Goal: Task Accomplishment & Management: Use online tool/utility

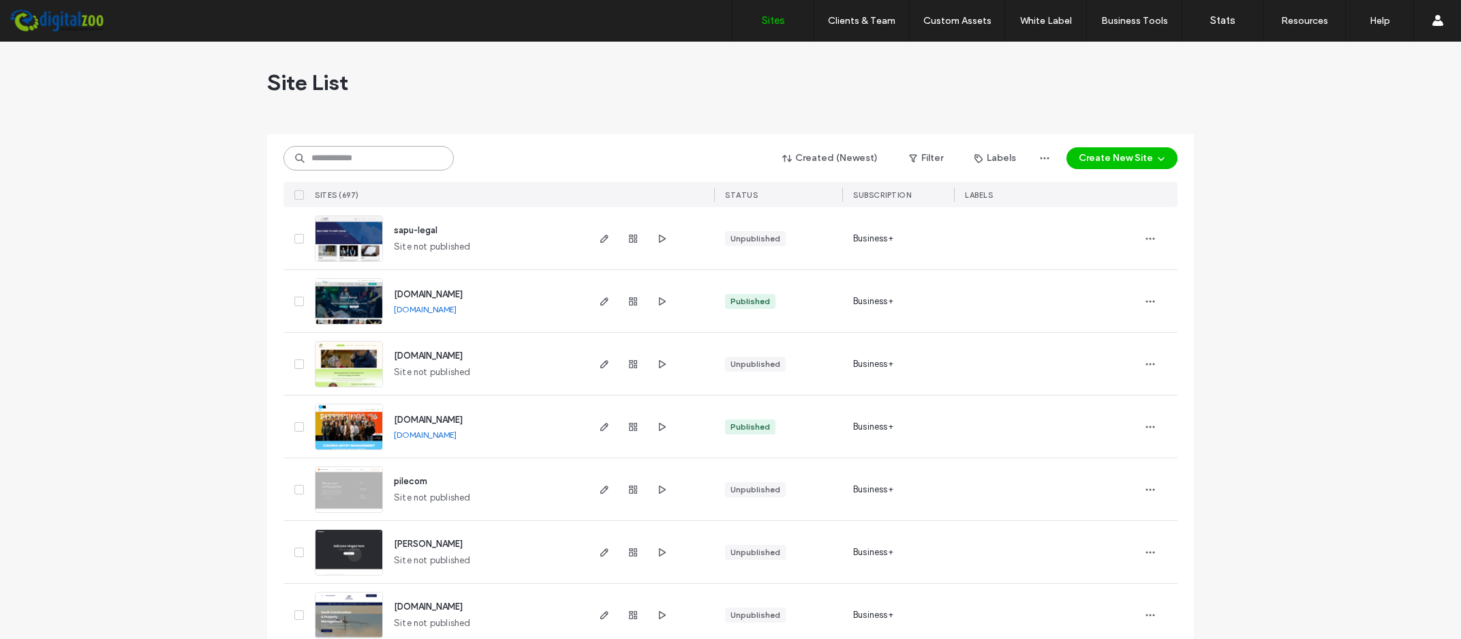
click at [389, 155] on input at bounding box center [369, 158] width 170 height 25
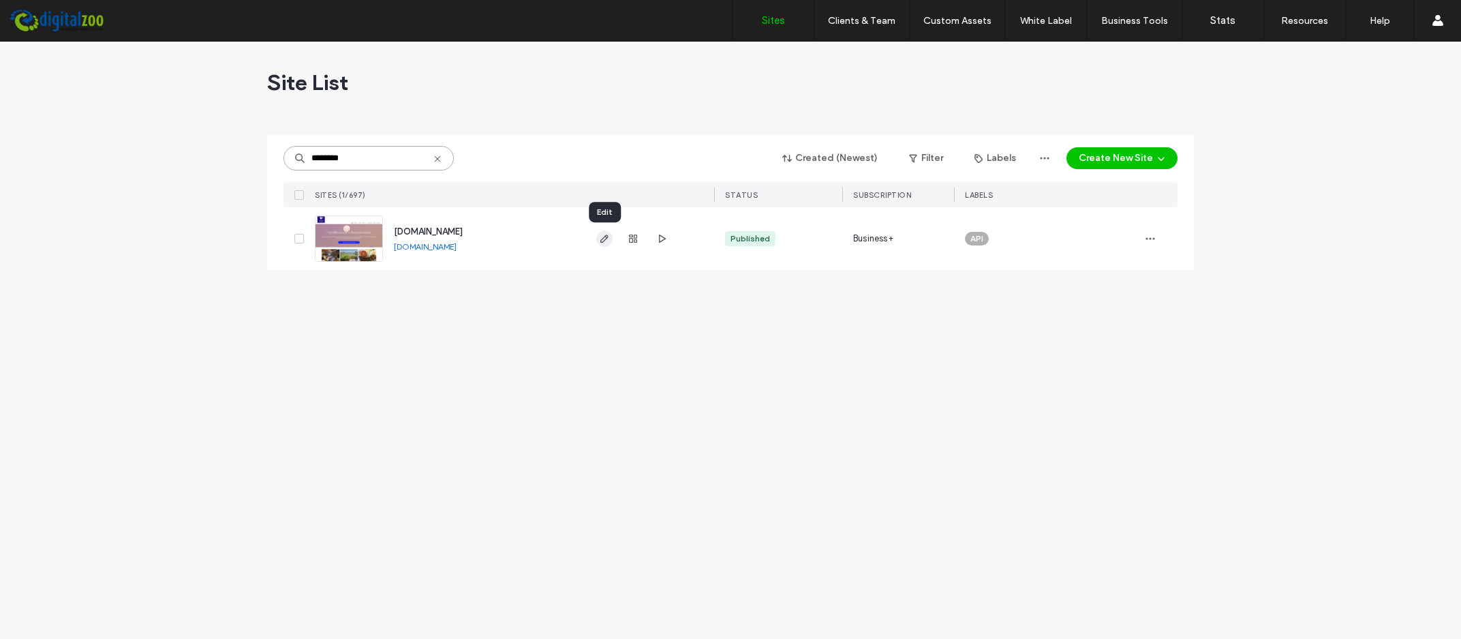
type input "********"
click at [604, 237] on use "button" at bounding box center [604, 238] width 8 height 8
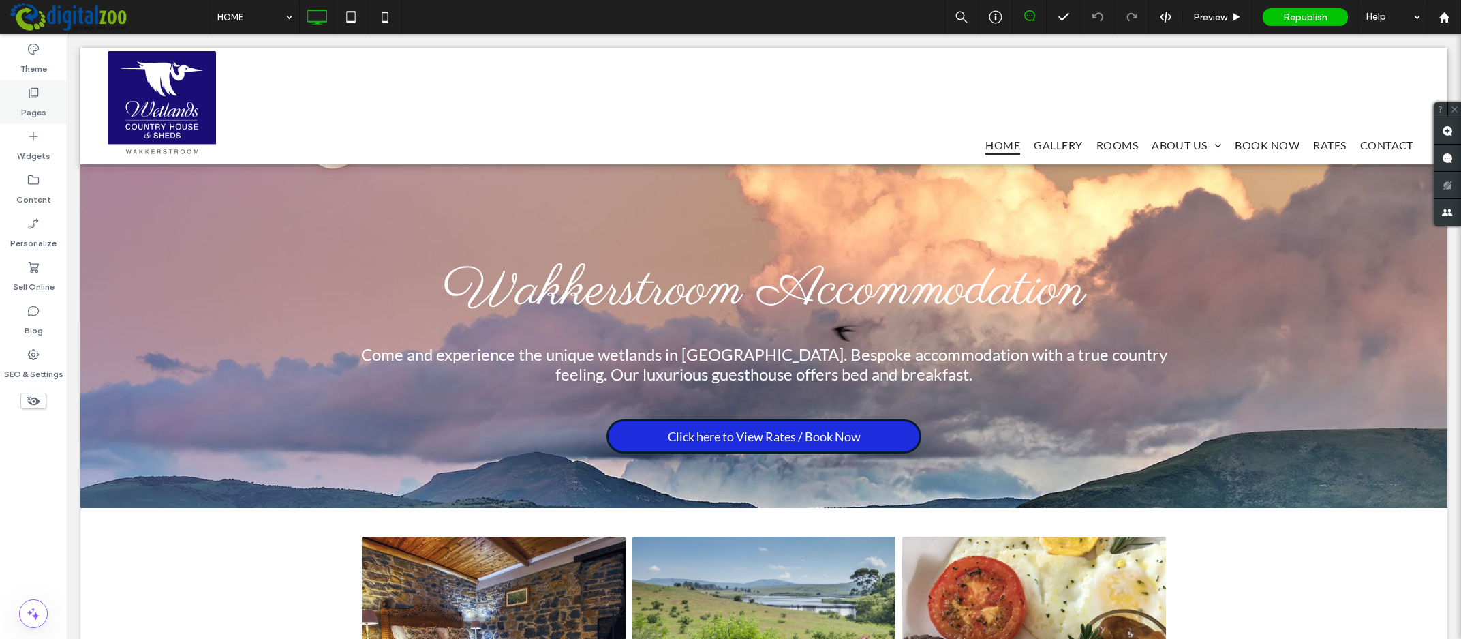
click at [35, 95] on icon at bounding box center [34, 93] width 14 height 14
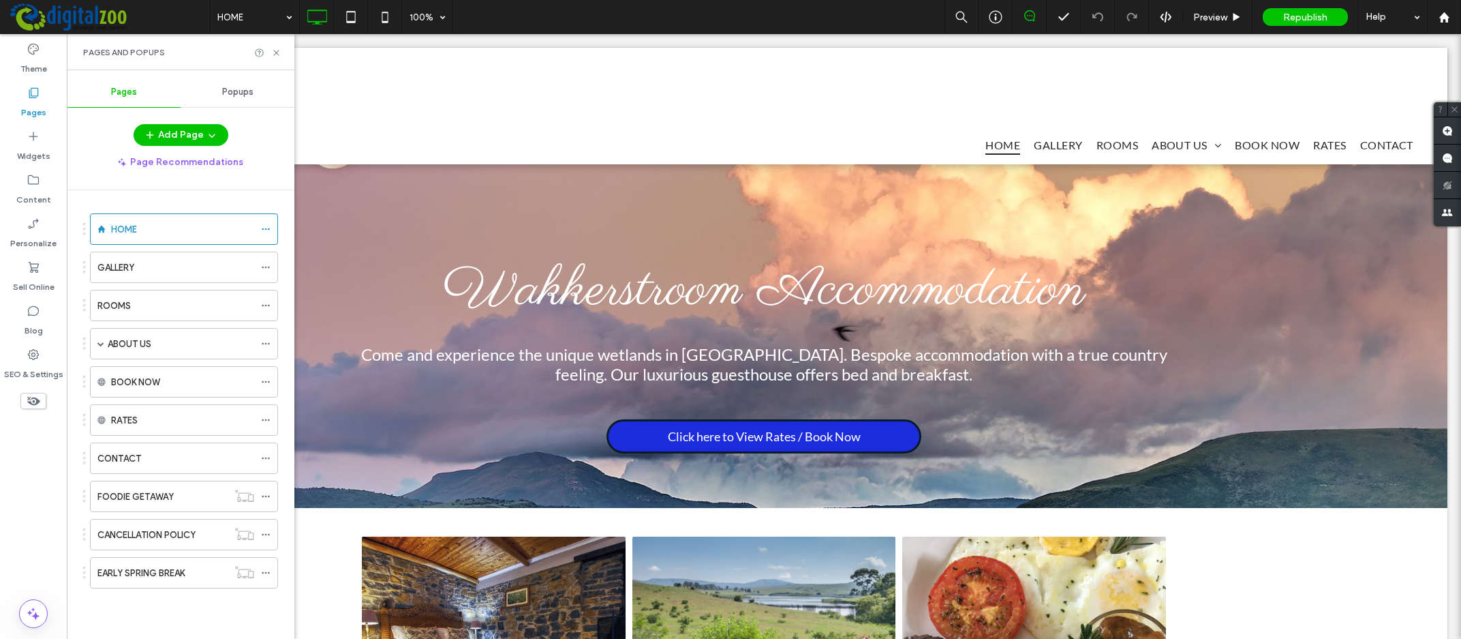
click at [237, 91] on span "Popups" at bounding box center [237, 92] width 31 height 11
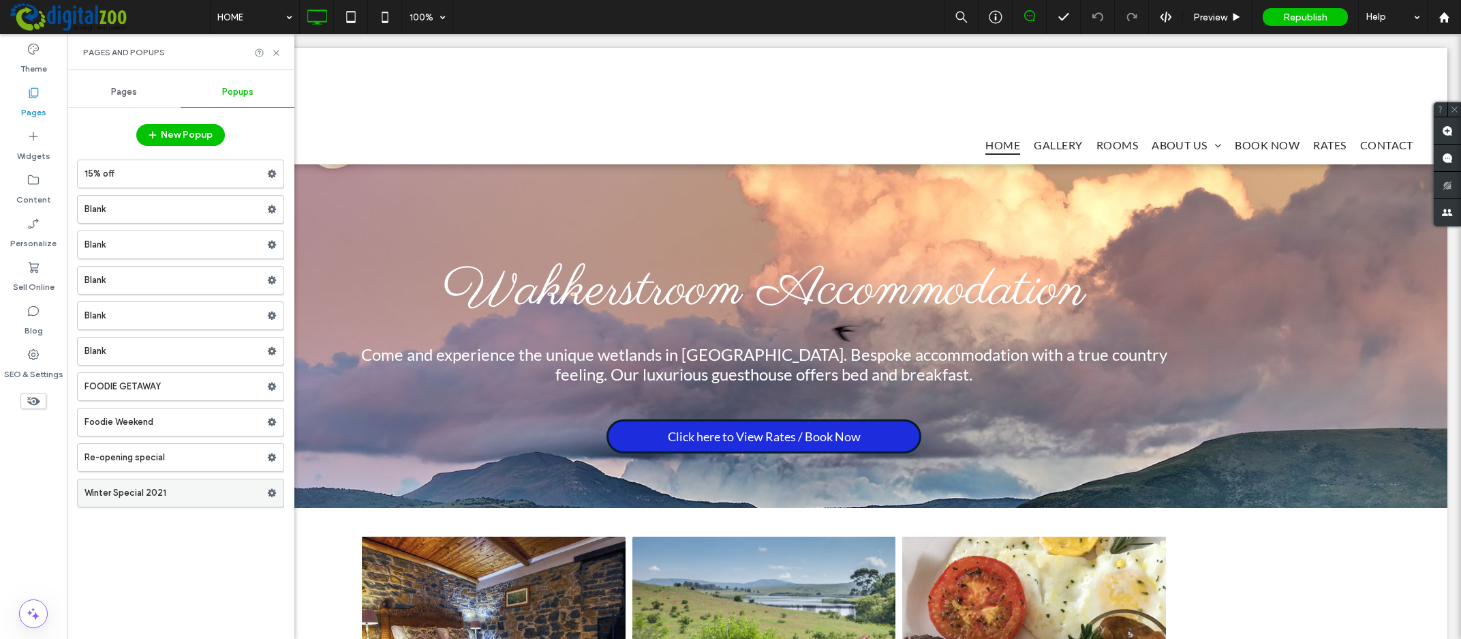
click at [273, 491] on use at bounding box center [272, 493] width 9 height 8
click at [339, 522] on span "Duplicate" at bounding box center [339, 523] width 44 height 12
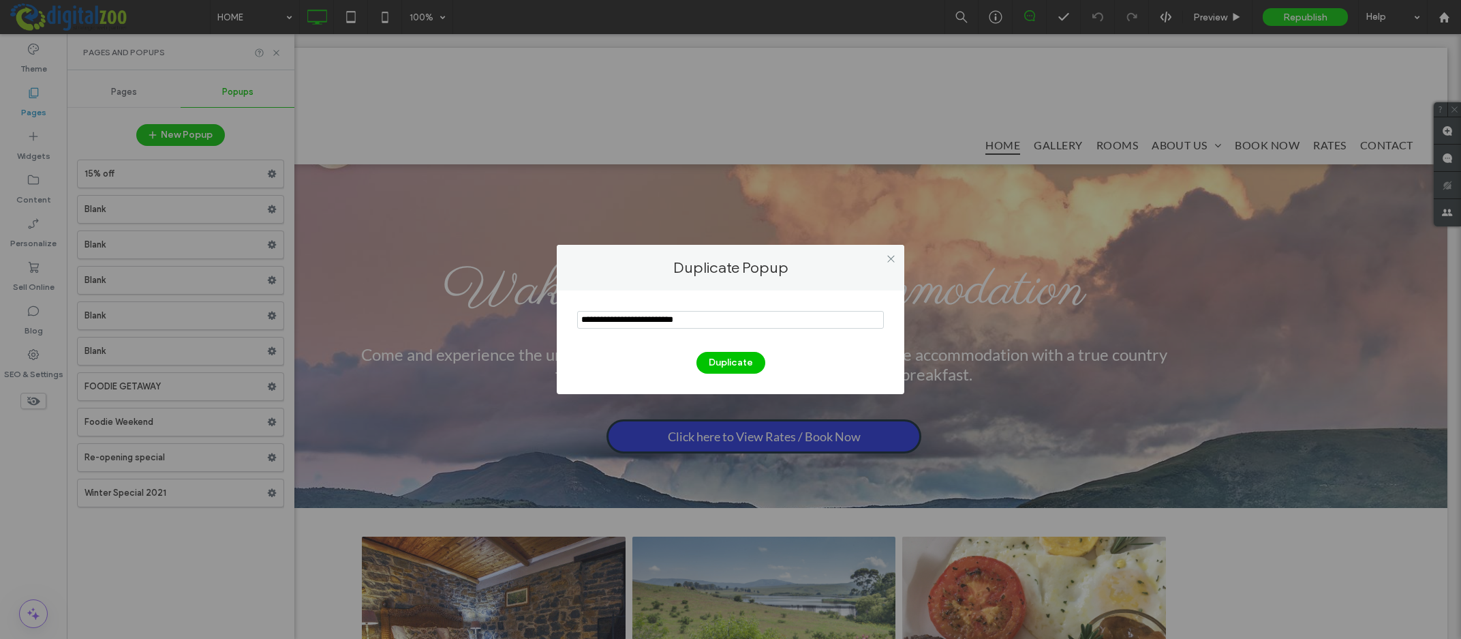
drag, startPoint x: 644, startPoint y: 322, endPoint x: 578, endPoint y: 306, distance: 67.9
click at [577, 313] on input "notEmpty" at bounding box center [730, 320] width 307 height 18
click at [698, 317] on input "notEmpty" at bounding box center [730, 320] width 307 height 18
type input "**********"
click at [725, 363] on button "Duplicate" at bounding box center [731, 363] width 69 height 22
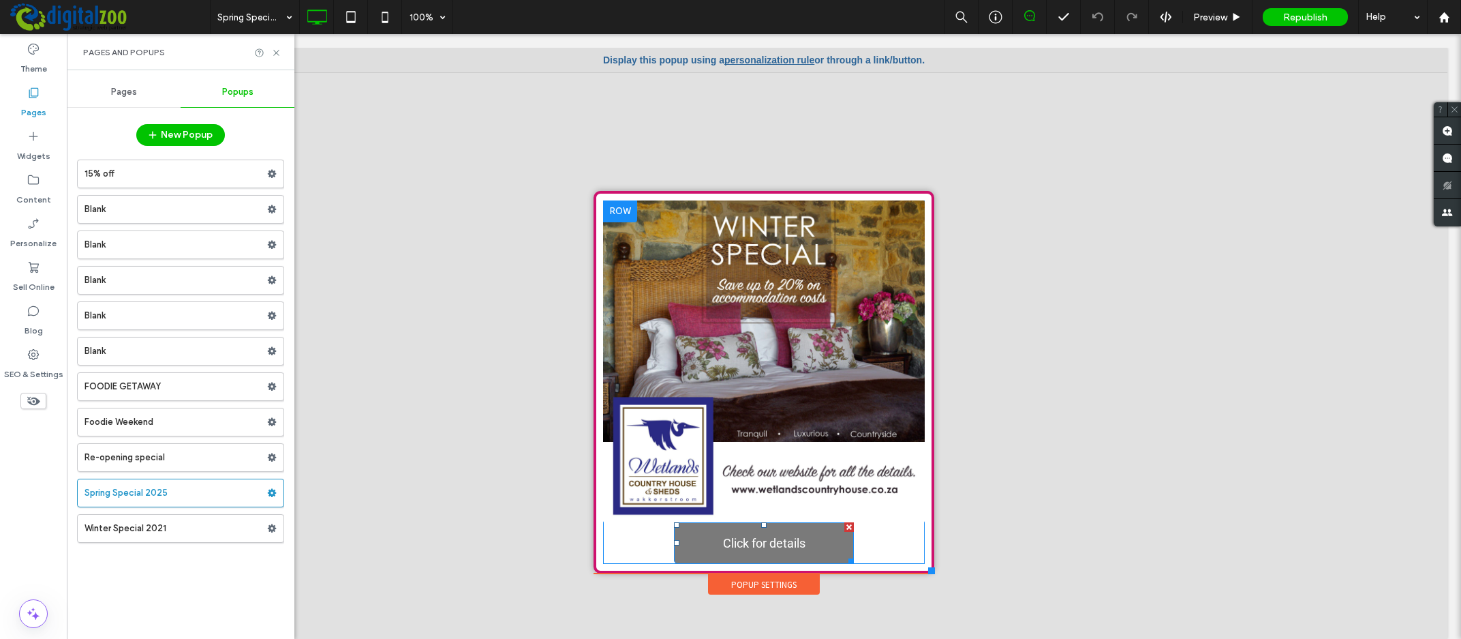
click at [853, 523] on div at bounding box center [850, 527] width 10 height 10
click at [733, 548] on div "Click To Paste" at bounding box center [764, 381] width 322 height 363
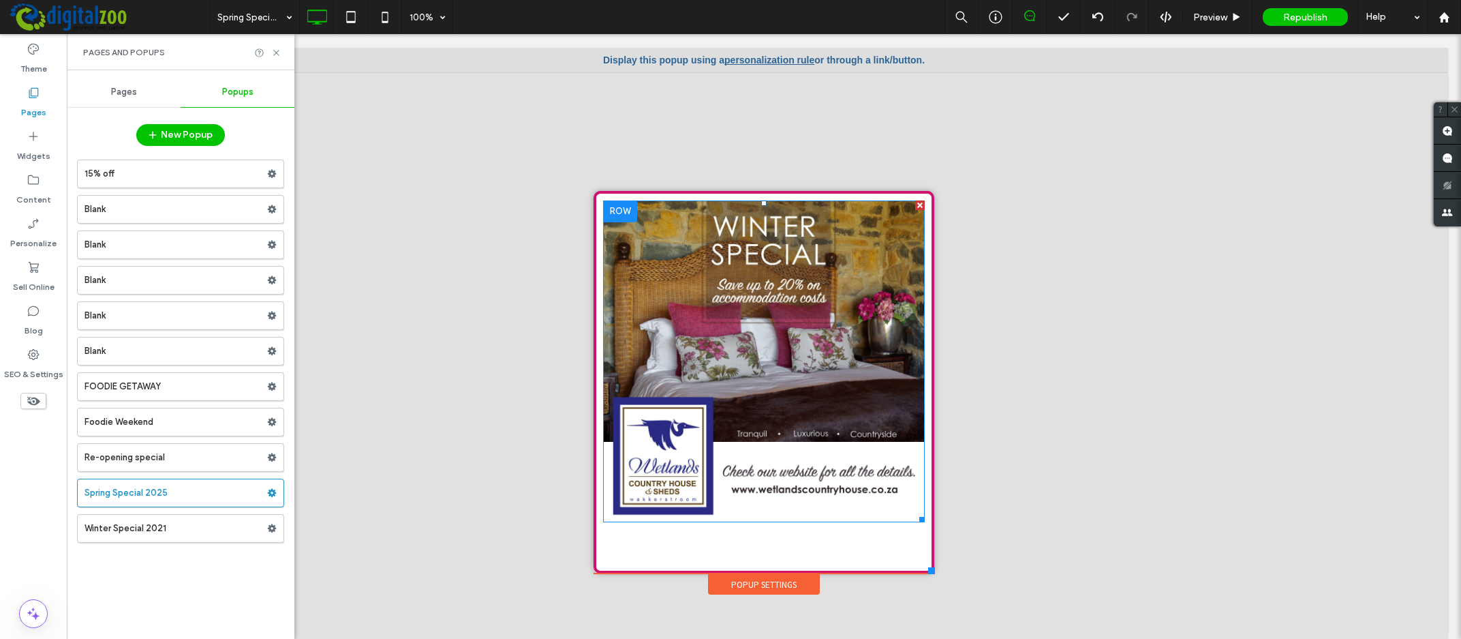
click at [701, 267] on img at bounding box center [764, 361] width 322 height 322
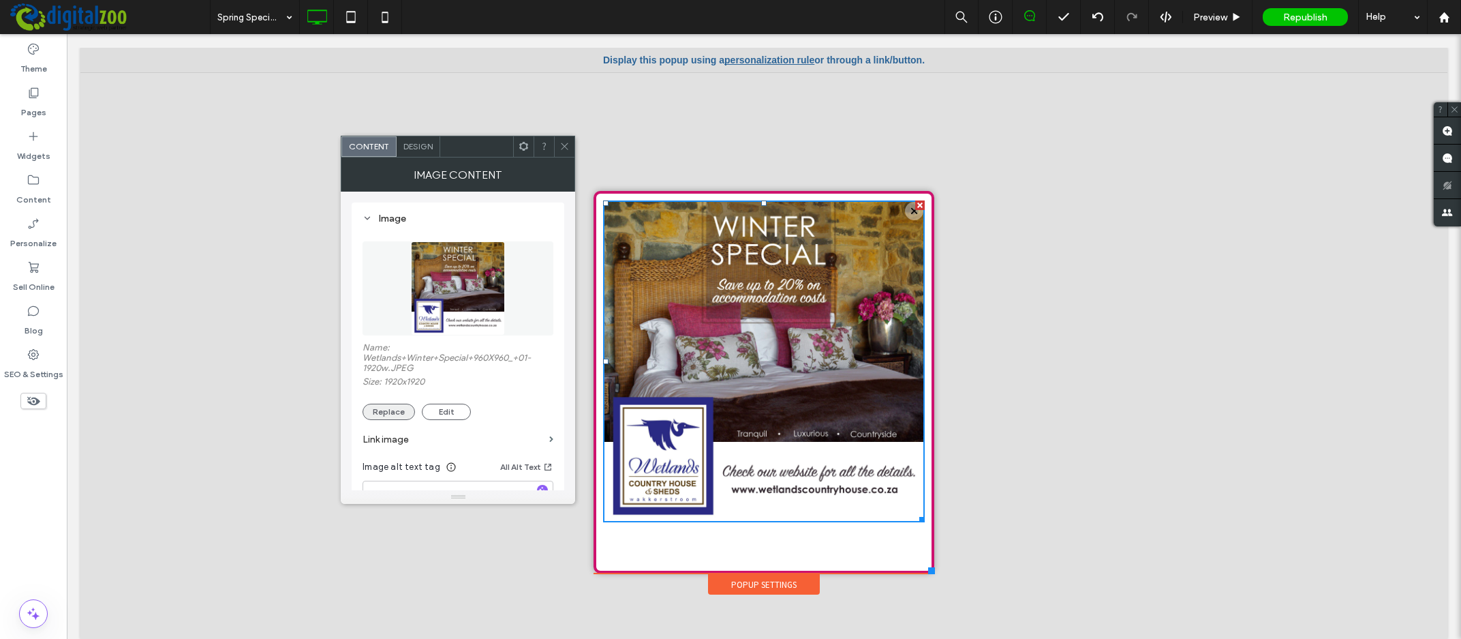
click at [385, 412] on button "Replace" at bounding box center [389, 412] width 52 height 16
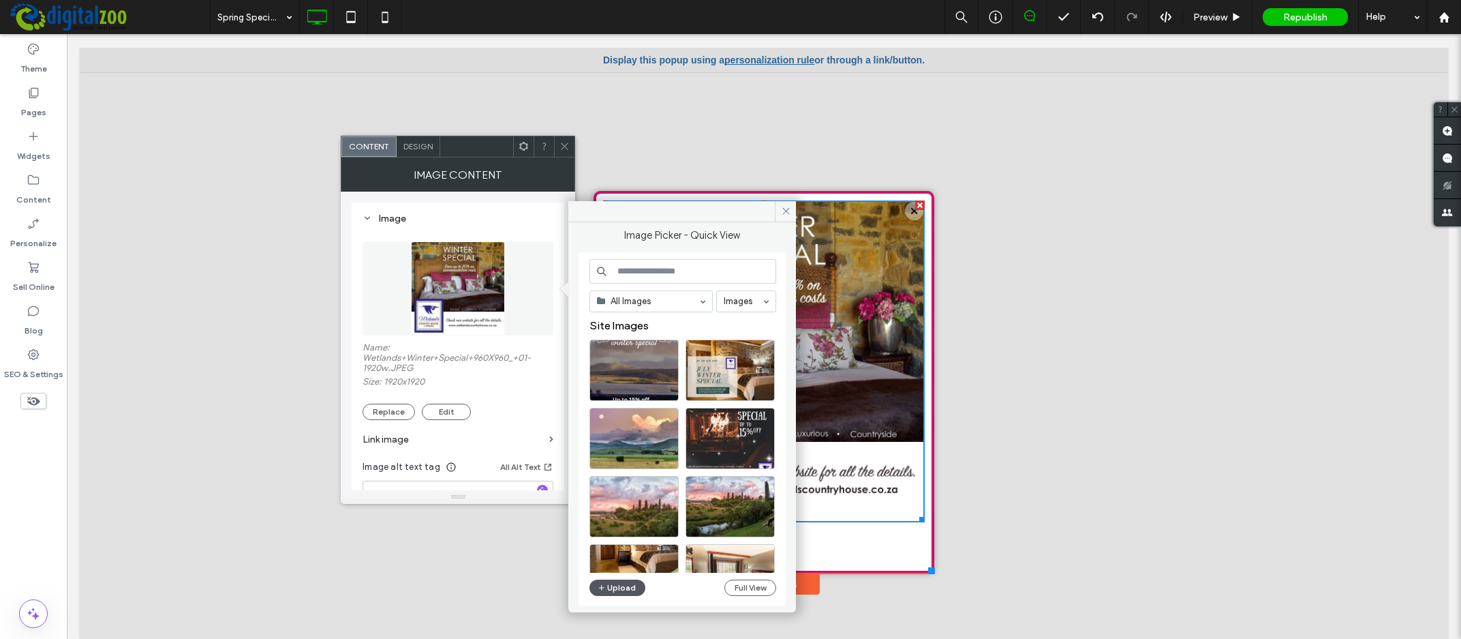
click at [617, 585] on button "Upload" at bounding box center [618, 587] width 56 height 16
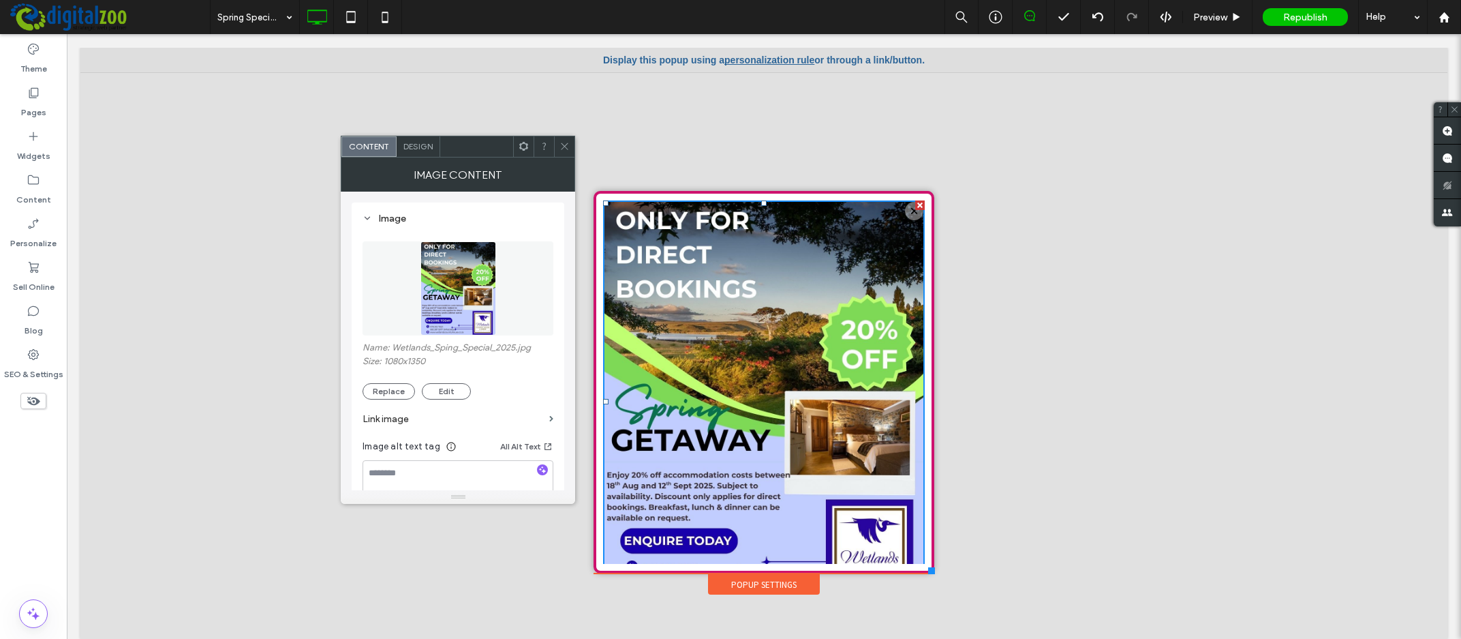
click at [762, 583] on div "Popup Settings" at bounding box center [764, 584] width 112 height 20
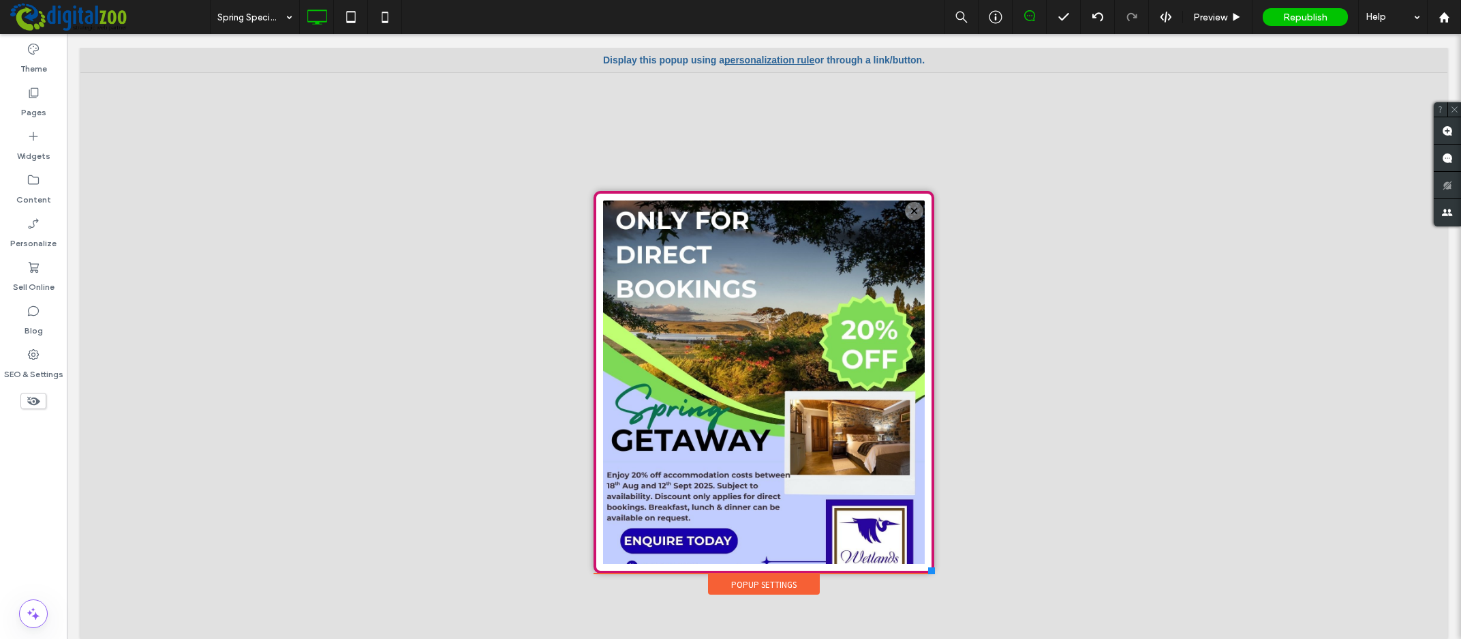
click at [762, 585] on div "Popup Settings" at bounding box center [764, 584] width 112 height 20
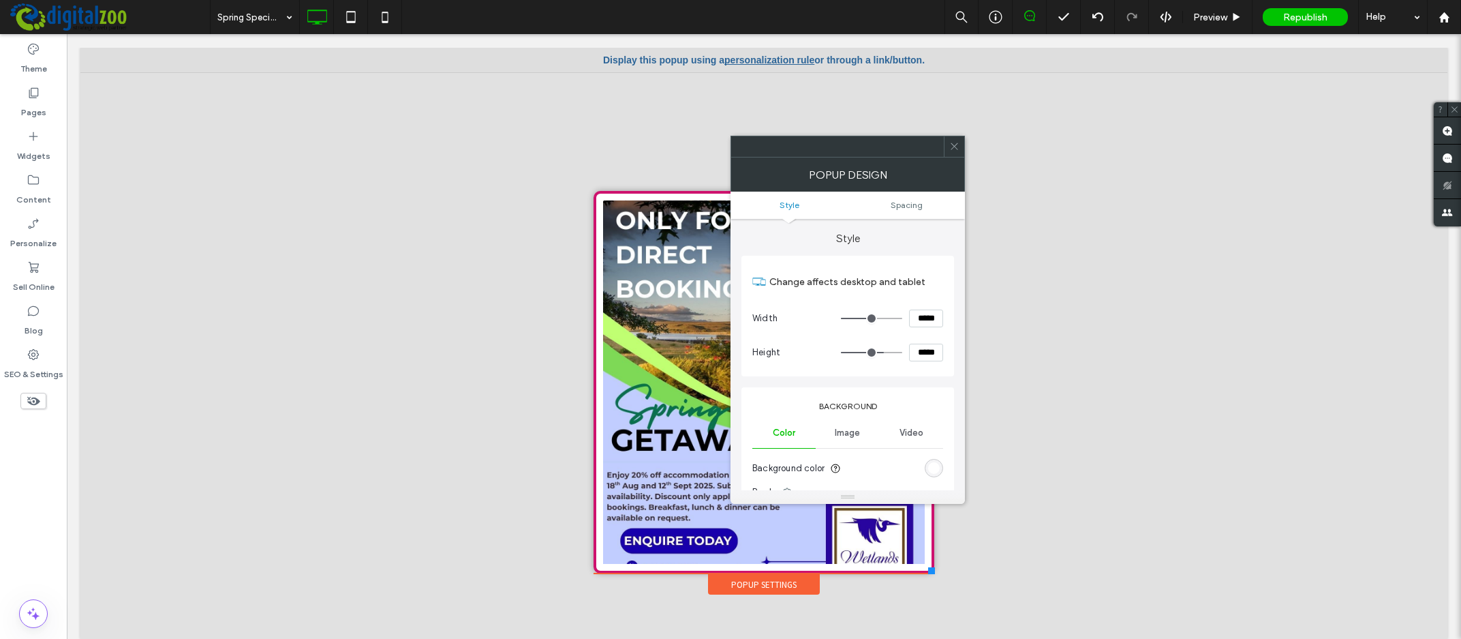
drag, startPoint x: 928, startPoint y: 318, endPoint x: 881, endPoint y: 317, distance: 47.1
click at [909, 317] on input "*****" at bounding box center [926, 318] width 34 height 18
type input "*****"
type input "***"
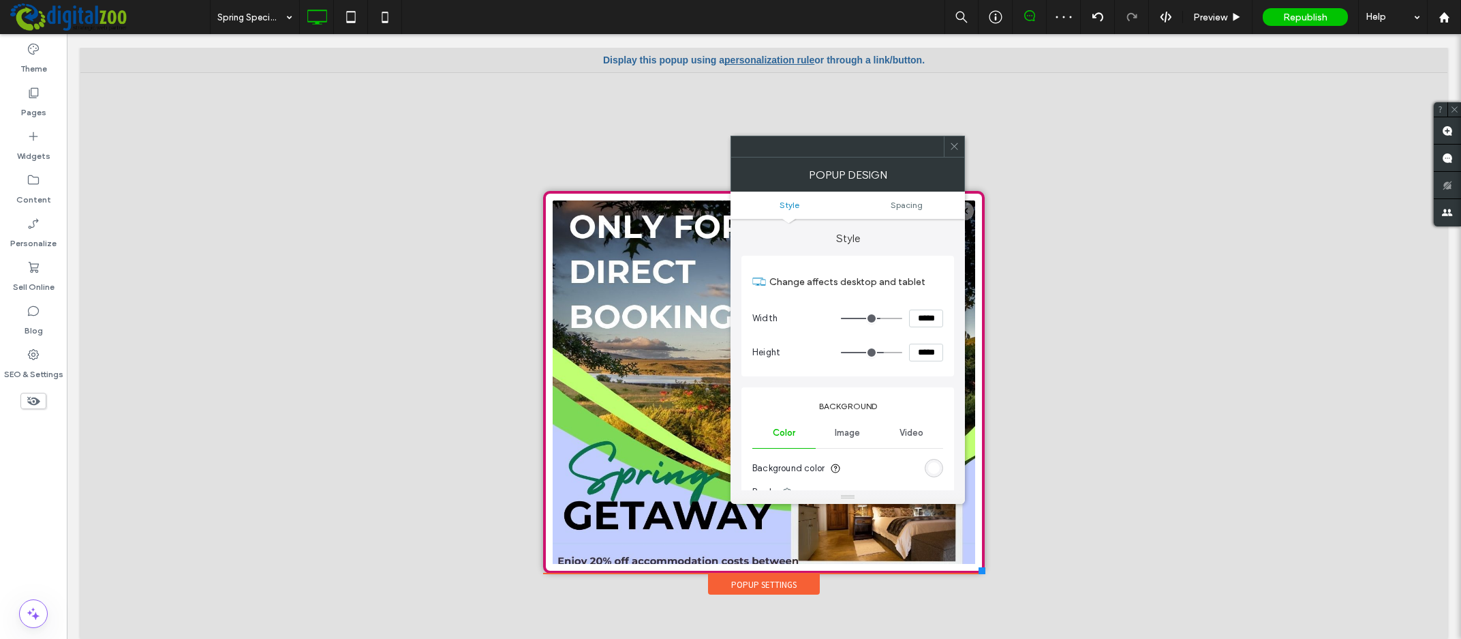
drag, startPoint x: 929, startPoint y: 352, endPoint x: 893, endPoint y: 352, distance: 36.1
click at [909, 352] on input "*****" at bounding box center [926, 353] width 34 height 18
paste input
type input "*****"
type input "***"
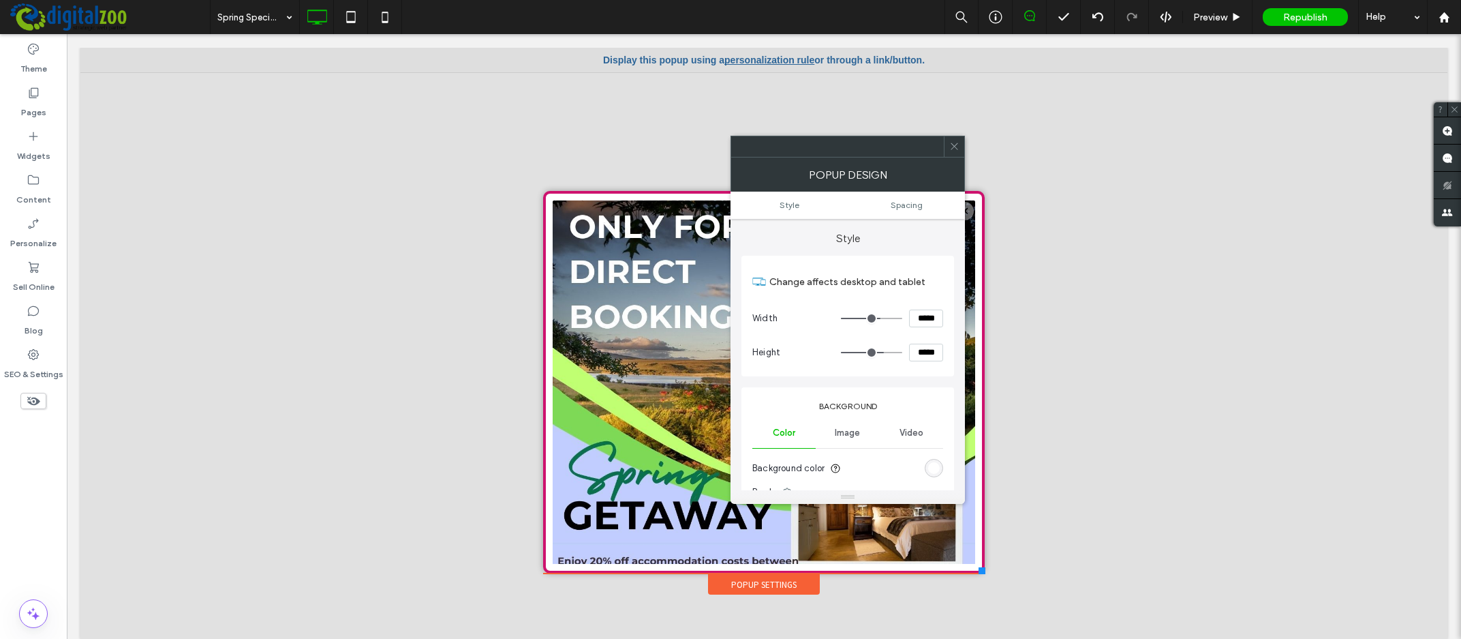
type input "*****"
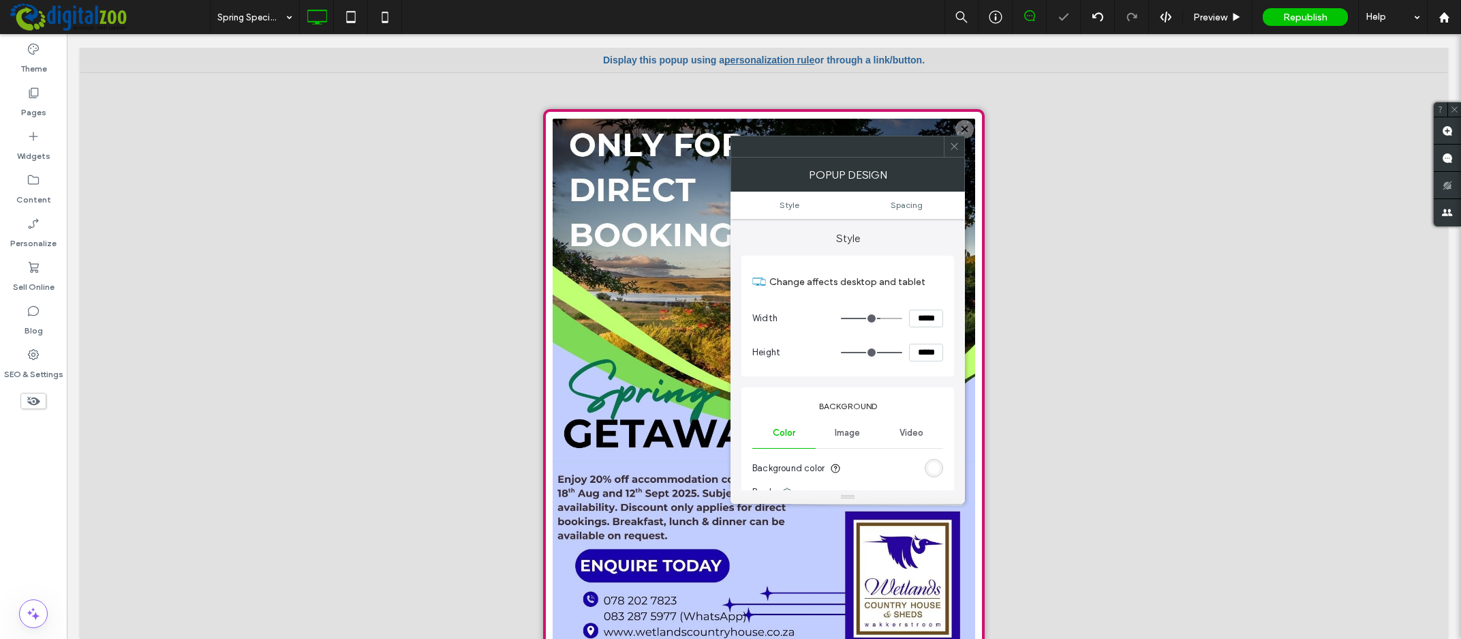
click at [952, 152] on span at bounding box center [954, 146] width 10 height 20
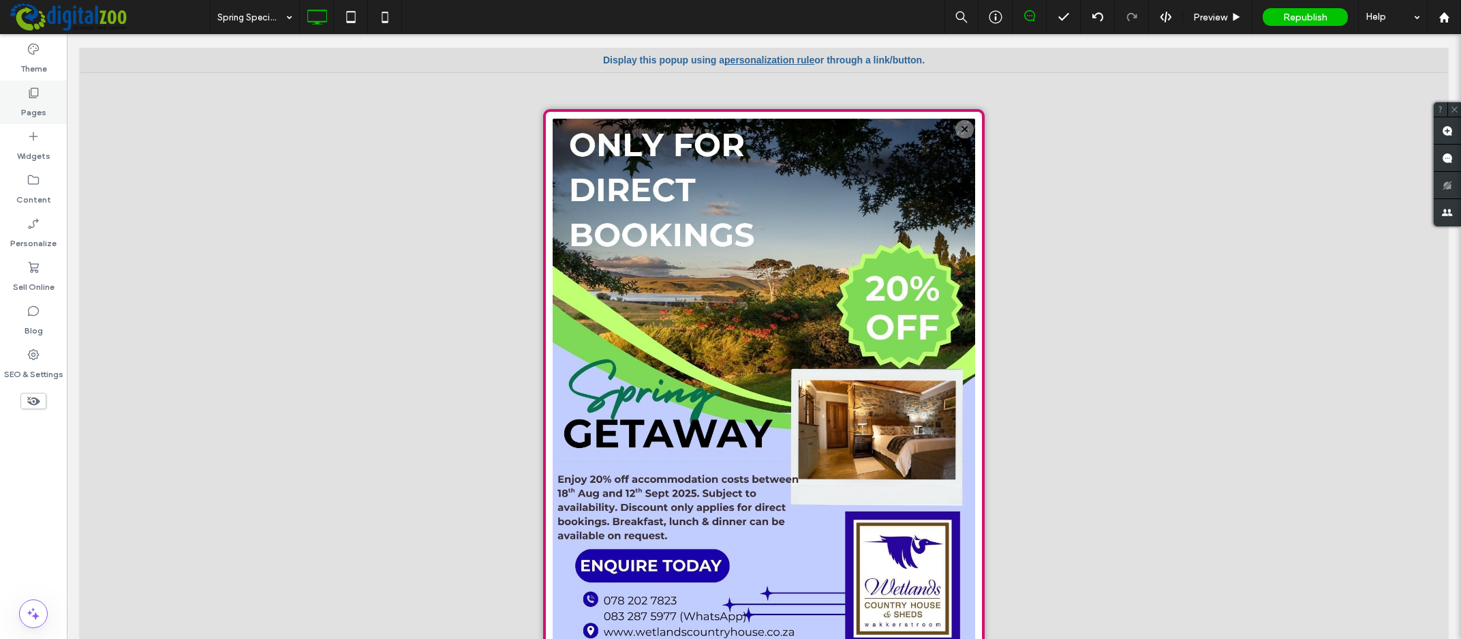
click at [35, 97] on icon at bounding box center [34, 93] width 14 height 14
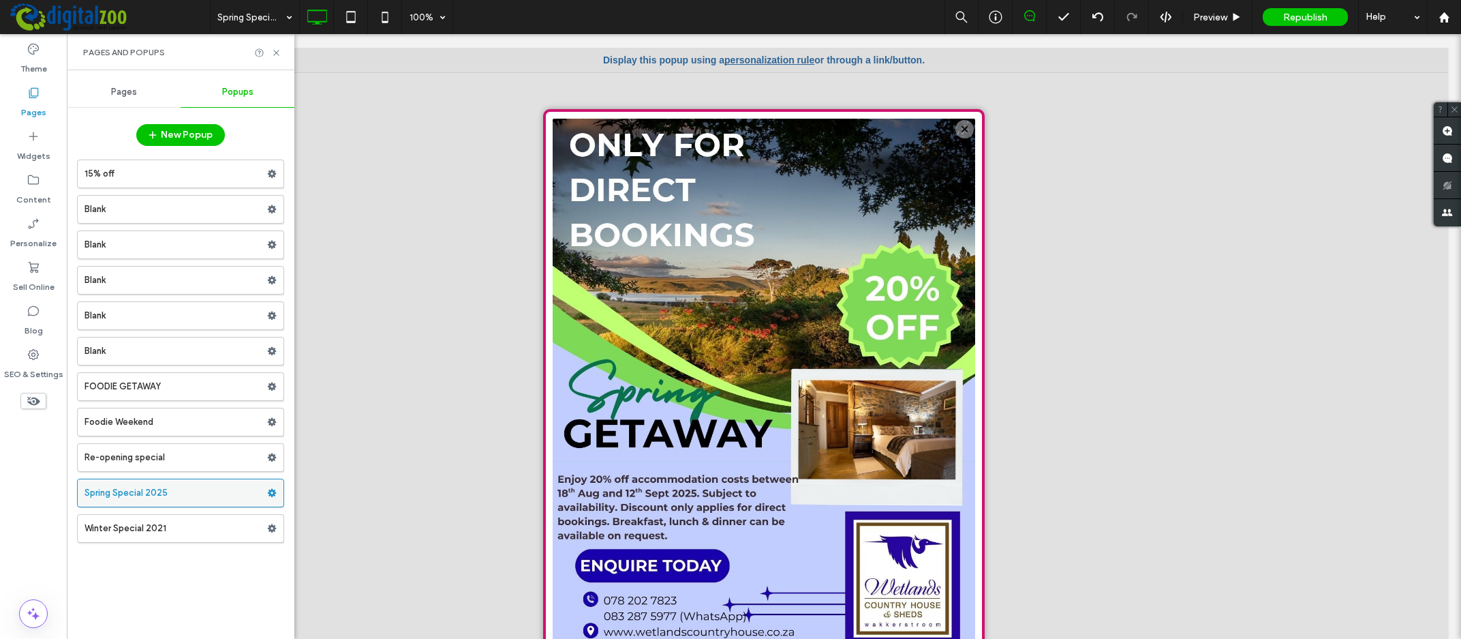
click at [277, 491] on div at bounding box center [275, 493] width 16 height 20
click at [273, 491] on use at bounding box center [272, 493] width 9 height 8
click at [771, 58] on div at bounding box center [764, 48] width 448 height 117
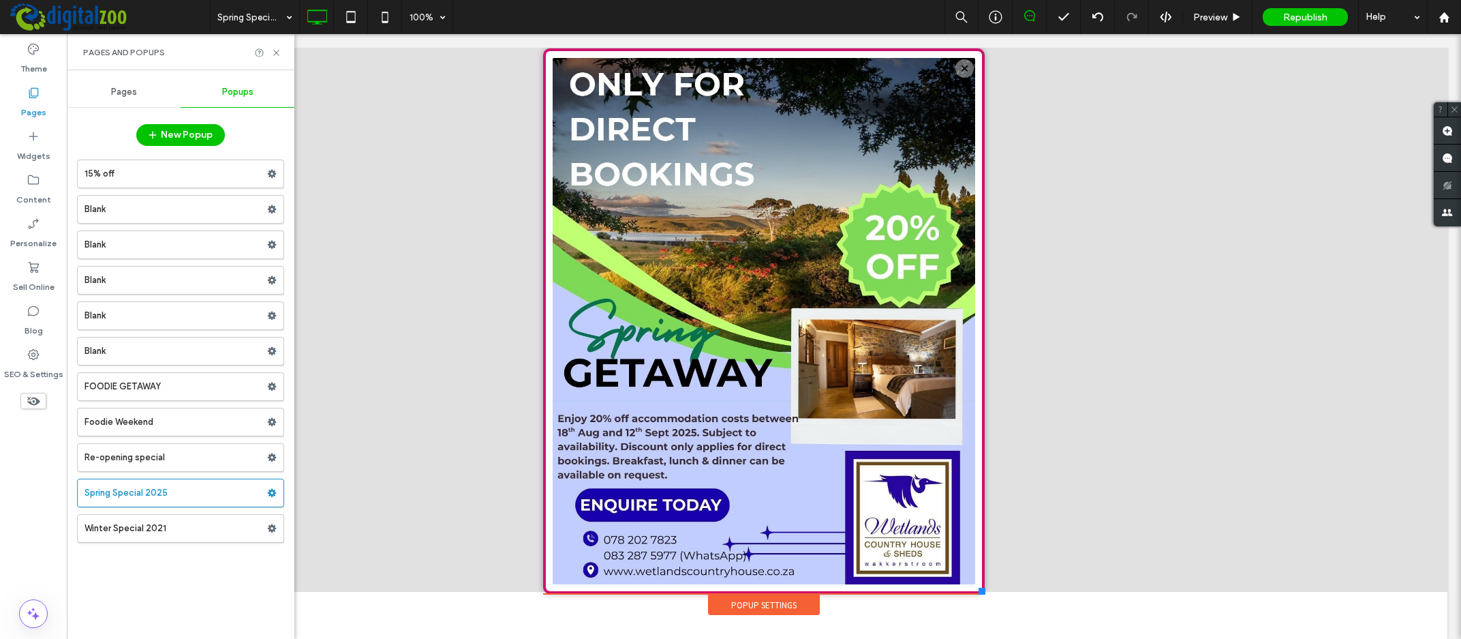
scroll to position [12, 0]
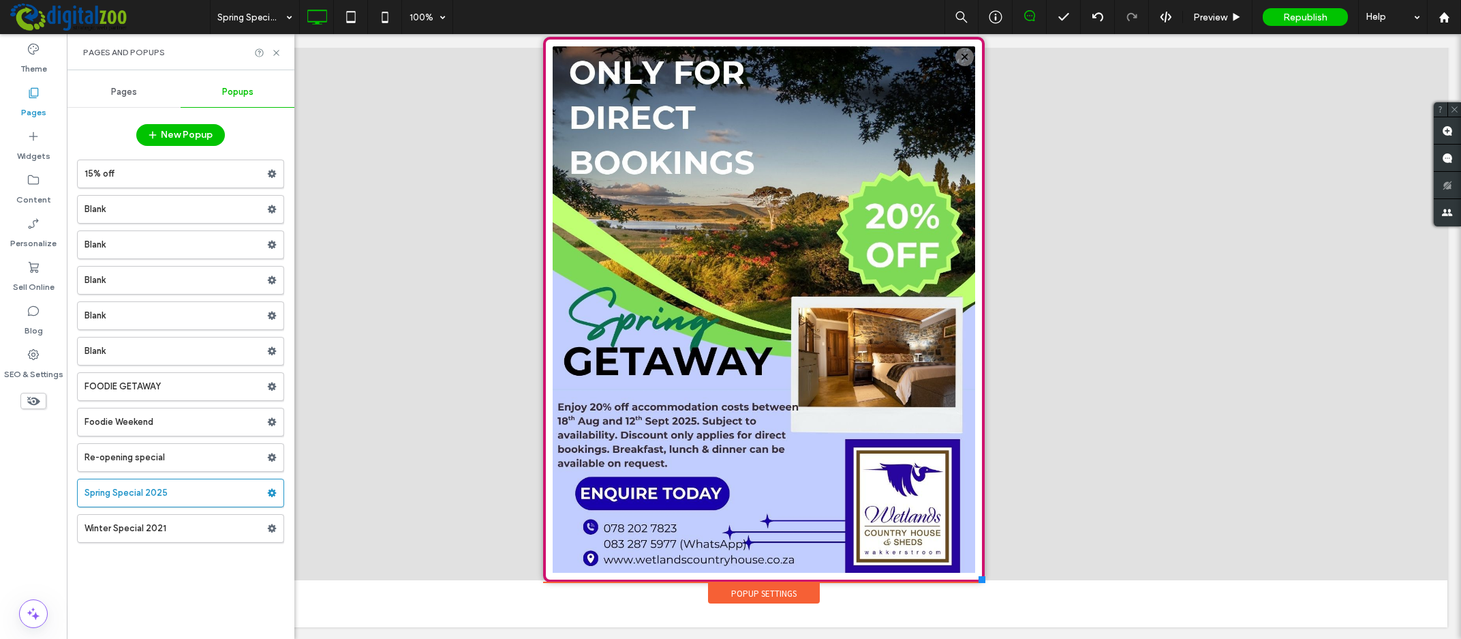
click at [730, 591] on div "Popup Settings" at bounding box center [764, 593] width 112 height 20
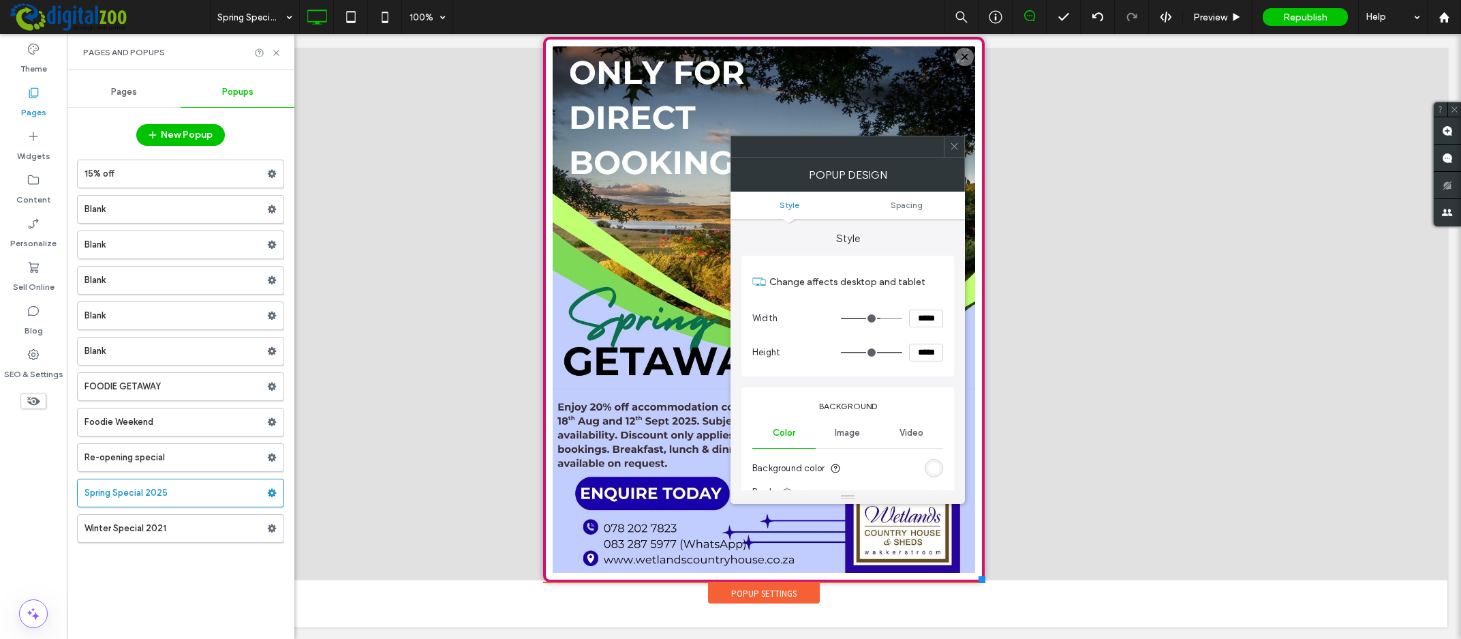
type input "**"
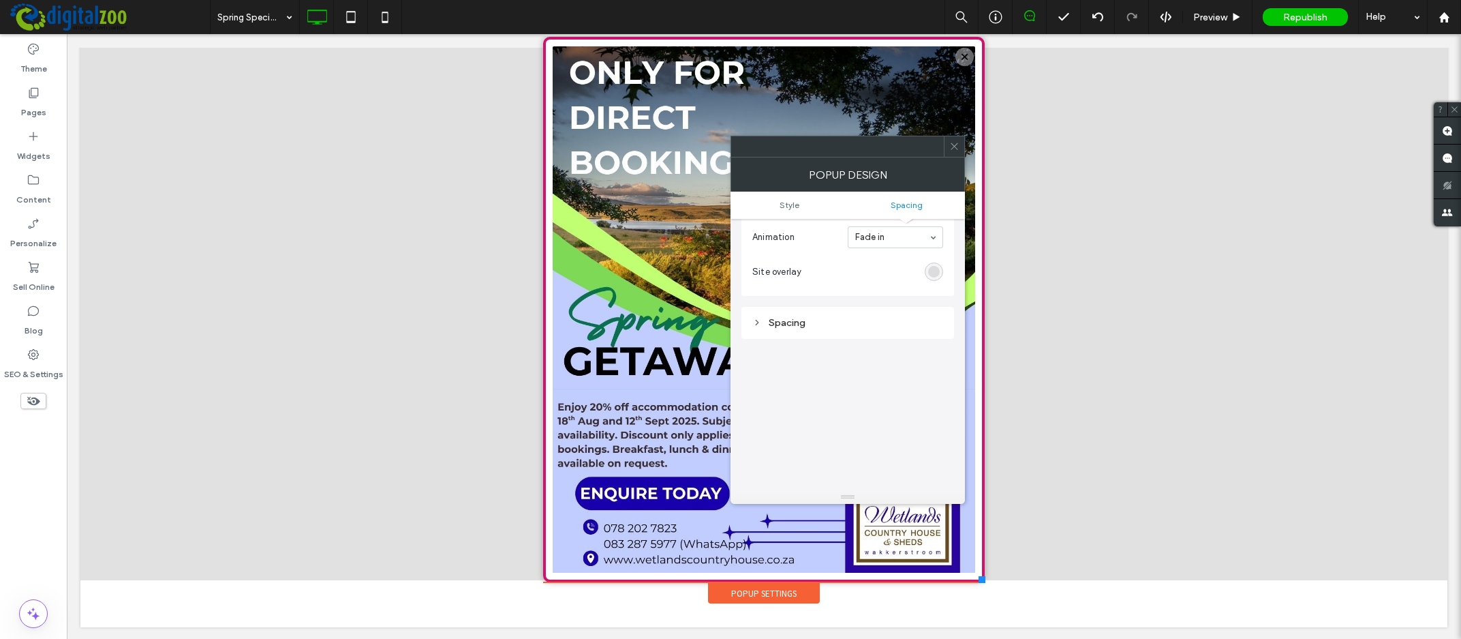
scroll to position [488, 0]
click at [956, 149] on icon at bounding box center [954, 146] width 10 height 10
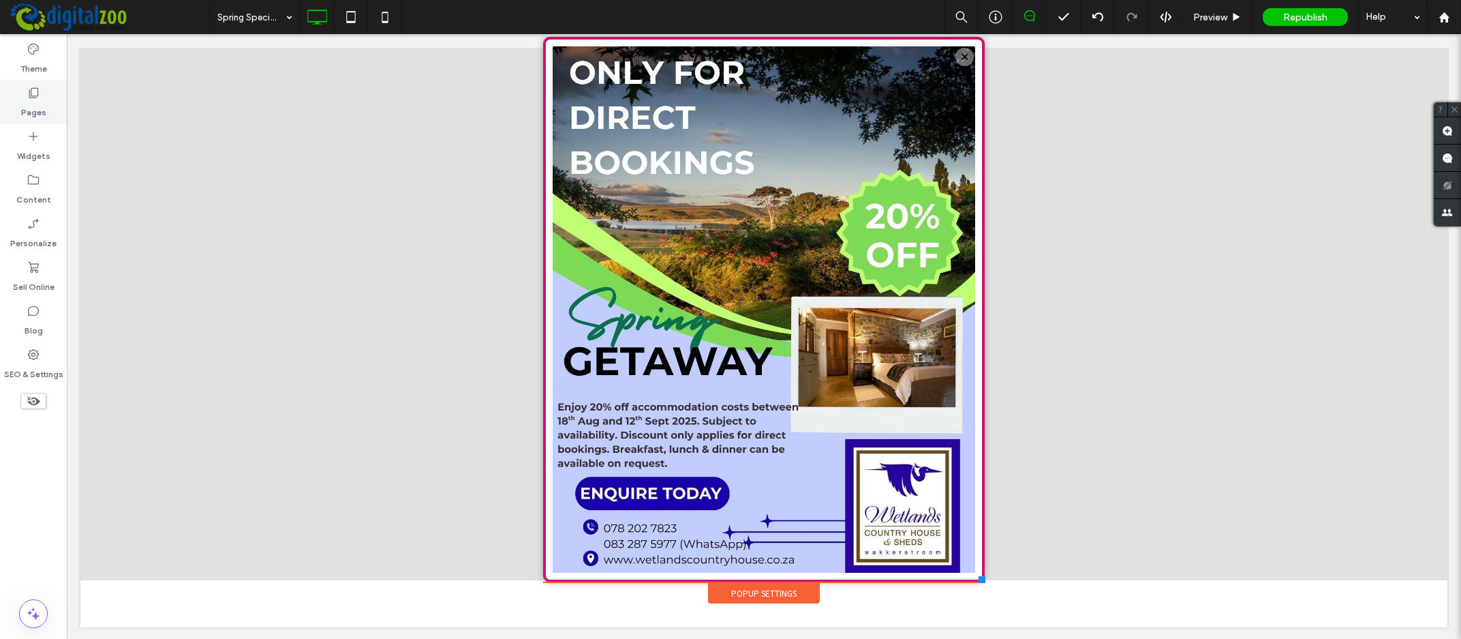
click at [42, 93] on div "Pages" at bounding box center [33, 102] width 67 height 44
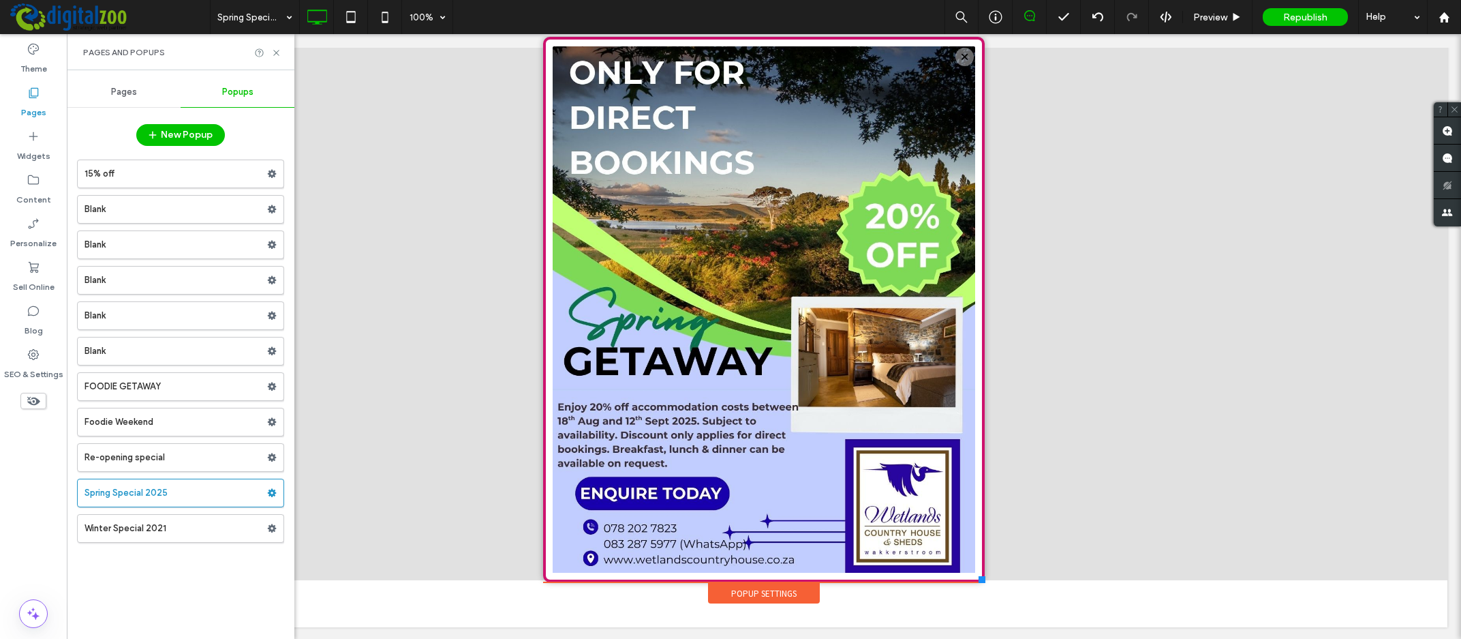
click at [130, 89] on span "Pages" at bounding box center [124, 92] width 26 height 11
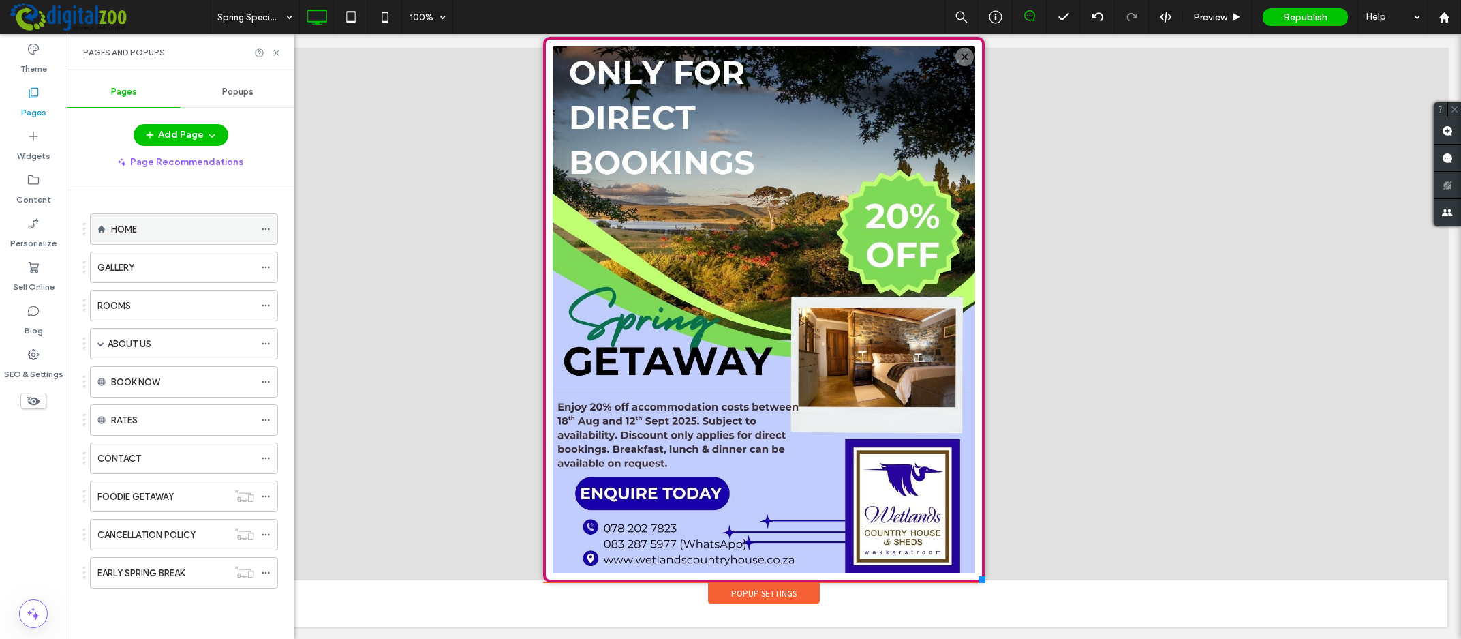
click at [271, 226] on icon at bounding box center [266, 229] width 10 height 10
click at [232, 84] on div "Popups" at bounding box center [238, 92] width 114 height 30
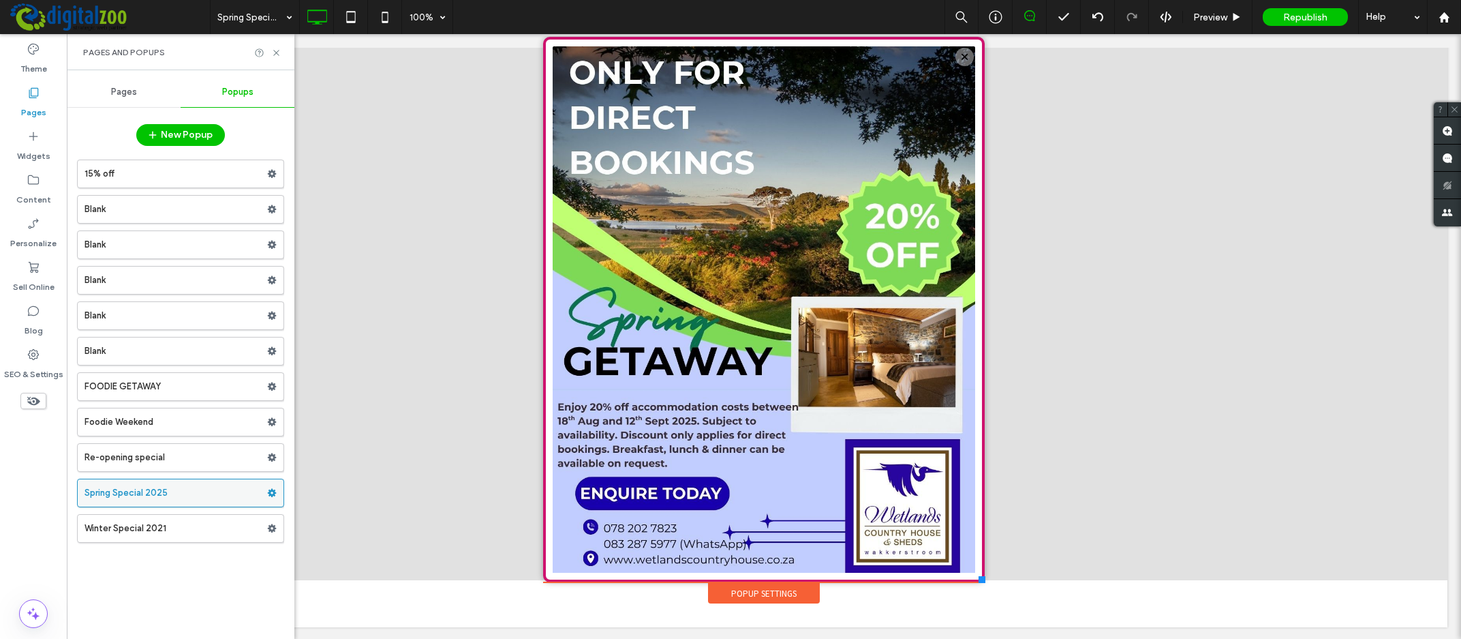
click at [273, 491] on use at bounding box center [272, 493] width 9 height 8
click at [286, 18] on div "Spring Special 2025" at bounding box center [255, 17] width 89 height 34
click at [431, 168] on div at bounding box center [763, 277] width 1367 height 605
click at [1316, 14] on span "Republish" at bounding box center [1305, 18] width 44 height 12
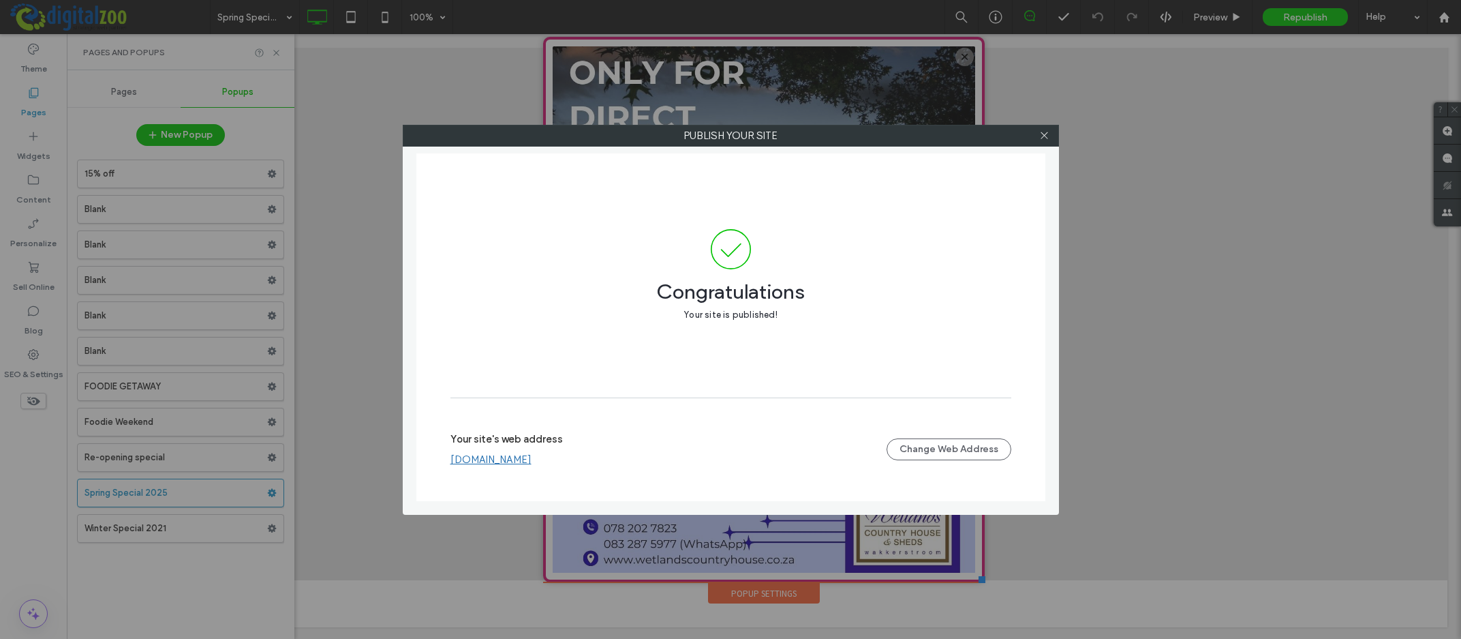
click at [532, 461] on link "[DOMAIN_NAME]" at bounding box center [491, 459] width 81 height 12
click at [1045, 137] on icon at bounding box center [1044, 135] width 10 height 10
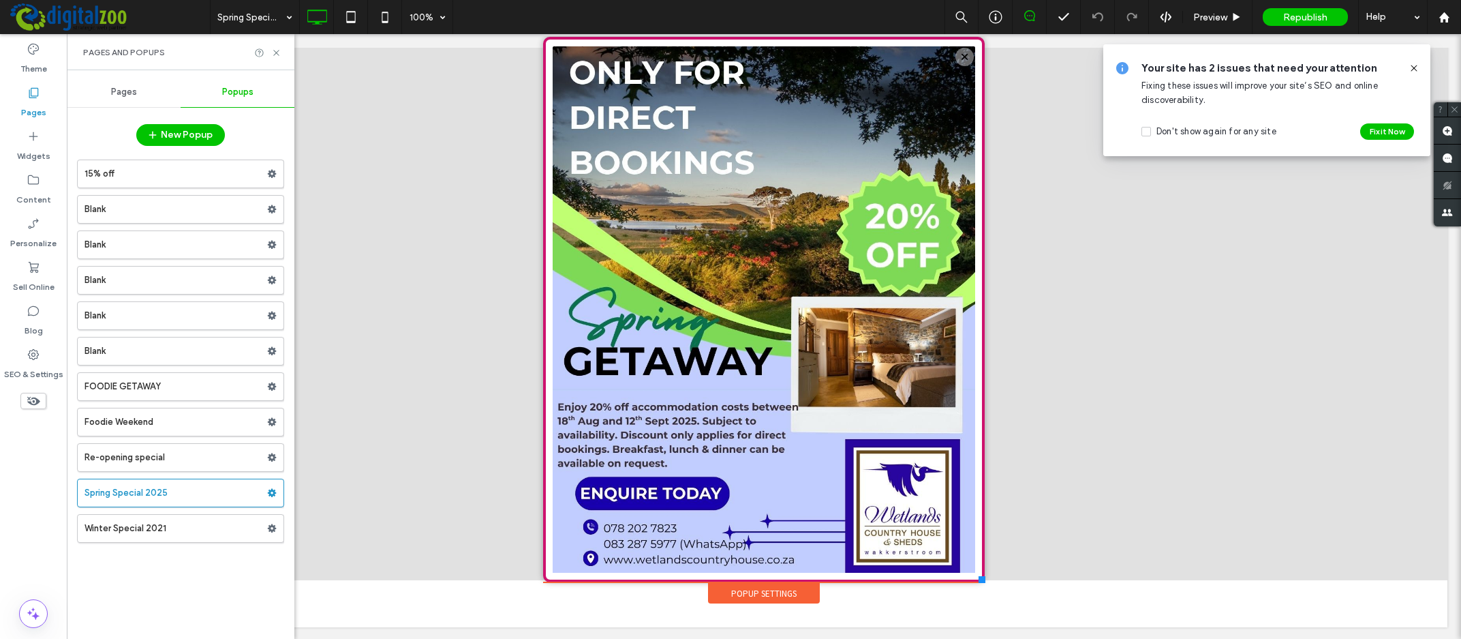
click at [35, 95] on icon at bounding box center [34, 93] width 14 height 14
click at [138, 87] on div "Pages" at bounding box center [124, 92] width 114 height 30
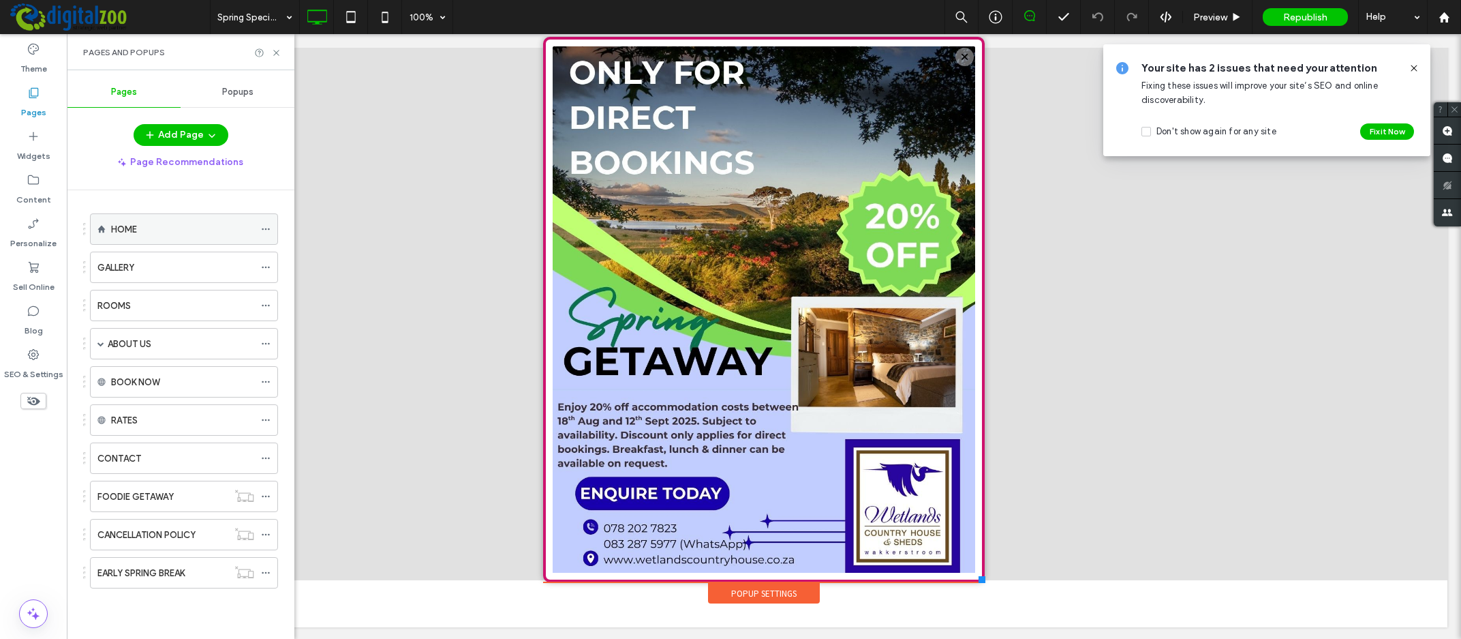
click at [168, 223] on div "HOME" at bounding box center [182, 229] width 143 height 14
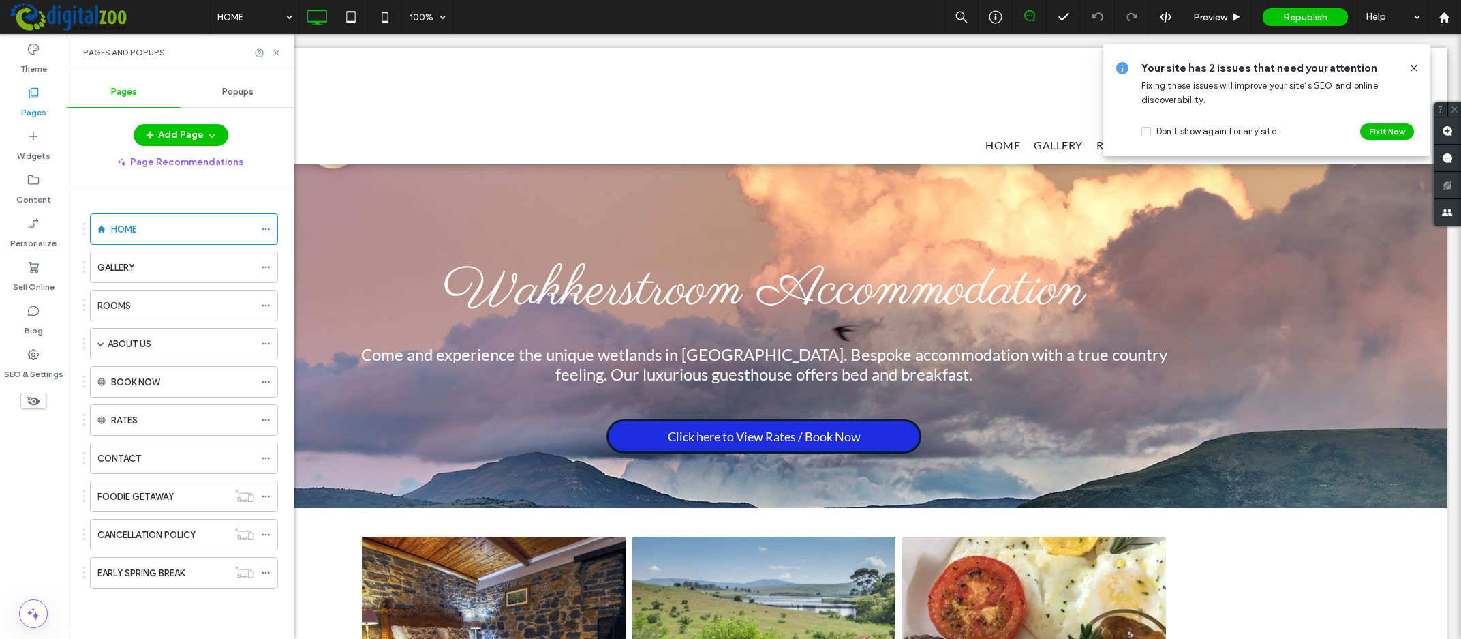
click at [1412, 64] on icon at bounding box center [1414, 68] width 11 height 11
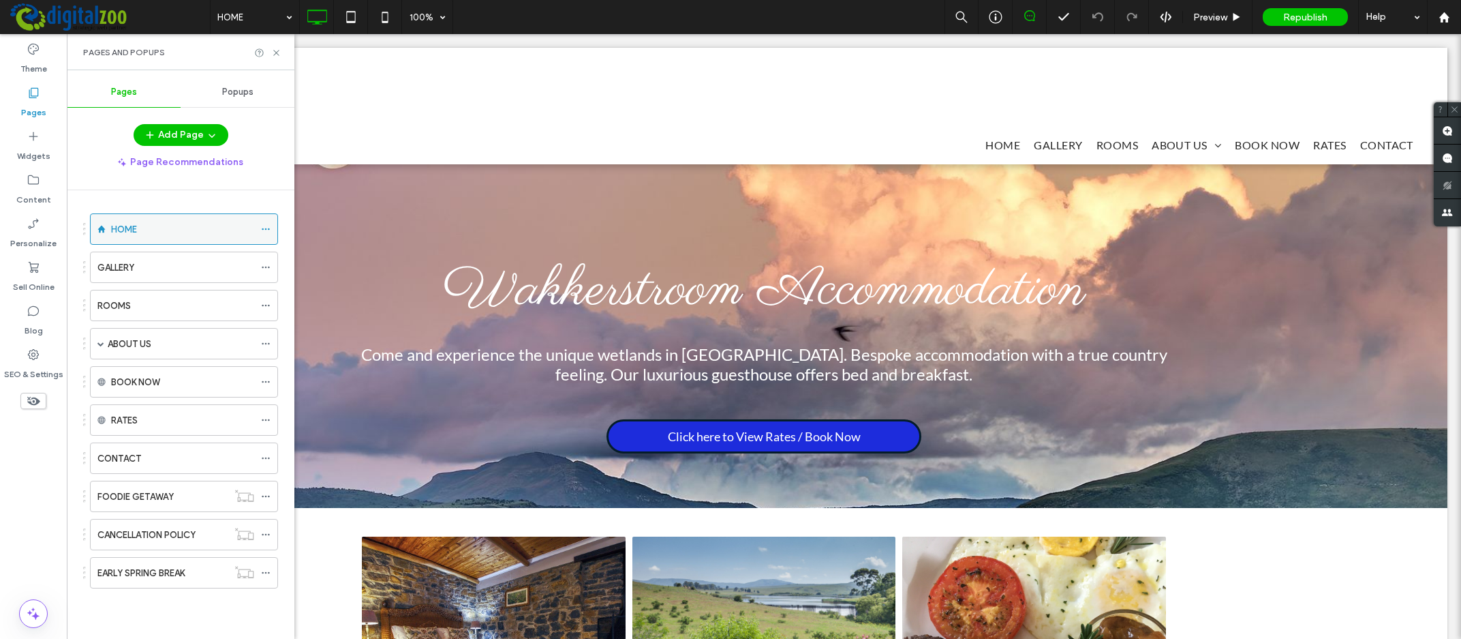
click at [271, 226] on icon at bounding box center [266, 229] width 10 height 10
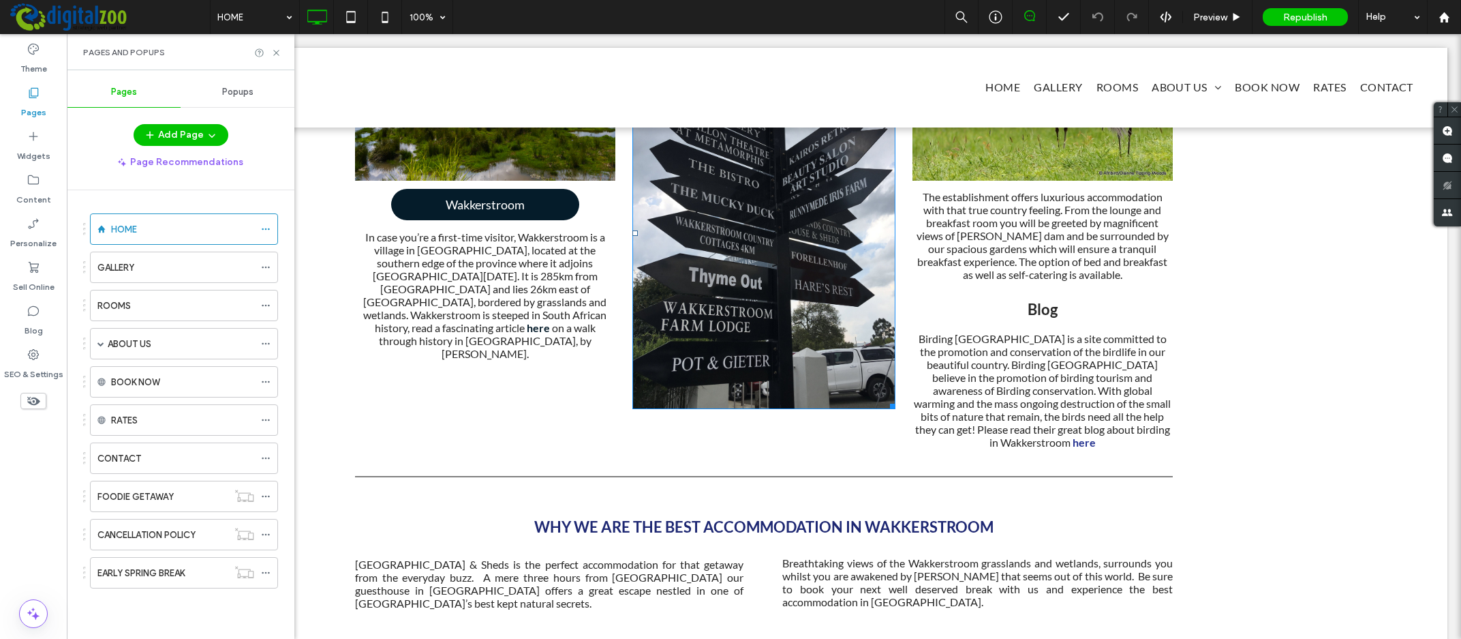
scroll to position [1384, 0]
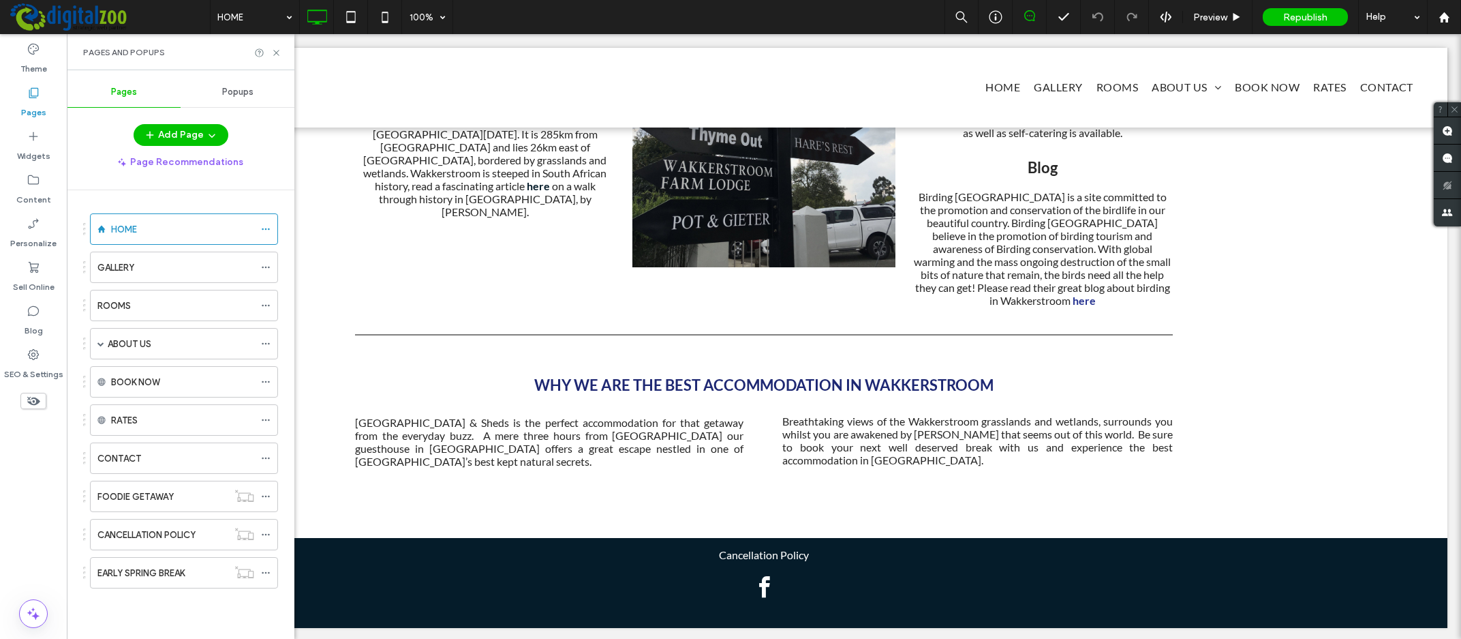
click at [249, 85] on div "Popups" at bounding box center [238, 92] width 114 height 30
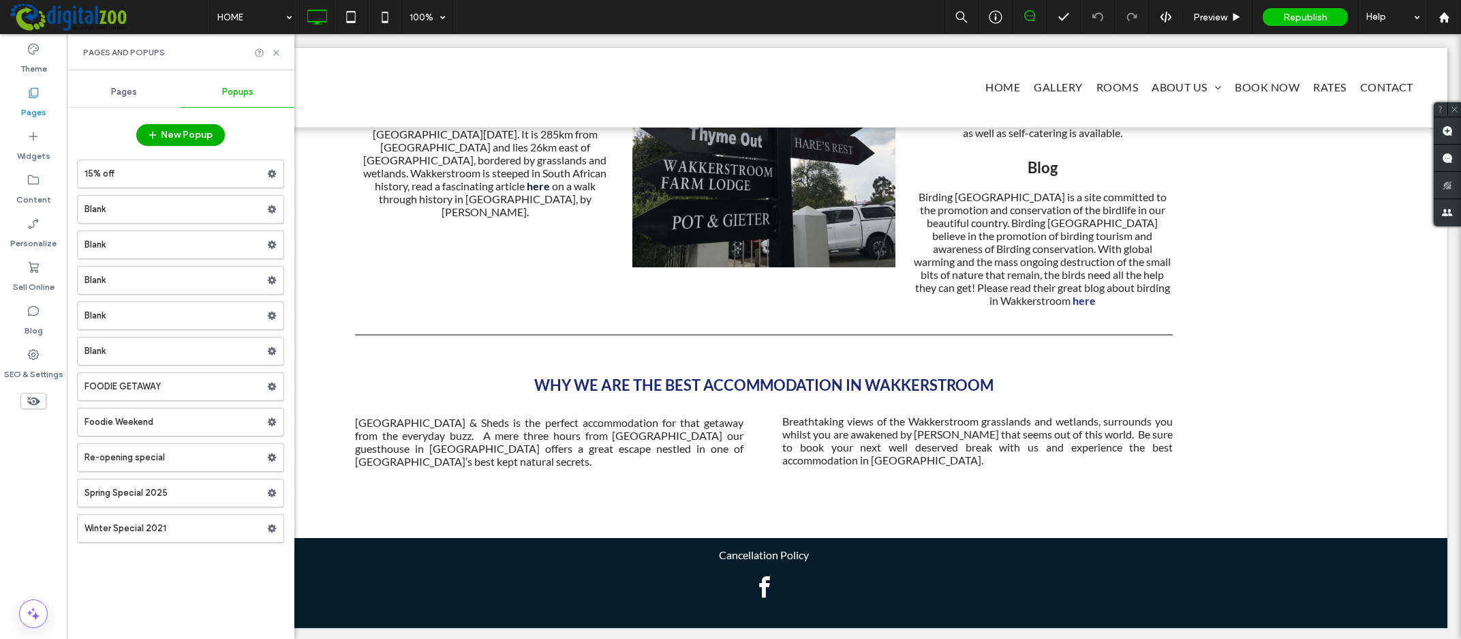
click at [180, 136] on button "New Popup" at bounding box center [180, 135] width 89 height 22
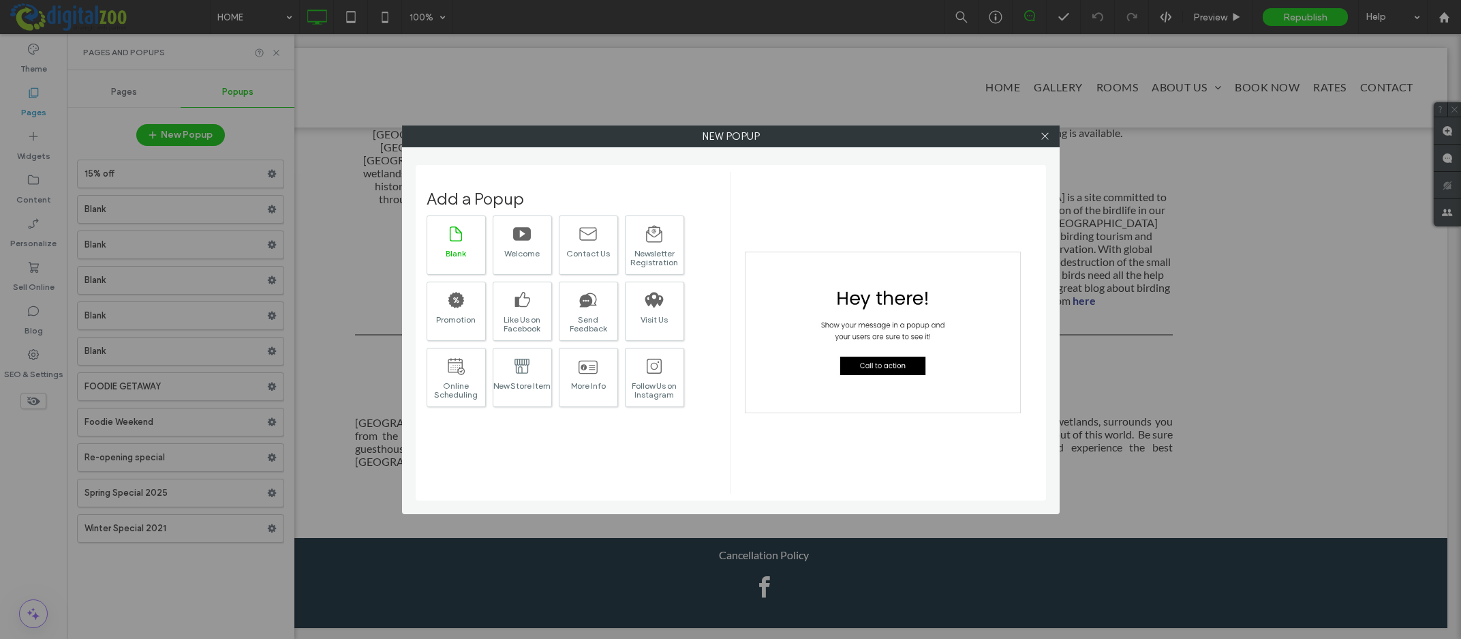
click at [459, 237] on icon at bounding box center [455, 233] width 19 height 19
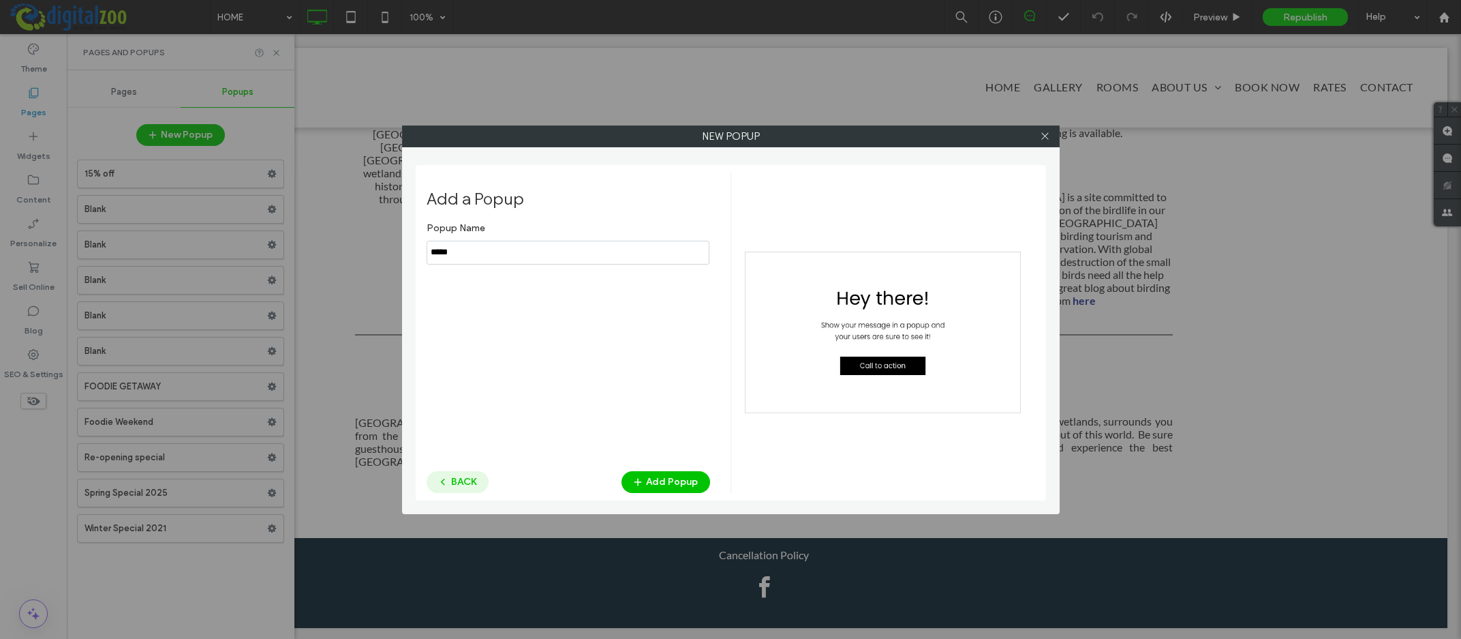
click at [454, 476] on button "BACK" at bounding box center [458, 482] width 62 height 22
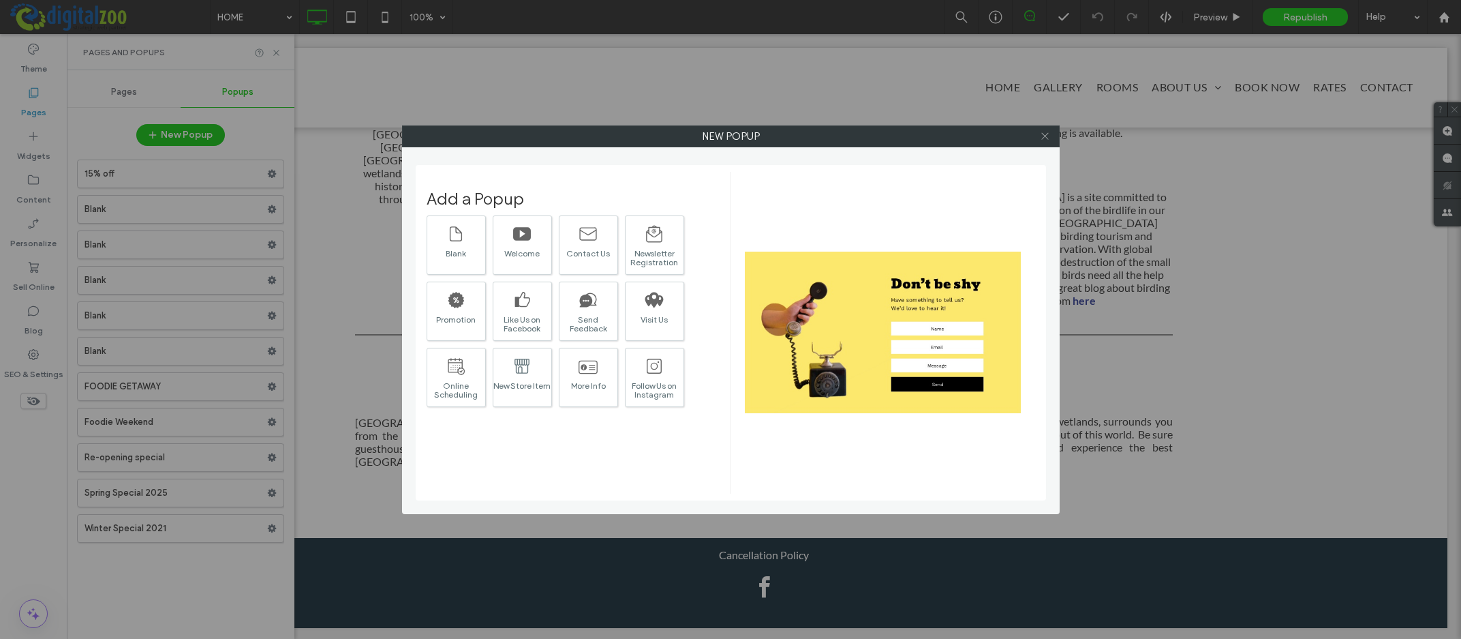
click at [1050, 136] on icon at bounding box center [1045, 136] width 10 height 10
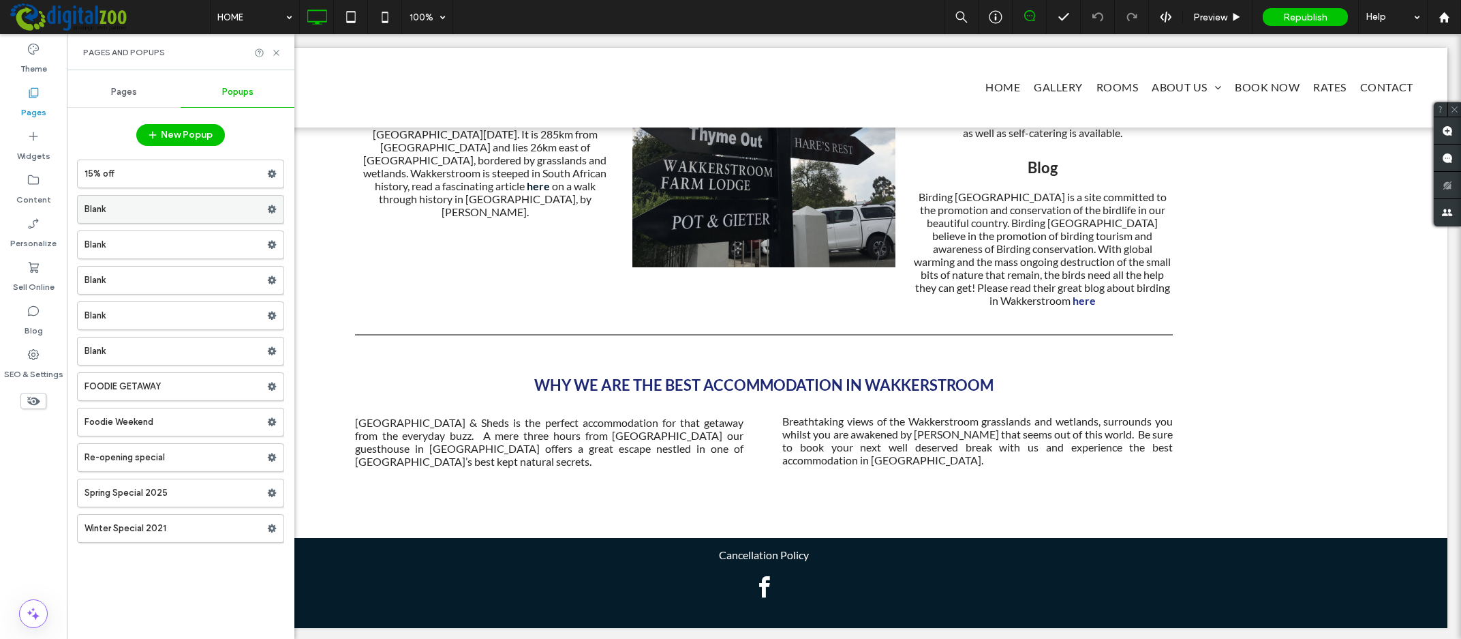
click at [273, 206] on icon at bounding box center [272, 209] width 10 height 10
click at [200, 206] on label "Blank" at bounding box center [176, 209] width 183 height 27
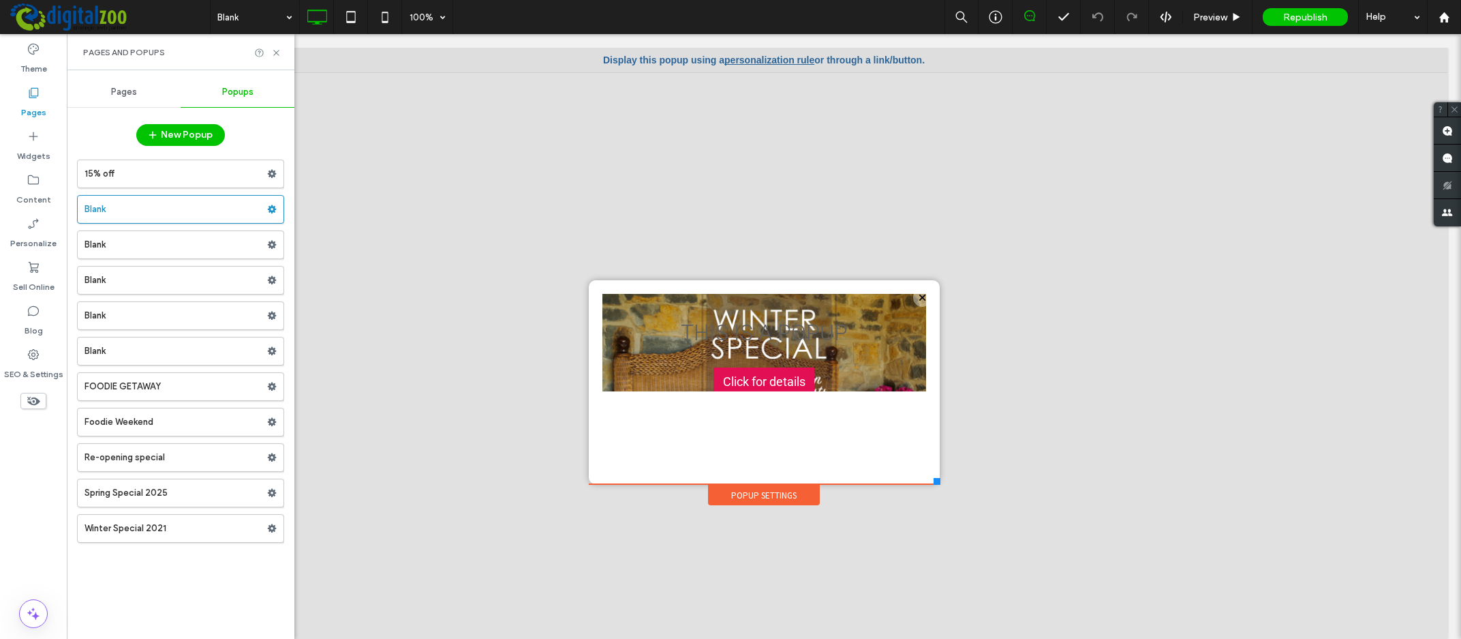
click at [766, 54] on div "Display this popup using a personalization rule or through a link/button." at bounding box center [763, 60] width 1367 height 25
click at [770, 59] on link "personalization rule" at bounding box center [770, 60] width 90 height 11
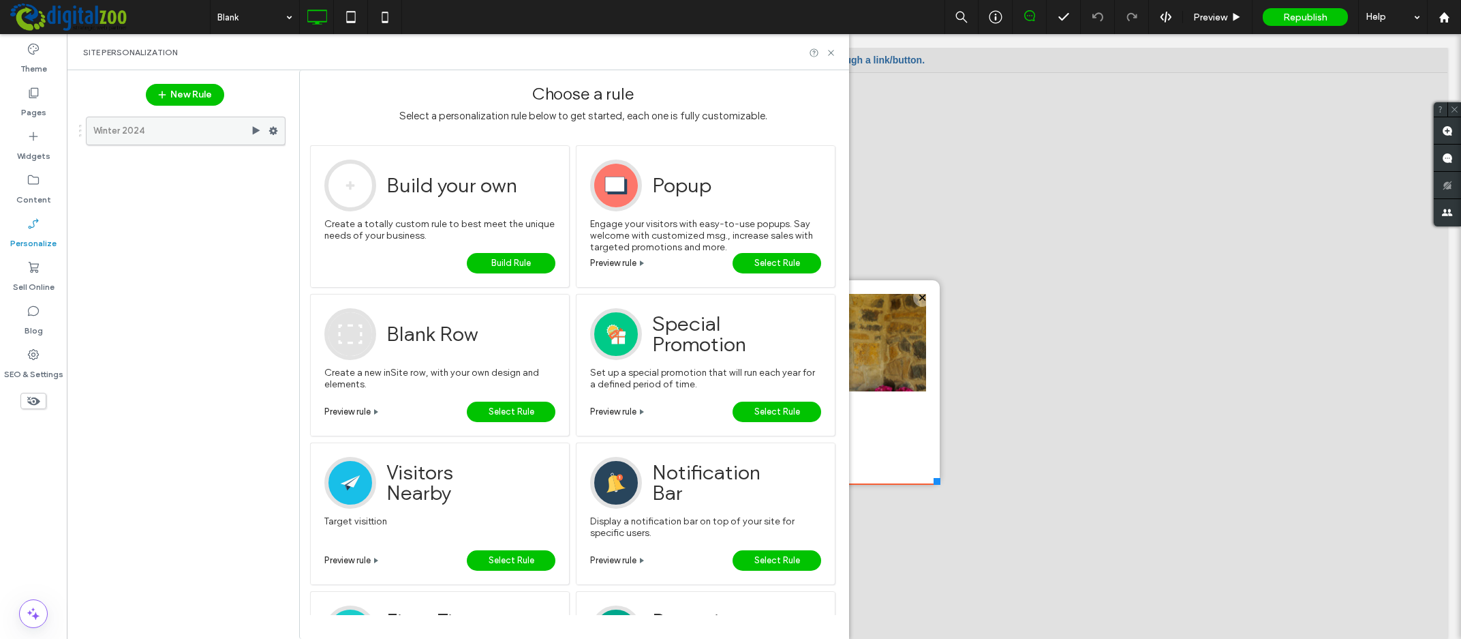
click at [273, 129] on use at bounding box center [273, 131] width 9 height 8
click at [194, 228] on div "Winter 2024" at bounding box center [178, 369] width 215 height 518
click at [270, 129] on use at bounding box center [273, 131] width 9 height 8
click at [463, 158] on span "Edit Trigger" at bounding box center [459, 161] width 51 height 12
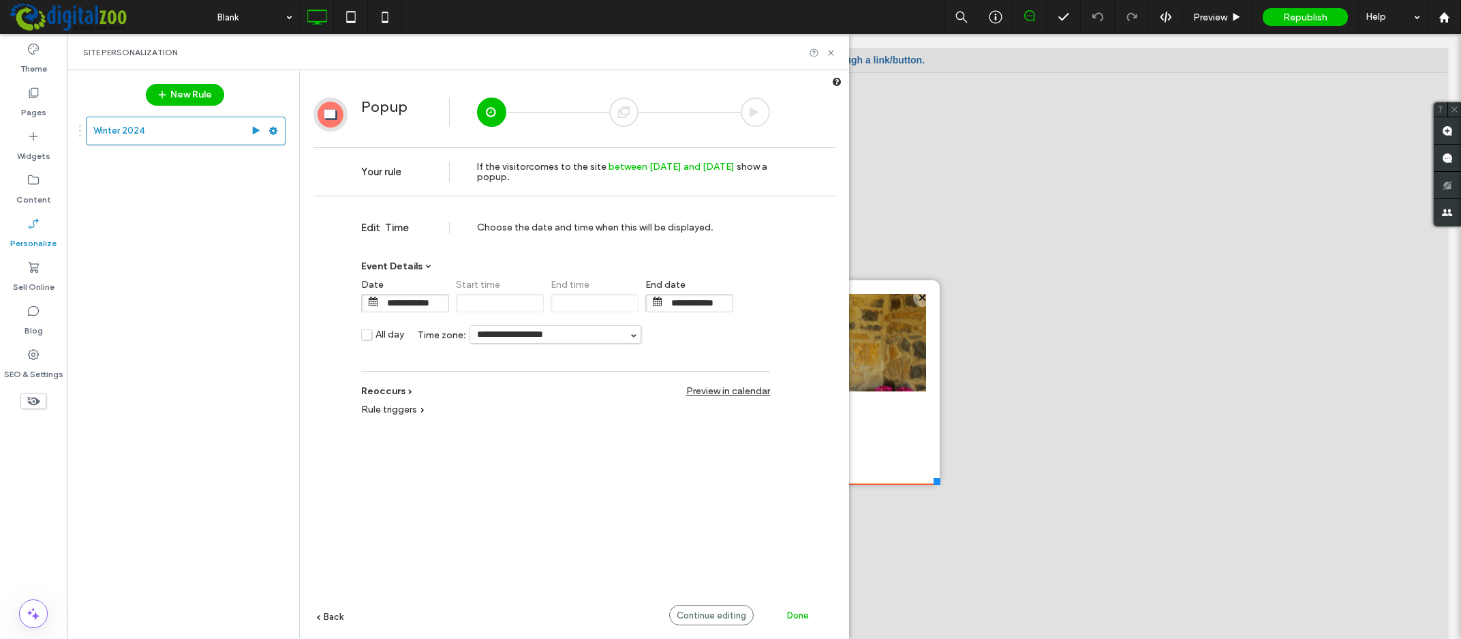
click at [211, 269] on div "Winter 2024" at bounding box center [178, 369] width 215 height 518
click at [223, 177] on div "Winter 2024" at bounding box center [178, 369] width 215 height 518
click at [275, 132] on use at bounding box center [273, 131] width 9 height 8
click at [340, 234] on span "Duplicate" at bounding box center [340, 236] width 44 height 12
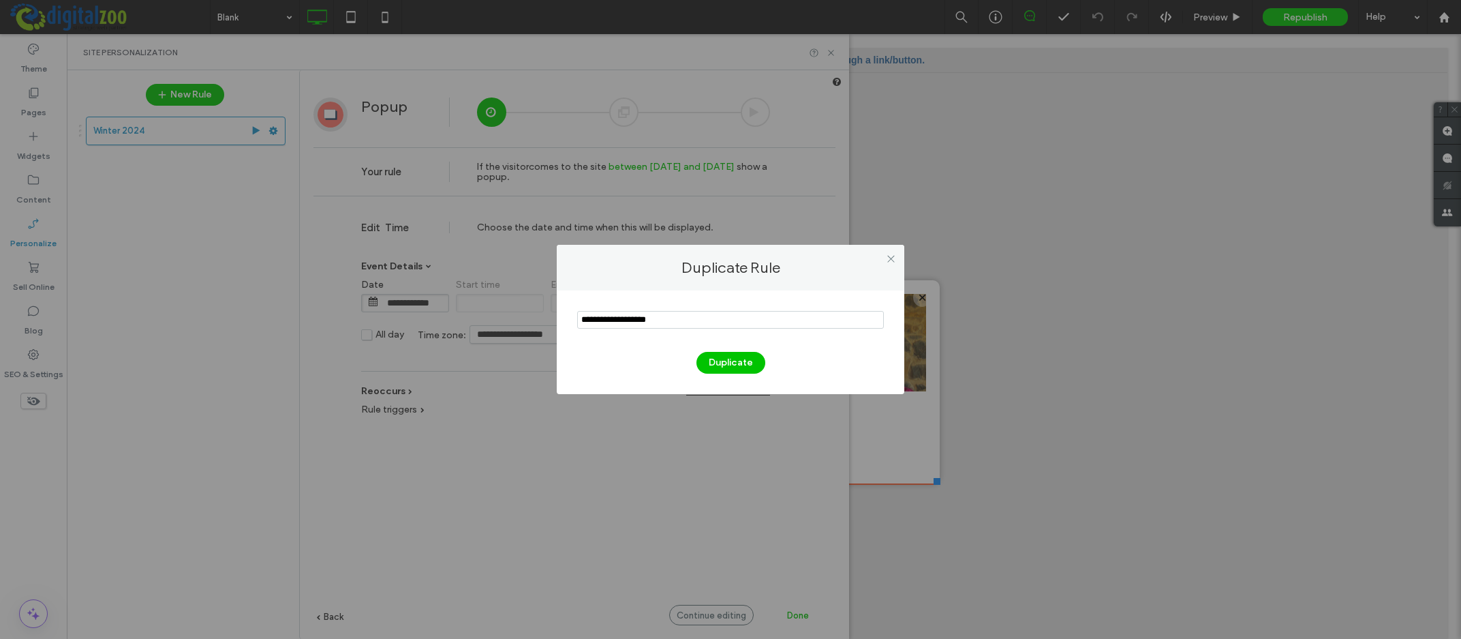
drag, startPoint x: 686, startPoint y: 321, endPoint x: 556, endPoint y: 308, distance: 131.5
click at [577, 311] on input "notEmpty" at bounding box center [730, 320] width 307 height 18
type input "**********"
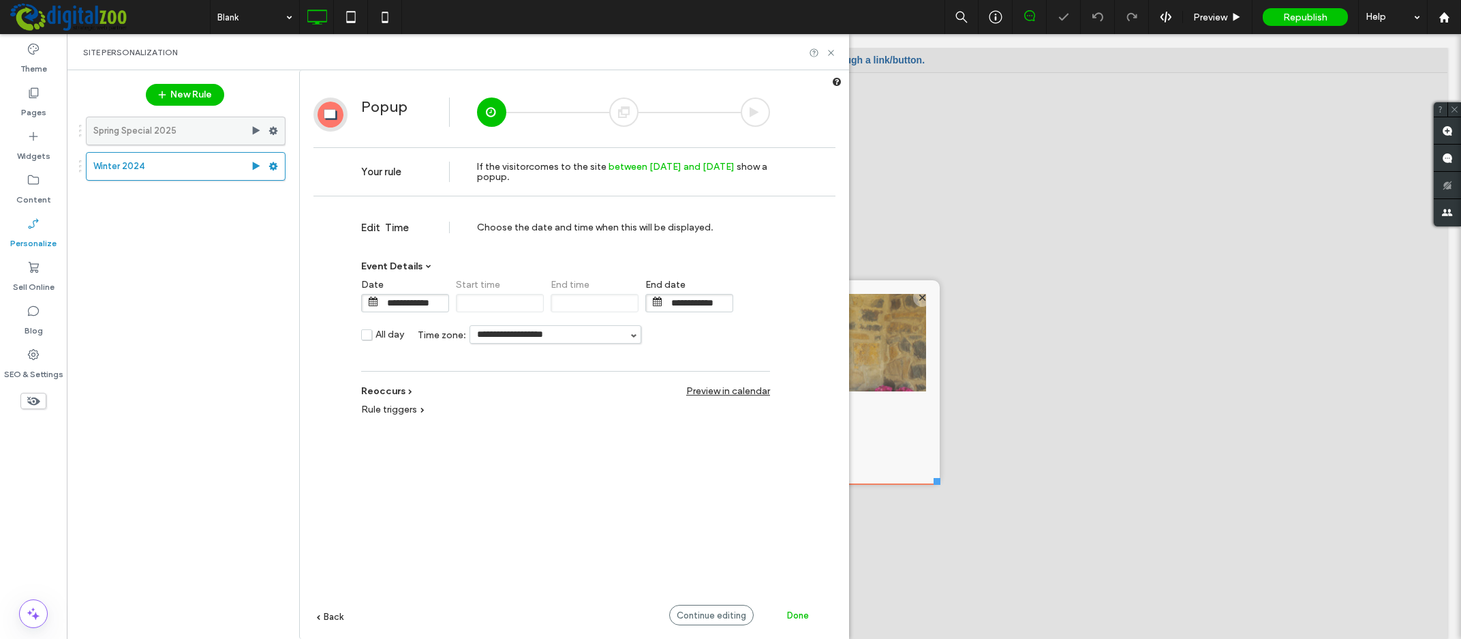
click at [276, 132] on use at bounding box center [273, 131] width 9 height 8
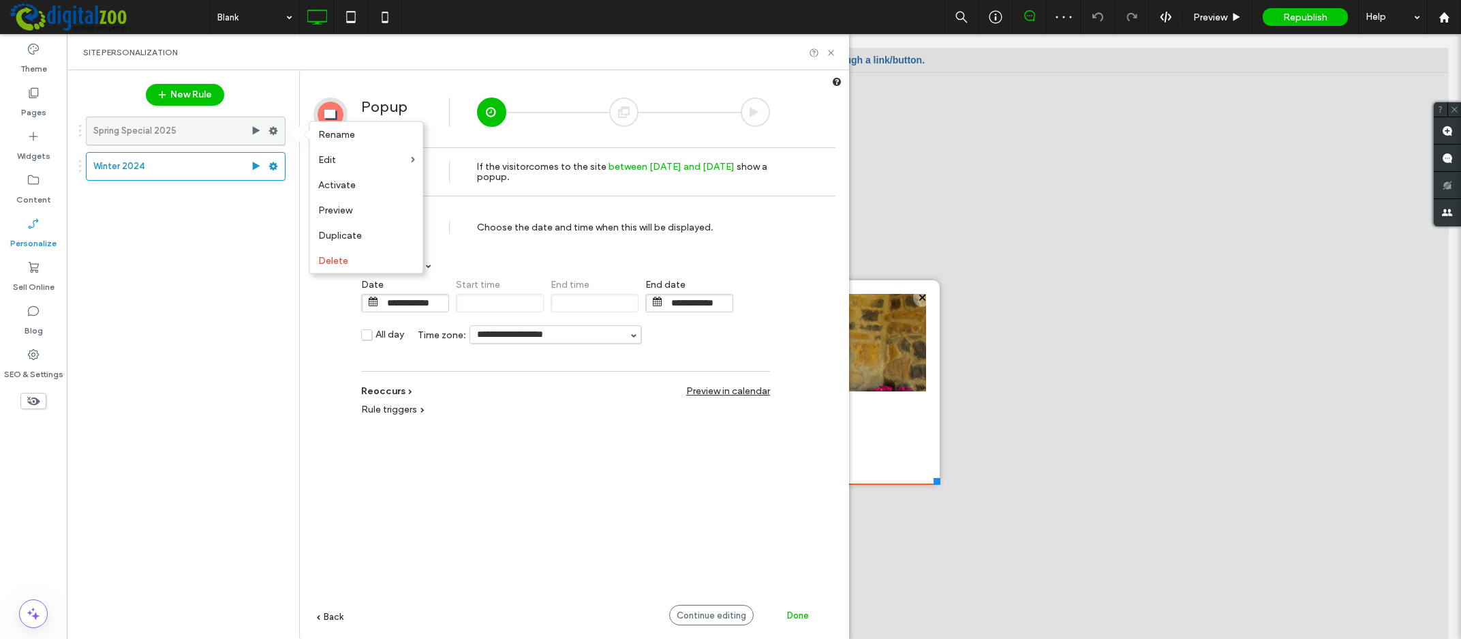
click at [273, 129] on use at bounding box center [273, 131] width 9 height 8
click at [462, 157] on span "Edit Trigger" at bounding box center [459, 161] width 51 height 12
click at [408, 301] on input "**********" at bounding box center [414, 302] width 68 height 17
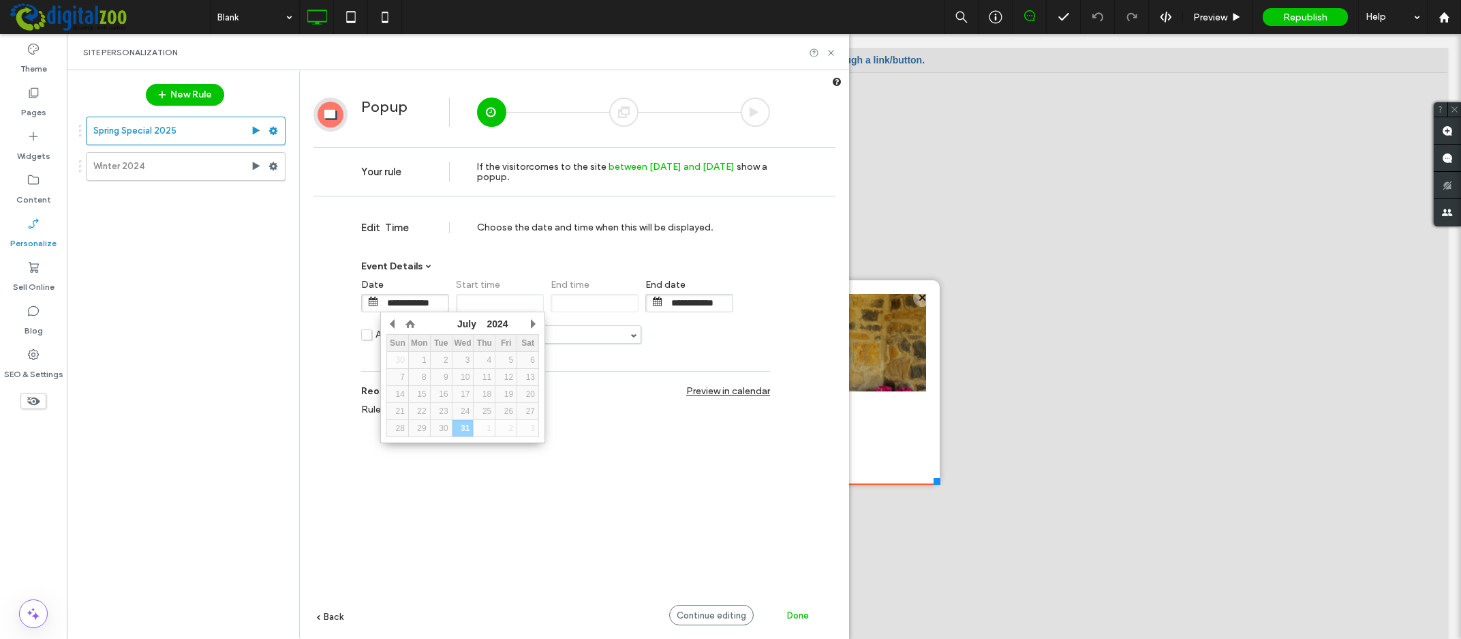
click at [526, 320] on div "July January February March April May June July August September October Novemb…" at bounding box center [462, 375] width 153 height 123
click at [529, 320] on button "button" at bounding box center [533, 324] width 14 height 20
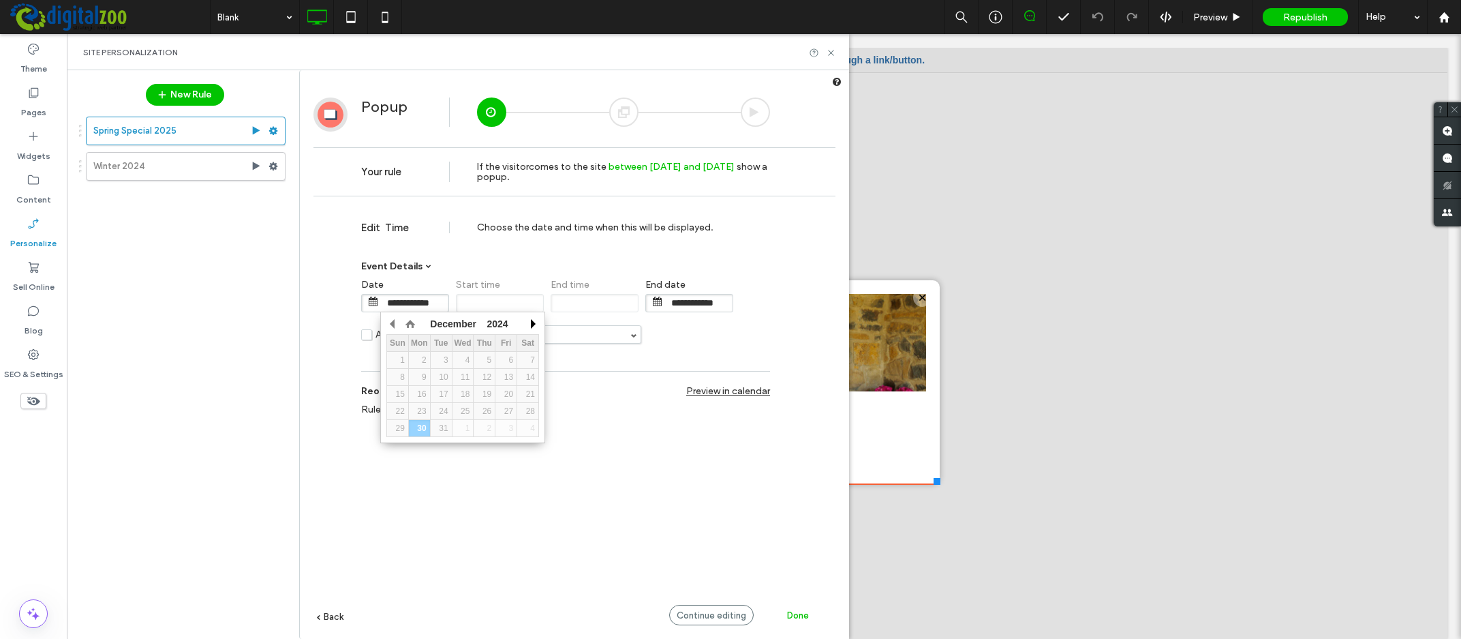
click at [529, 320] on button "button" at bounding box center [533, 324] width 14 height 20
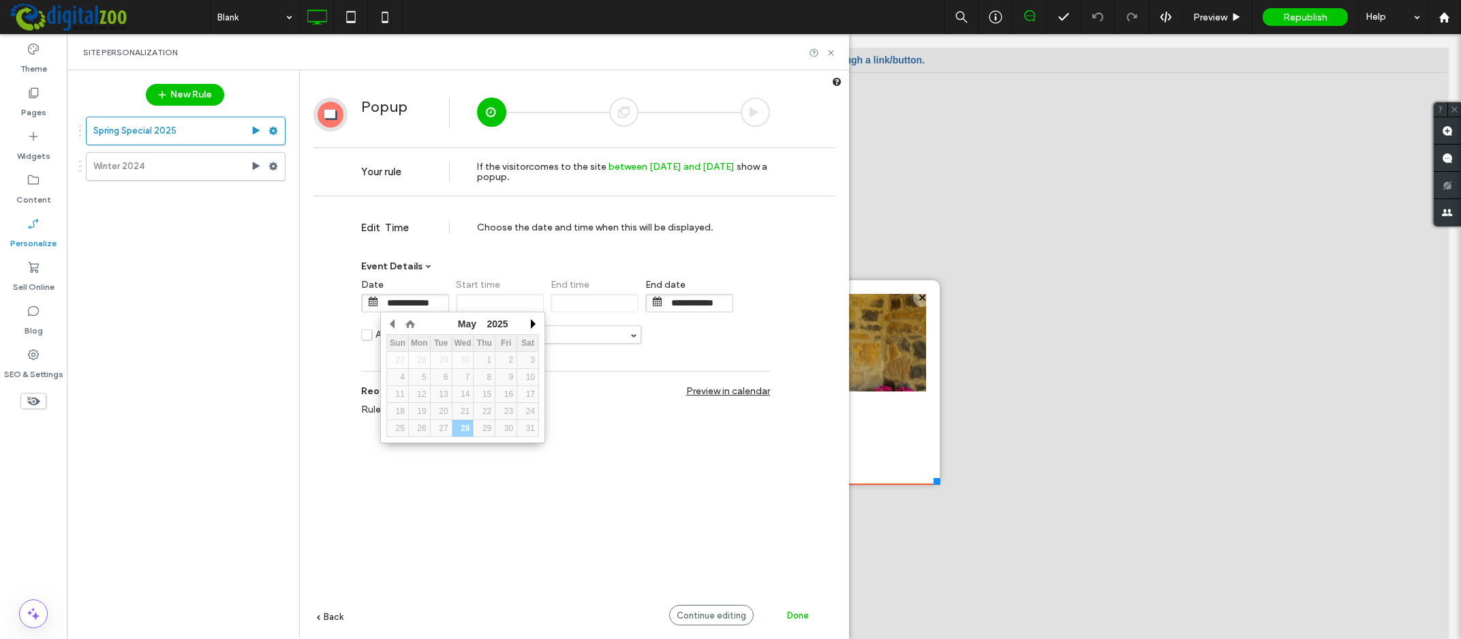
click at [529, 320] on button "button" at bounding box center [533, 324] width 14 height 20
click at [484, 425] on div "28" at bounding box center [484, 428] width 21 height 10
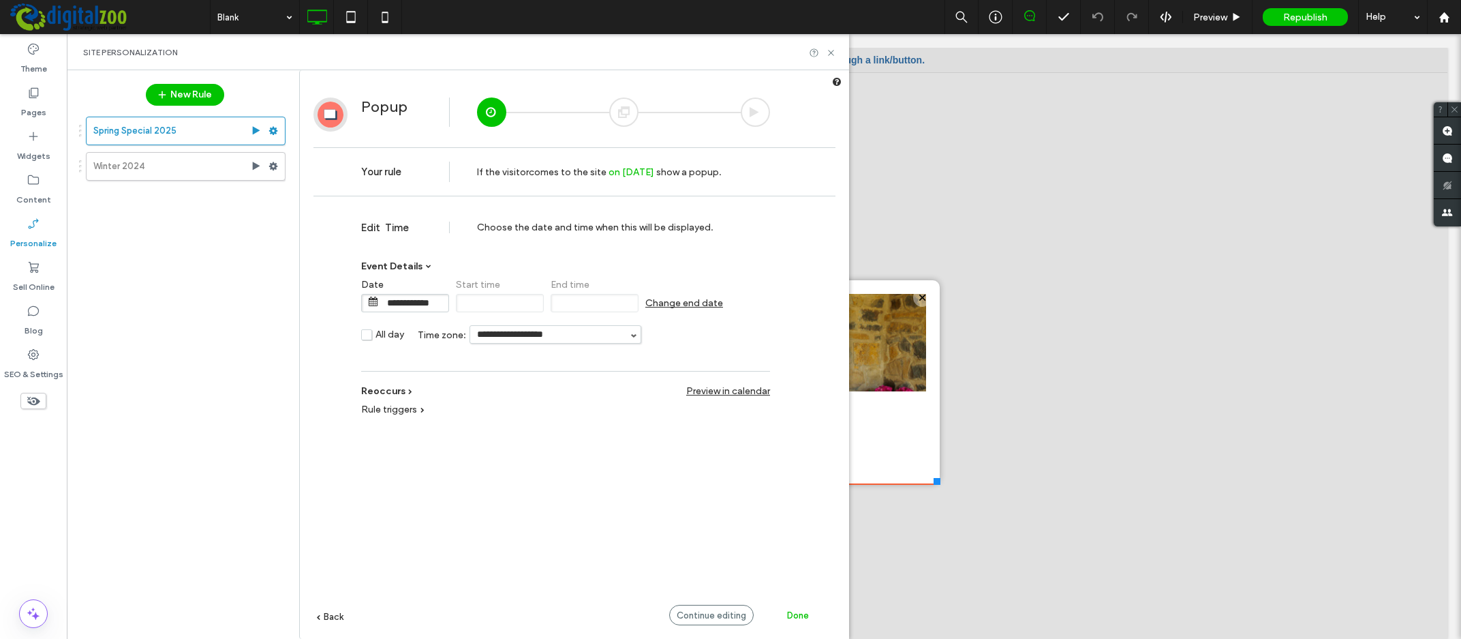
click at [415, 306] on input "**********" at bounding box center [414, 302] width 68 height 17
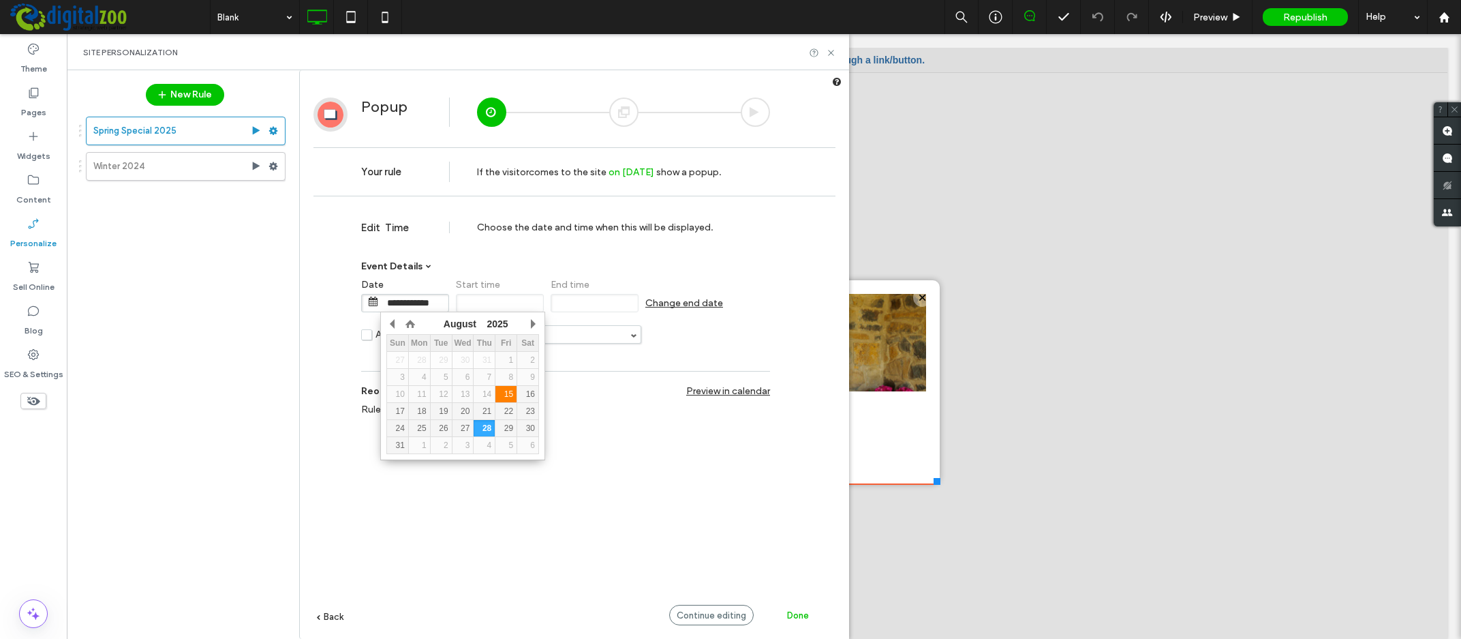
click at [506, 391] on div "15" at bounding box center [506, 394] width 21 height 10
type input "**********"
click at [507, 394] on div "15" at bounding box center [506, 394] width 21 height 10
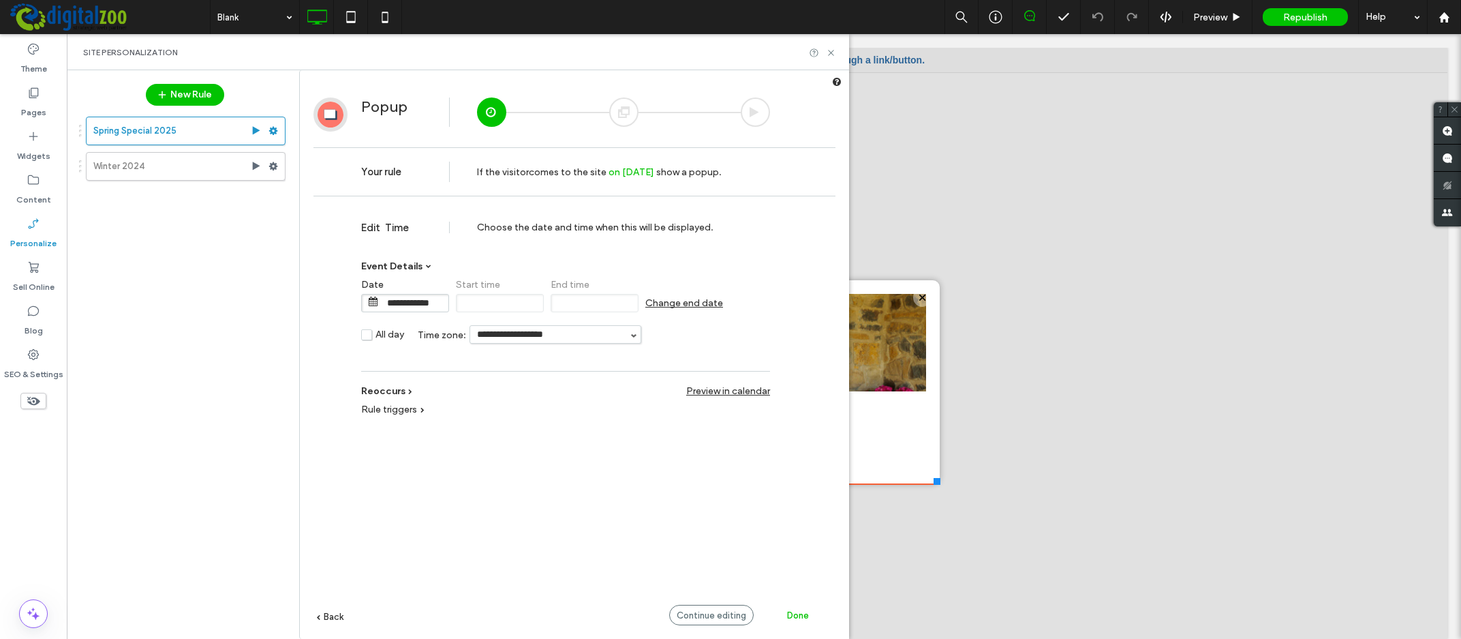
click at [679, 303] on span "Change end date" at bounding box center [684, 303] width 78 height 12
click at [692, 303] on input "**********" at bounding box center [699, 302] width 68 height 17
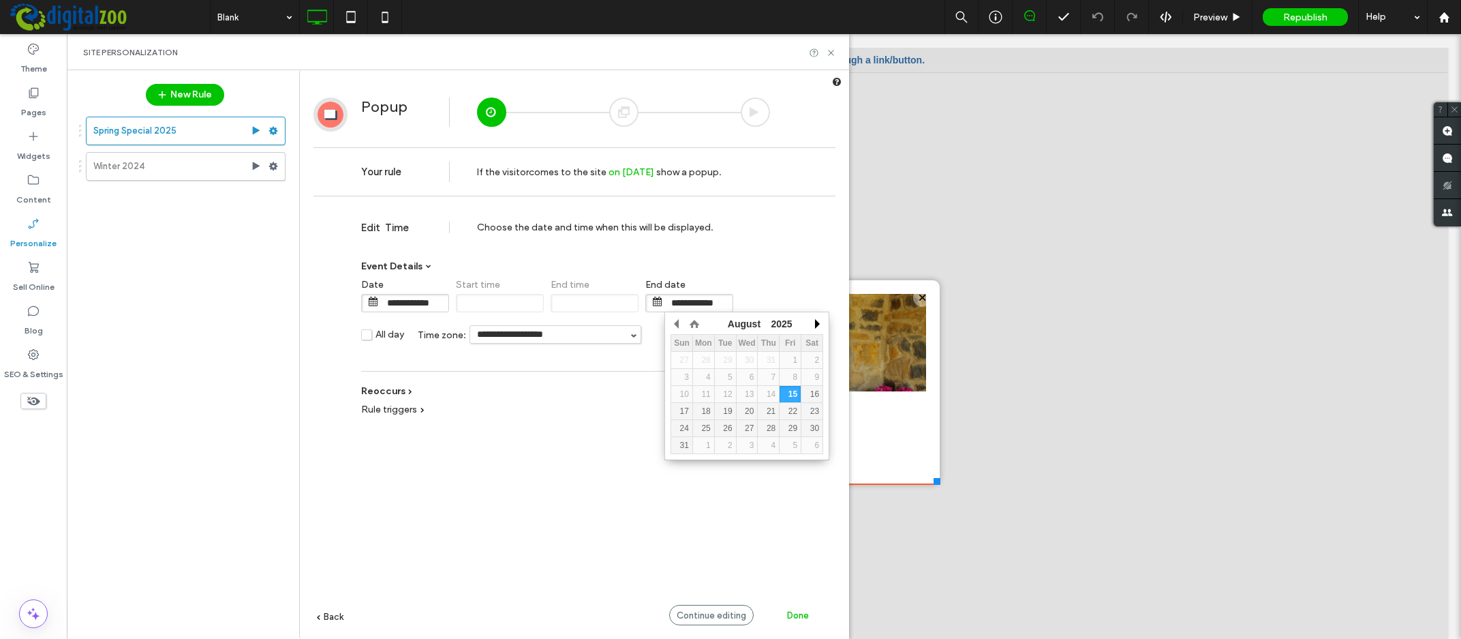
click at [817, 320] on button "button" at bounding box center [817, 324] width 14 height 20
click at [789, 374] on div "12" at bounding box center [790, 377] width 21 height 10
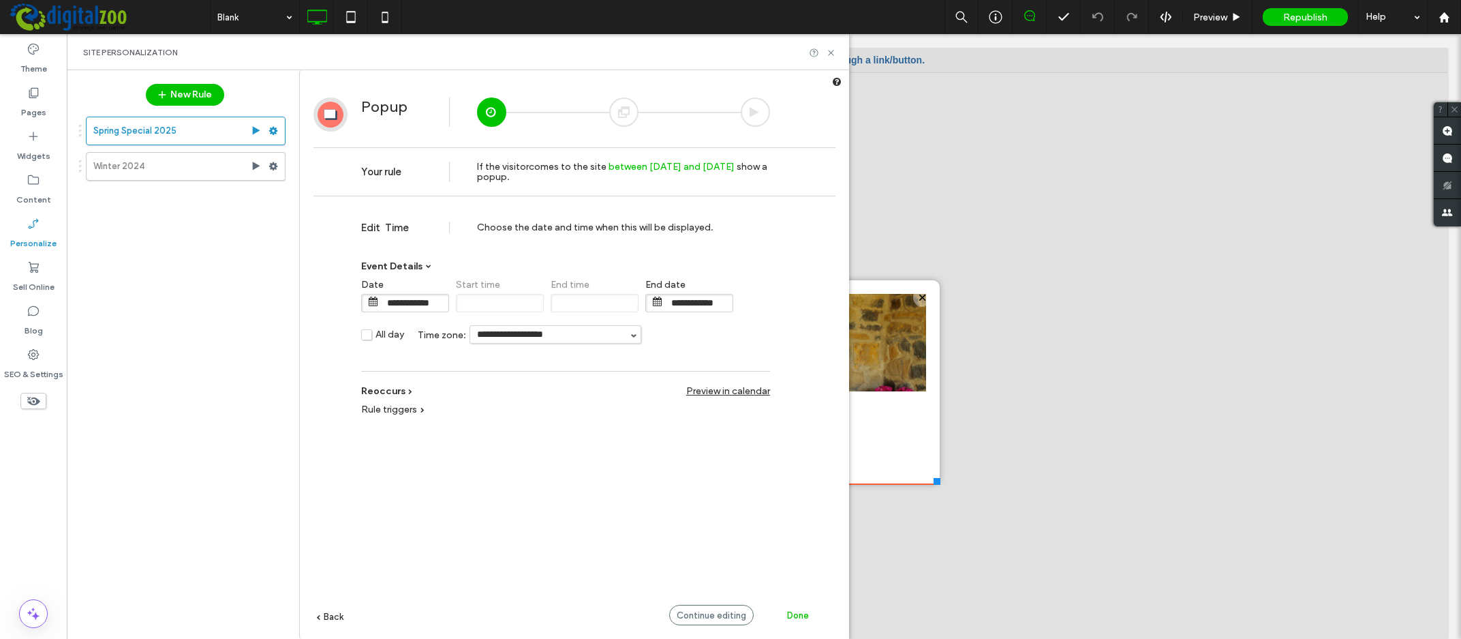
type input "**********"
click at [386, 411] on span "Rule triggers" at bounding box center [389, 410] width 56 height 12
click at [528, 453] on div "**********" at bounding box center [575, 441] width 522 height 476
click at [421, 408] on span at bounding box center [423, 410] width 4 height 4
click at [800, 618] on span "Done" at bounding box center [798, 615] width 22 height 10
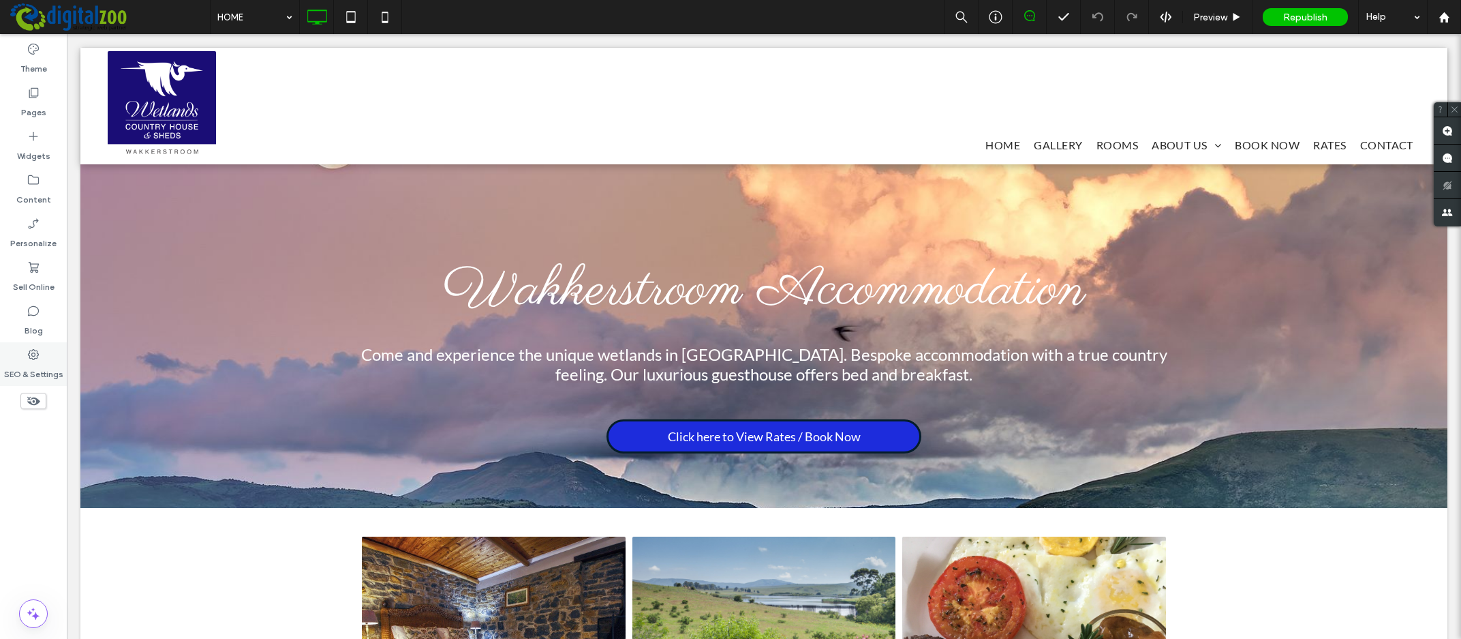
click at [37, 371] on label "SEO & Settings" at bounding box center [33, 370] width 59 height 19
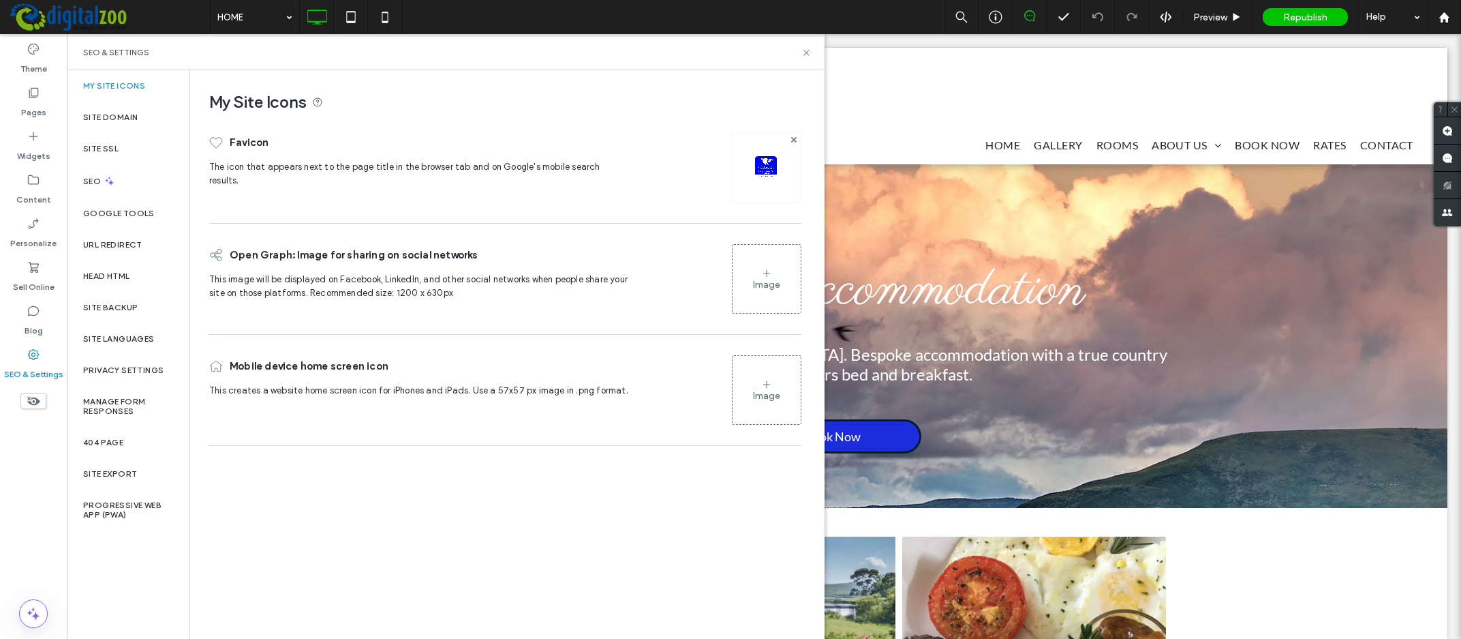
click at [1, 530] on div "Theme Pages Widgets Content Personalize Sell Online Blog SEO & Settings" at bounding box center [33, 336] width 67 height 605
click at [23, 96] on div "Pages" at bounding box center [33, 102] width 67 height 44
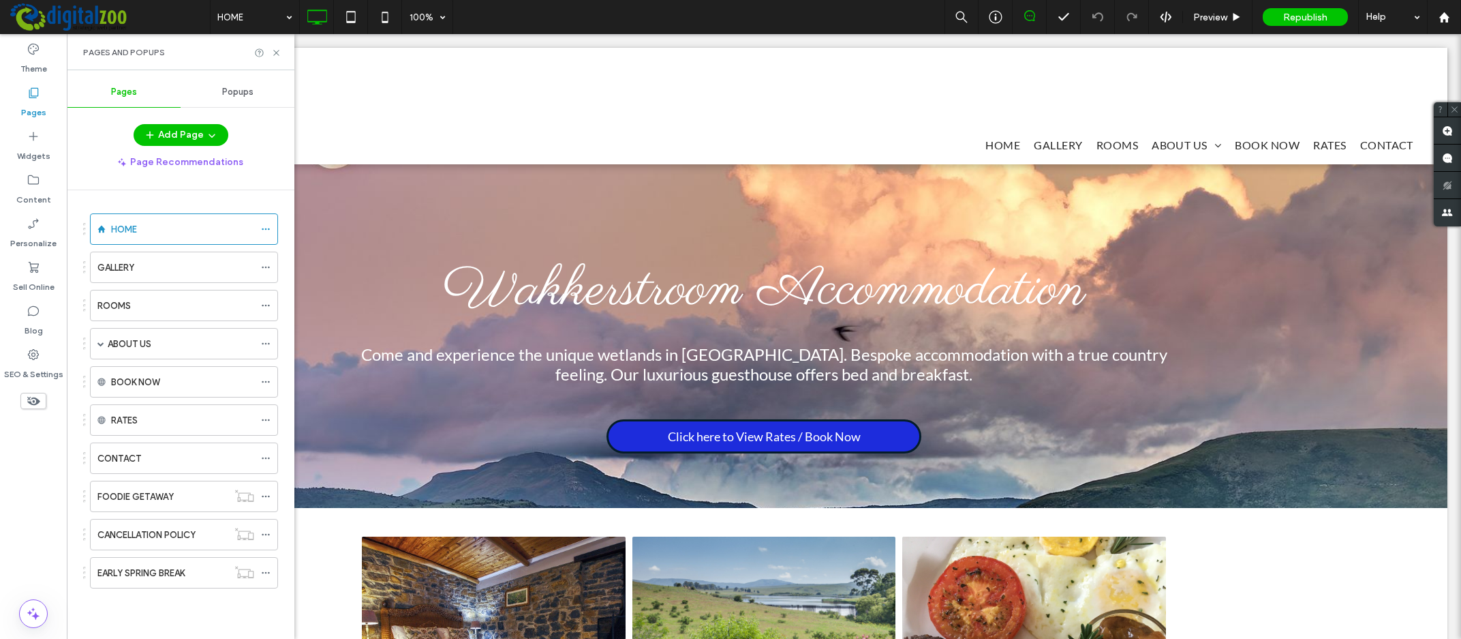
click at [237, 91] on span "Popups" at bounding box center [237, 92] width 31 height 11
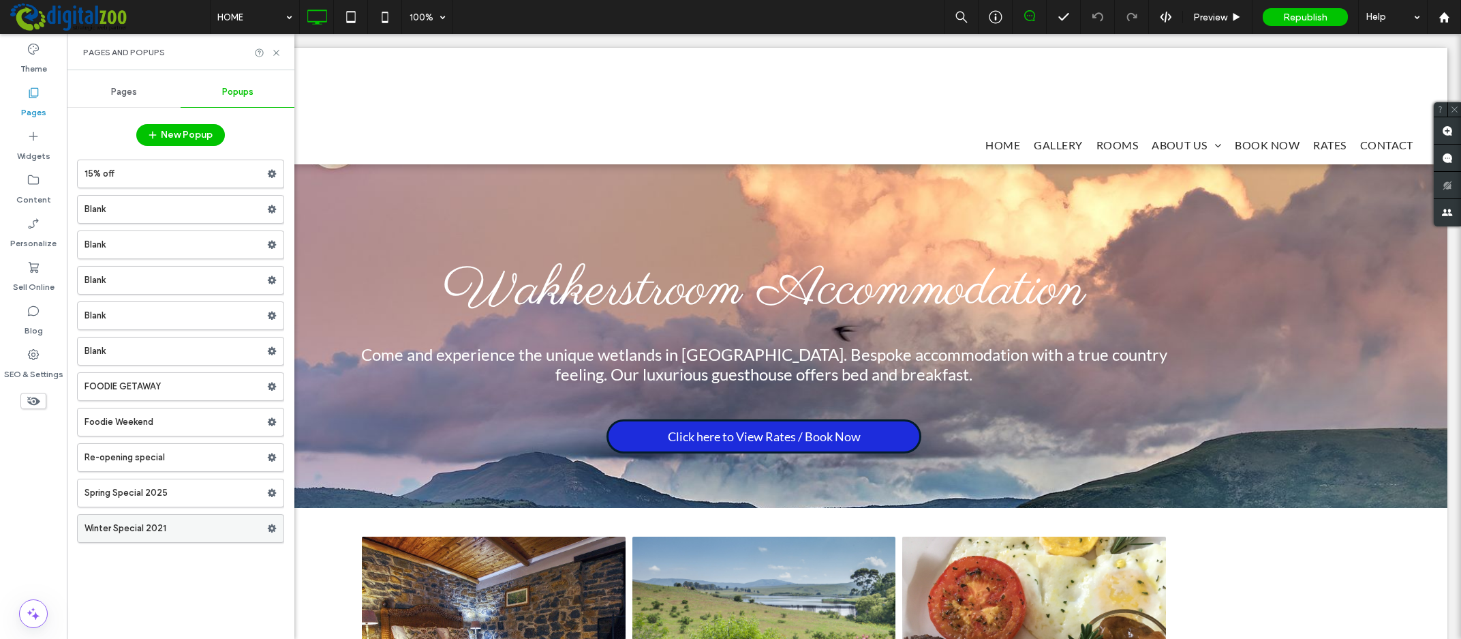
click at [224, 526] on label "Winter Special 2021" at bounding box center [176, 528] width 183 height 27
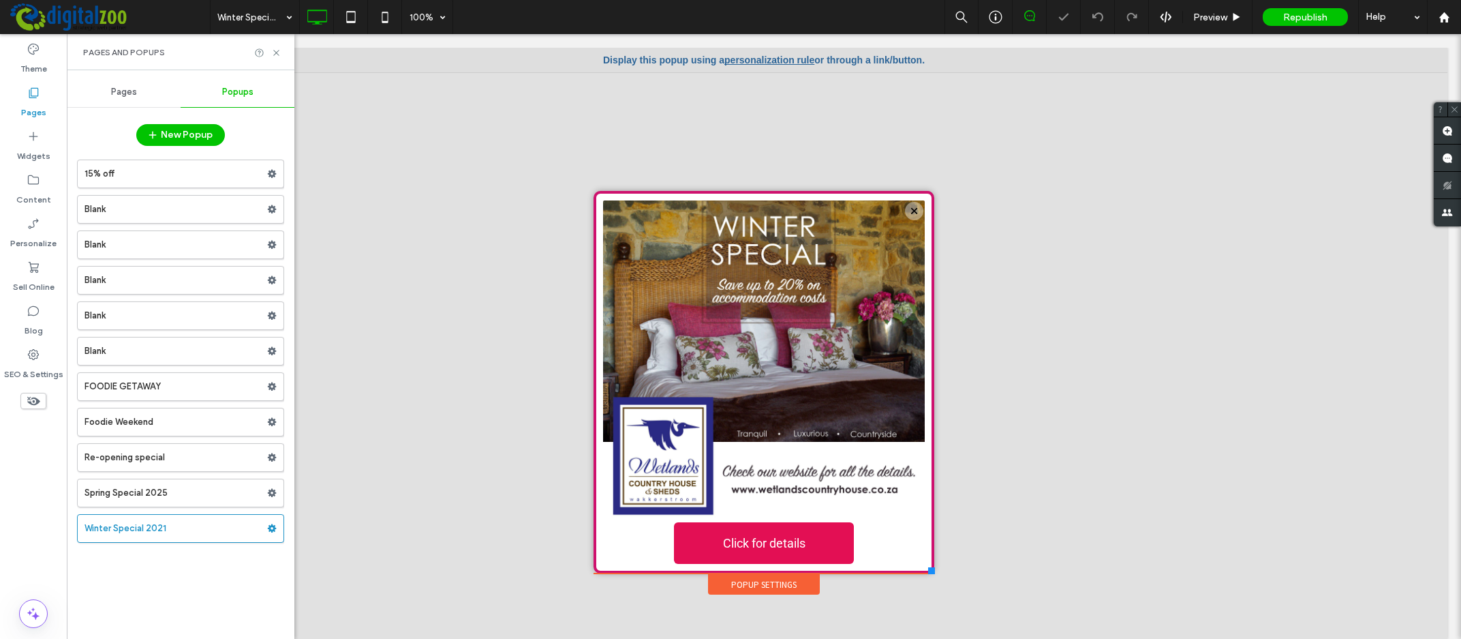
click at [162, 497] on label "Spring Special 2025" at bounding box center [176, 492] width 183 height 27
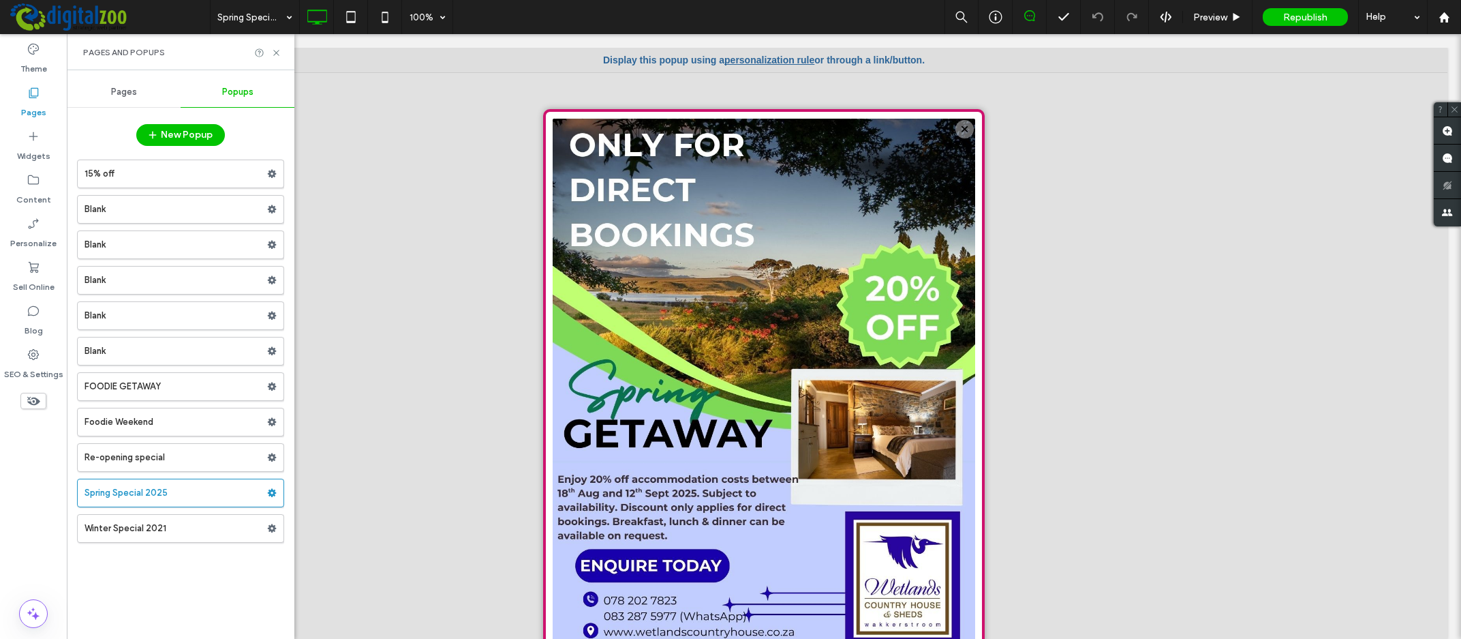
click at [762, 56] on div at bounding box center [764, 48] width 448 height 117
click at [769, 64] on div at bounding box center [764, 48] width 448 height 117
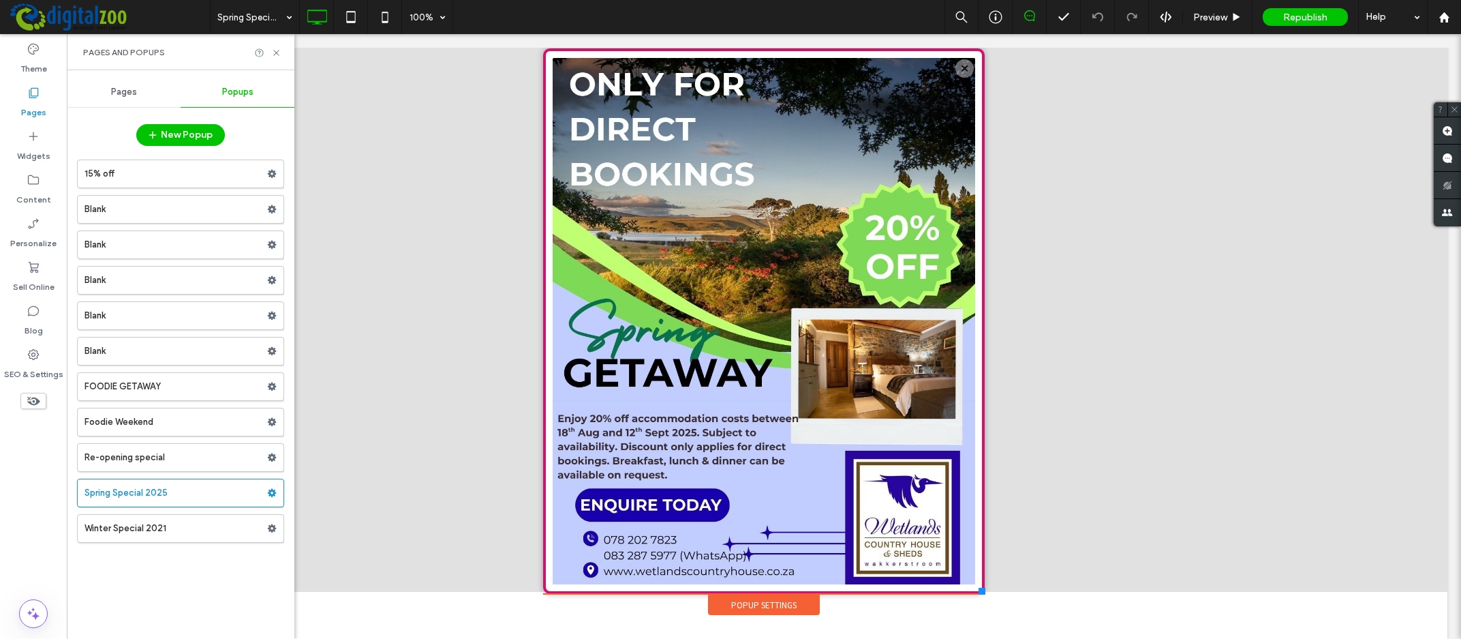
scroll to position [12, 0]
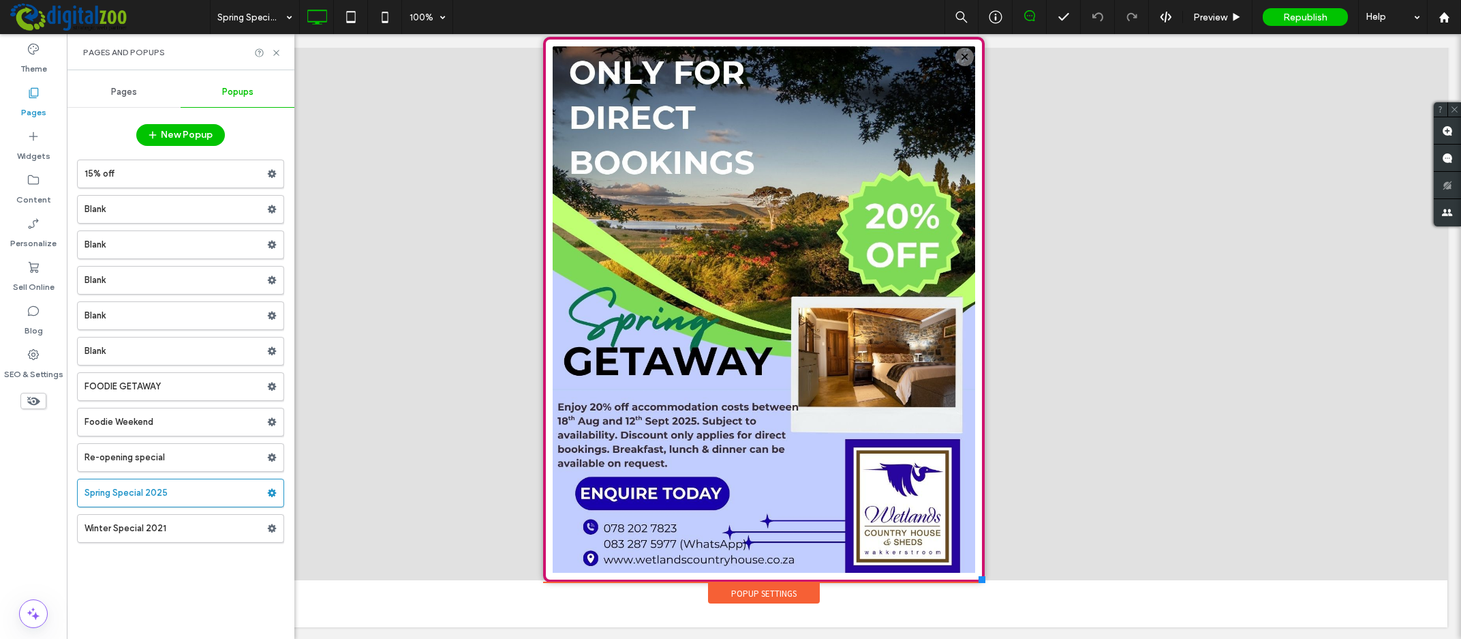
click at [1204, 136] on div at bounding box center [763, 277] width 1367 height 605
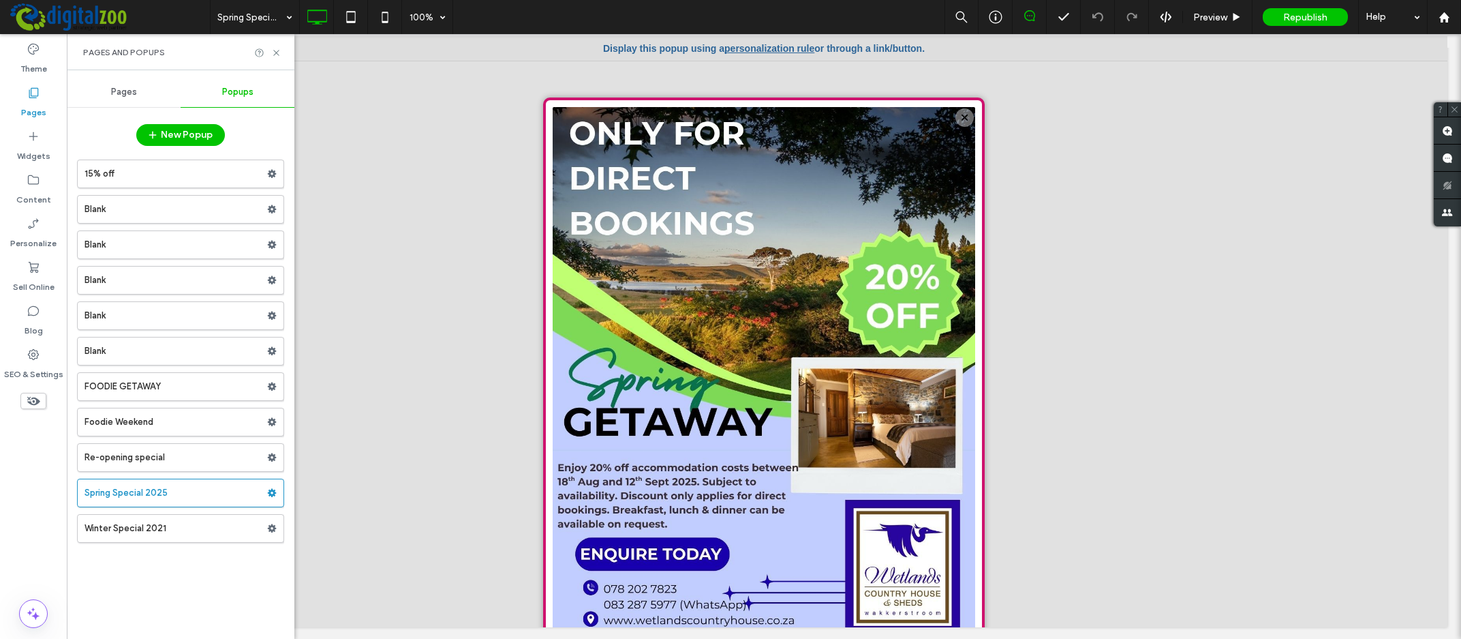
scroll to position [0, 0]
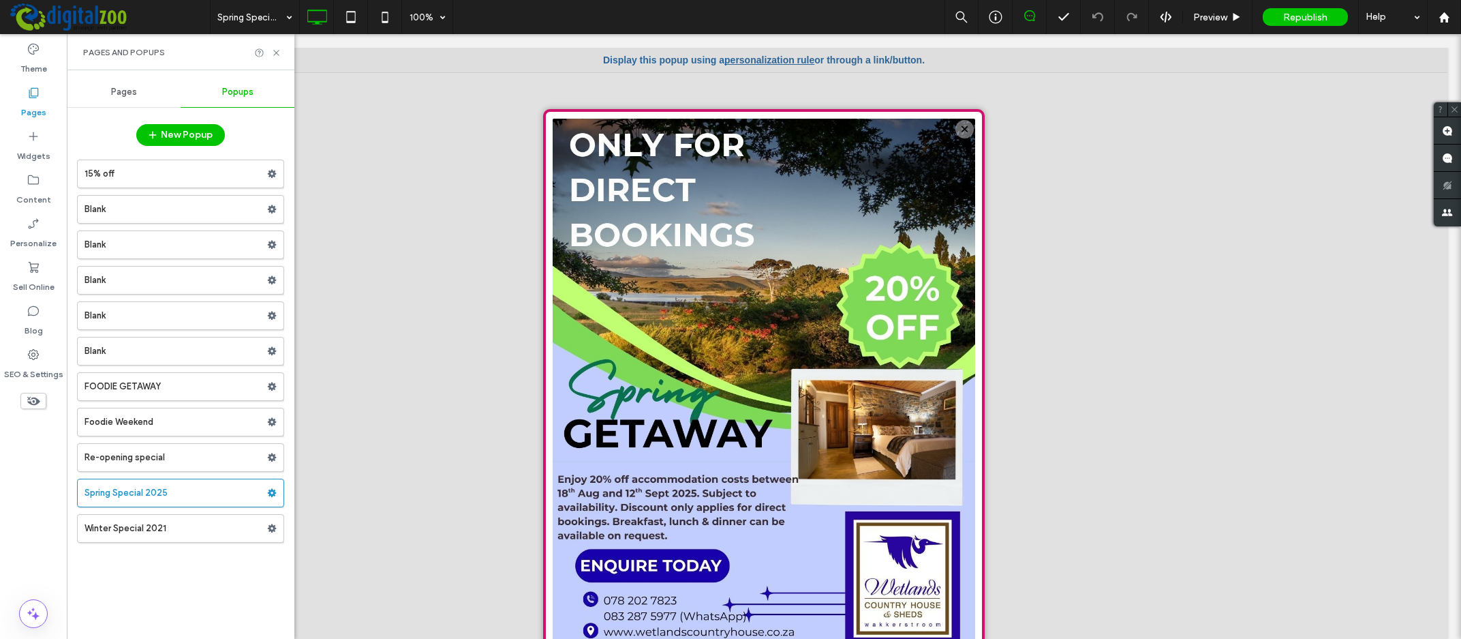
click at [770, 58] on div at bounding box center [764, 48] width 448 height 117
click at [139, 530] on label "Winter Special 2021" at bounding box center [176, 528] width 183 height 27
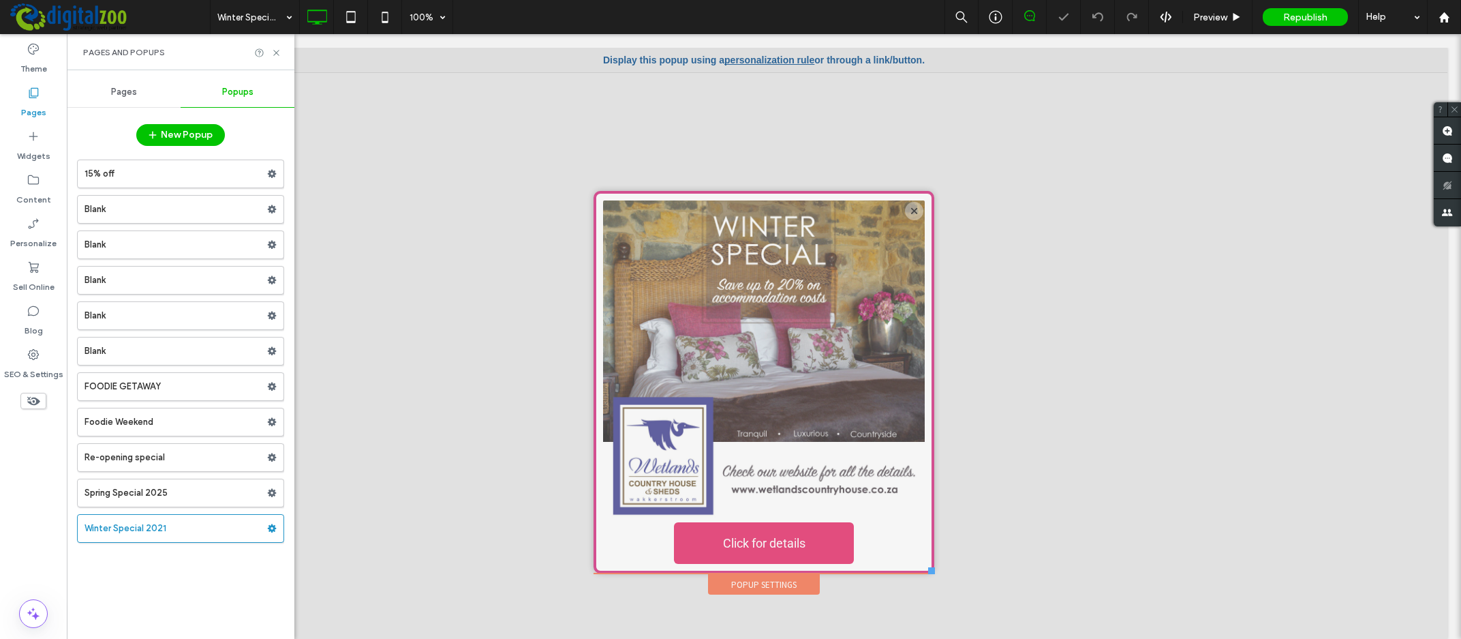
click at [768, 61] on link "personalization rule" at bounding box center [770, 60] width 90 height 11
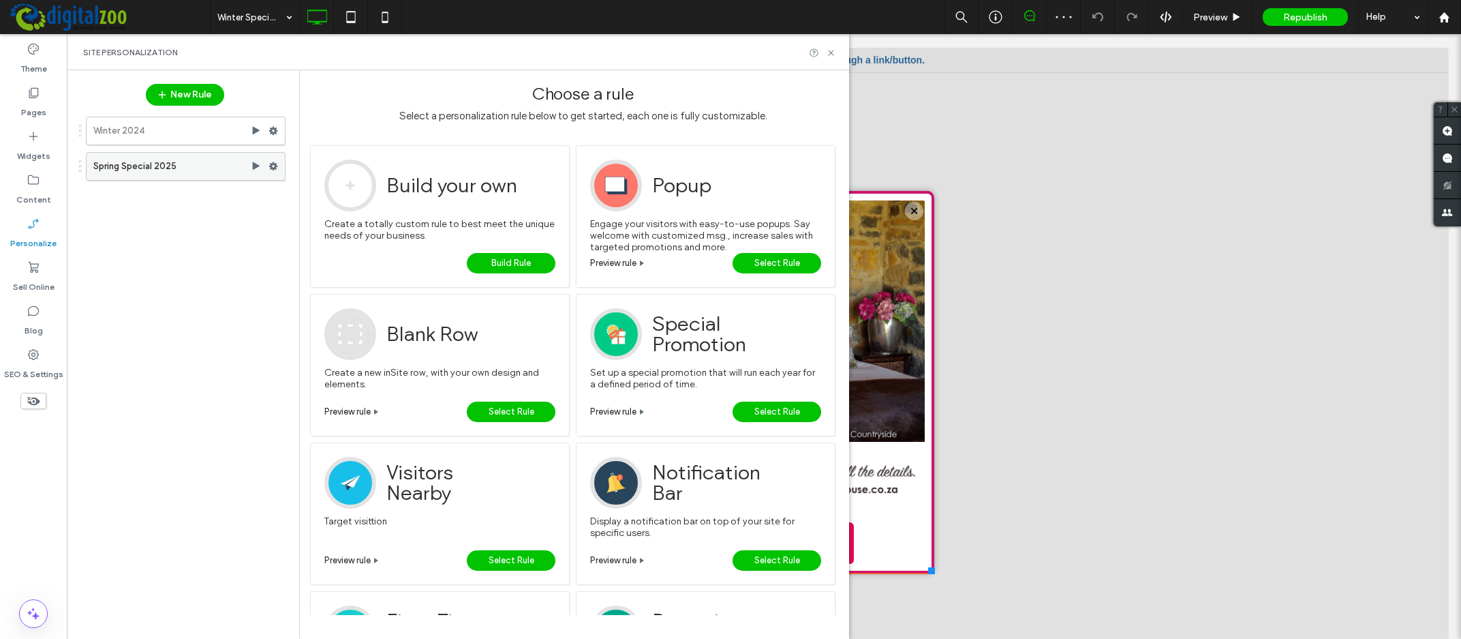
click at [151, 172] on label "Spring Special 2025" at bounding box center [171, 166] width 157 height 27
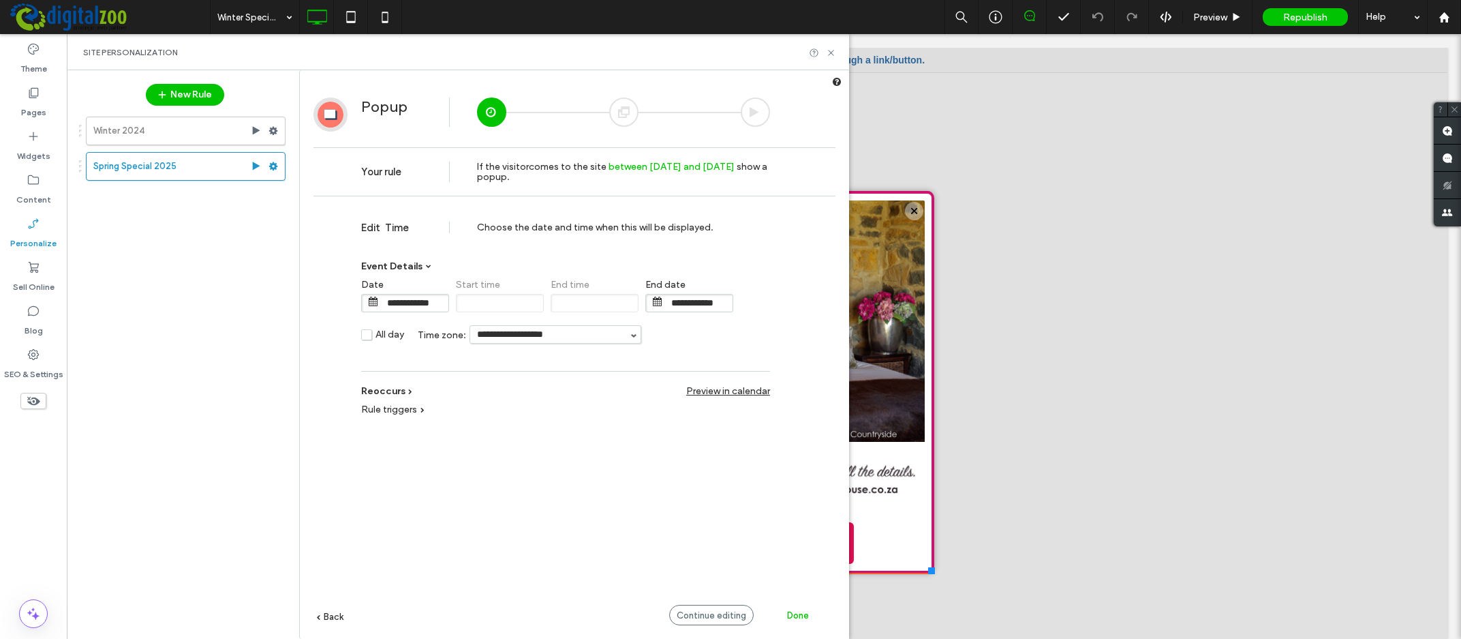
click at [626, 106] on div at bounding box center [623, 111] width 29 height 29
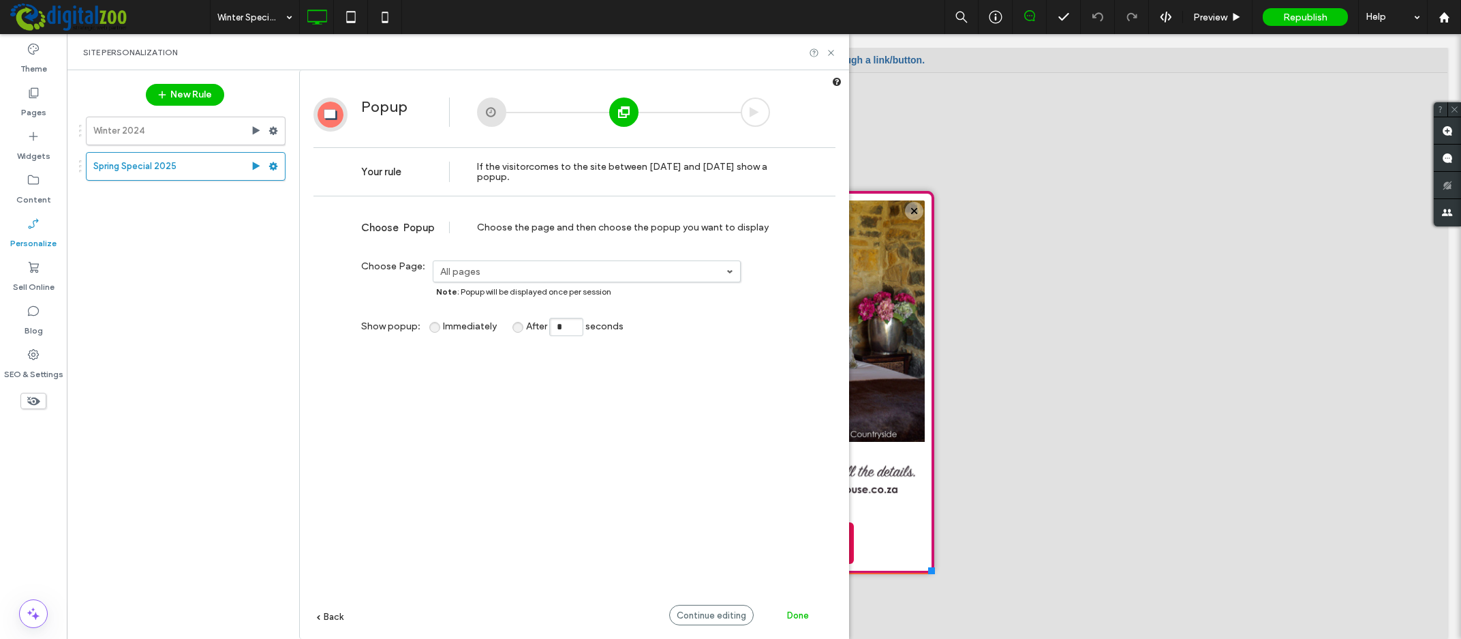
click at [478, 269] on label "All pages" at bounding box center [583, 272] width 286 height 12
click at [469, 294] on label "HOME" at bounding box center [455, 294] width 29 height 12
click at [549, 226] on div "Choose the page and then choose the popup you want to display" at bounding box center [623, 228] width 293 height 12
click at [505, 168] on div "If the visitor comes to the site between Aug 15, 2025 and Sep 12, 2025 show a p…" at bounding box center [623, 172] width 293 height 20
click at [476, 292] on span "Note : Popup will be displayed once per session" at bounding box center [523, 291] width 175 height 10
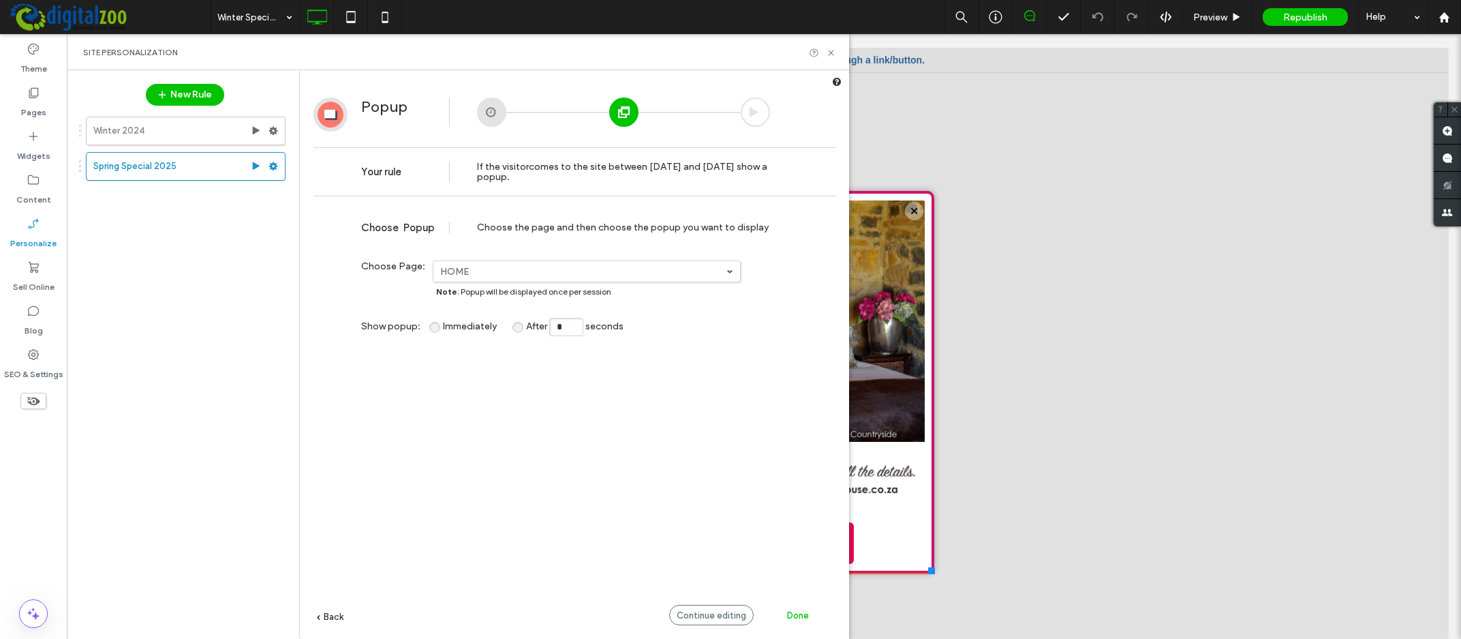
click at [482, 224] on div "Choose the page and then choose the popup you want to display" at bounding box center [623, 228] width 293 height 12
click at [688, 376] on div "**********" at bounding box center [575, 441] width 522 height 476
click at [730, 269] on span at bounding box center [730, 271] width 7 height 7
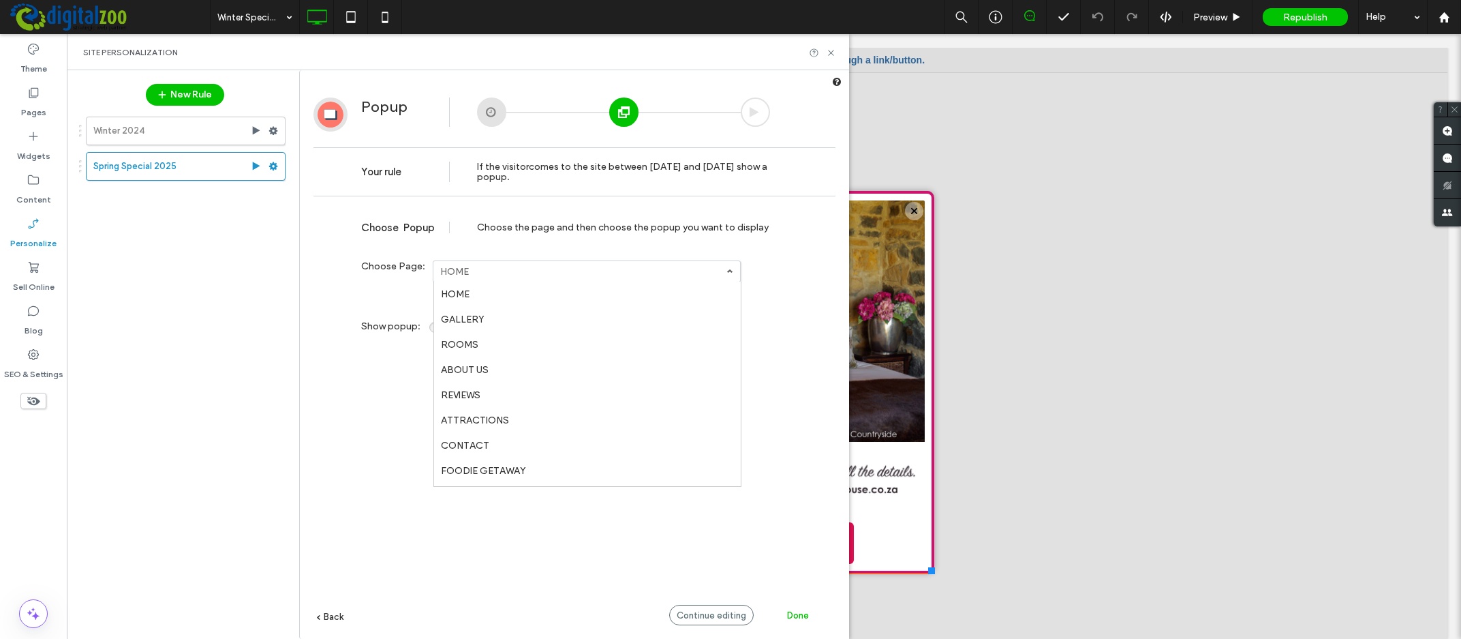
click at [471, 292] on link "HOME" at bounding box center [587, 294] width 307 height 25
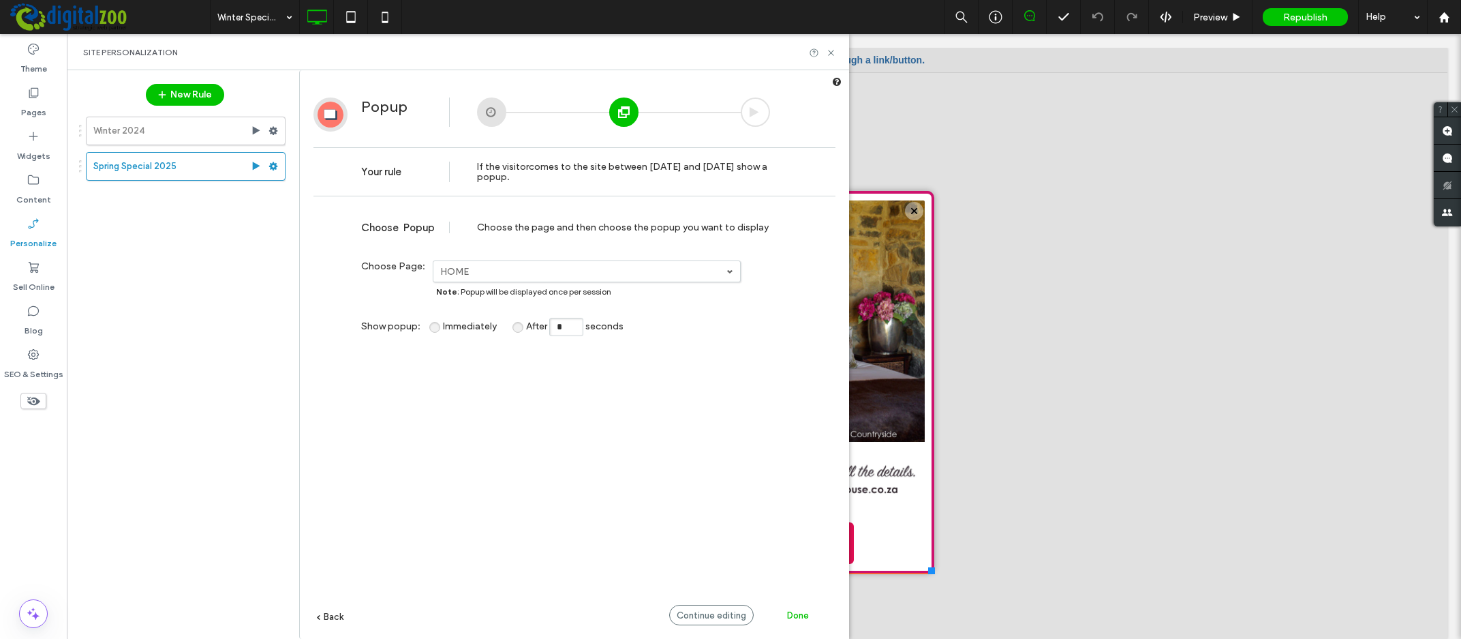
click at [456, 391] on div "**********" at bounding box center [575, 441] width 522 height 476
click at [710, 613] on span "Continue editing" at bounding box center [712, 615] width 70 height 10
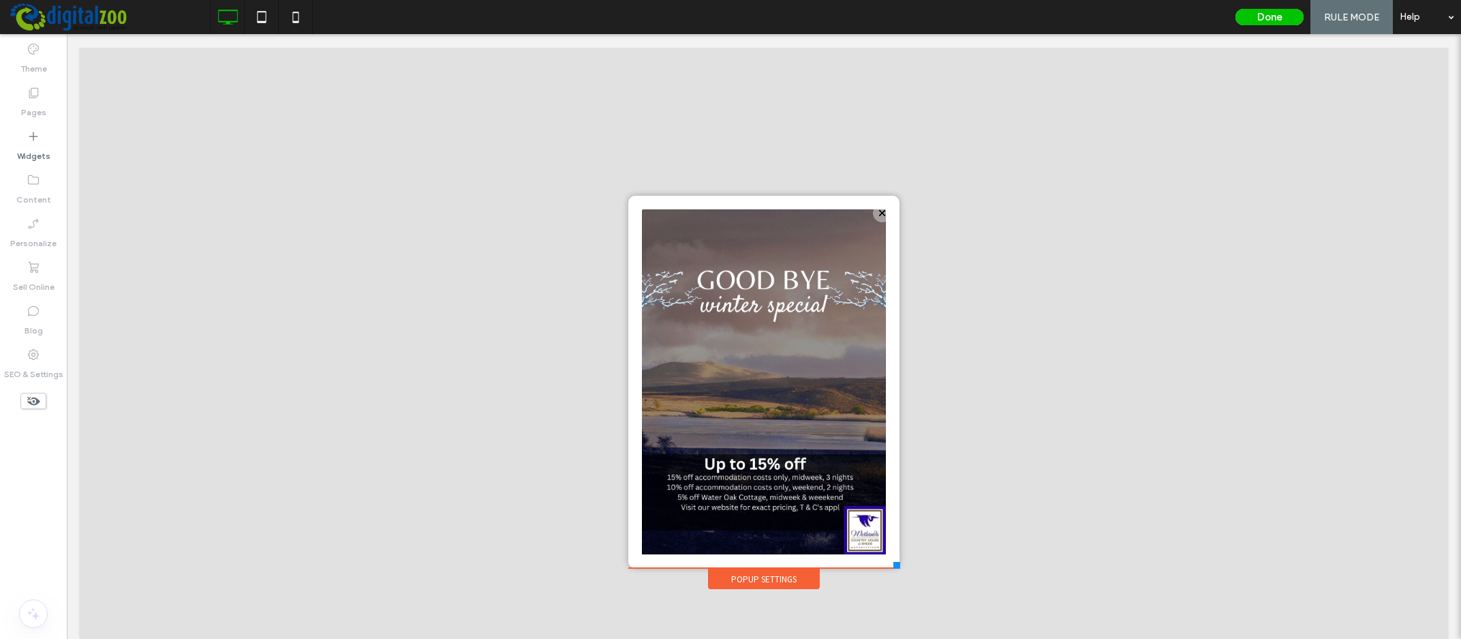
click at [749, 575] on div "Popup Settings" at bounding box center [764, 578] width 112 height 20
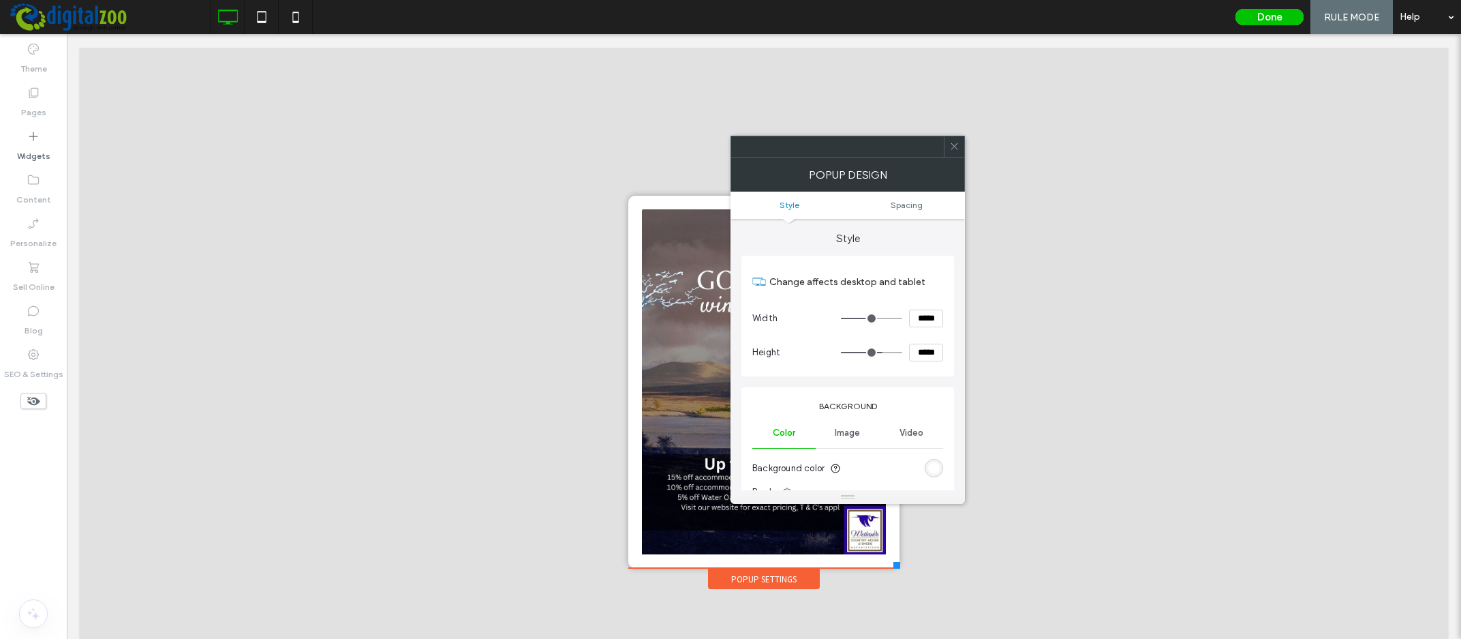
type input "**"
click at [955, 142] on icon at bounding box center [954, 146] width 10 height 10
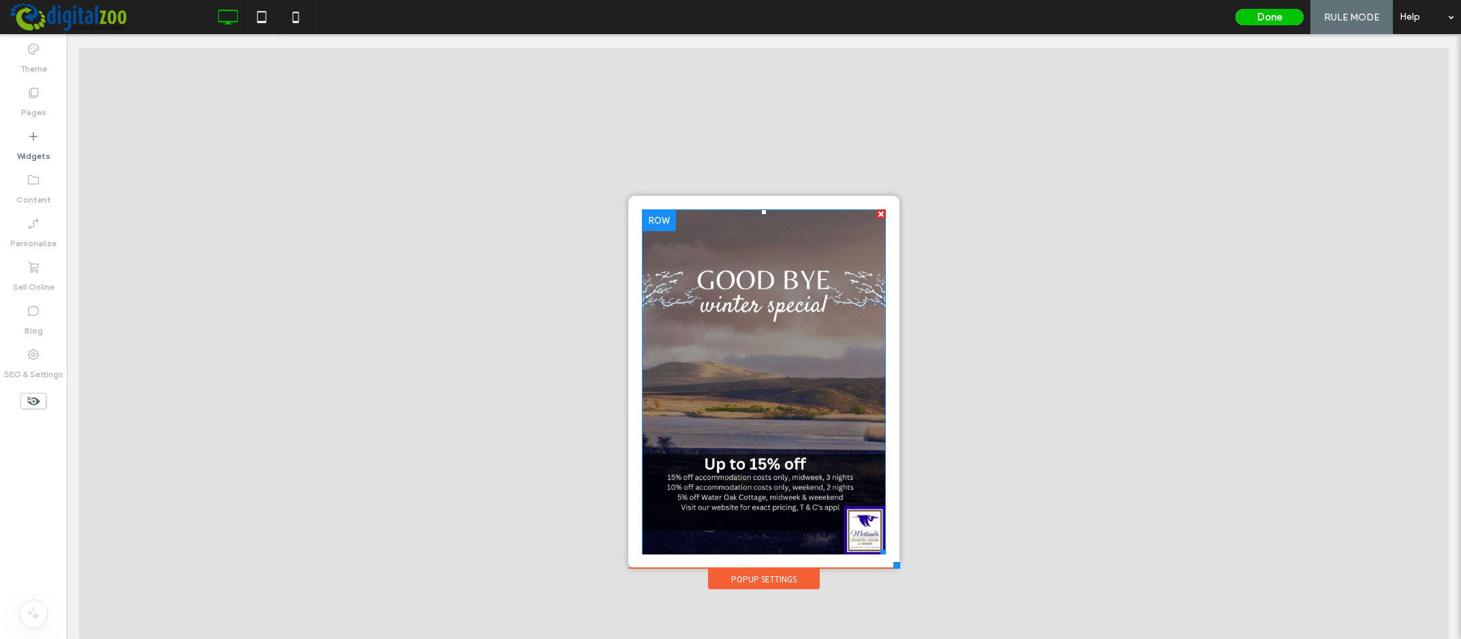
click at [746, 380] on img at bounding box center [764, 381] width 244 height 345
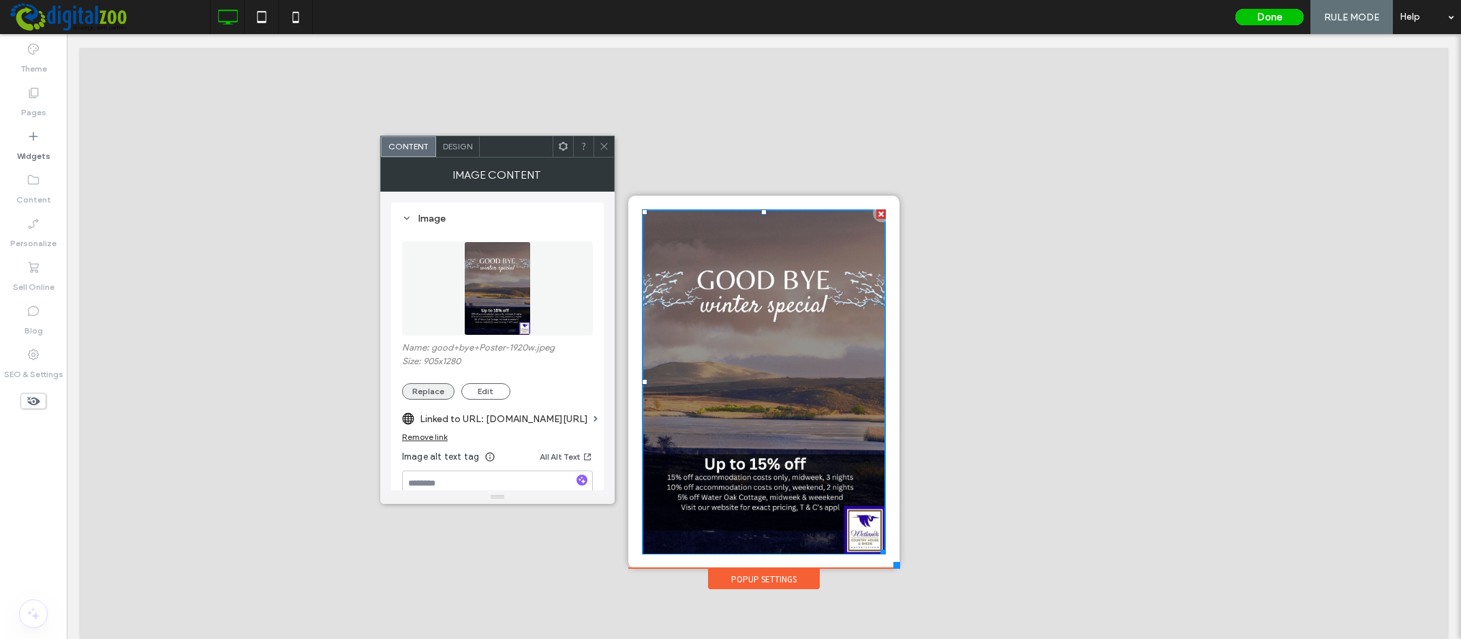
click at [412, 389] on button "Replace" at bounding box center [428, 391] width 52 height 16
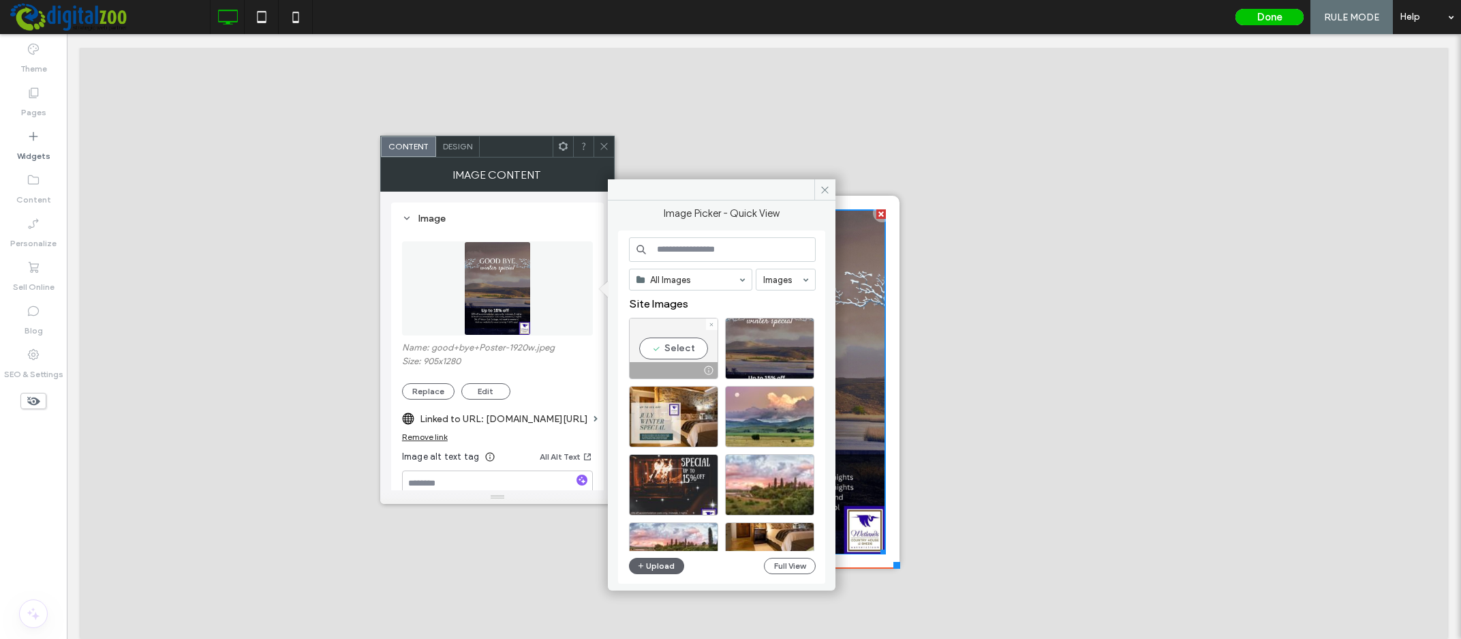
click at [663, 344] on div "Select" at bounding box center [673, 348] width 89 height 61
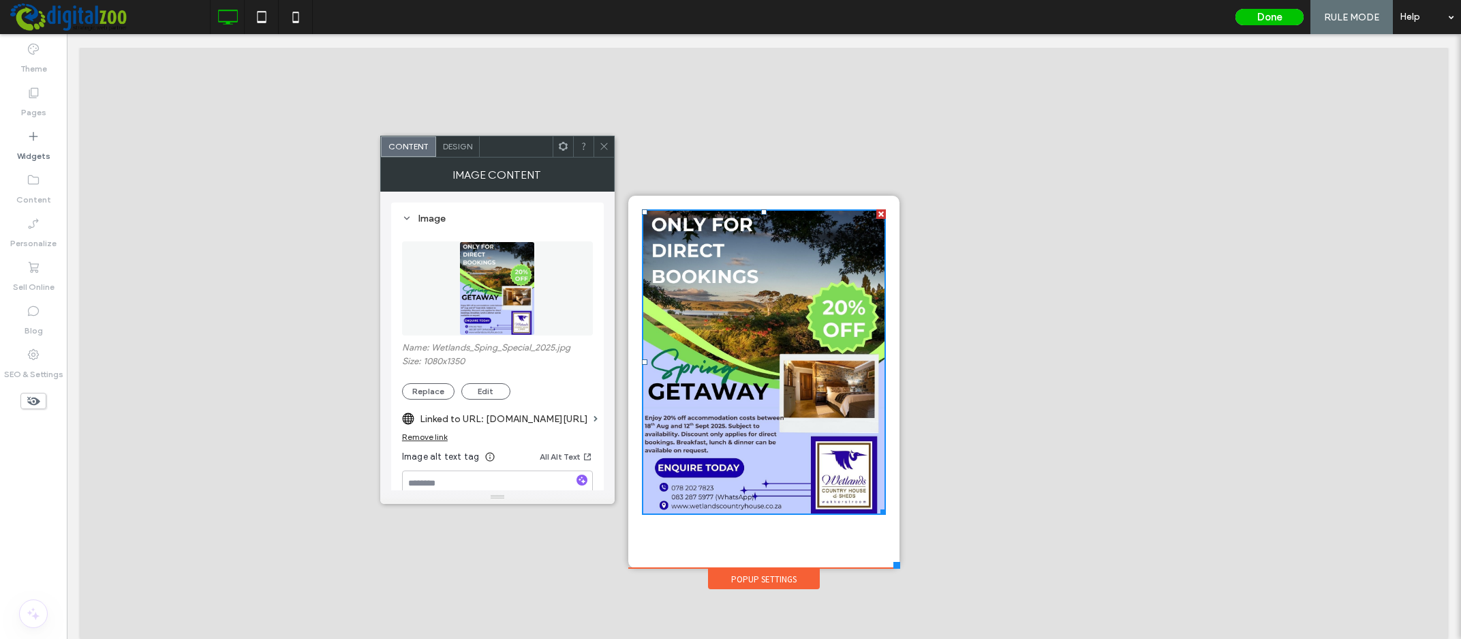
click at [755, 335] on img at bounding box center [764, 361] width 244 height 305
click at [432, 435] on div "Remove link" at bounding box center [425, 436] width 46 height 10
click at [742, 311] on img at bounding box center [764, 361] width 244 height 305
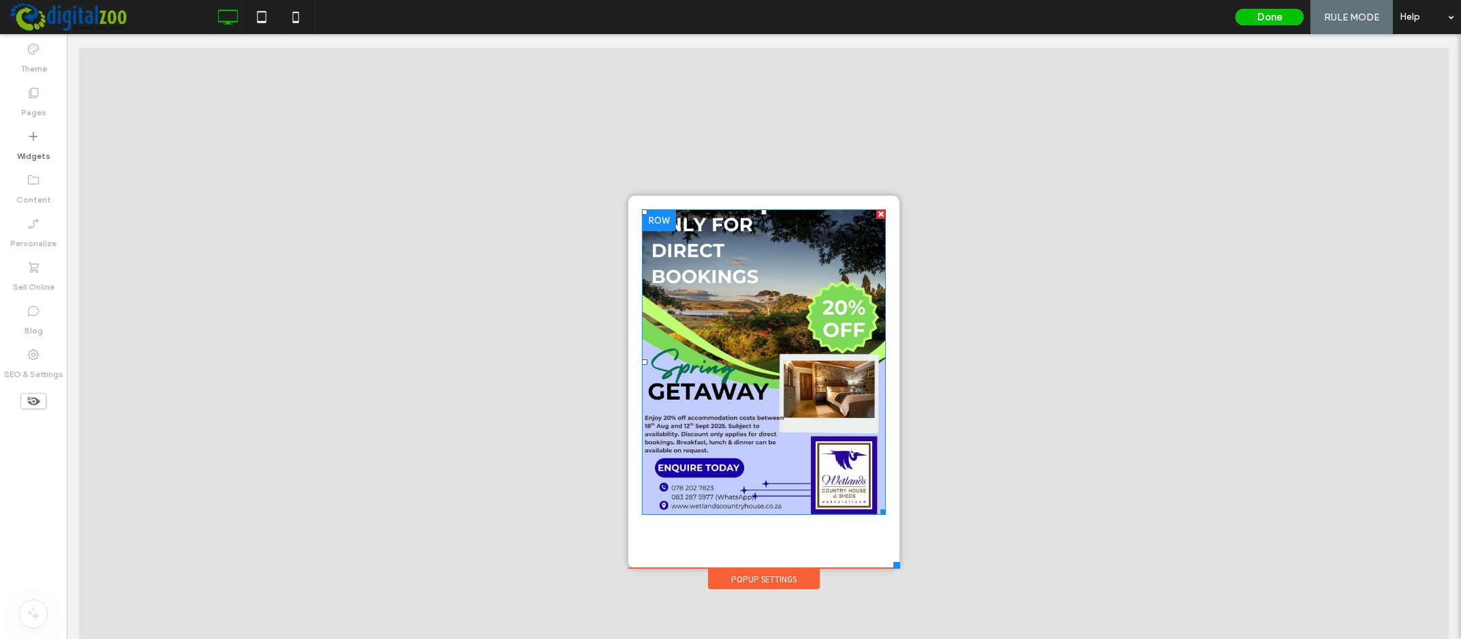
click at [766, 384] on img at bounding box center [764, 361] width 244 height 305
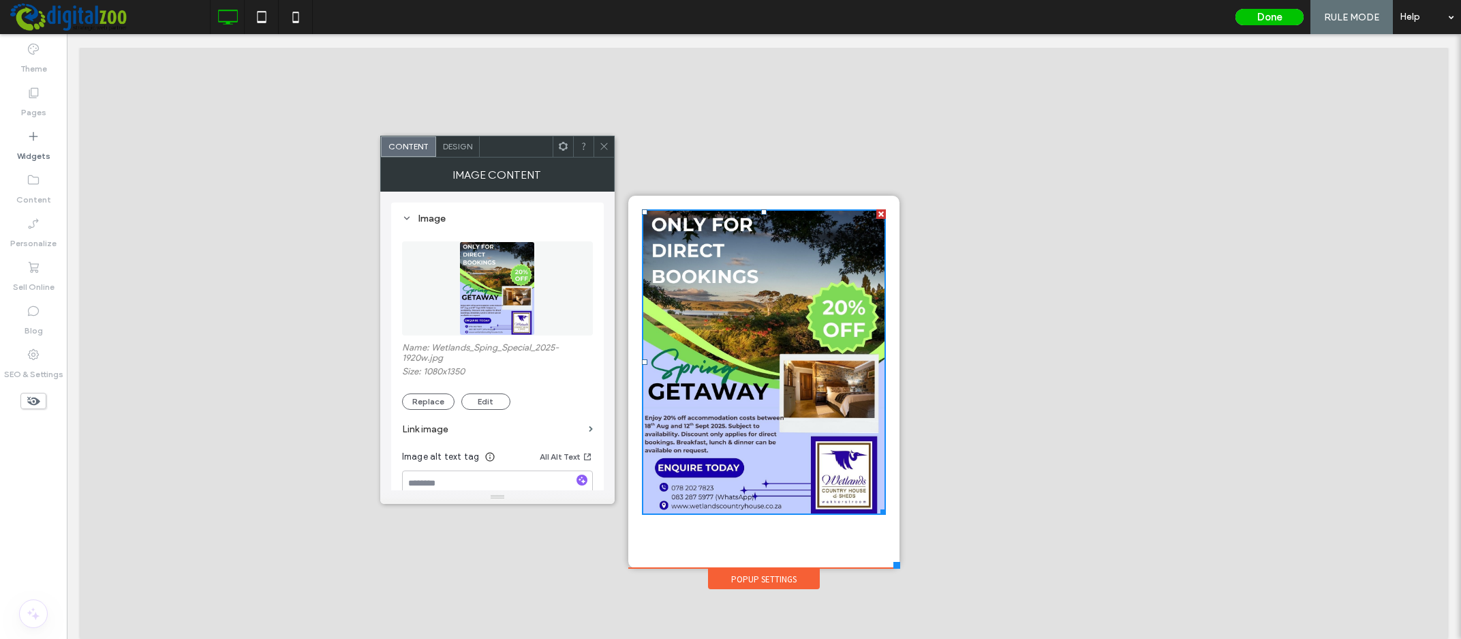
click at [766, 384] on img at bounding box center [764, 361] width 244 height 305
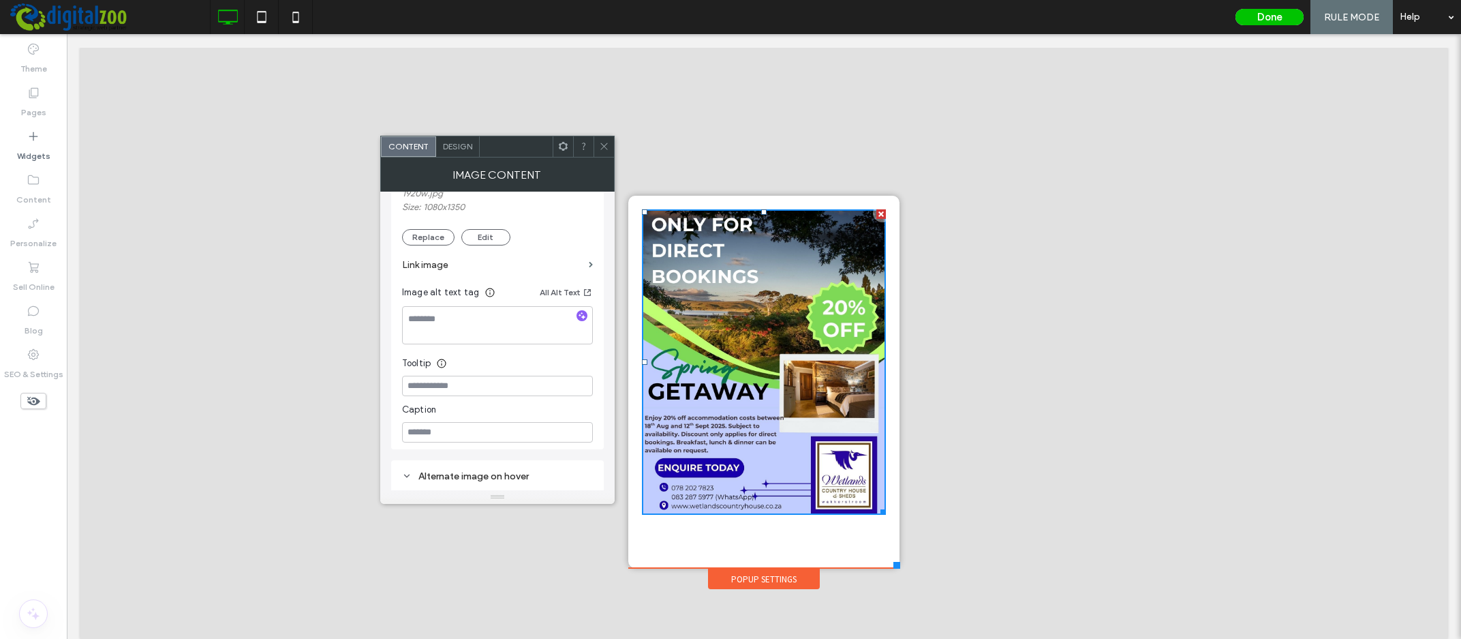
click at [1128, 267] on div at bounding box center [763, 350] width 1367 height 605
click at [1266, 14] on button "Done" at bounding box center [1270, 17] width 68 height 16
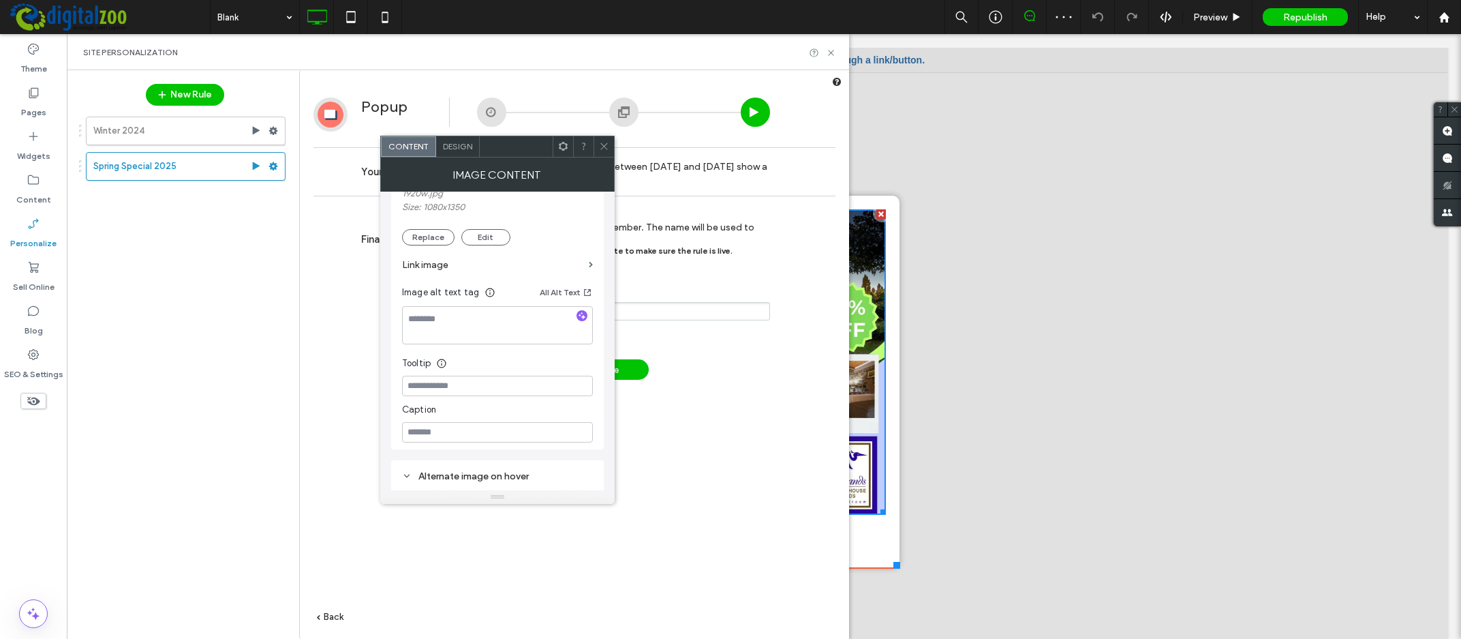
click at [606, 149] on icon at bounding box center [604, 146] width 10 height 10
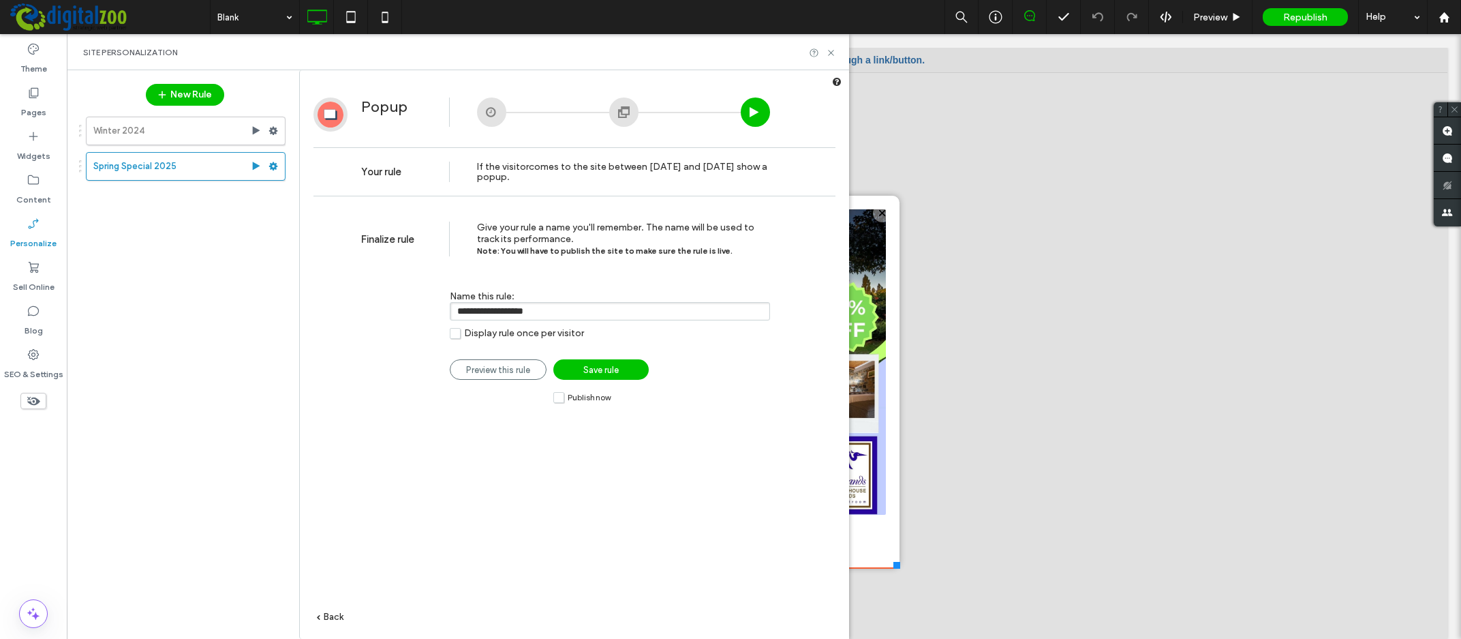
click at [560, 397] on label "Publish now" at bounding box center [581, 397] width 57 height 12
click at [455, 333] on label "Display rule once per visitor" at bounding box center [517, 333] width 134 height 12
click at [614, 367] on span "Save rule" at bounding box center [600, 370] width 35 height 10
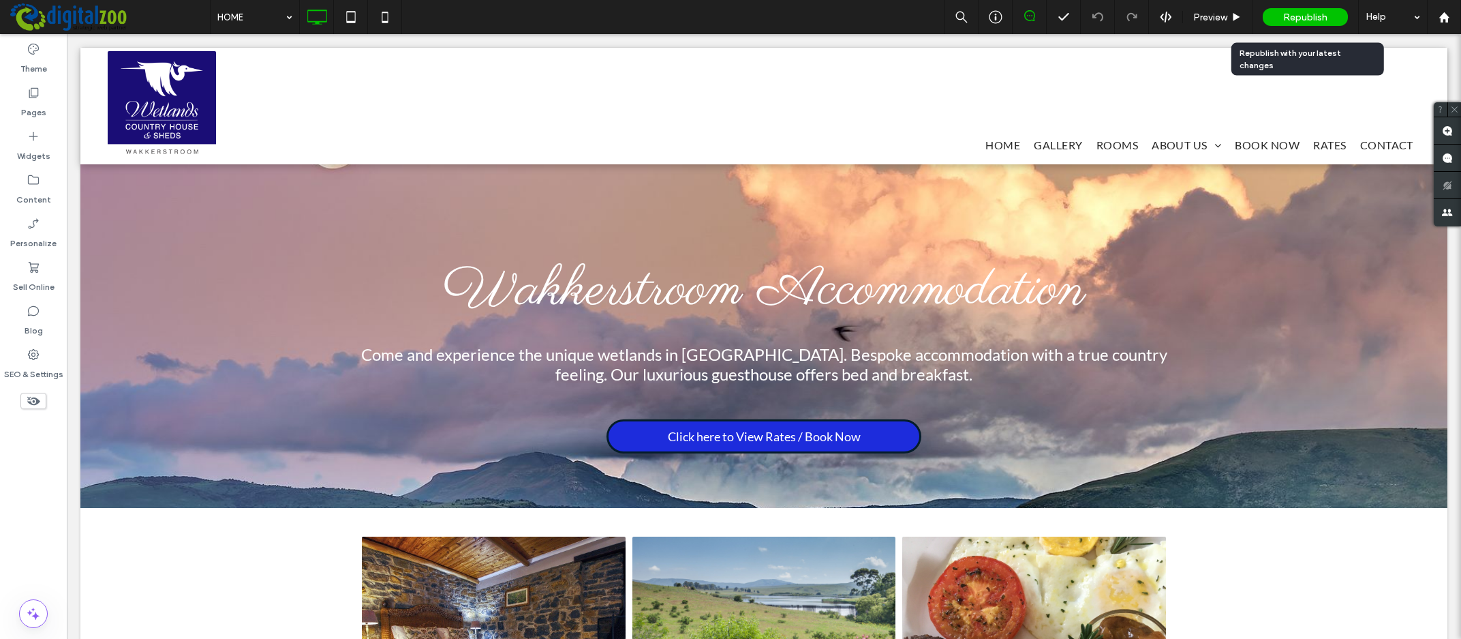
click at [1303, 15] on span "Republish" at bounding box center [1305, 18] width 44 height 12
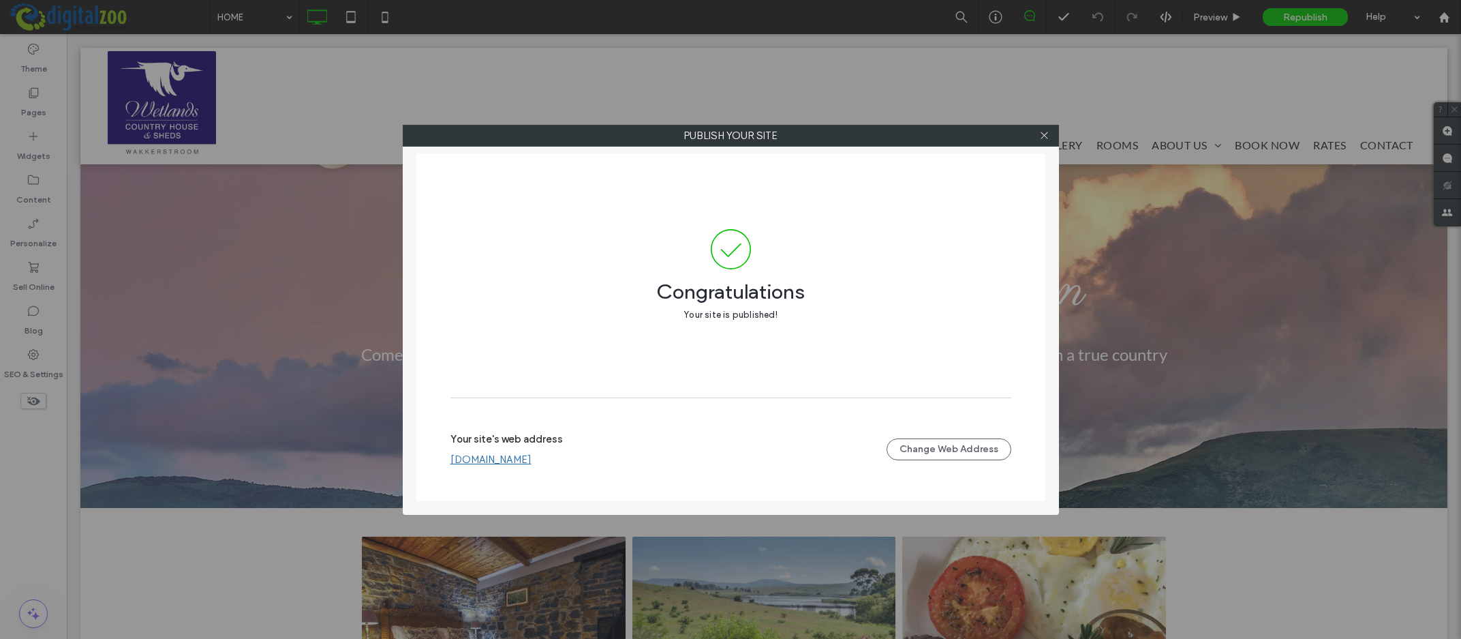
click at [532, 462] on link "[DOMAIN_NAME]" at bounding box center [491, 459] width 81 height 12
click at [1048, 130] on span at bounding box center [1044, 135] width 10 height 20
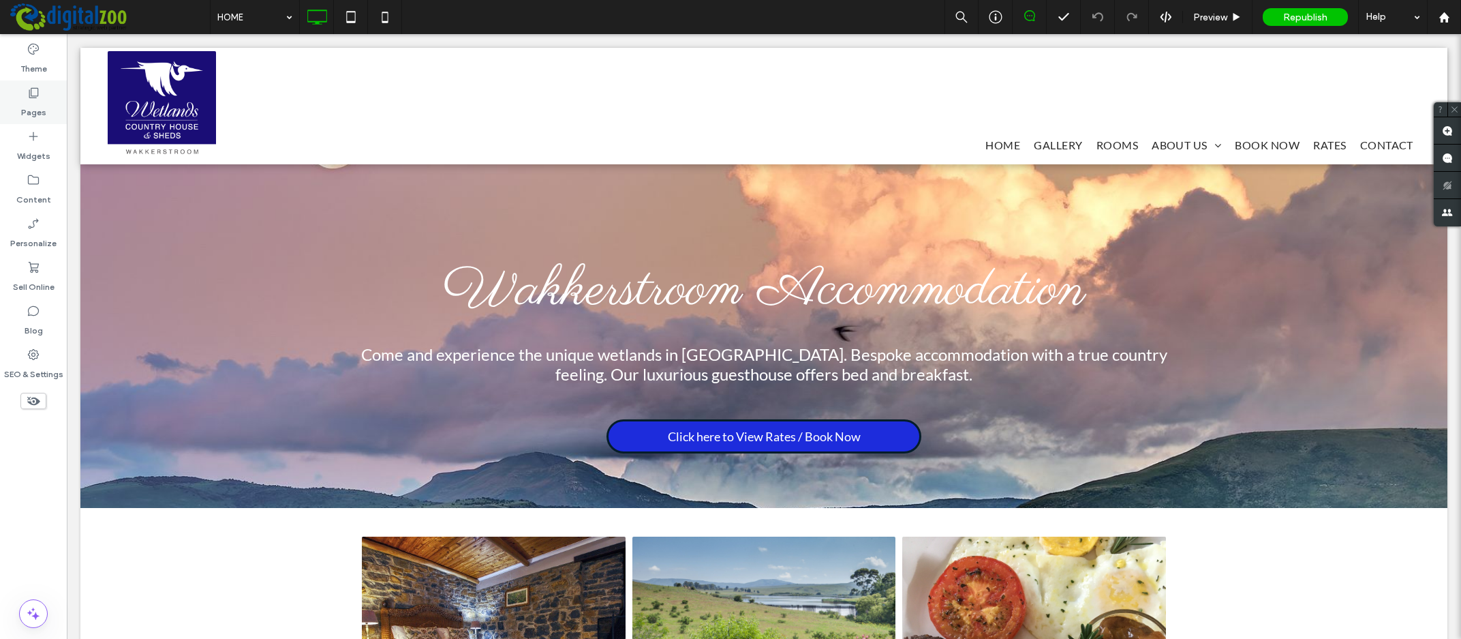
click at [24, 107] on label "Pages" at bounding box center [33, 109] width 25 height 19
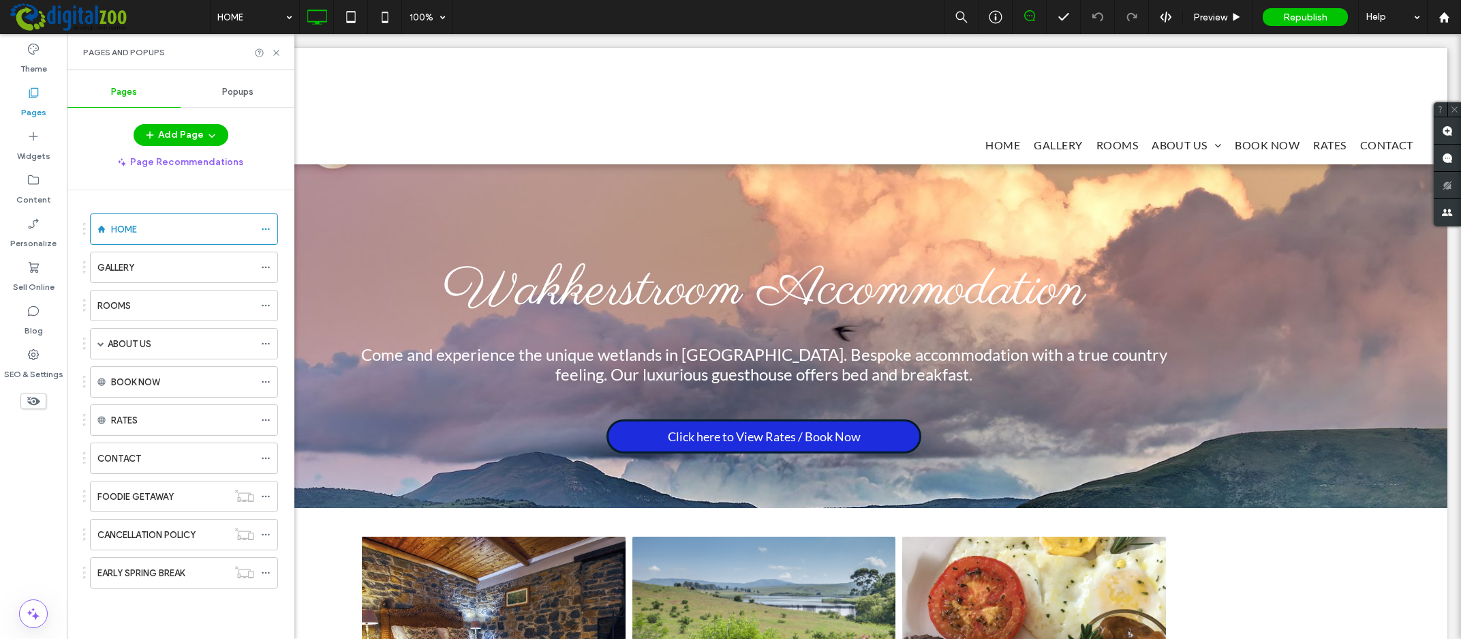
click at [233, 81] on div "Popups" at bounding box center [238, 92] width 114 height 30
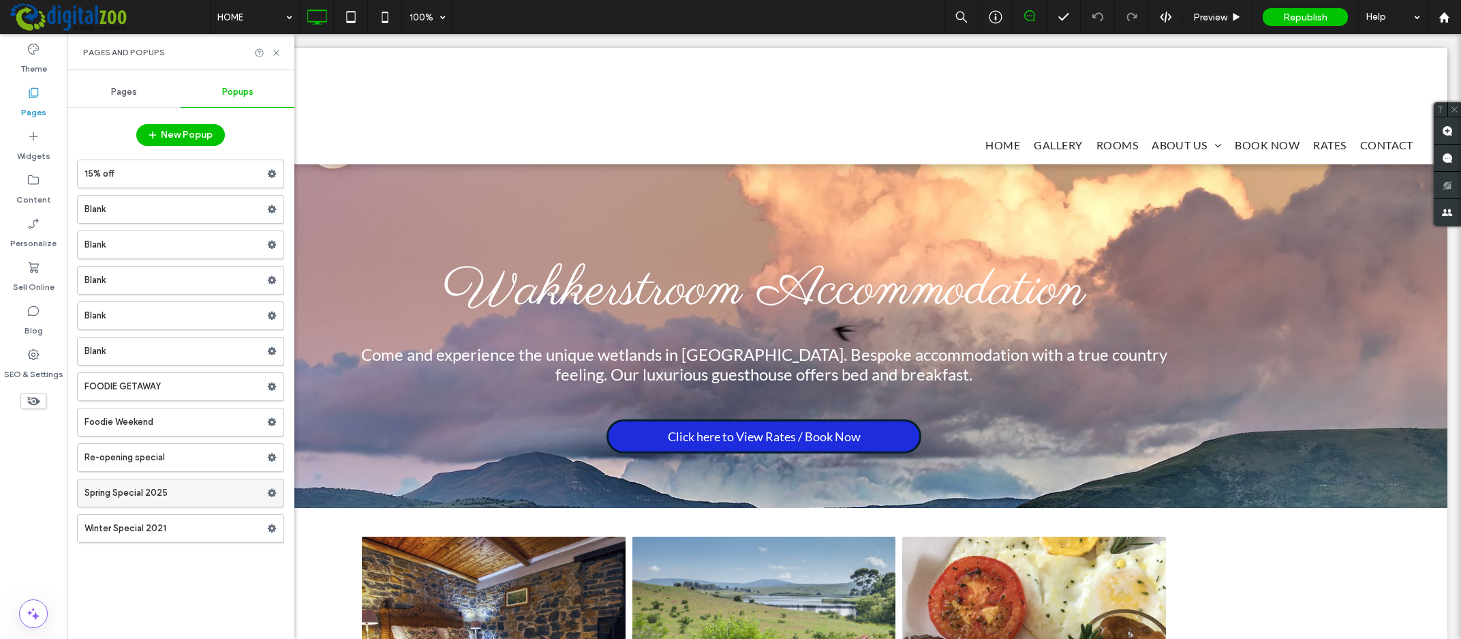
click at [175, 500] on label "Spring Special 2025" at bounding box center [176, 492] width 183 height 27
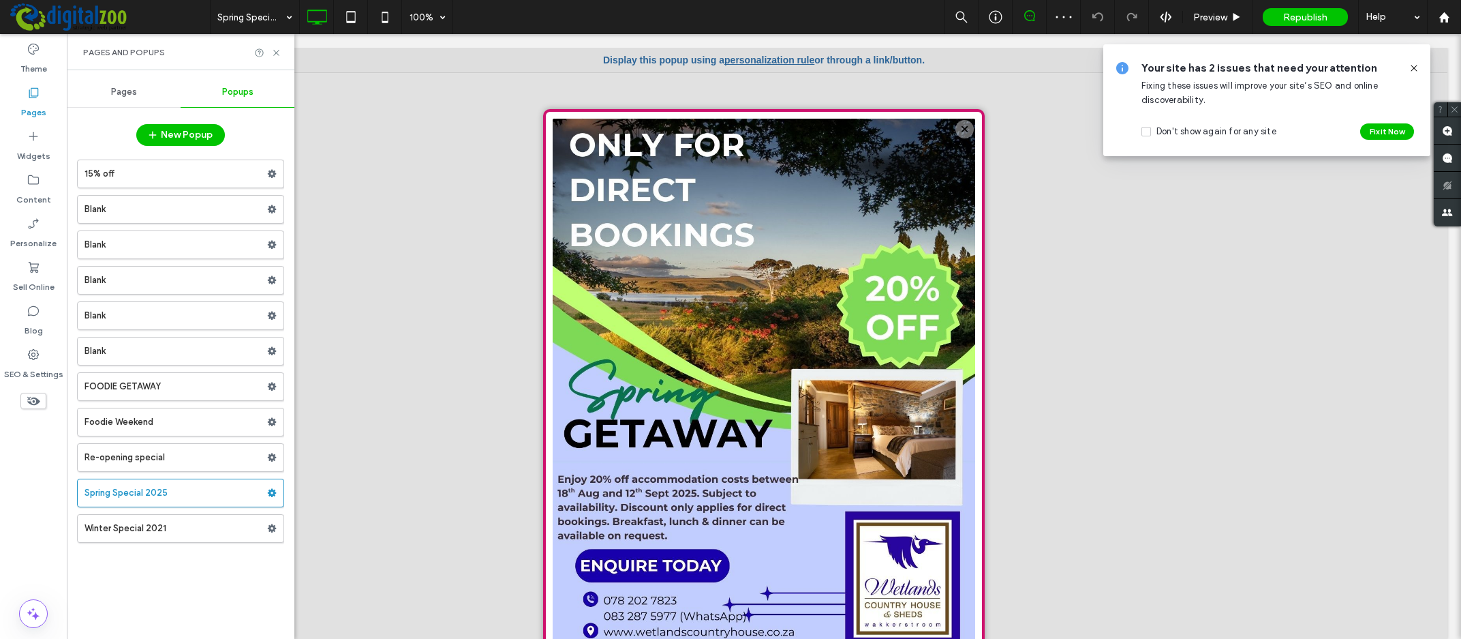
drag, startPoint x: 1412, startPoint y: 65, endPoint x: 1376, endPoint y: 37, distance: 45.6
click at [1412, 65] on use at bounding box center [1414, 68] width 6 height 6
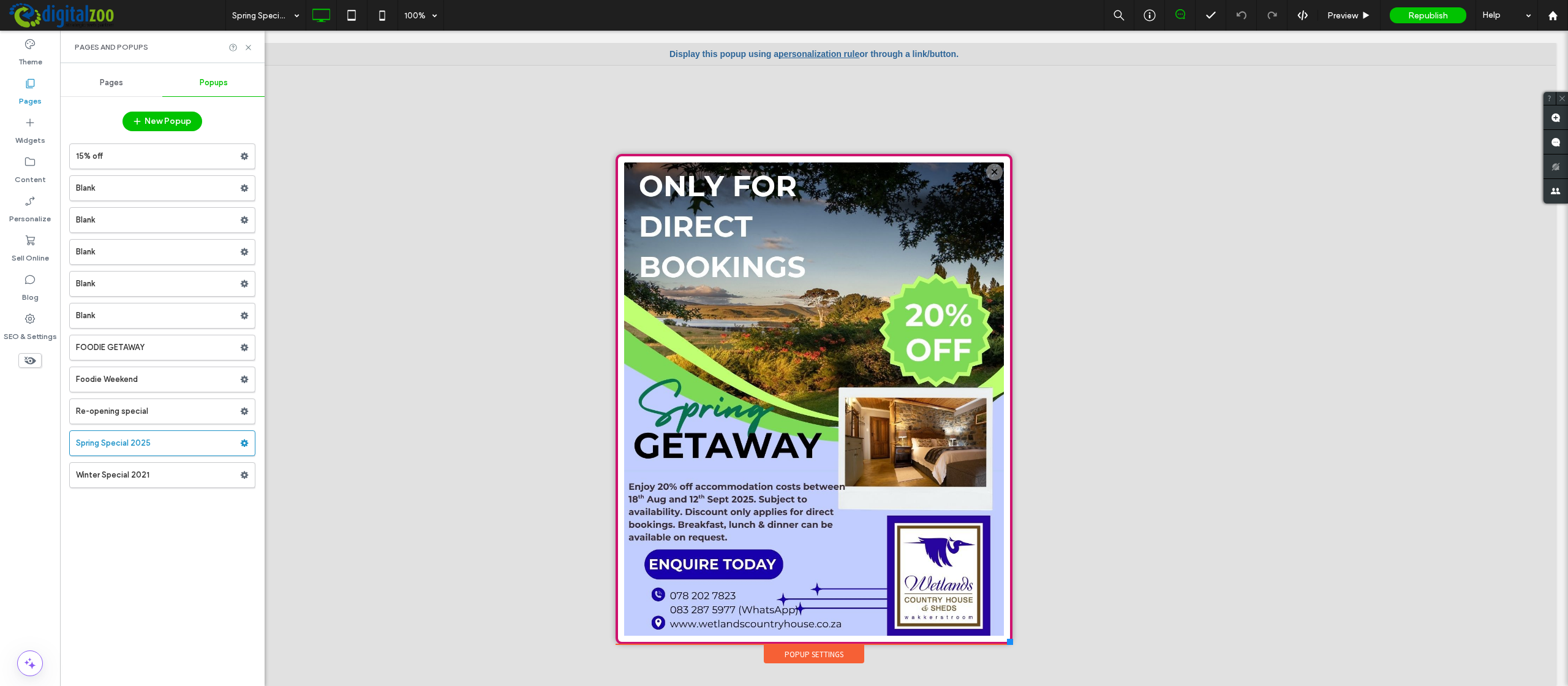
click at [796, 90] on div at bounding box center [814, 99] width 403 height 105
click at [794, 53] on div at bounding box center [814, 99] width 403 height 105
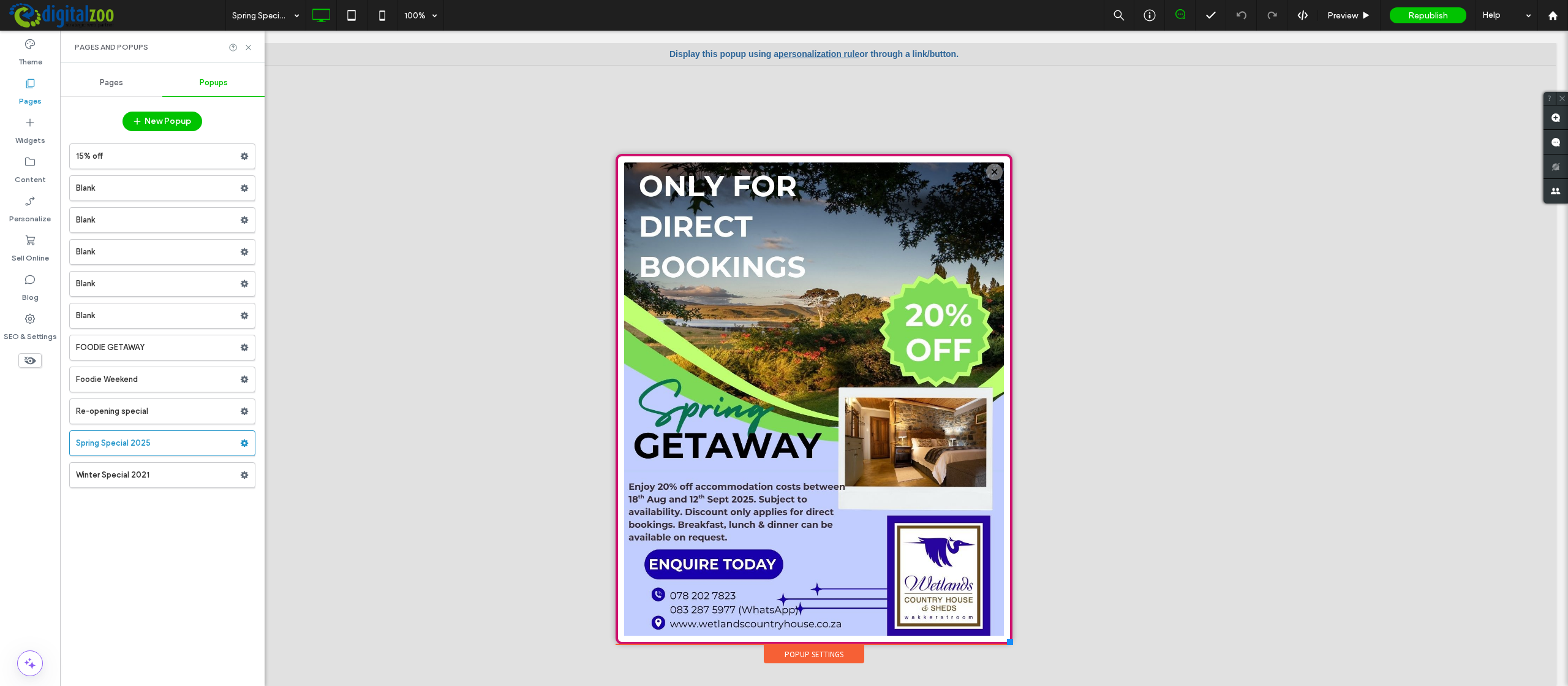
click at [795, 53] on div at bounding box center [814, 99] width 403 height 105
click at [797, 53] on div at bounding box center [814, 99] width 403 height 105
click at [798, 53] on div at bounding box center [814, 99] width 403 height 105
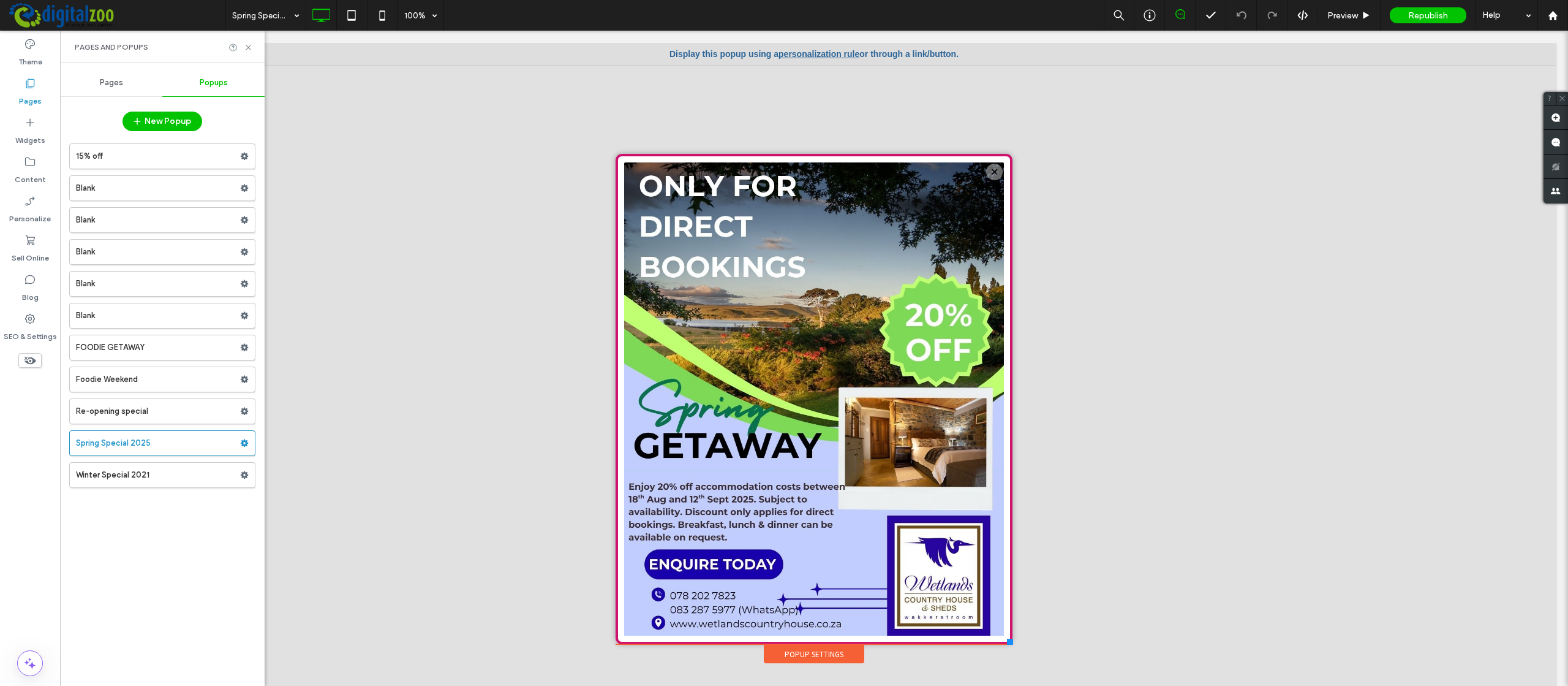
click at [798, 53] on div at bounding box center [814, 99] width 403 height 105
click at [799, 54] on div at bounding box center [814, 99] width 403 height 105
click at [799, 55] on div at bounding box center [814, 99] width 403 height 105
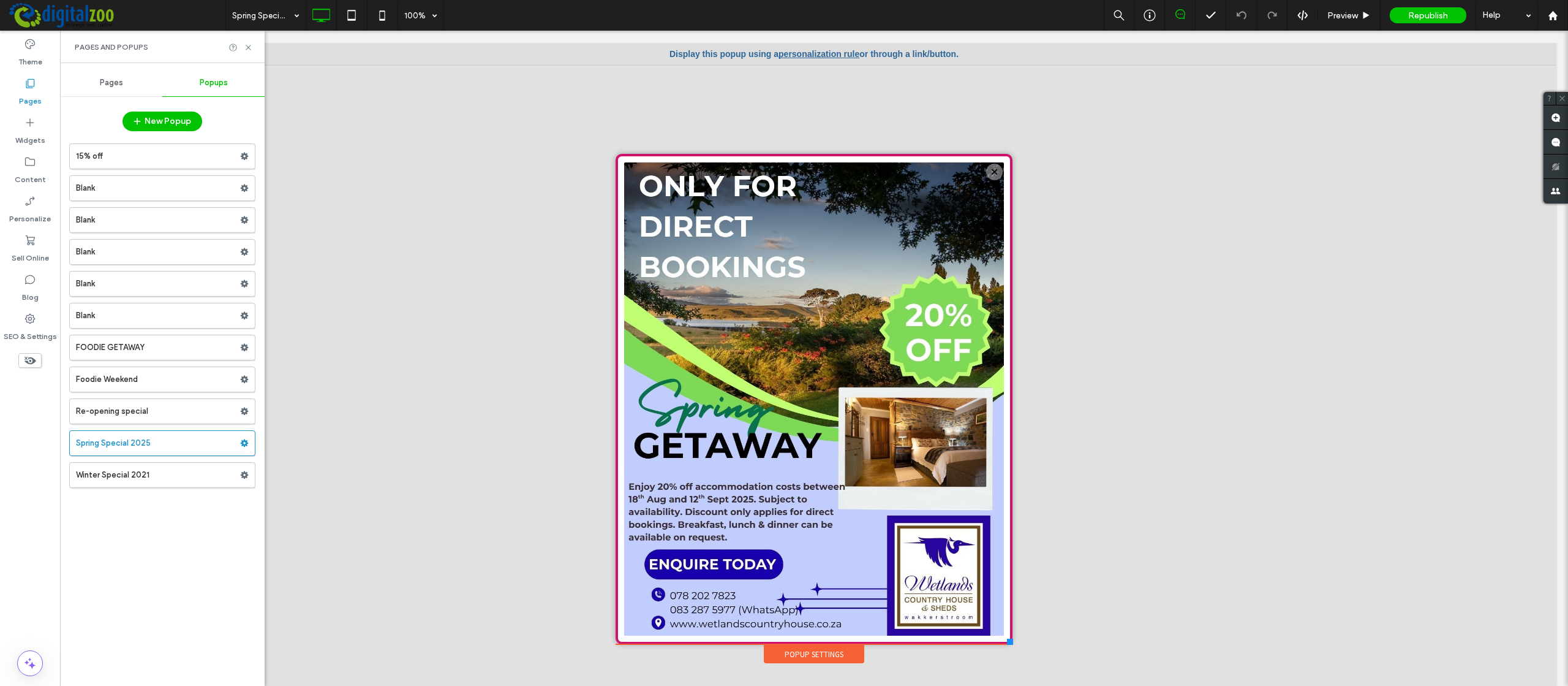
click at [799, 55] on div at bounding box center [814, 99] width 403 height 105
click at [799, 56] on div at bounding box center [814, 99] width 403 height 105
click at [143, 473] on label "Winter Special 2021" at bounding box center [158, 475] width 164 height 24
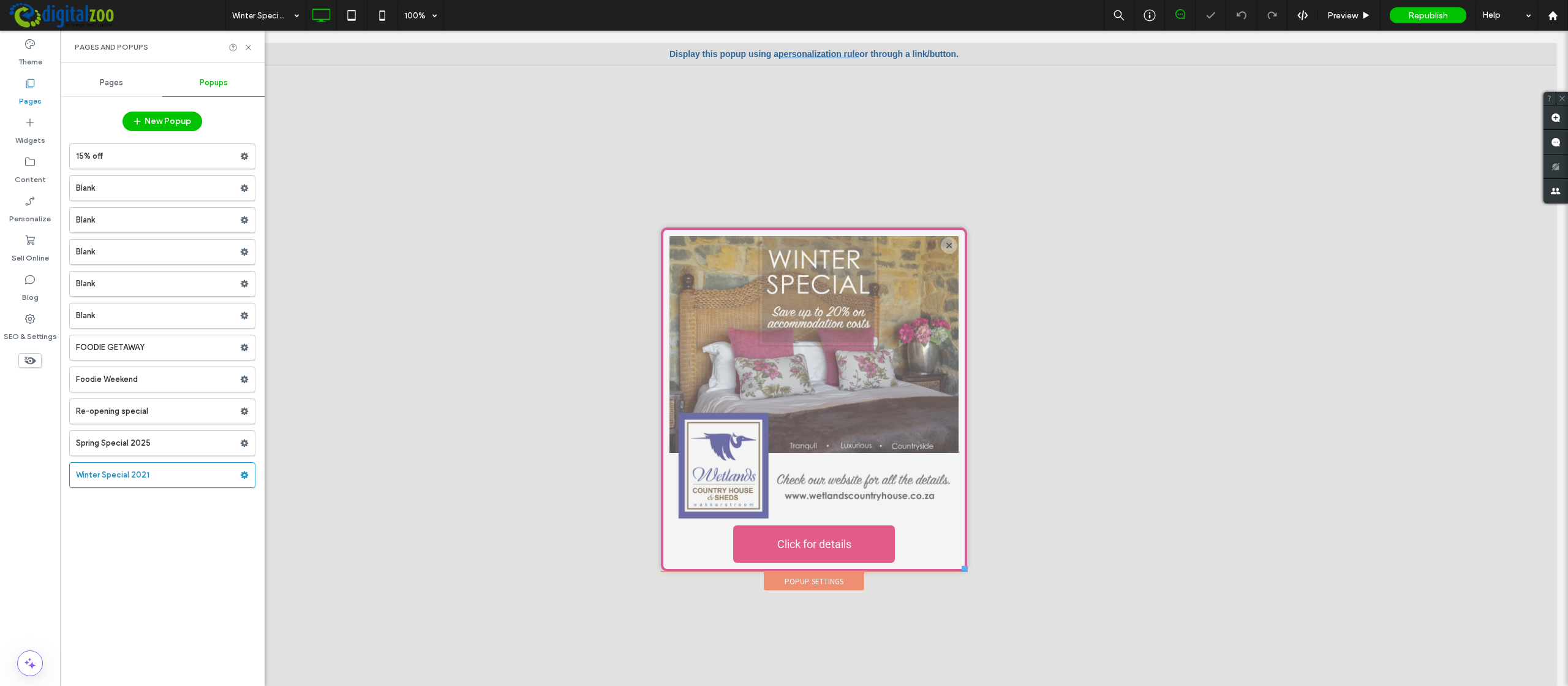
click at [811, 54] on link "personalization rule" at bounding box center [819, 54] width 81 height 10
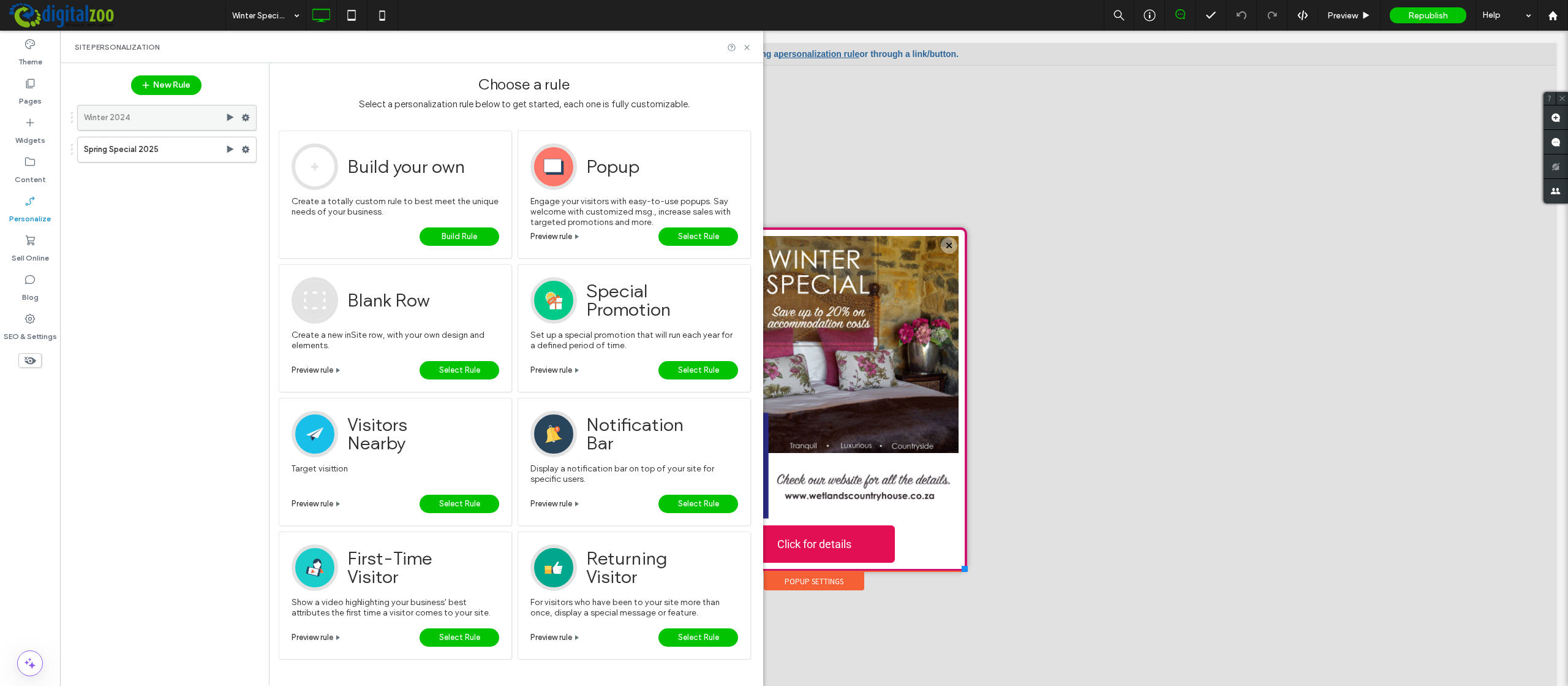
click at [191, 116] on label "Winter 2024" at bounding box center [154, 117] width 141 height 24
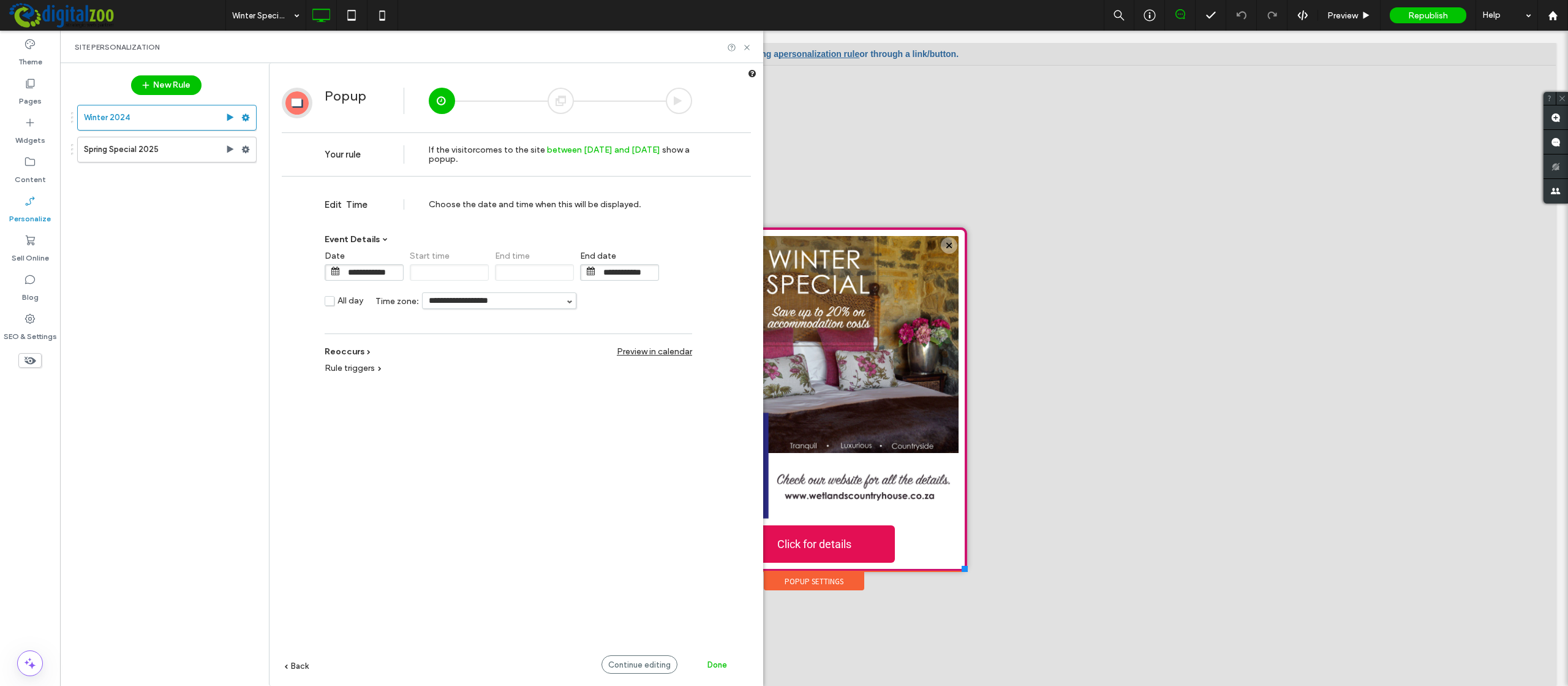
click at [376, 372] on div "Rule triggers" at bounding box center [352, 369] width 57 height 11
click at [363, 352] on div "**********" at bounding box center [508, 345] width 368 height 23
click at [369, 353] on span at bounding box center [368, 352] width 4 height 4
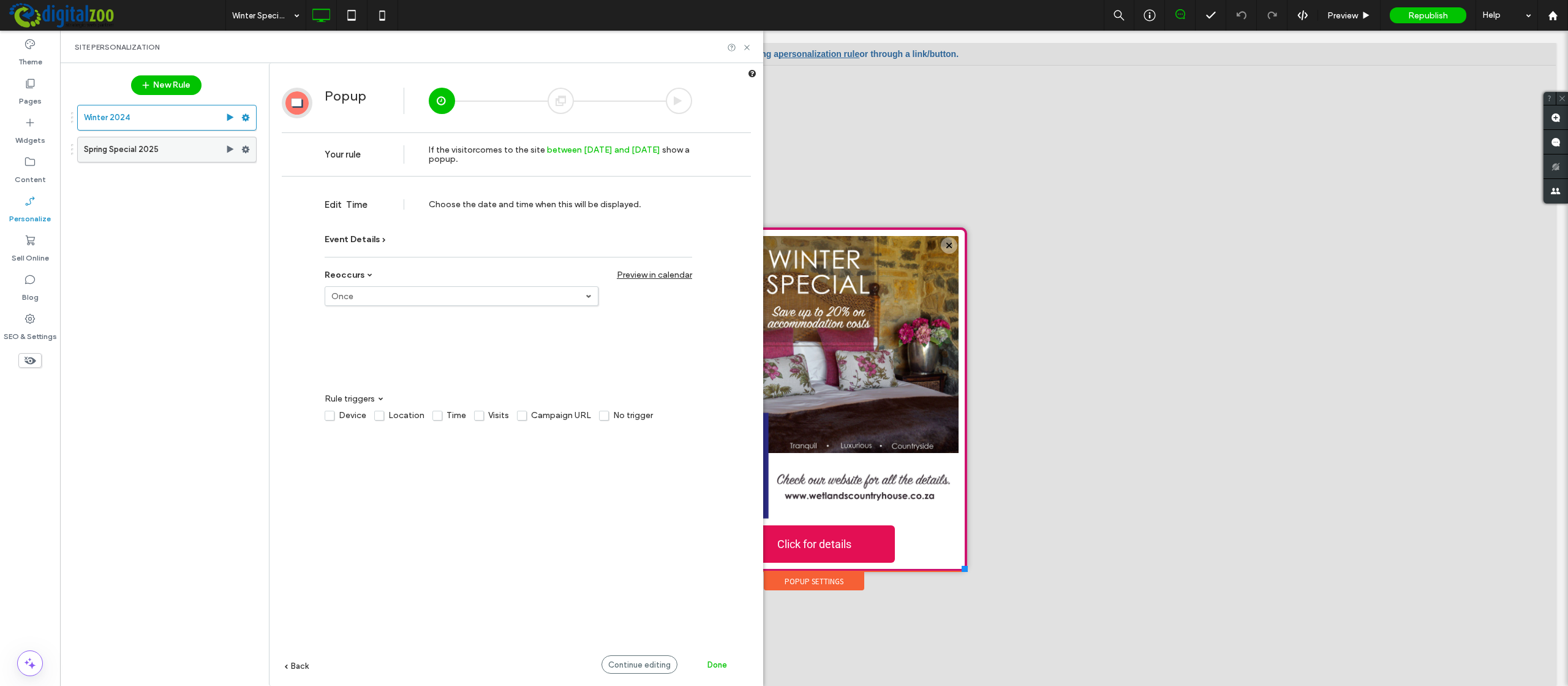
click at [174, 153] on label "Spring Special 2025" at bounding box center [154, 149] width 141 height 24
type input "**********"
click at [177, 125] on label "Winter 2024" at bounding box center [154, 117] width 141 height 24
type input "**********"
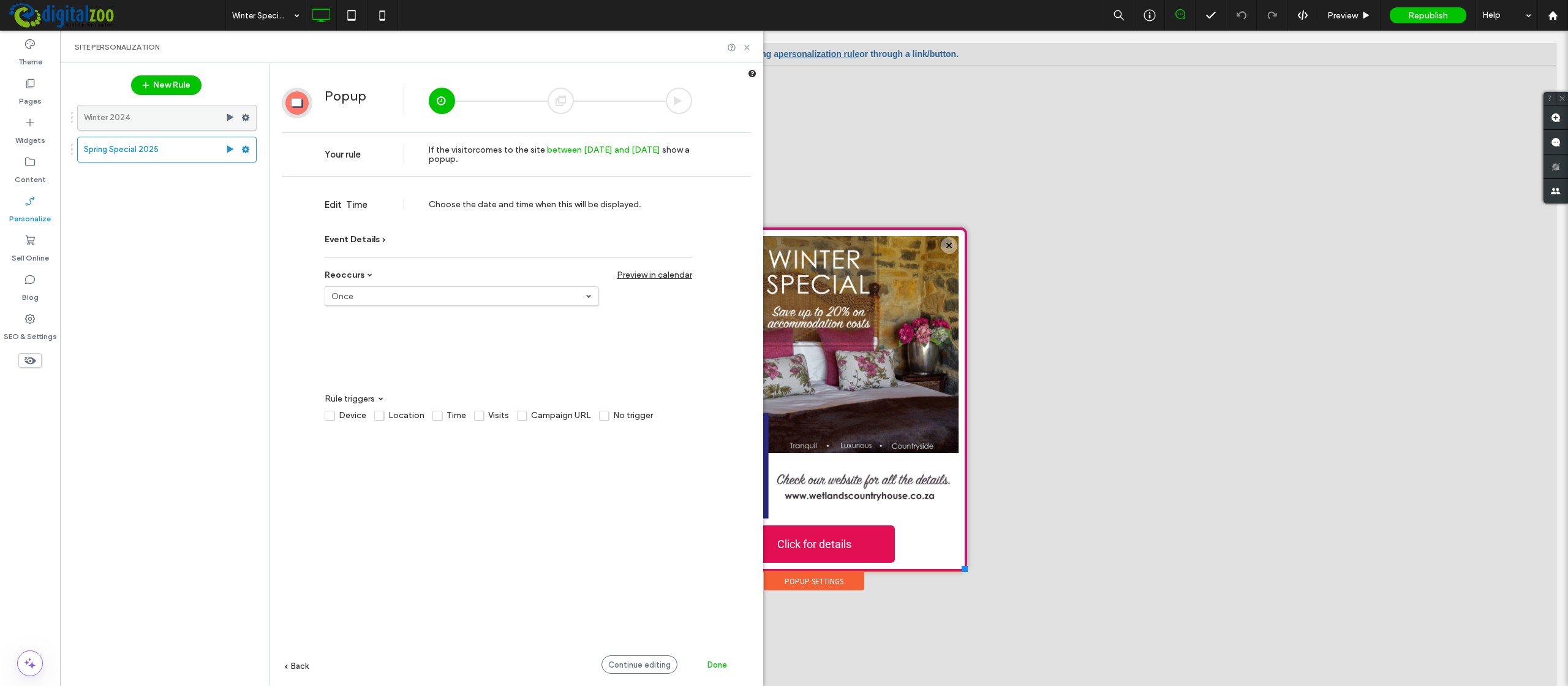
type input "**********"
click at [164, 146] on label "Spring Special 2025" at bounding box center [154, 149] width 141 height 24
type input "**********"
click at [559, 99] on div at bounding box center [560, 100] width 26 height 26
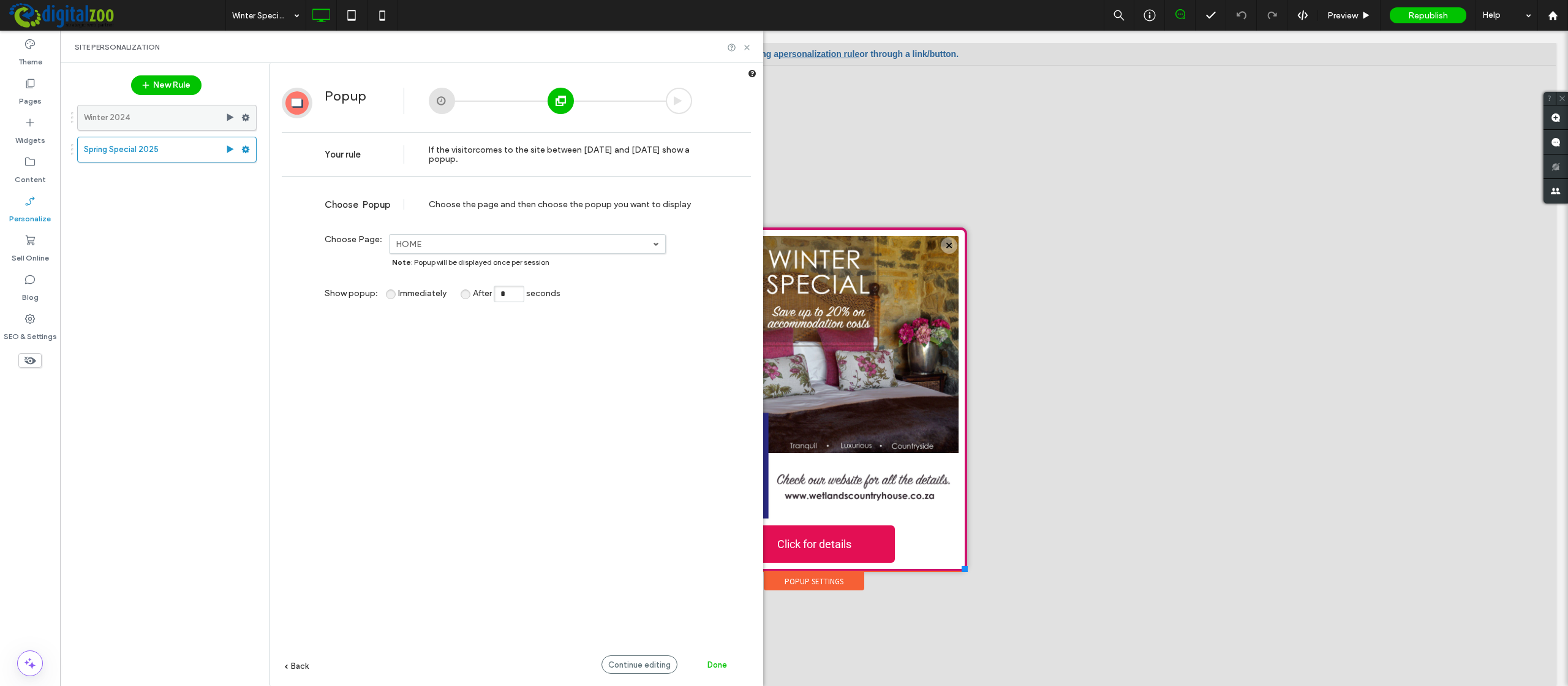
click at [149, 115] on label "Winter 2024" at bounding box center [154, 117] width 141 height 24
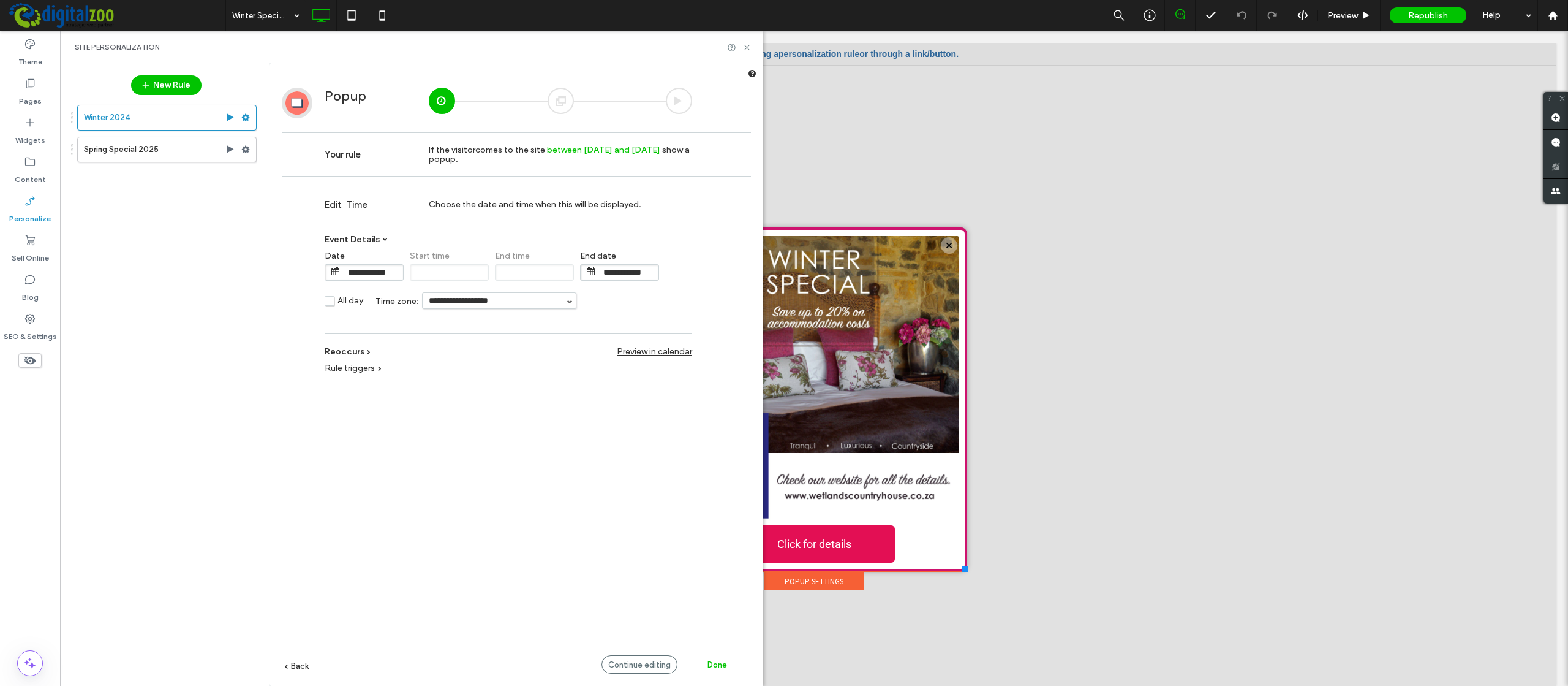
click at [561, 92] on div at bounding box center [560, 100] width 26 height 26
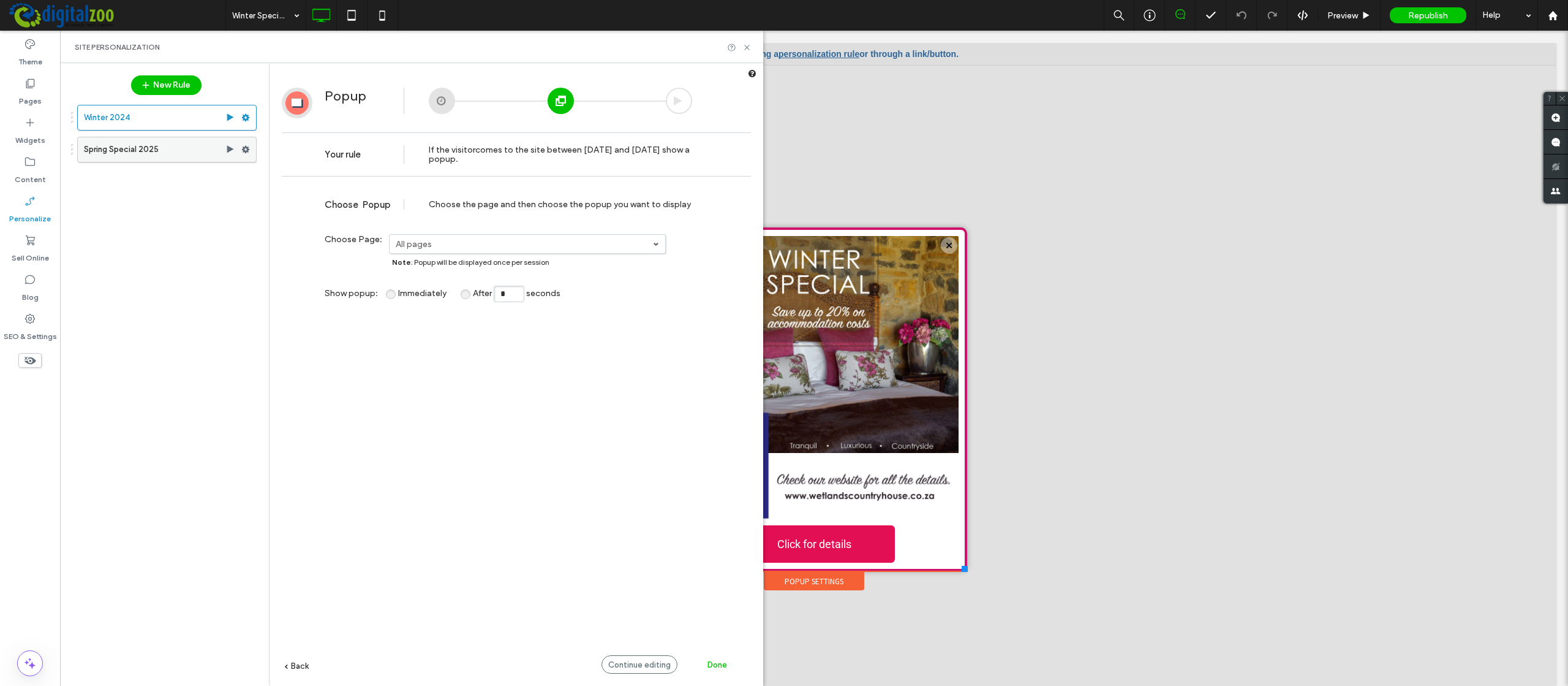
click at [118, 154] on label "Spring Special 2025" at bounding box center [154, 149] width 141 height 24
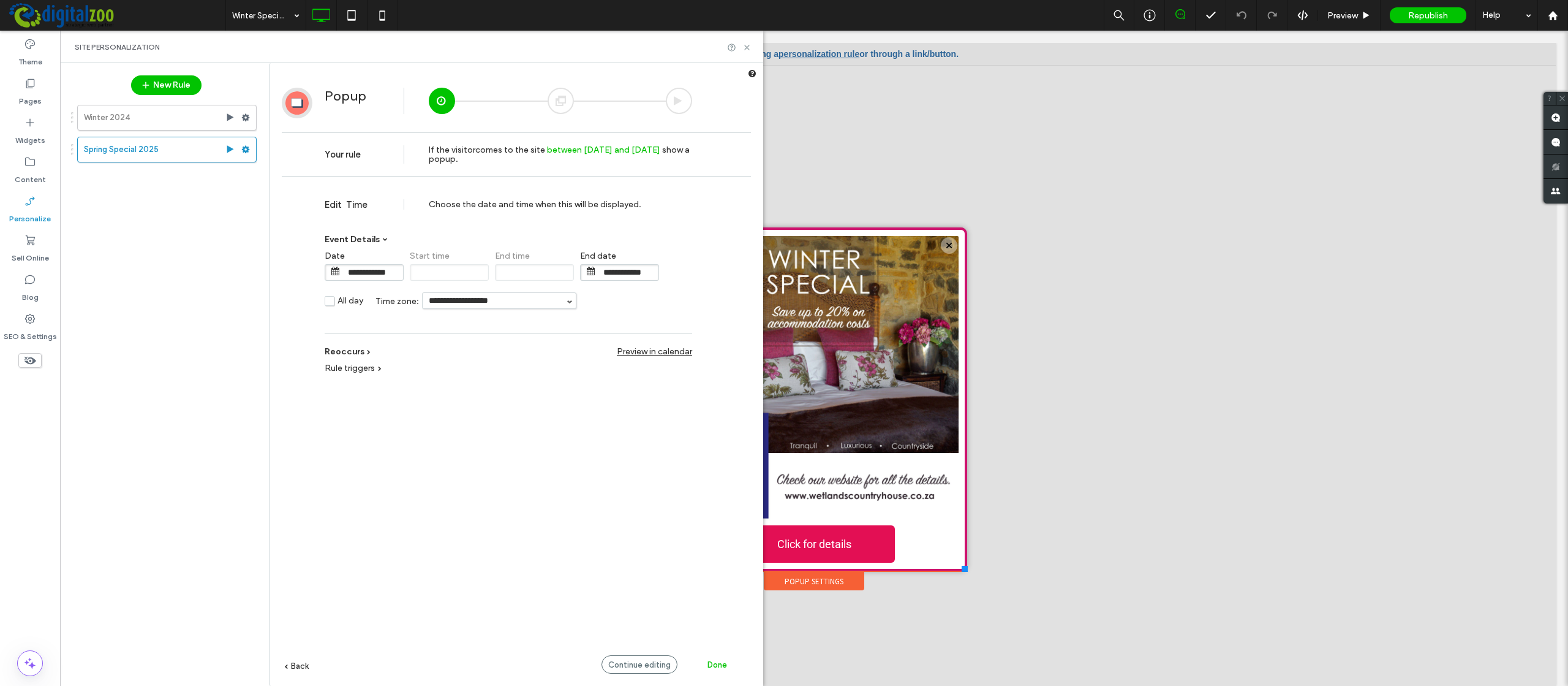
click at [565, 97] on div at bounding box center [560, 100] width 26 height 26
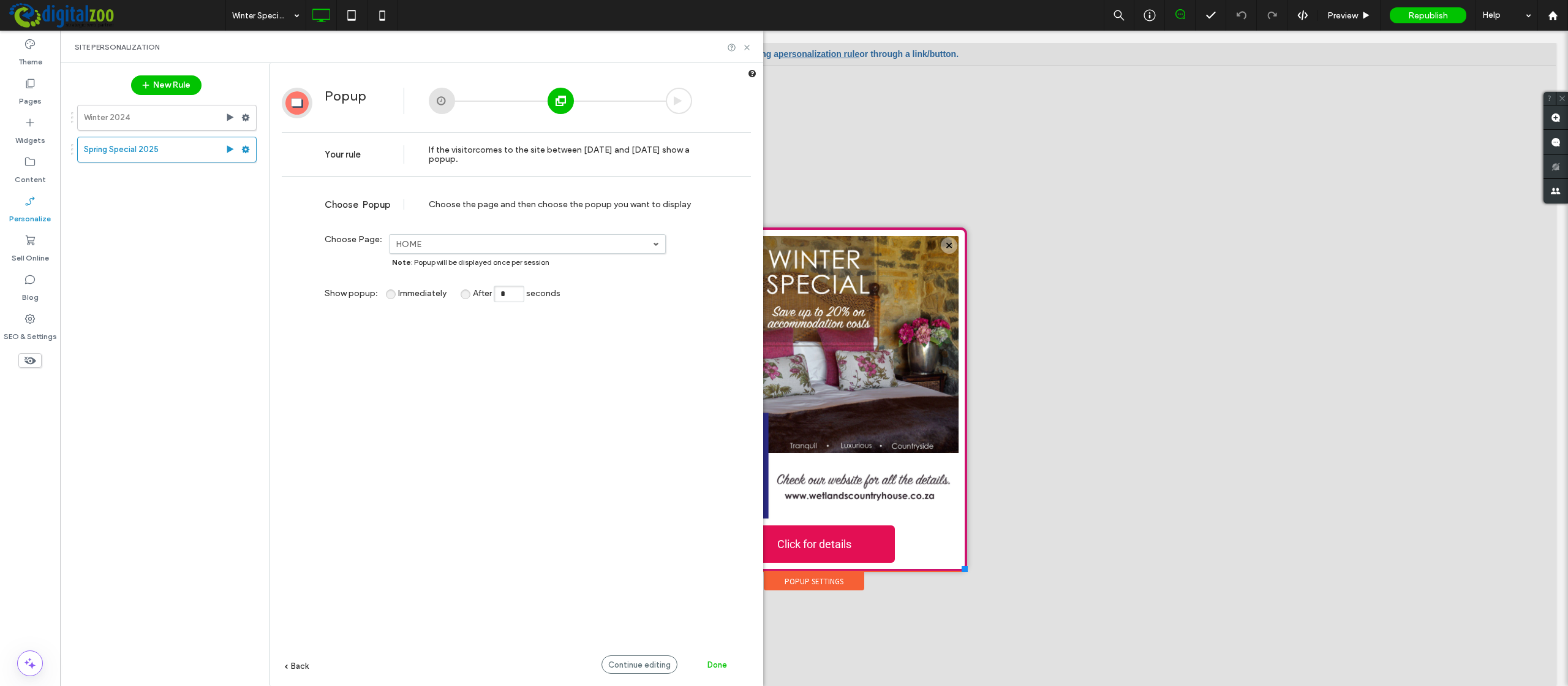
click at [676, 97] on div at bounding box center [678, 100] width 26 height 26
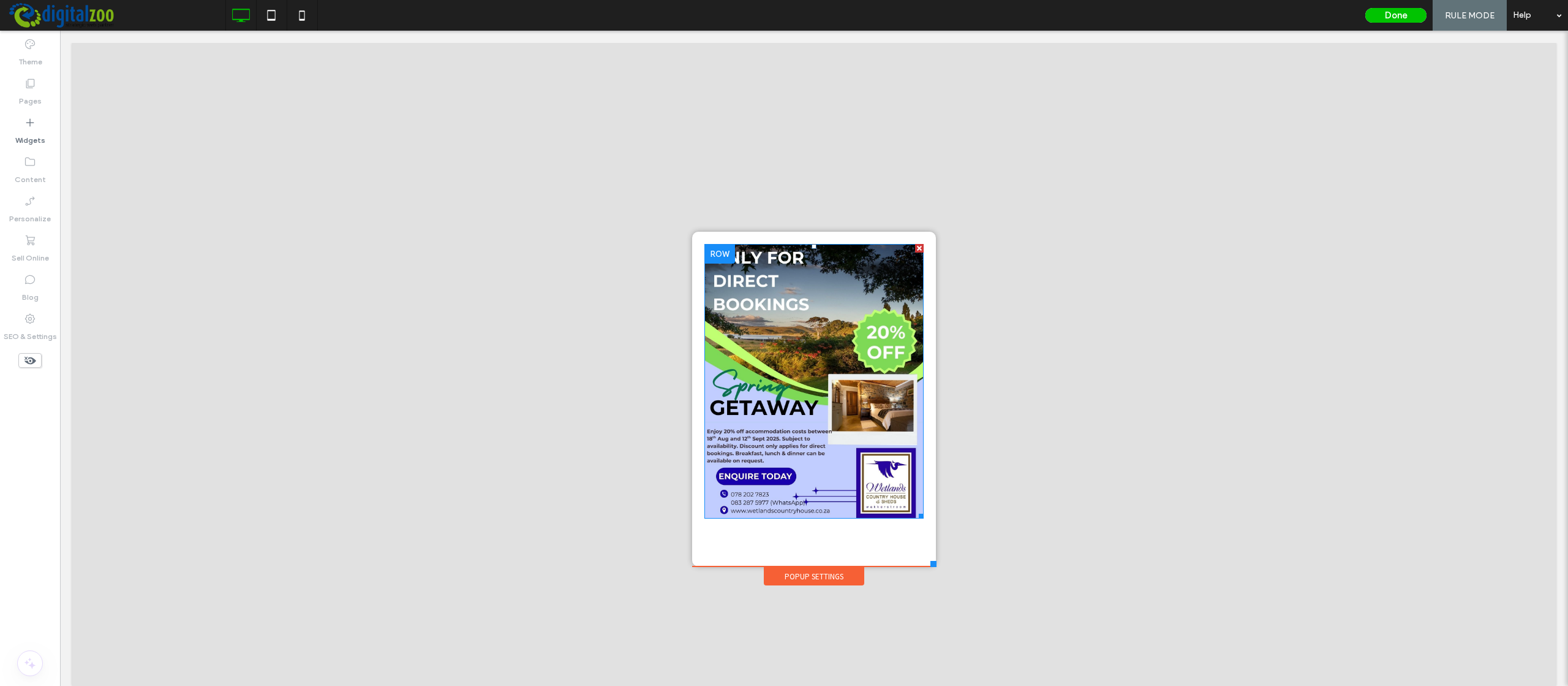
click at [803, 368] on img at bounding box center [814, 380] width 219 height 274
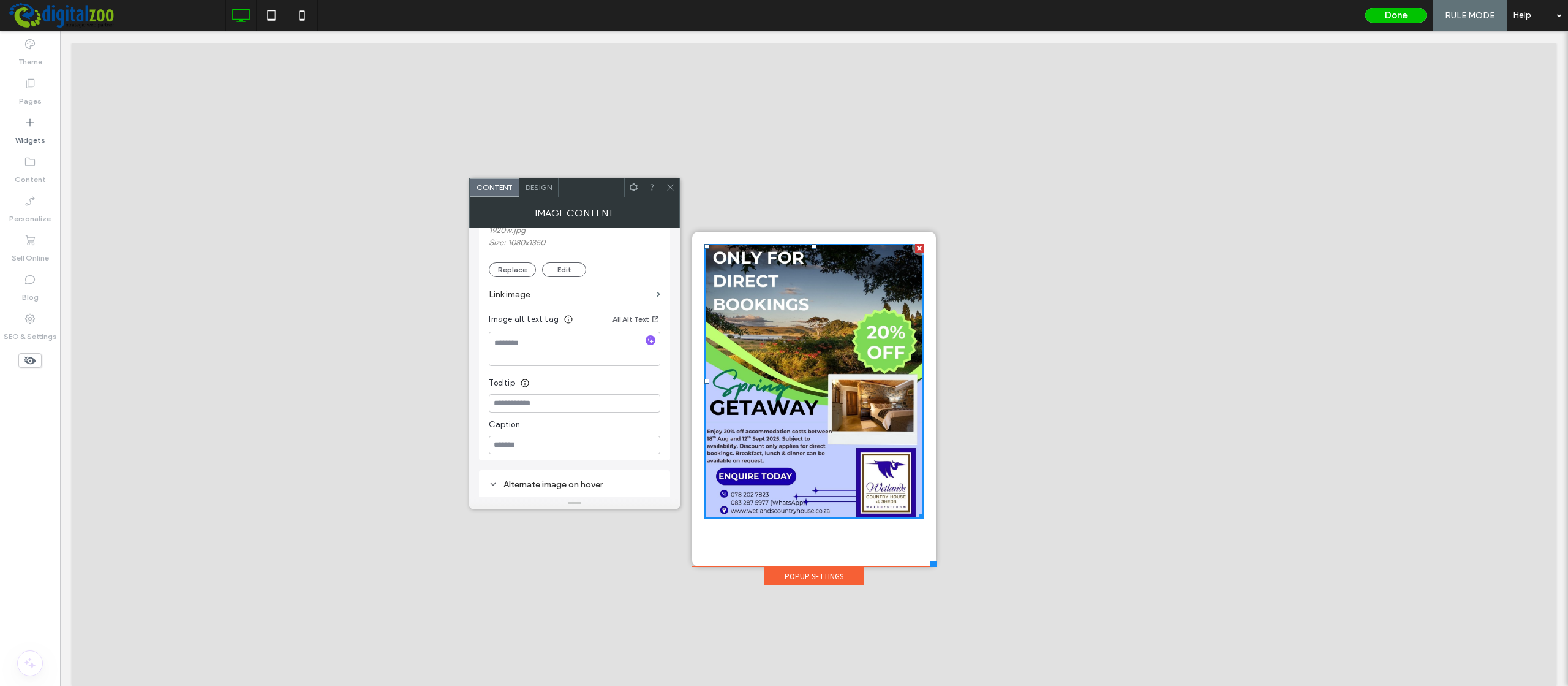
scroll to position [241, 0]
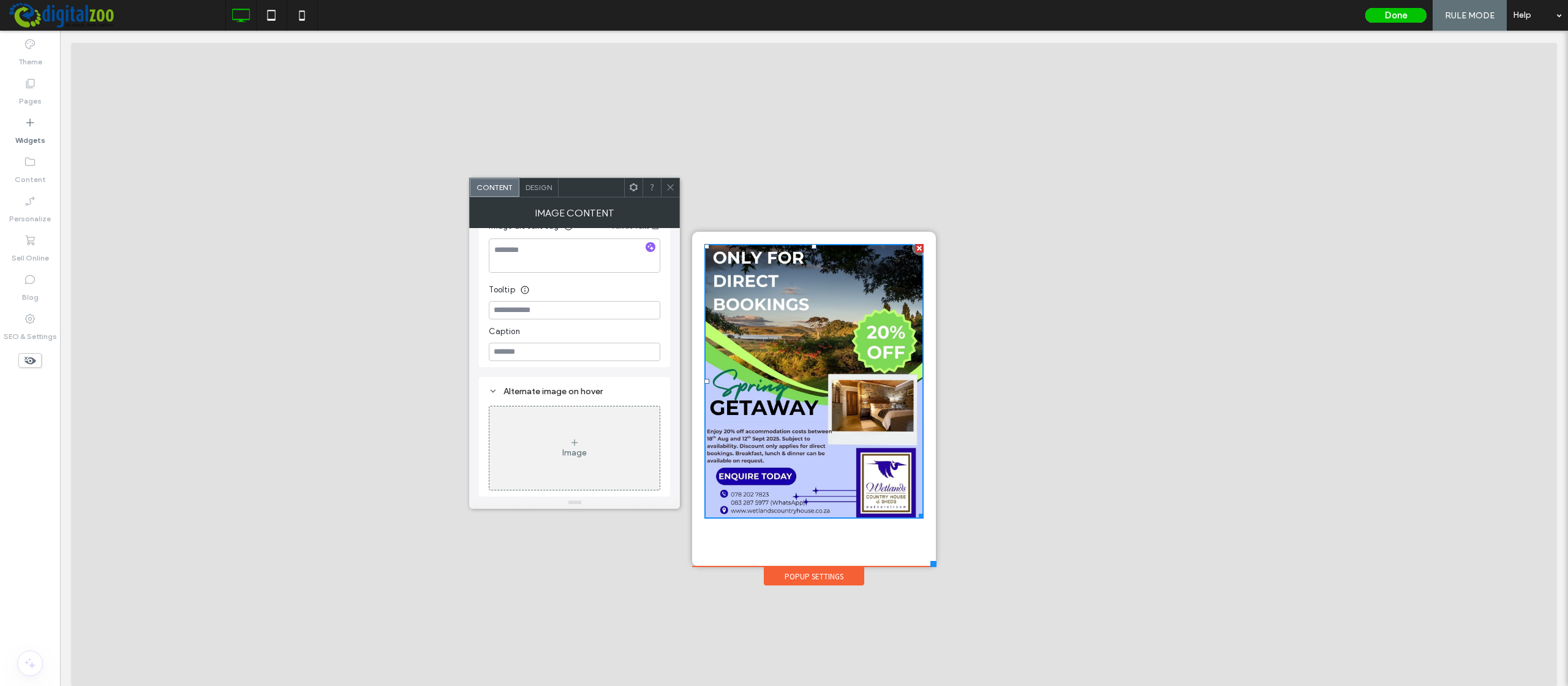
click at [809, 542] on div "Click To Paste" at bounding box center [814, 398] width 219 height 310
click at [813, 531] on div "Click To Paste" at bounding box center [814, 398] width 219 height 310
click at [785, 536] on div "Click To Paste" at bounding box center [814, 398] width 219 height 310
click at [671, 193] on span at bounding box center [670, 187] width 9 height 18
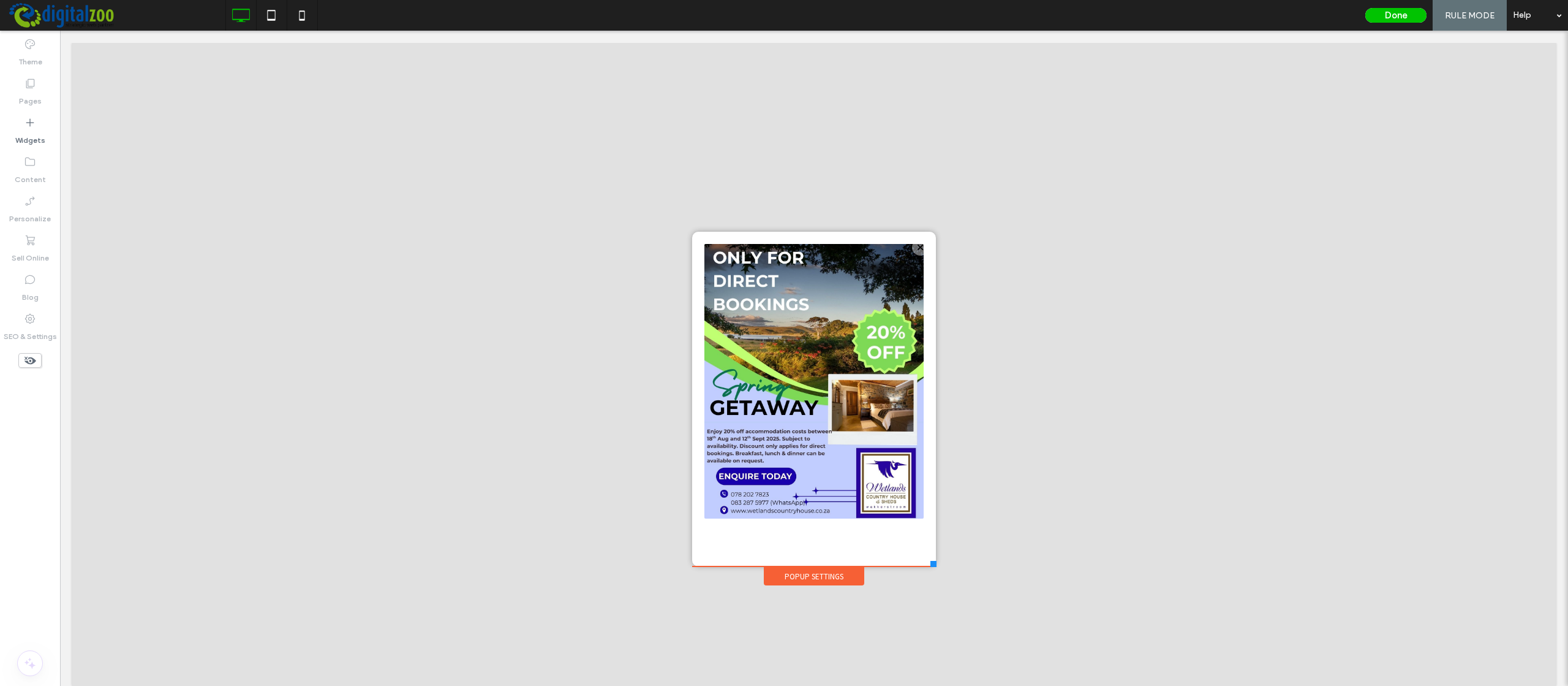
click at [826, 539] on div "Click To Paste" at bounding box center [814, 398] width 219 height 310
click at [820, 510] on img at bounding box center [814, 380] width 219 height 274
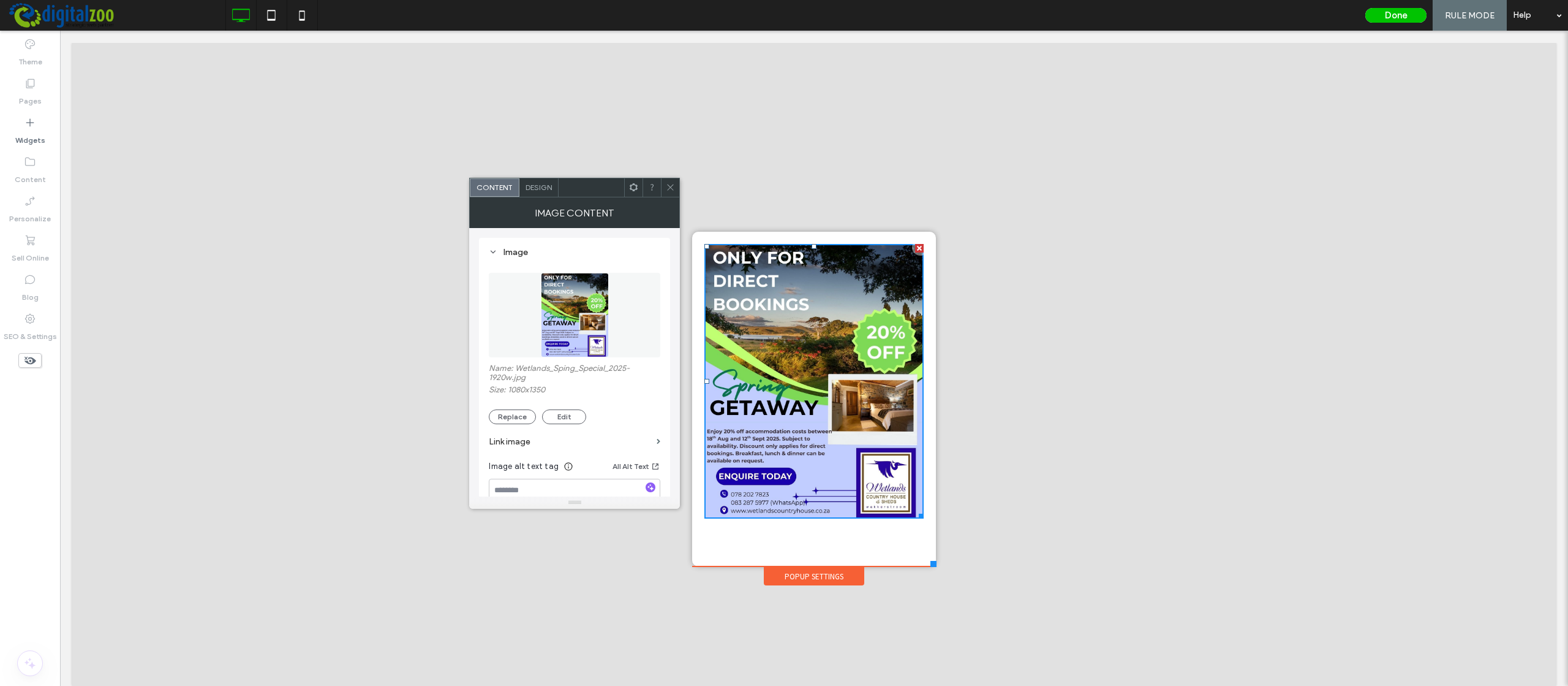
click at [869, 534] on div "Click To Paste" at bounding box center [814, 398] width 219 height 310
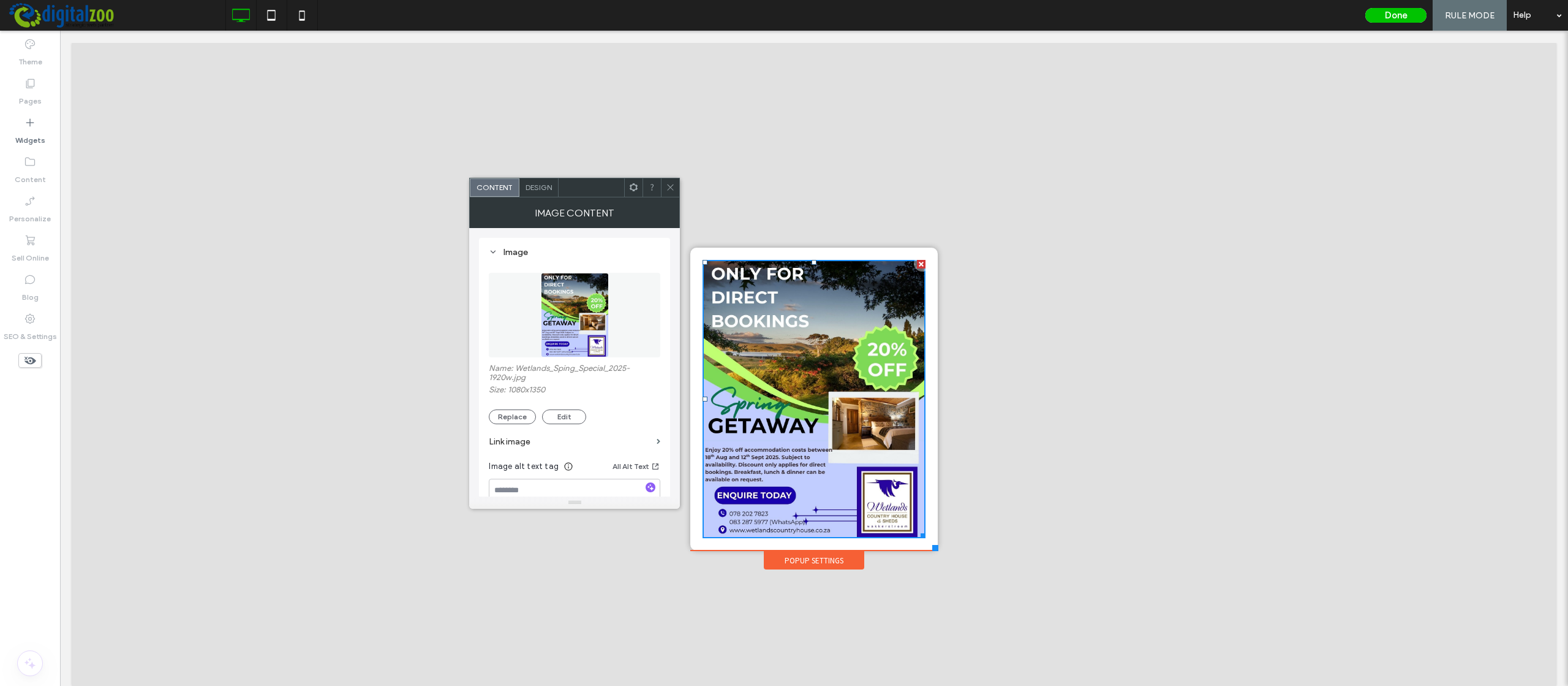
drag, startPoint x: 935, startPoint y: 564, endPoint x: 938, endPoint y: 552, distance: 12.4
click at [938, 552] on div "Blank Click To Paste Popup Settings Click To Paste Cancellation Policy Click To…" at bounding box center [814, 408] width 253 height 325
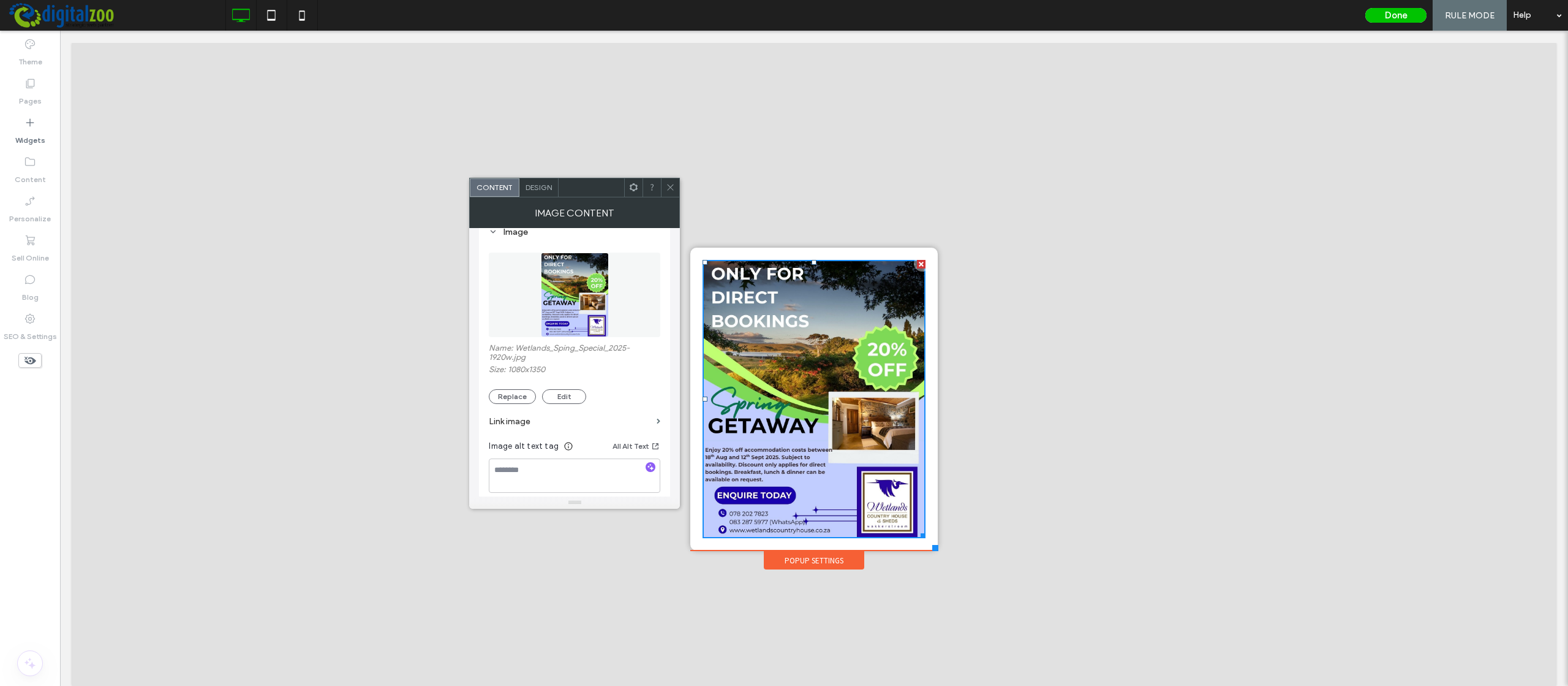
scroll to position [0, 0]
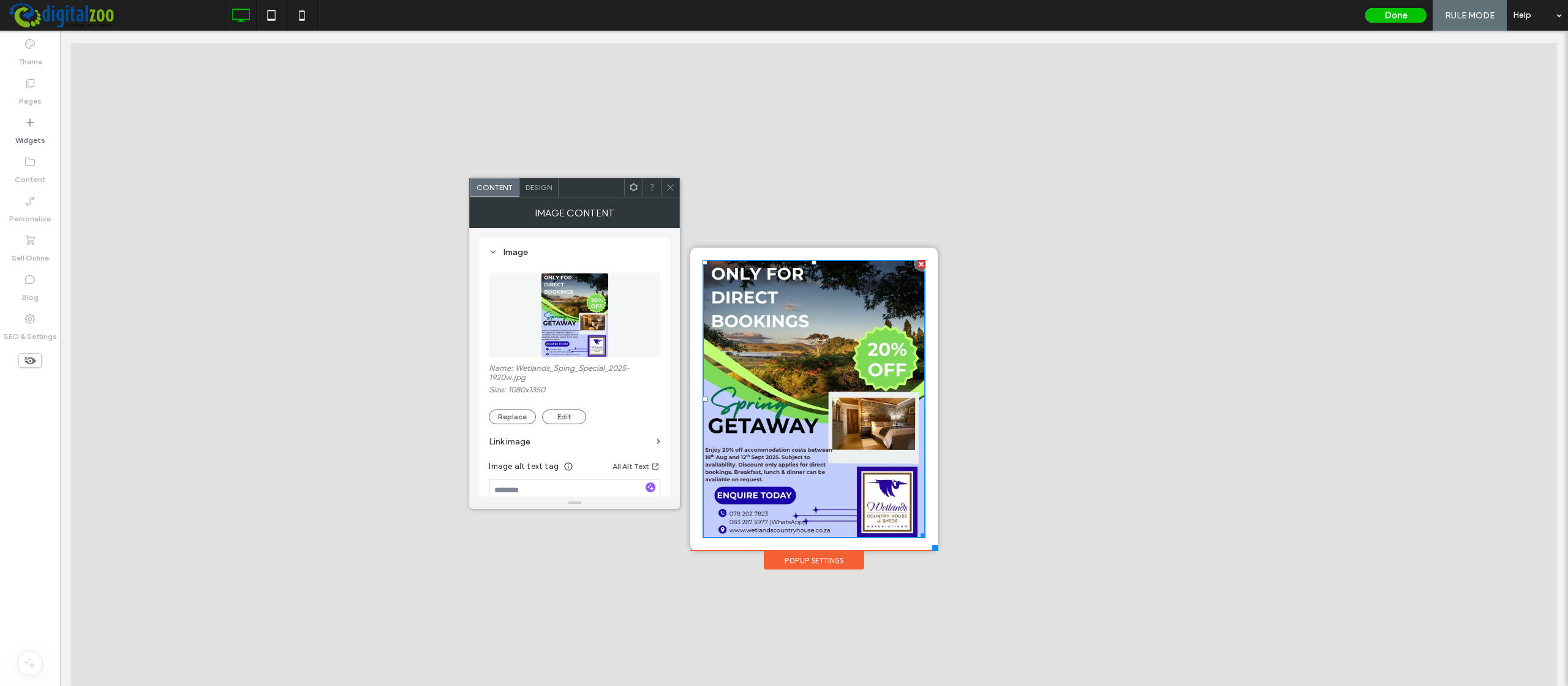
click at [544, 191] on span "Design" at bounding box center [538, 187] width 26 height 9
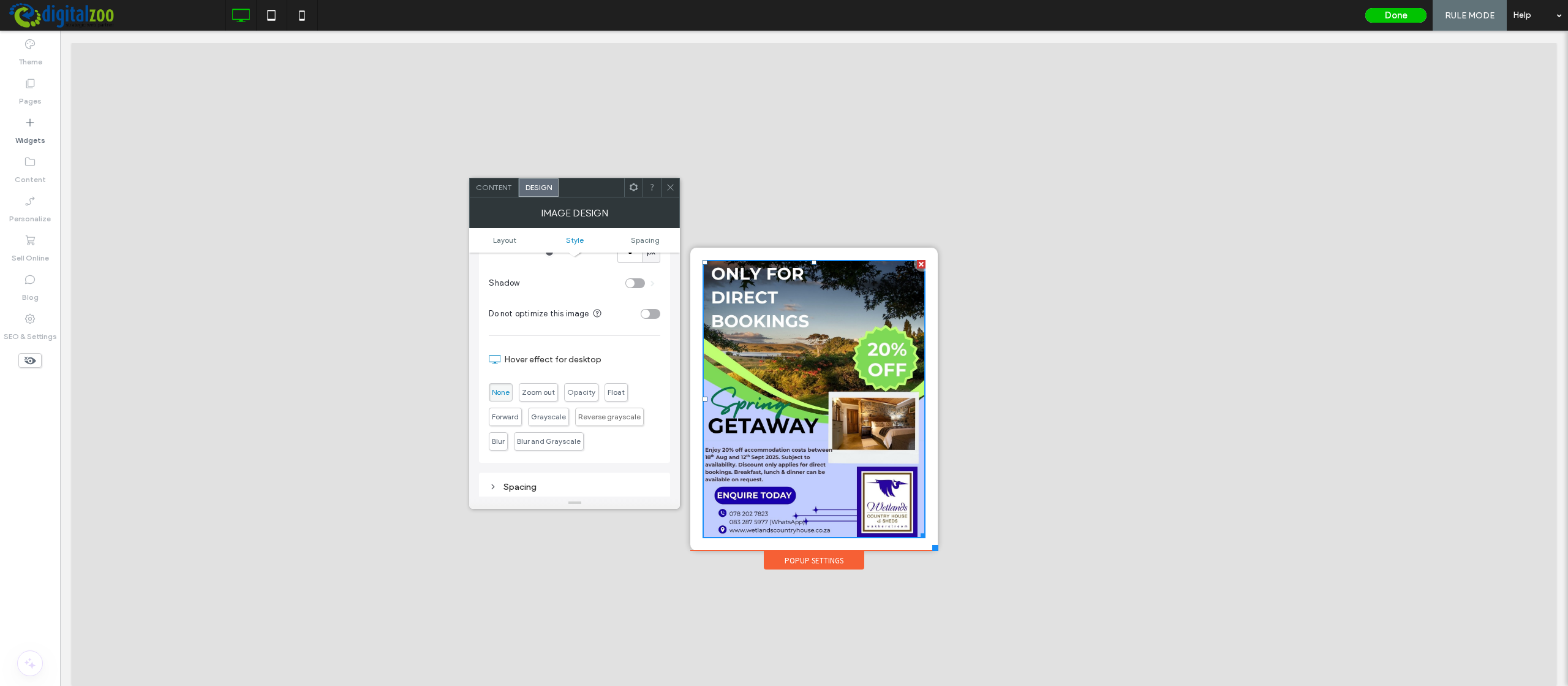
scroll to position [515, 0]
click at [627, 184] on div at bounding box center [633, 187] width 18 height 18
click at [549, 441] on div "Layout Change affects desktop and tablet Full width Width ***** Style Border **…" at bounding box center [574, 147] width 191 height 821
click at [669, 186] on icon at bounding box center [670, 187] width 9 height 9
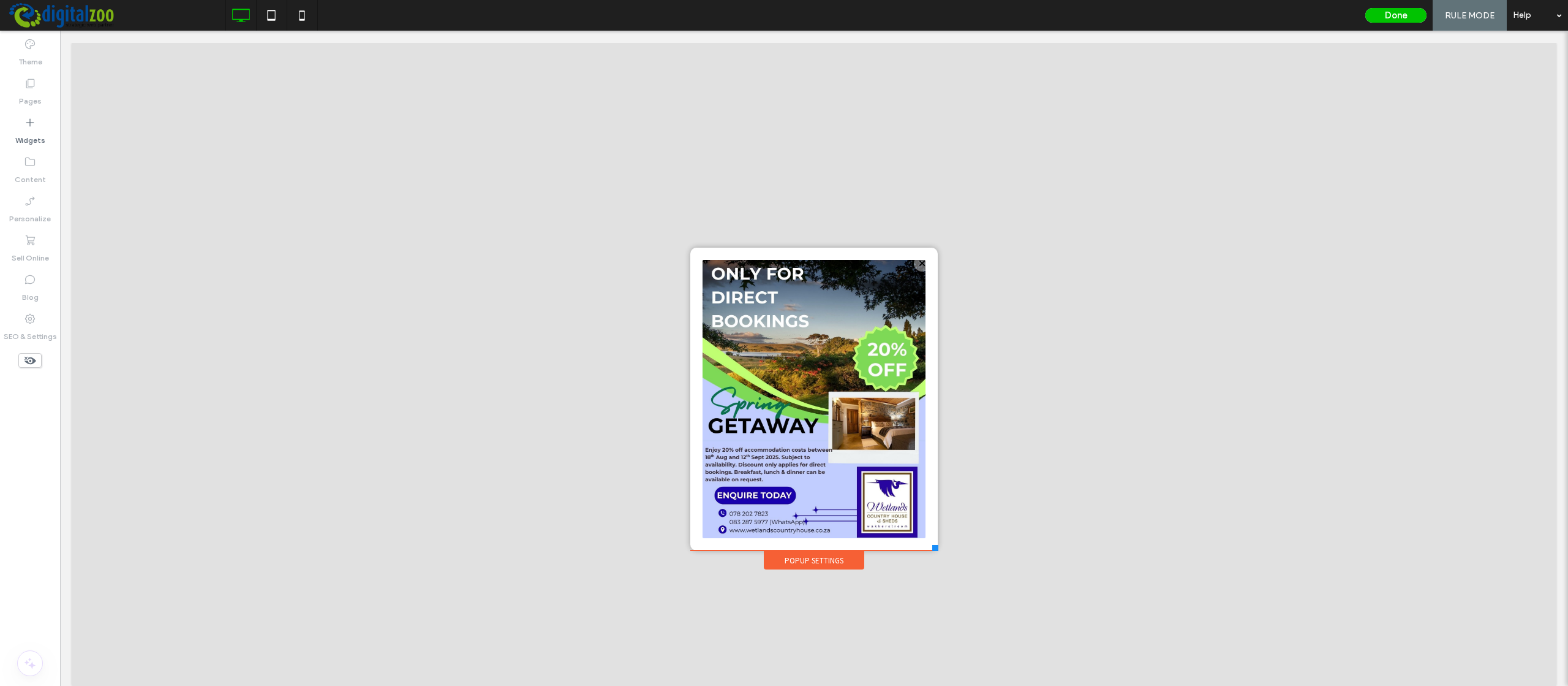
click at [811, 561] on div "Popup Settings" at bounding box center [814, 560] width 101 height 18
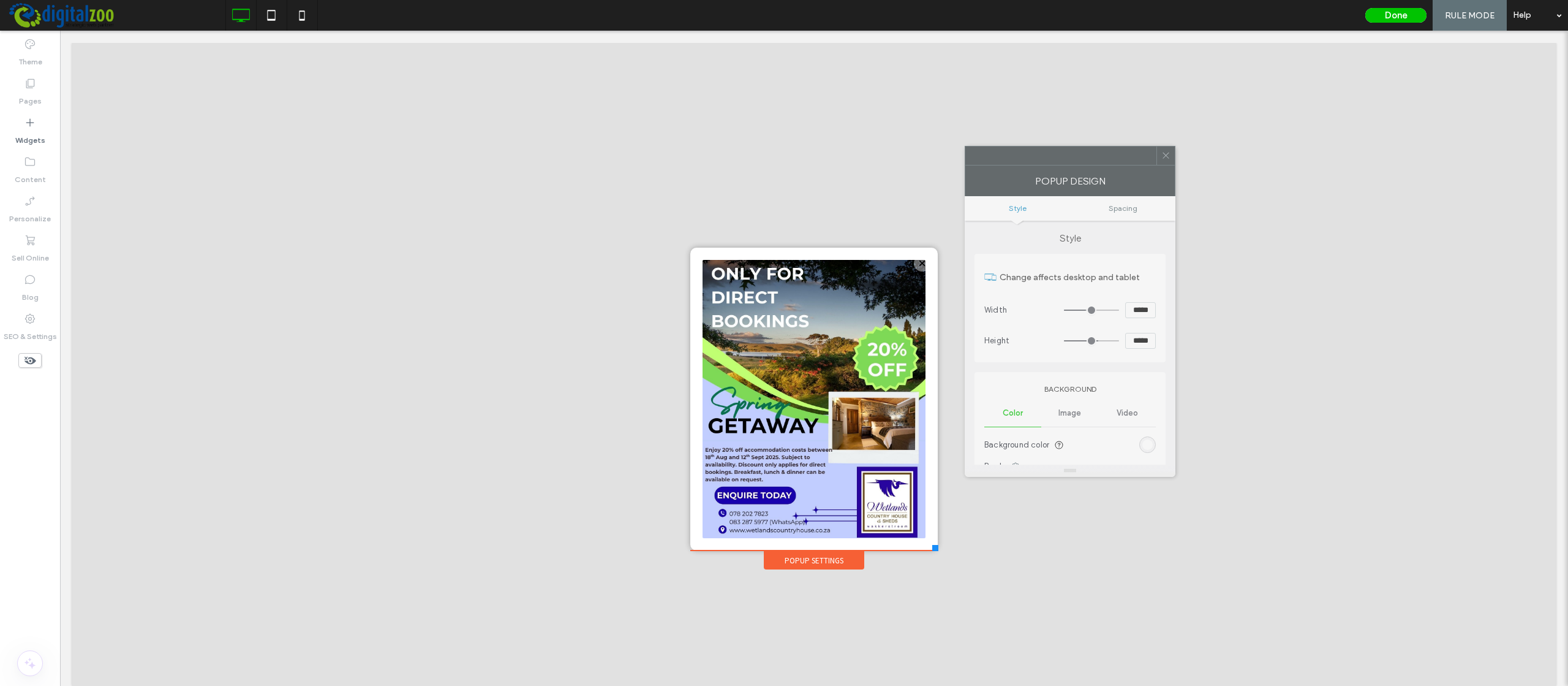
drag, startPoint x: 922, startPoint y: 189, endPoint x: 1124, endPoint y: 155, distance: 204.8
click at [1124, 155] on div at bounding box center [1060, 156] width 191 height 18
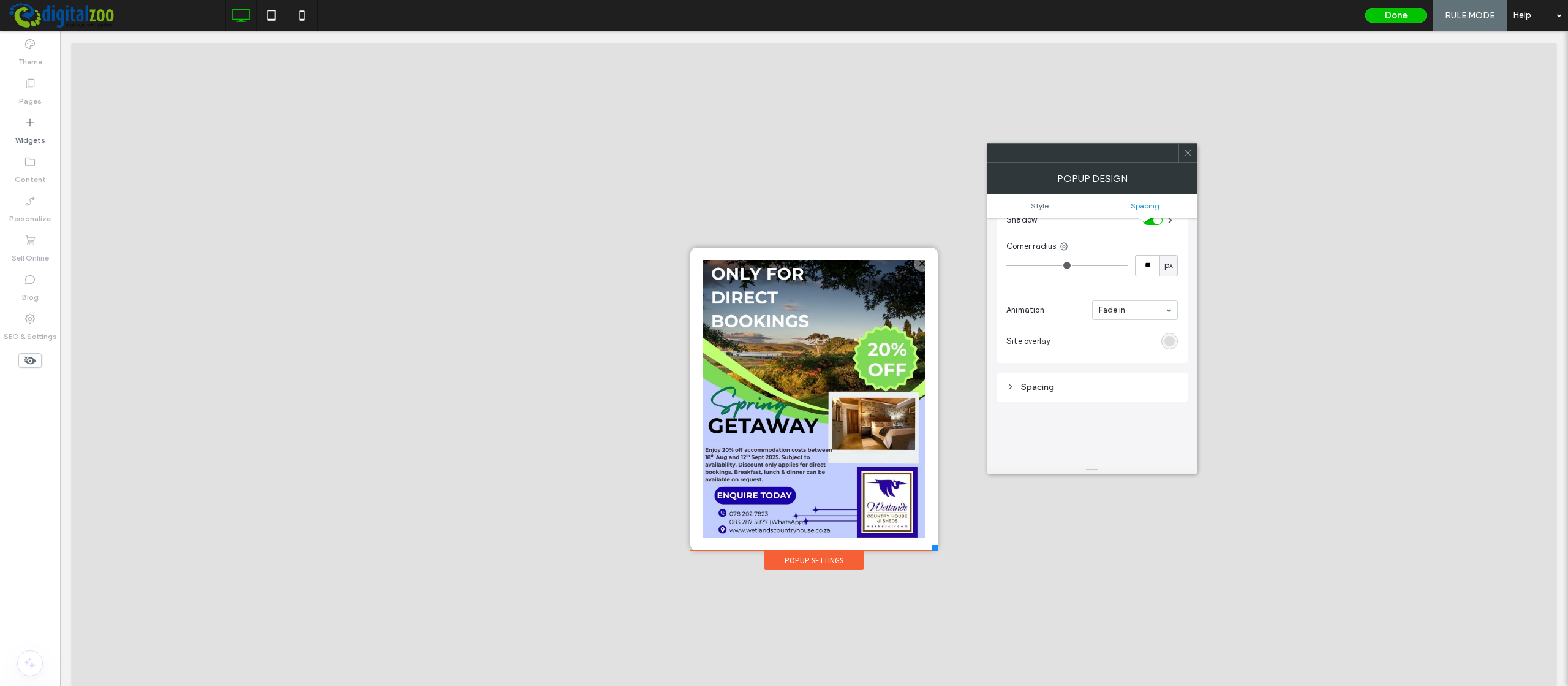
scroll to position [440, 0]
click at [1188, 149] on icon at bounding box center [1188, 153] width 9 height 9
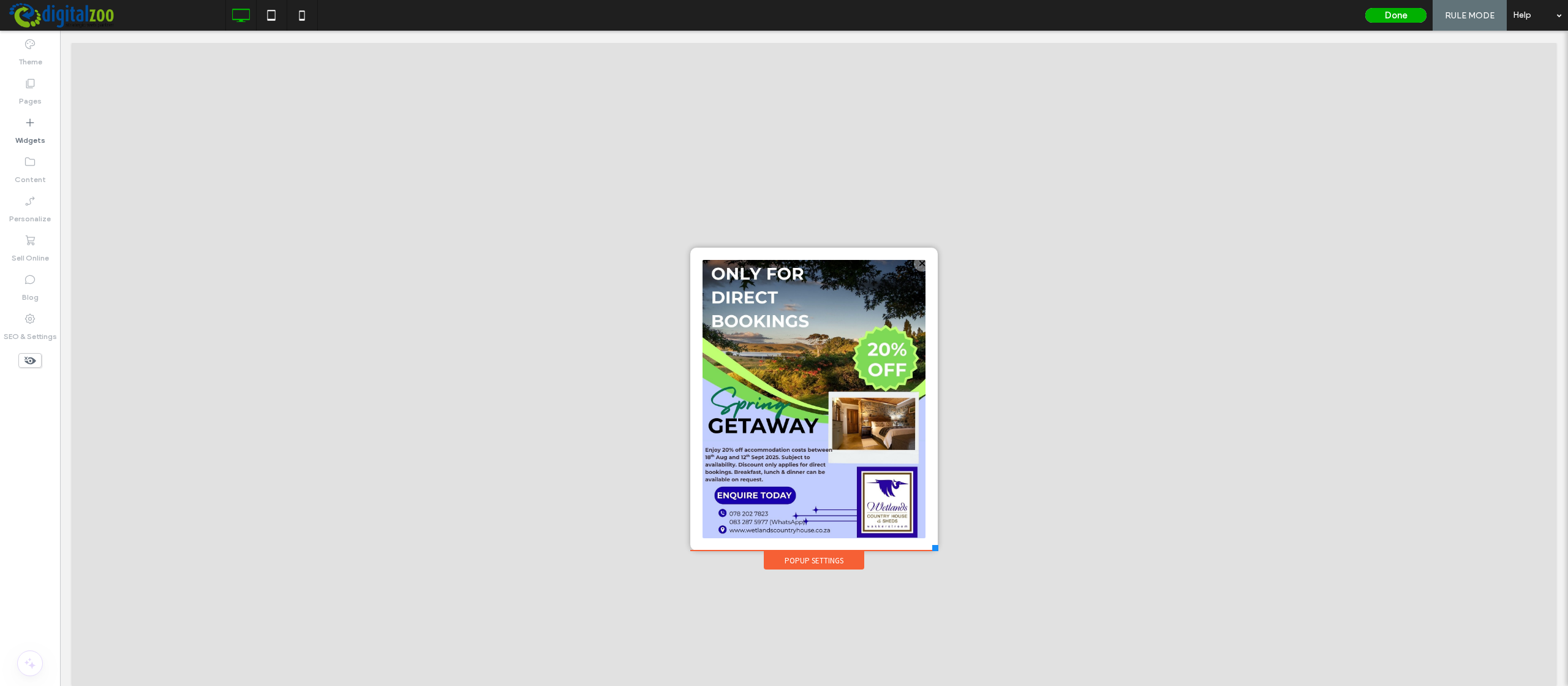
click at [1313, 13] on button "Done" at bounding box center [1395, 15] width 61 height 14
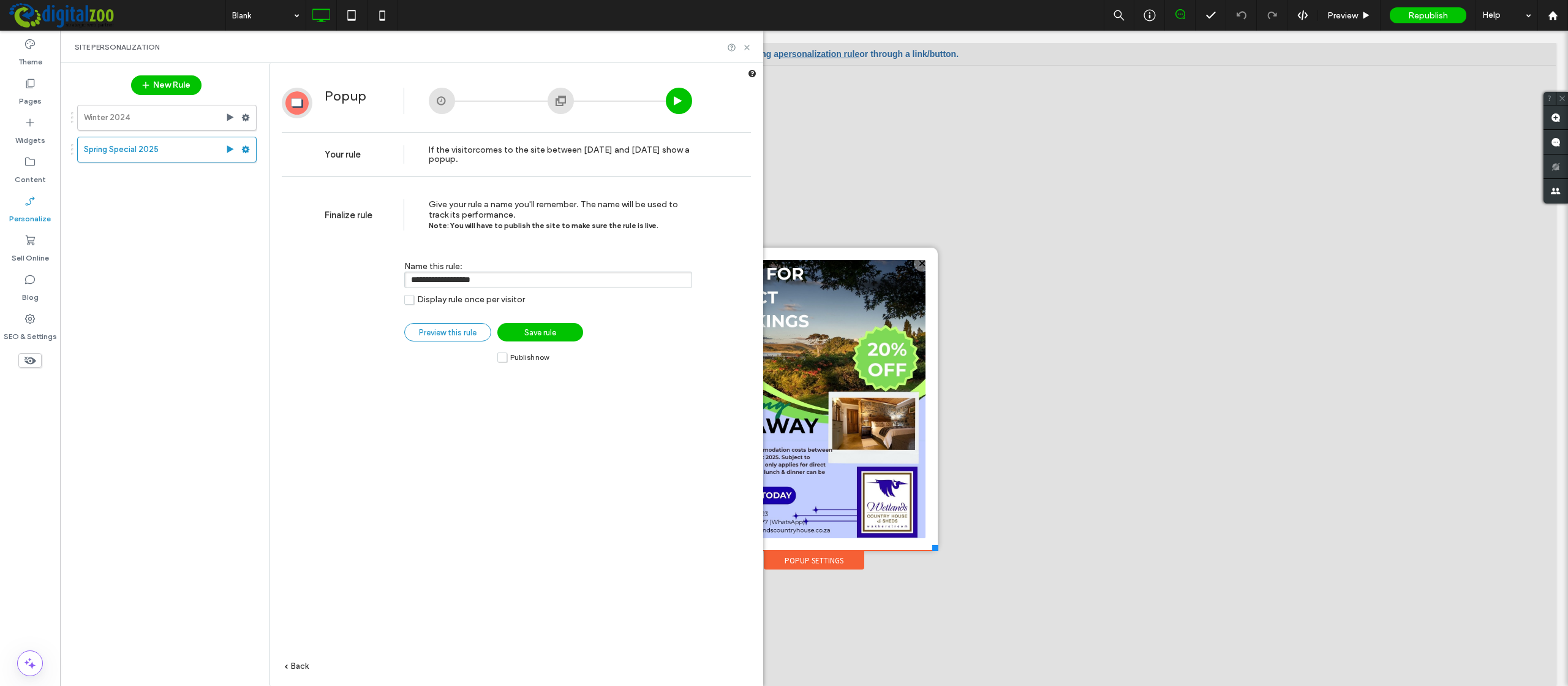
click at [444, 334] on span "Preview this rule" at bounding box center [447, 333] width 58 height 9
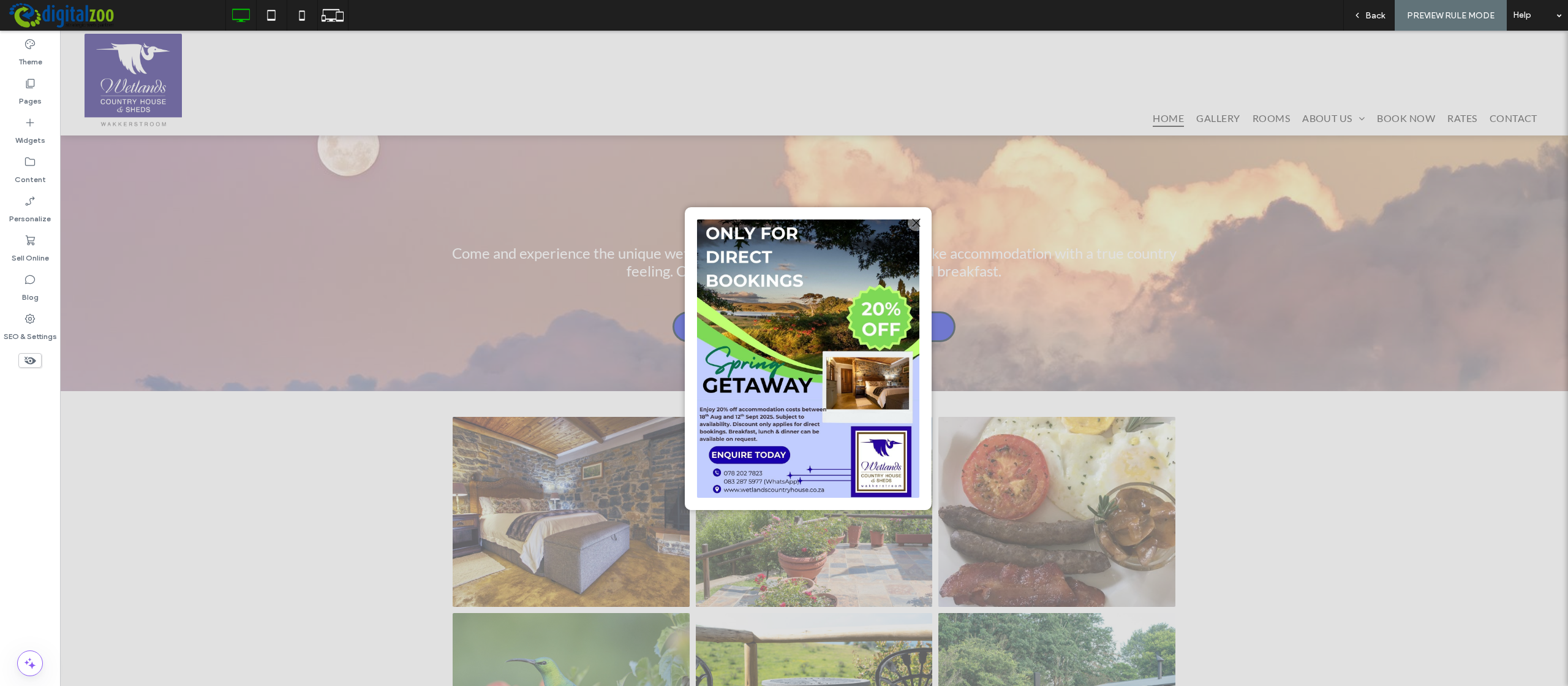
click at [917, 221] on div at bounding box center [916, 223] width 16 height 16
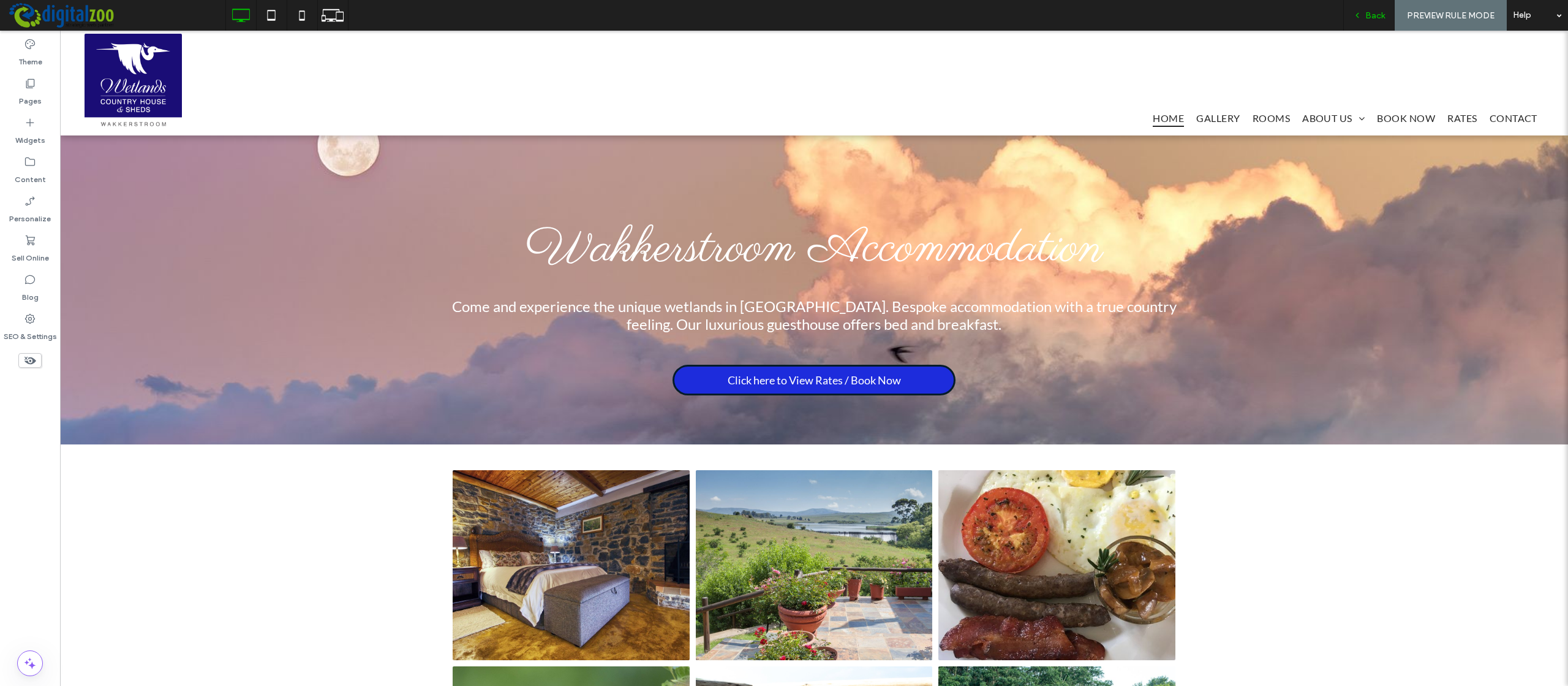
click at [1313, 13] on span "Back" at bounding box center [1375, 16] width 20 height 11
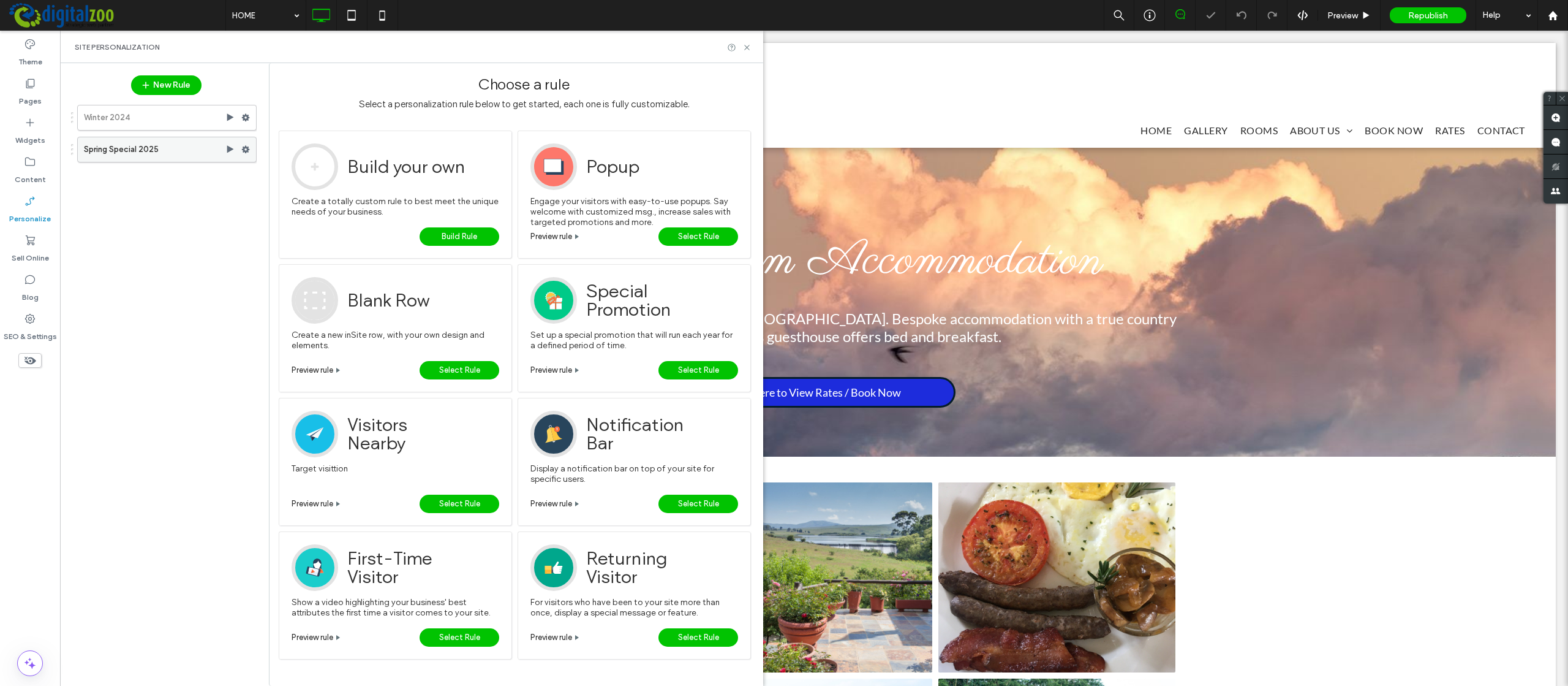
click at [145, 151] on label "Spring Special 2025" at bounding box center [154, 149] width 141 height 24
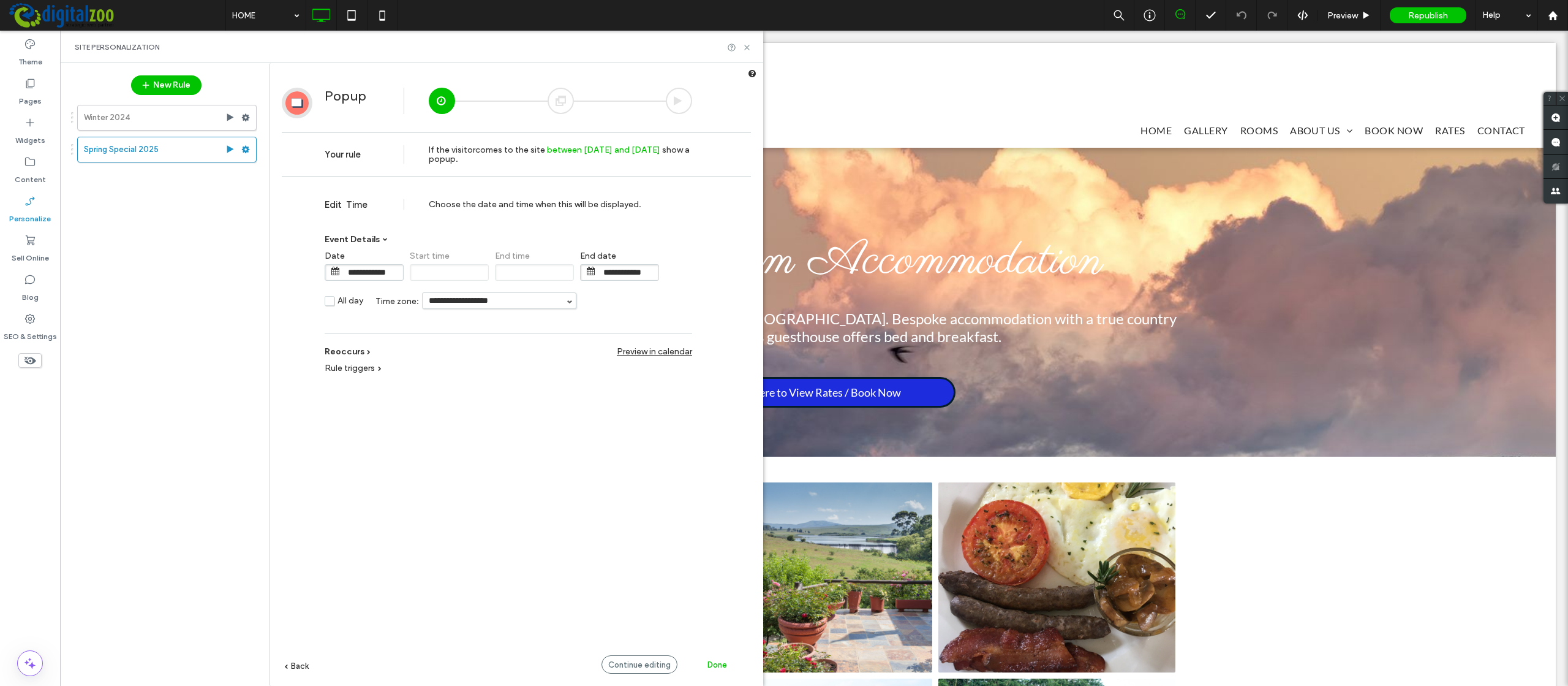
click at [562, 101] on div at bounding box center [560, 100] width 26 height 26
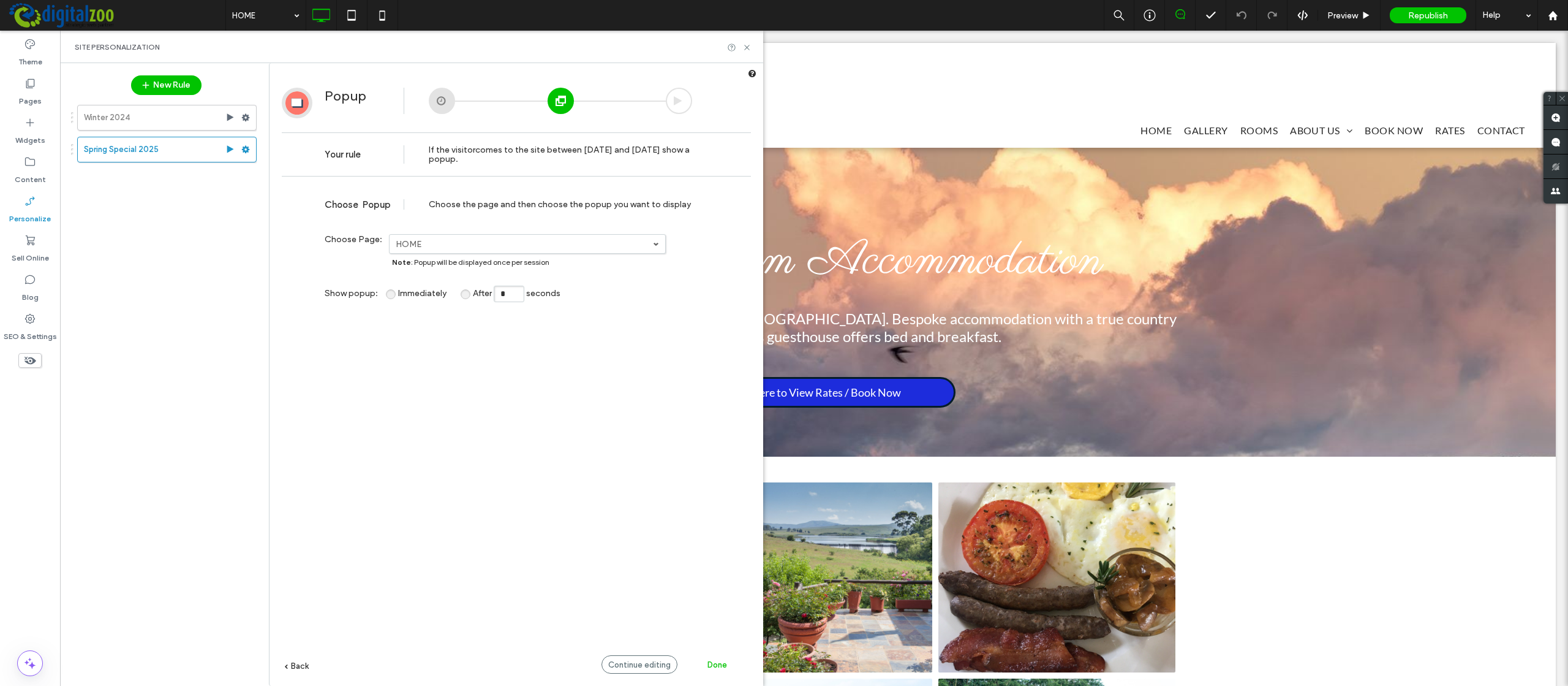
click at [674, 96] on div at bounding box center [678, 100] width 26 height 26
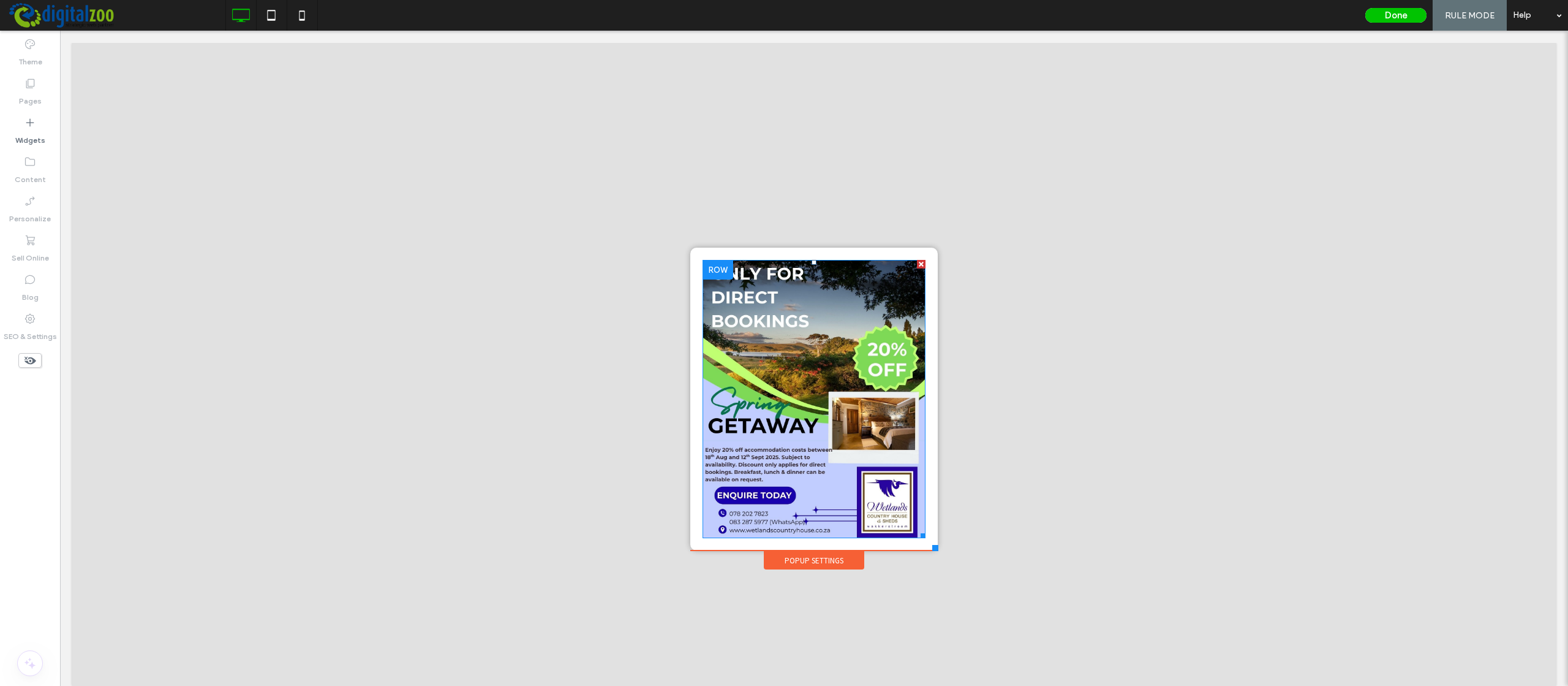
click at [792, 282] on img at bounding box center [813, 398] width 222 height 278
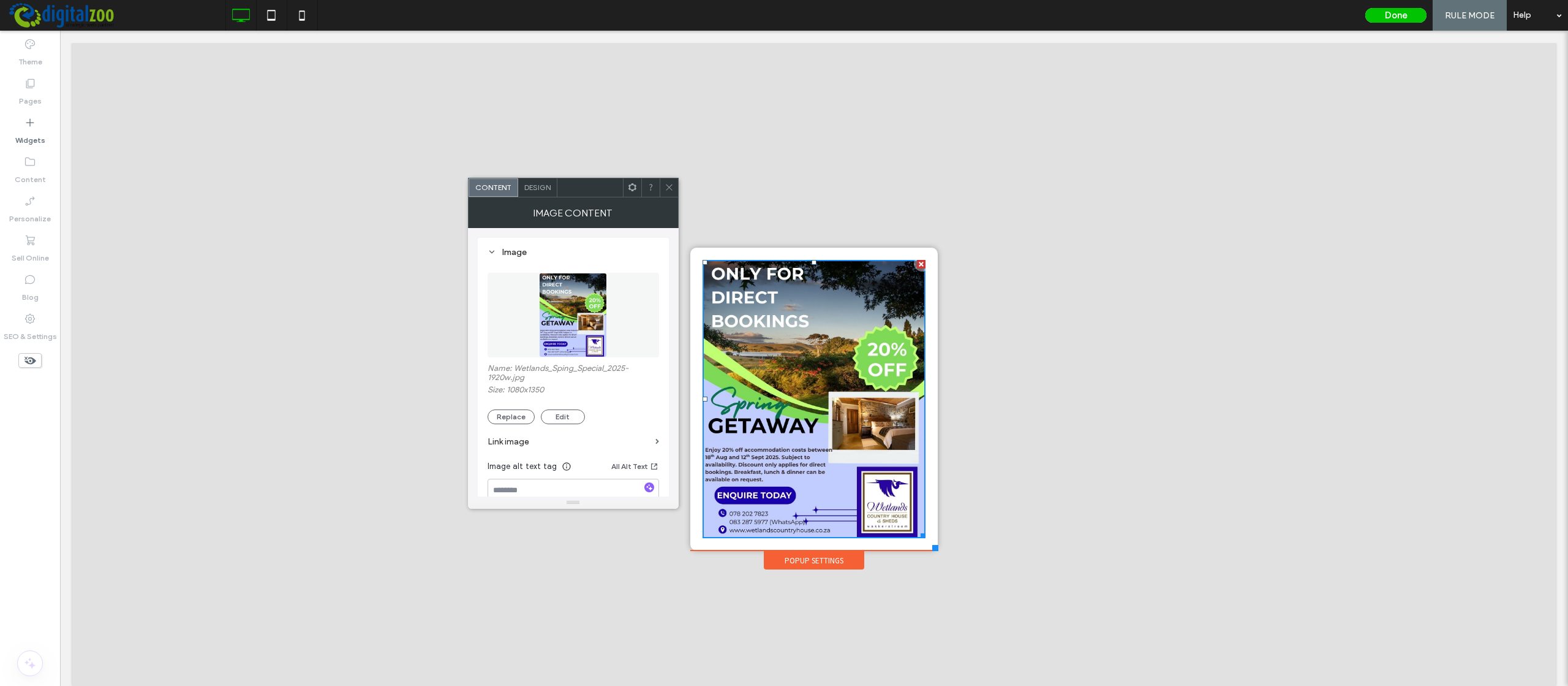
scroll to position [74, 0]
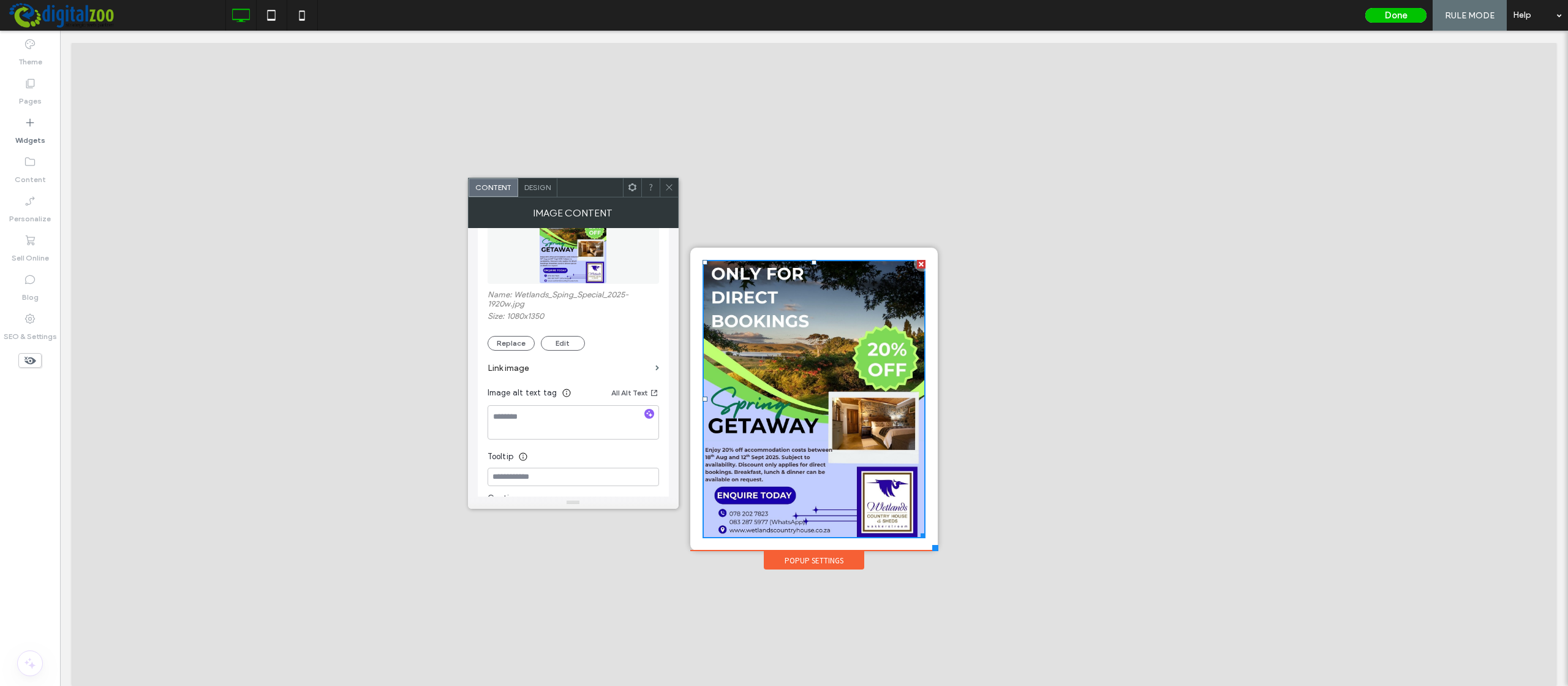
click at [545, 197] on div "Content Design" at bounding box center [573, 188] width 210 height 20
click at [538, 183] on span "Design" at bounding box center [536, 187] width 26 height 9
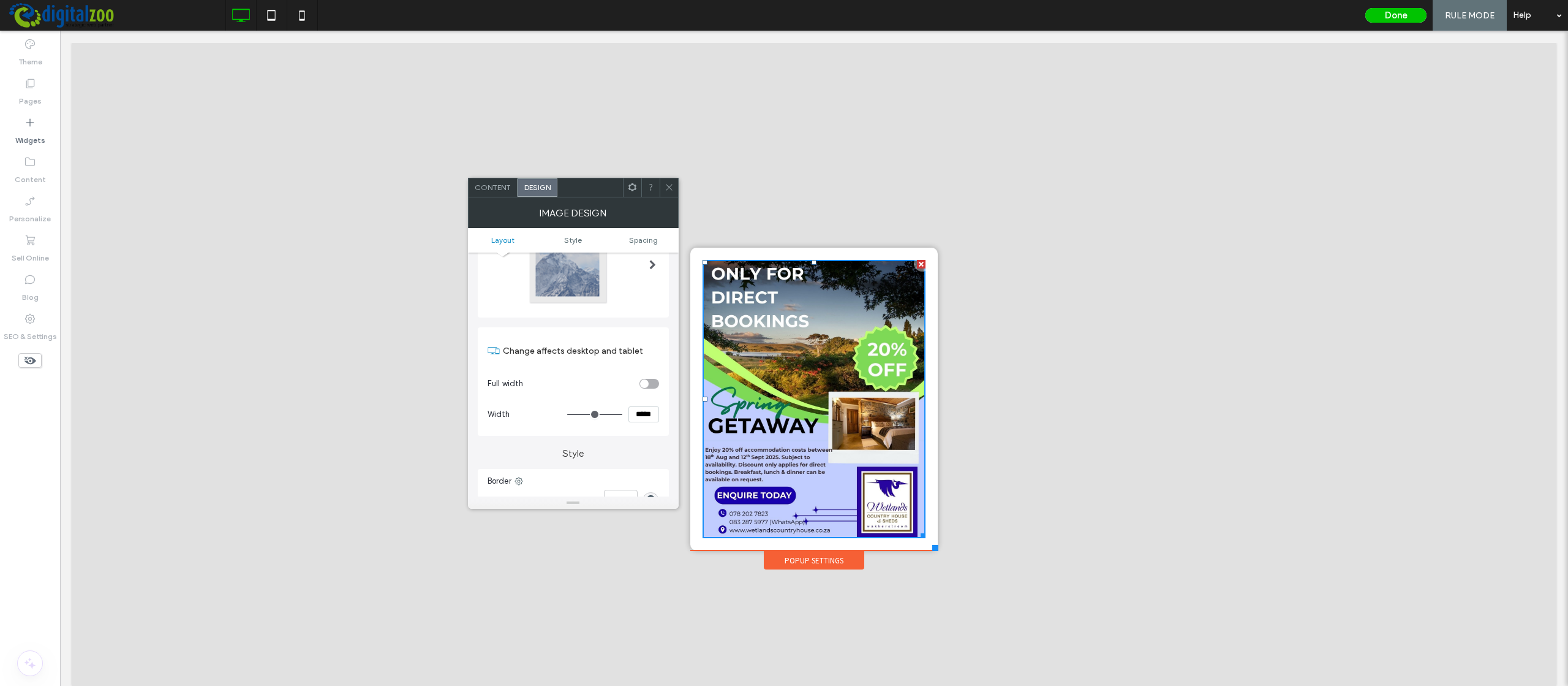
scroll to position [147, 0]
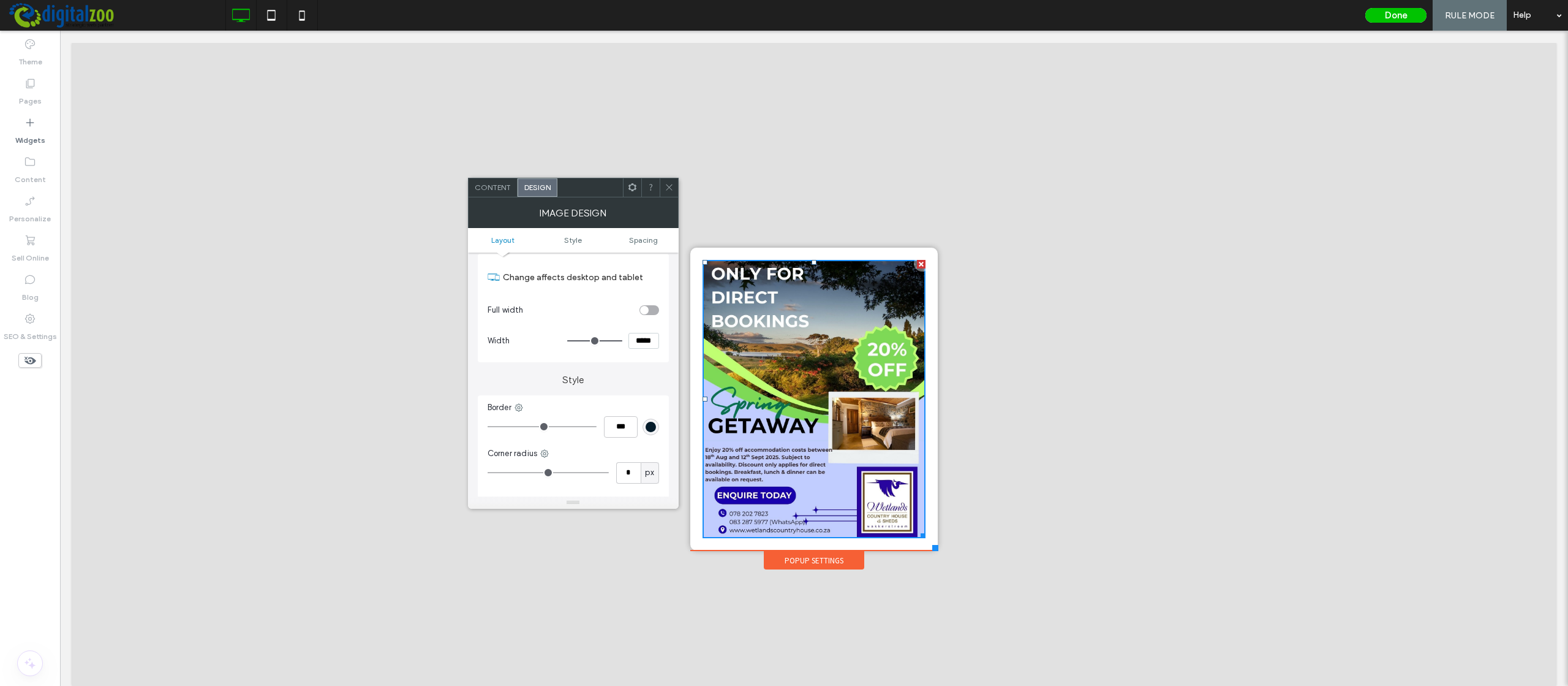
drag, startPoint x: 645, startPoint y: 338, endPoint x: 619, endPoint y: 339, distance: 26.0
click at [628, 339] on input "*****" at bounding box center [643, 341] width 31 height 16
type input "*****"
click at [626, 393] on div "Style Border *** Corner radius * px Shadow Do not optimize this image Hover eff…" at bounding box center [573, 522] width 191 height 321
click at [598, 192] on div at bounding box center [589, 187] width 66 height 18
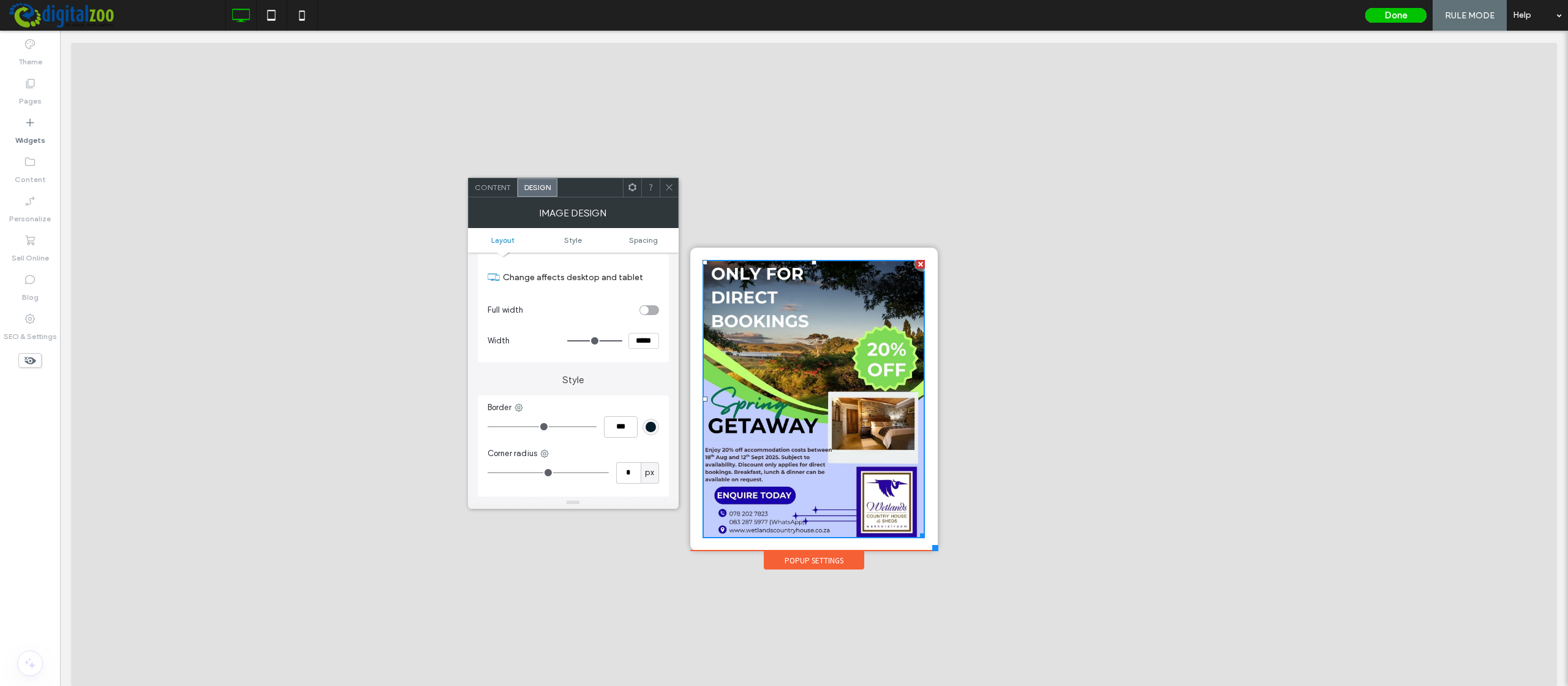
click at [494, 186] on span "Content" at bounding box center [492, 187] width 36 height 9
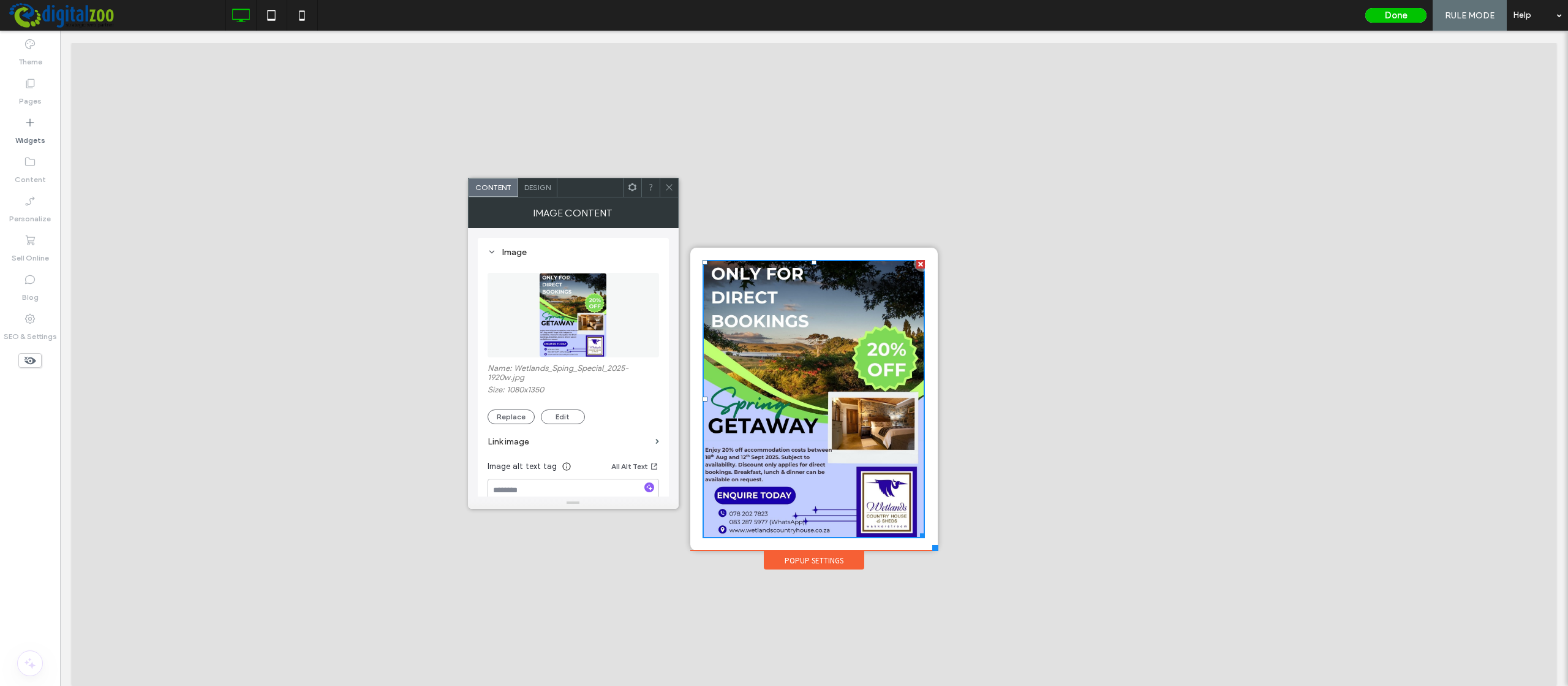
click at [524, 183] on span "Design" at bounding box center [536, 187] width 26 height 9
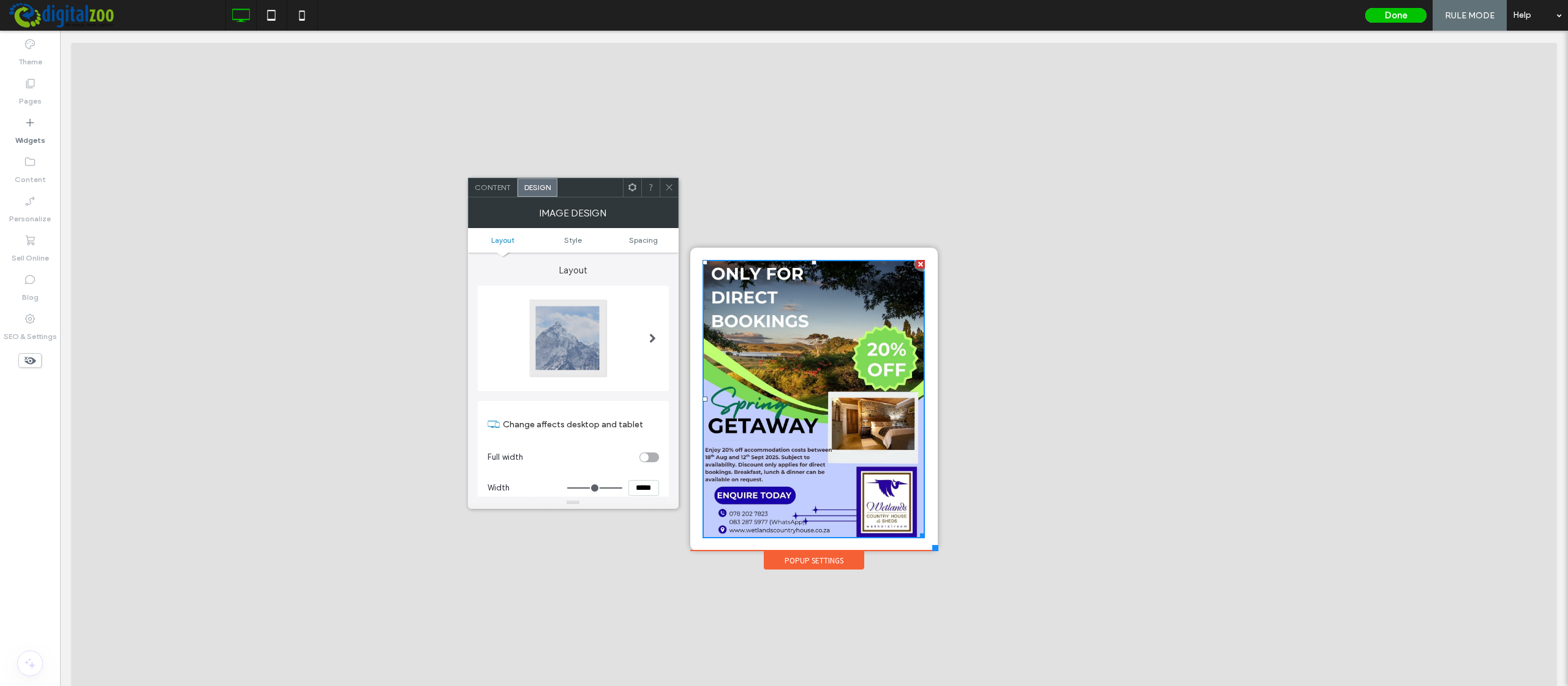
type input "*"
drag, startPoint x: 645, startPoint y: 336, endPoint x: 603, endPoint y: 335, distance: 42.0
click at [628, 335] on input "*****" at bounding box center [643, 341] width 31 height 16
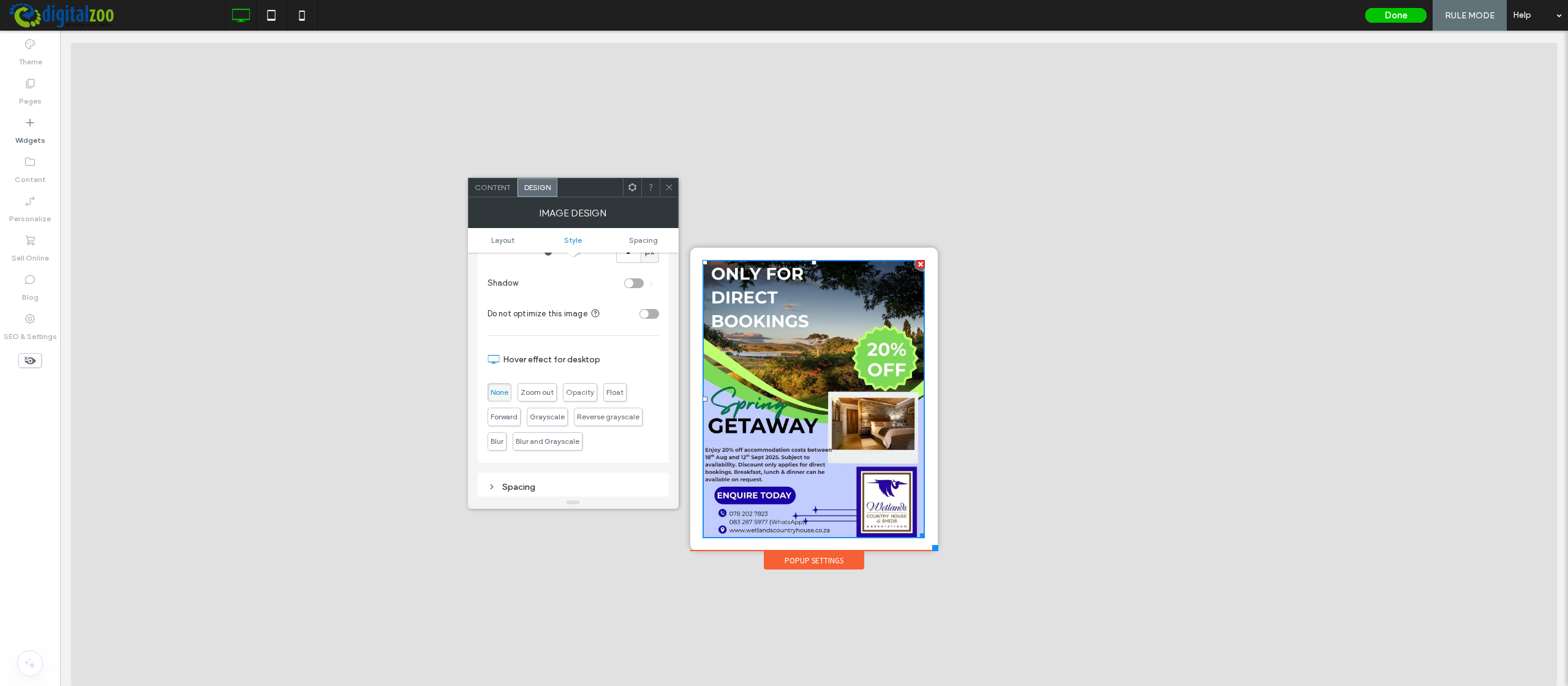
type input "*****"
drag, startPoint x: 670, startPoint y: 183, endPoint x: 677, endPoint y: 188, distance: 8.6
click at [671, 183] on icon at bounding box center [669, 187] width 9 height 9
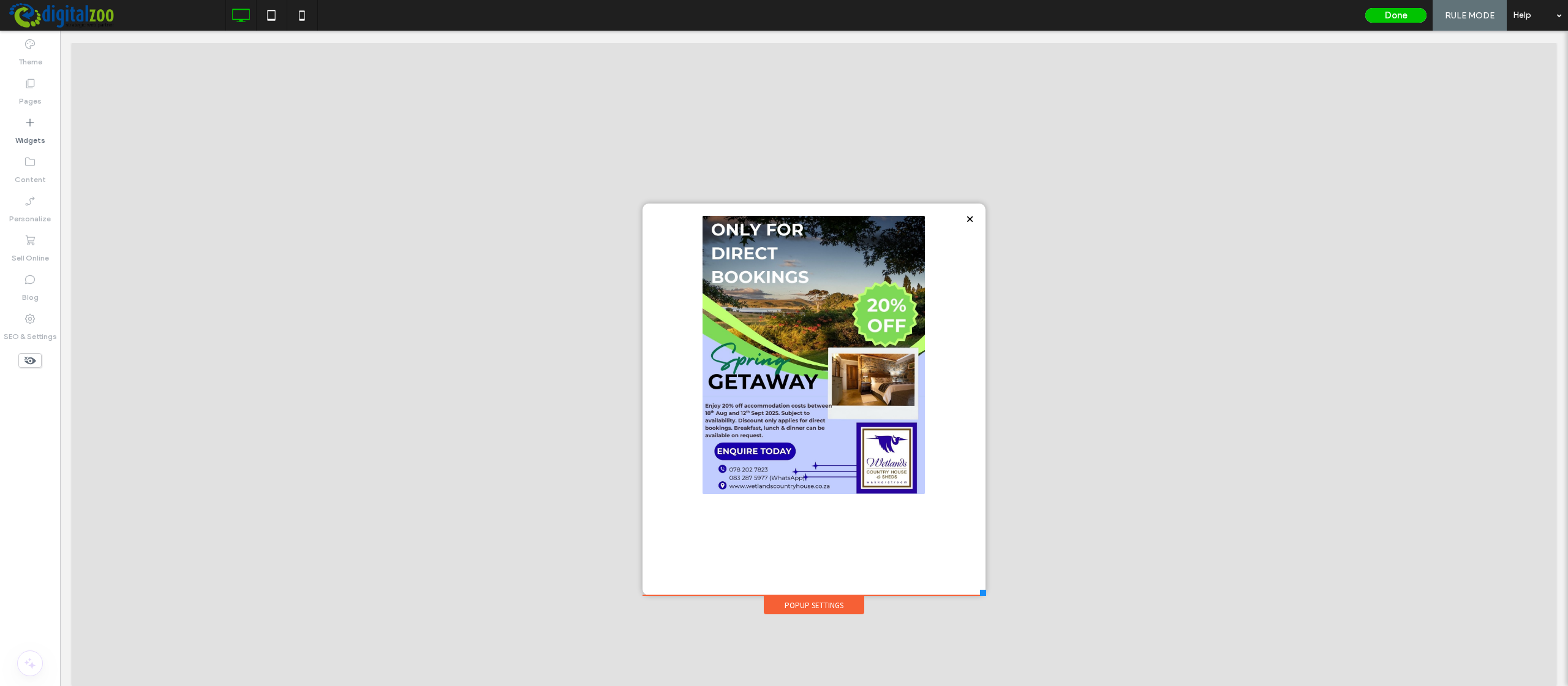
drag, startPoint x: 938, startPoint y: 548, endPoint x: 986, endPoint y: 595, distance: 67.2
click at [986, 574] on div at bounding box center [983, 592] width 6 height 6
click at [846, 338] on img at bounding box center [813, 354] width 222 height 278
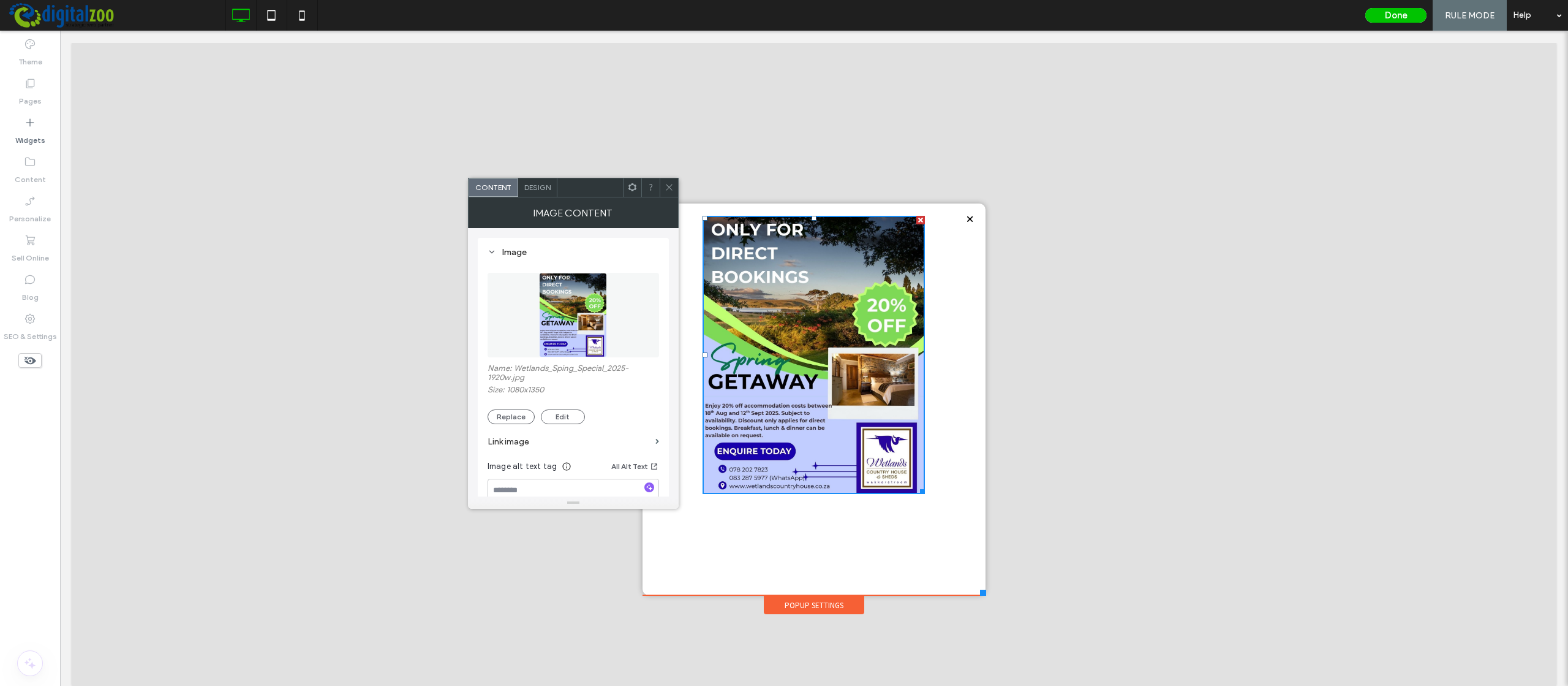
scroll to position [147, 0]
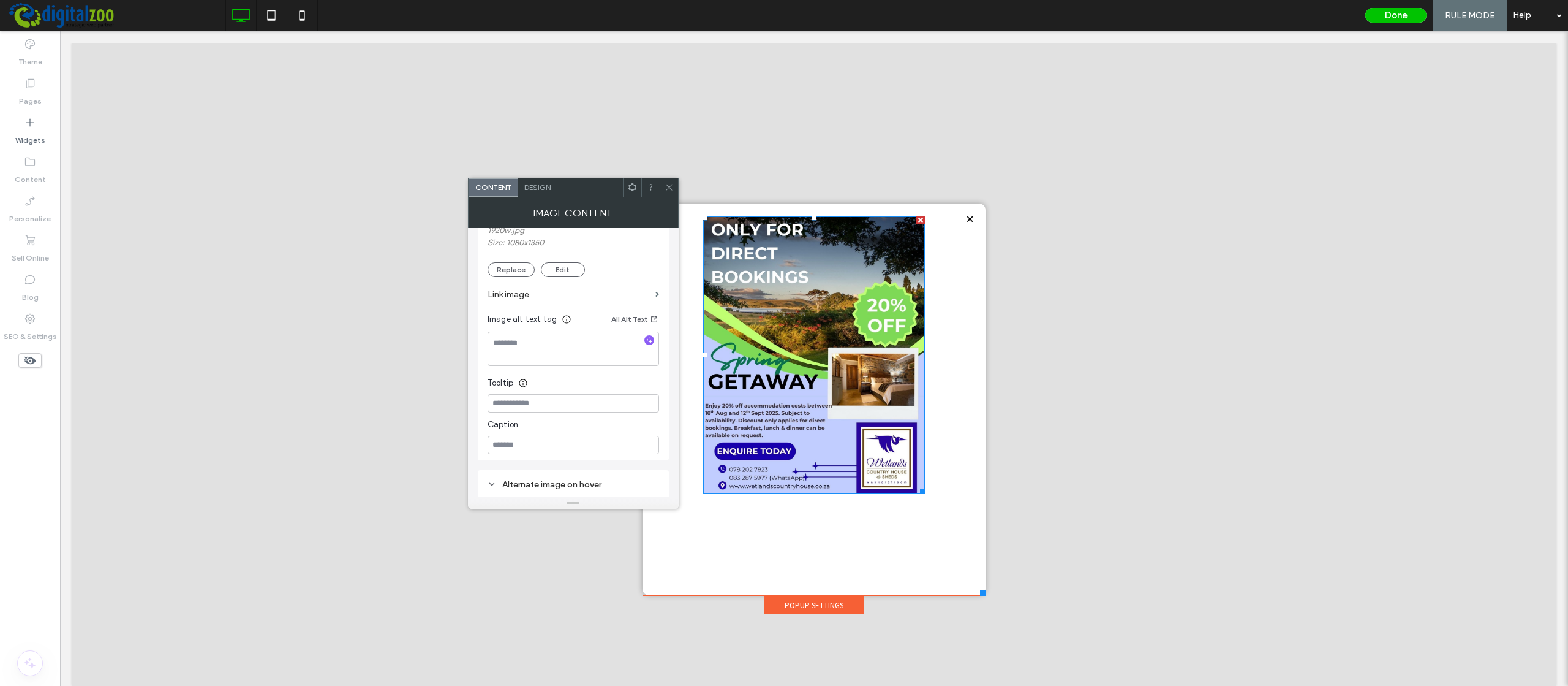
click at [536, 183] on span "Design" at bounding box center [536, 187] width 26 height 9
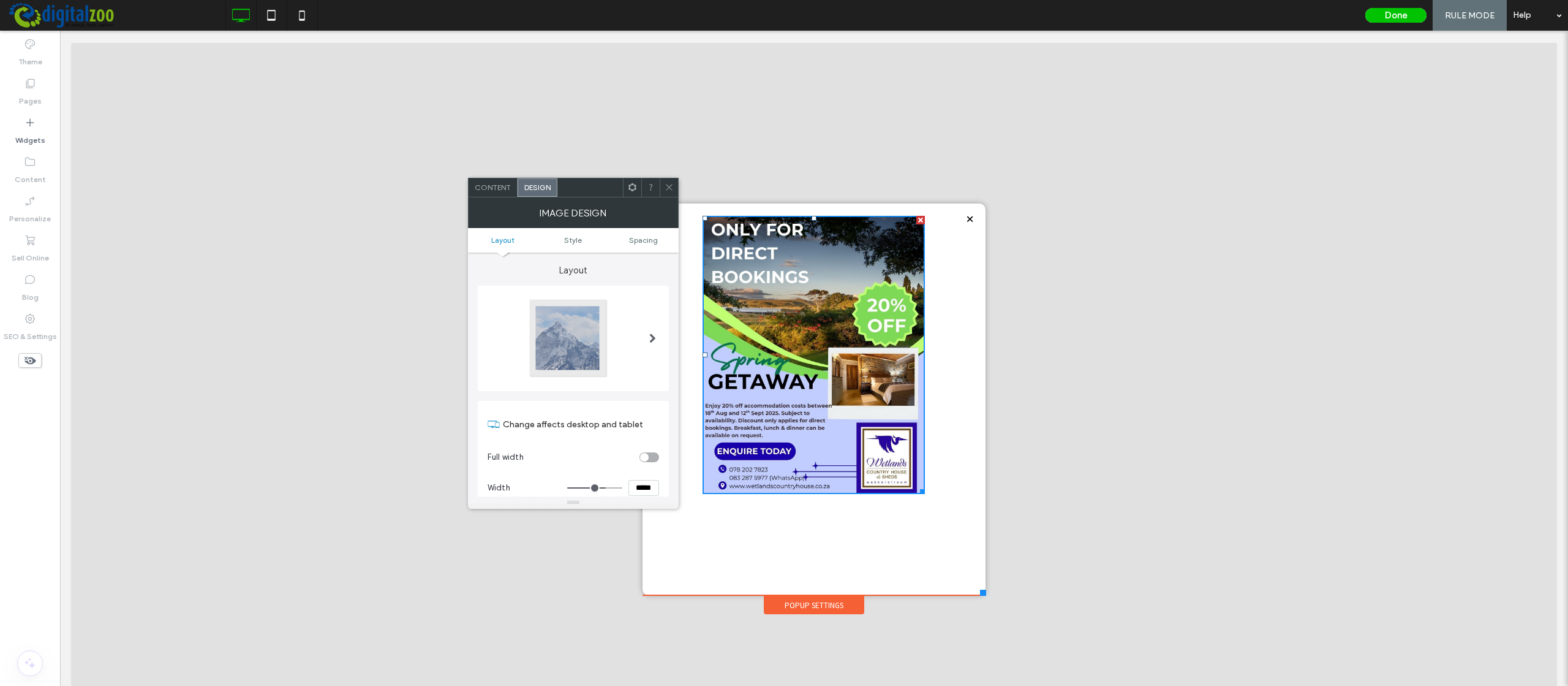
click at [647, 453] on div "toggle" at bounding box center [650, 457] width 20 height 10
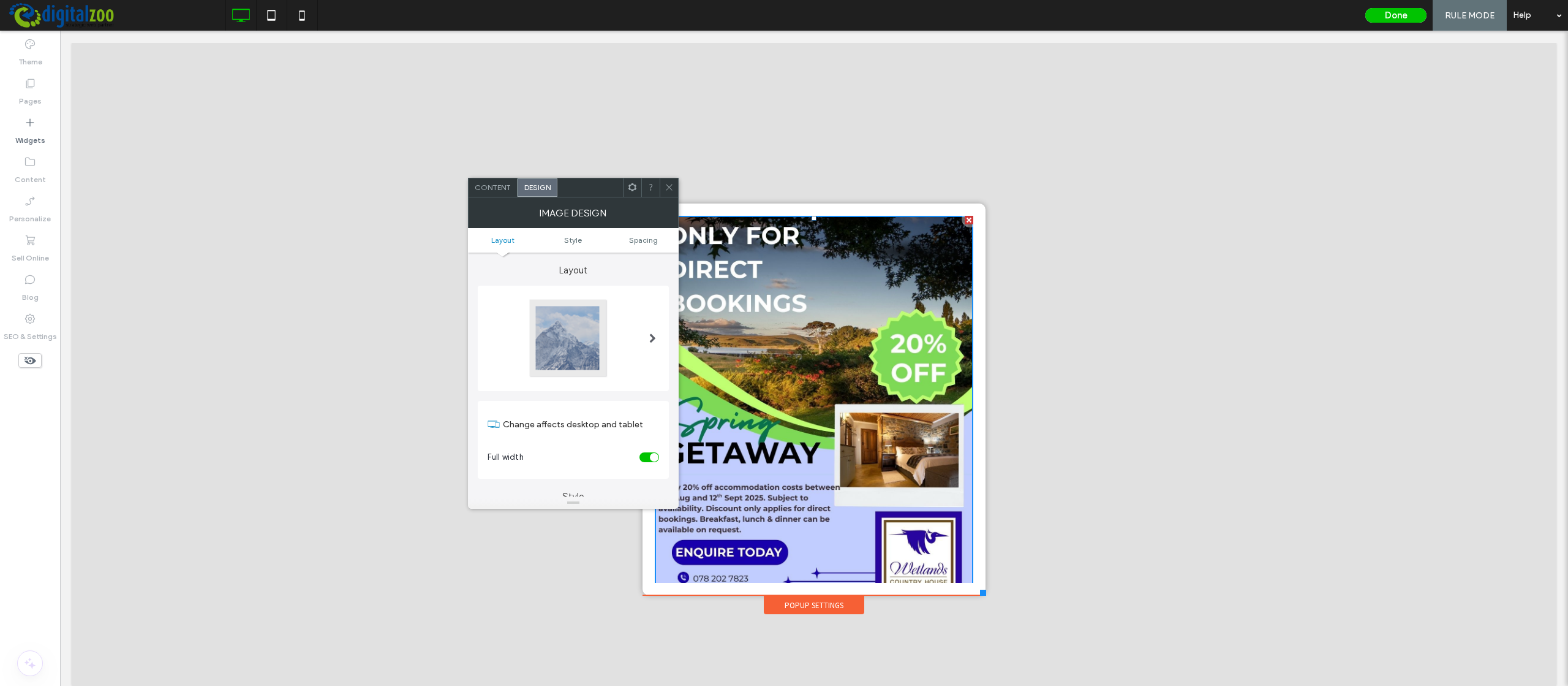
click at [669, 182] on span at bounding box center [669, 187] width 9 height 18
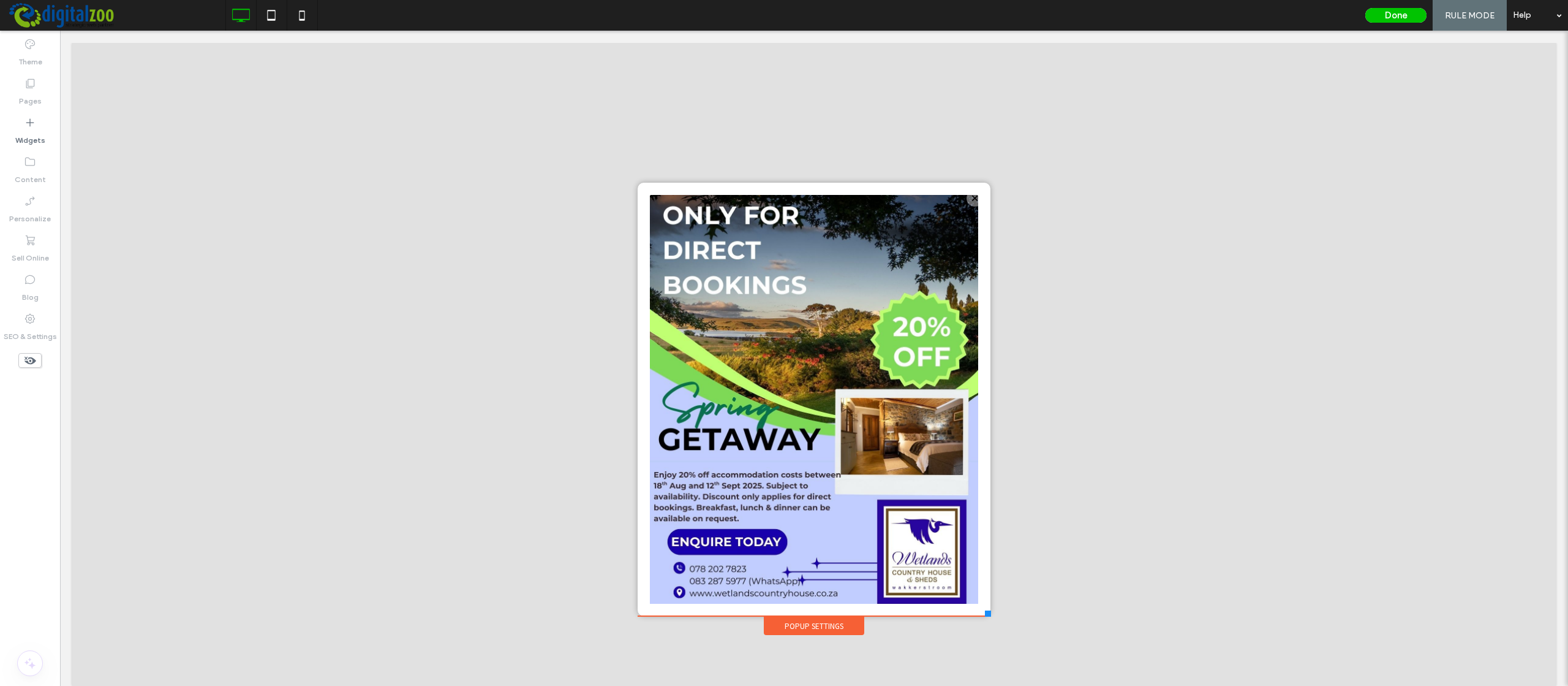
drag, startPoint x: 982, startPoint y: 593, endPoint x: 990, endPoint y: 616, distance: 24.4
click at [990, 574] on div at bounding box center [988, 613] width 6 height 6
click at [1068, 290] on div at bounding box center [813, 370] width 1484 height 655
click at [820, 574] on div "Popup Settings" at bounding box center [814, 626] width 101 height 18
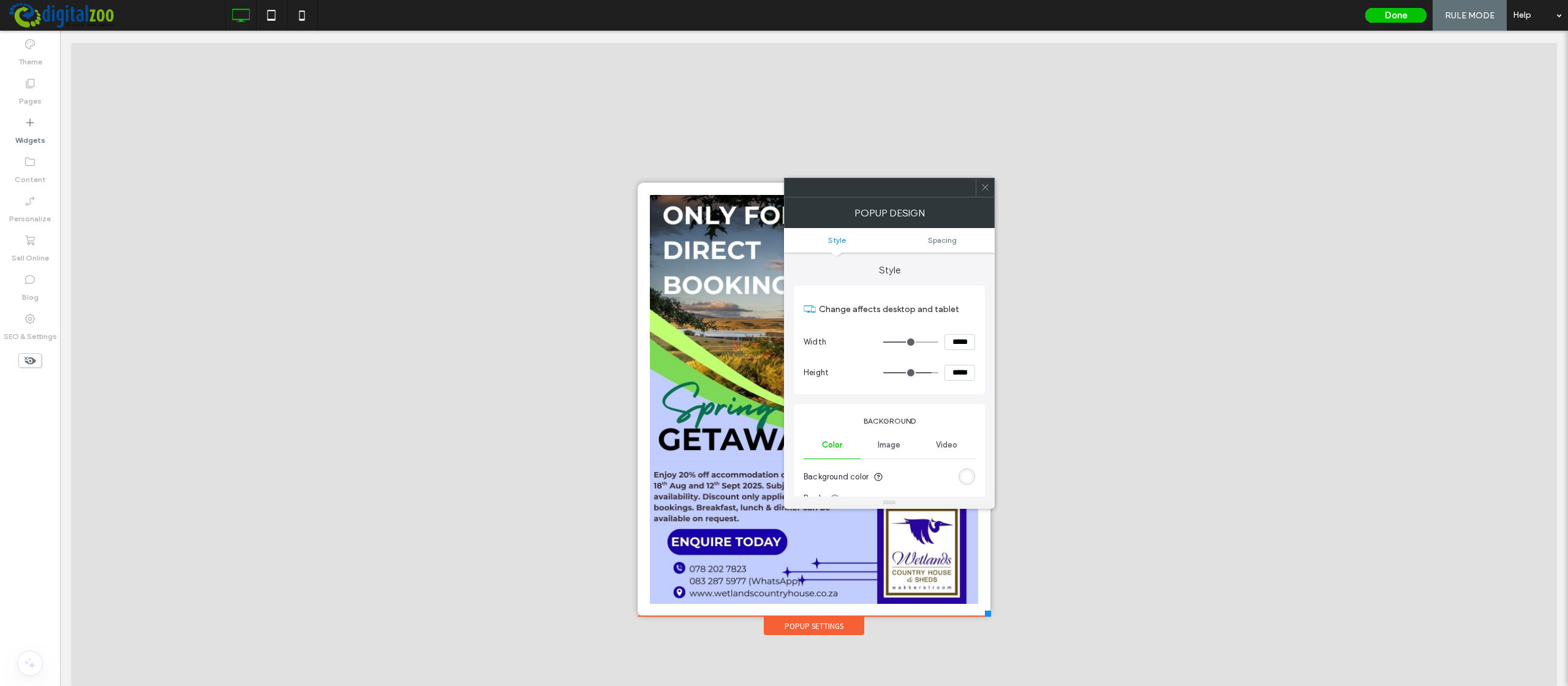
click at [987, 183] on icon at bounding box center [985, 187] width 9 height 9
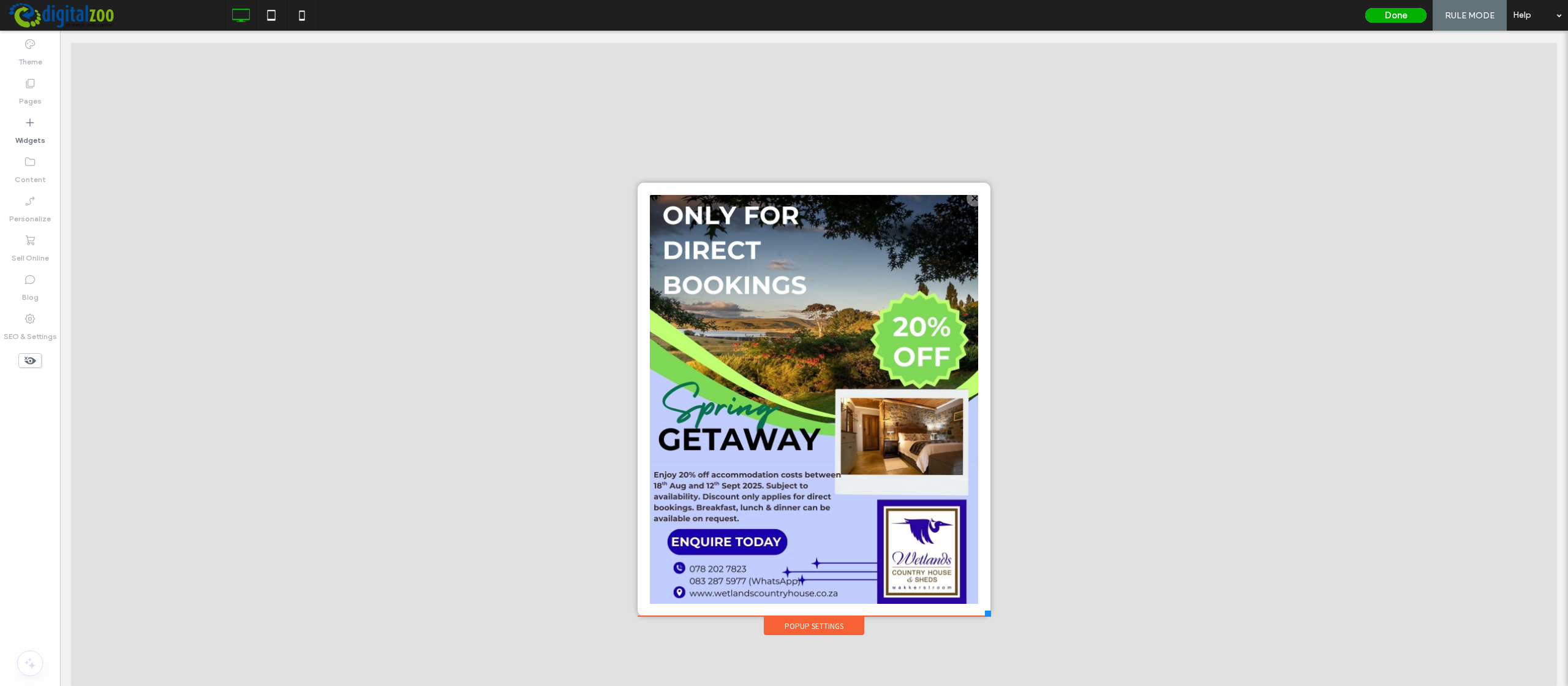
click at [1313, 13] on button "Done" at bounding box center [1395, 15] width 61 height 14
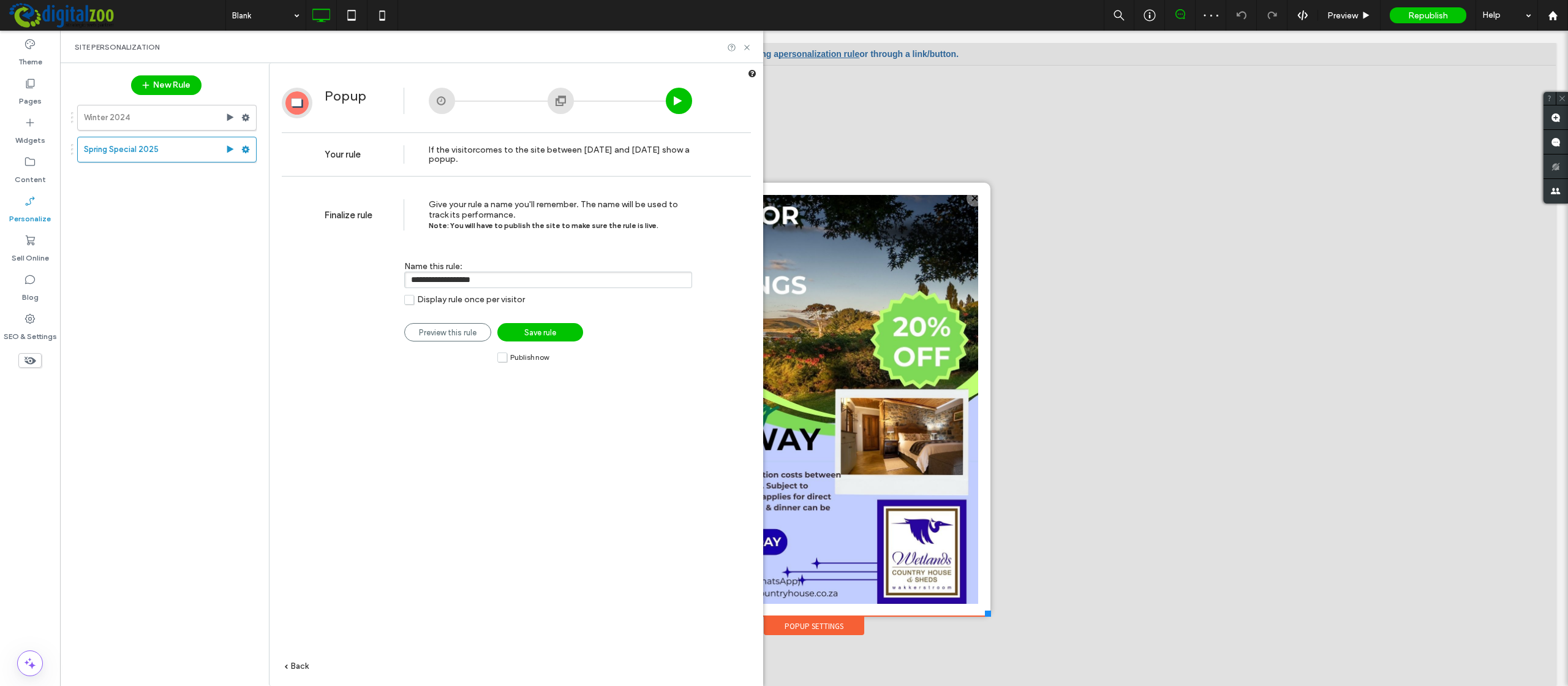
click at [443, 98] on div at bounding box center [441, 100] width 26 height 26
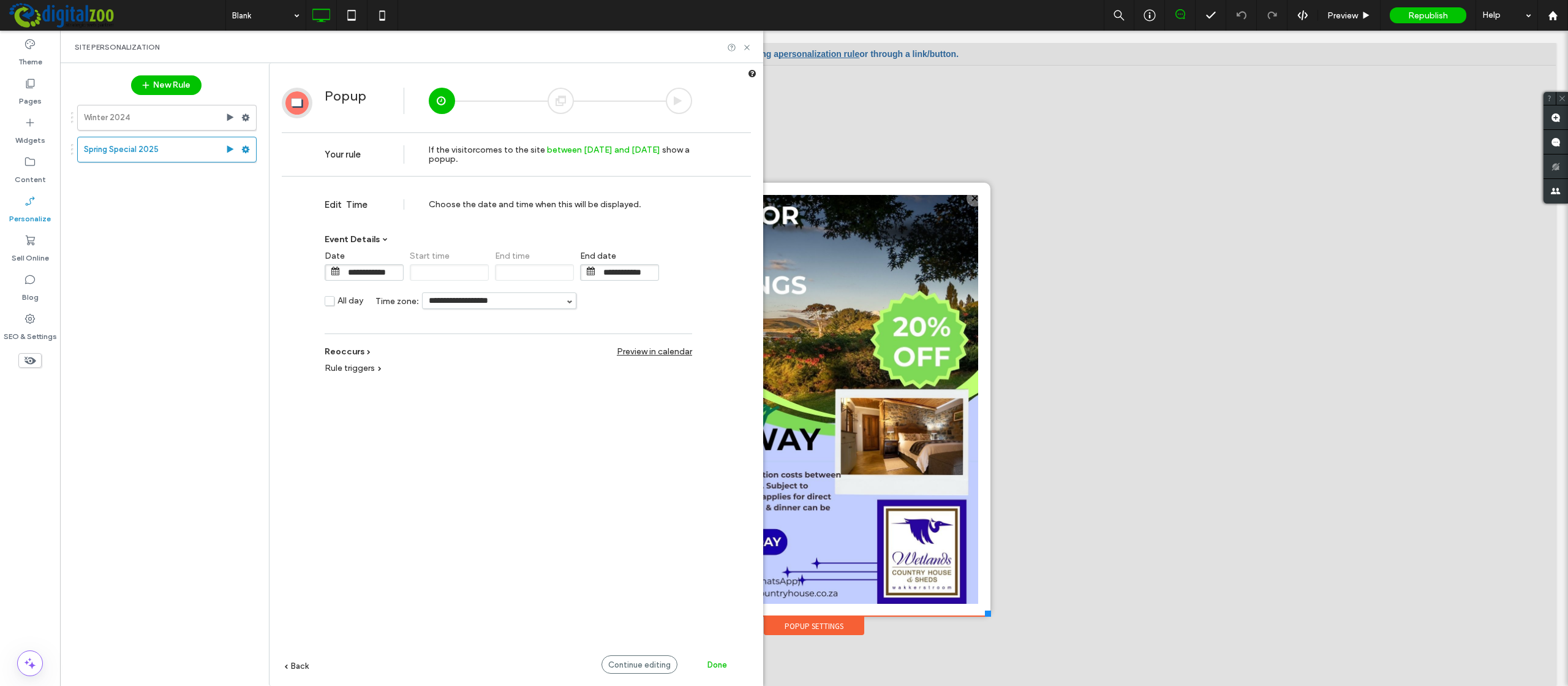
click at [413, 427] on div "**********" at bounding box center [517, 452] width 469 height 539
click at [347, 370] on span "Rule triggers" at bounding box center [350, 369] width 50 height 11
click at [365, 352] on div "**********" at bounding box center [508, 345] width 368 height 23
click at [370, 352] on span at bounding box center [368, 352] width 4 height 4
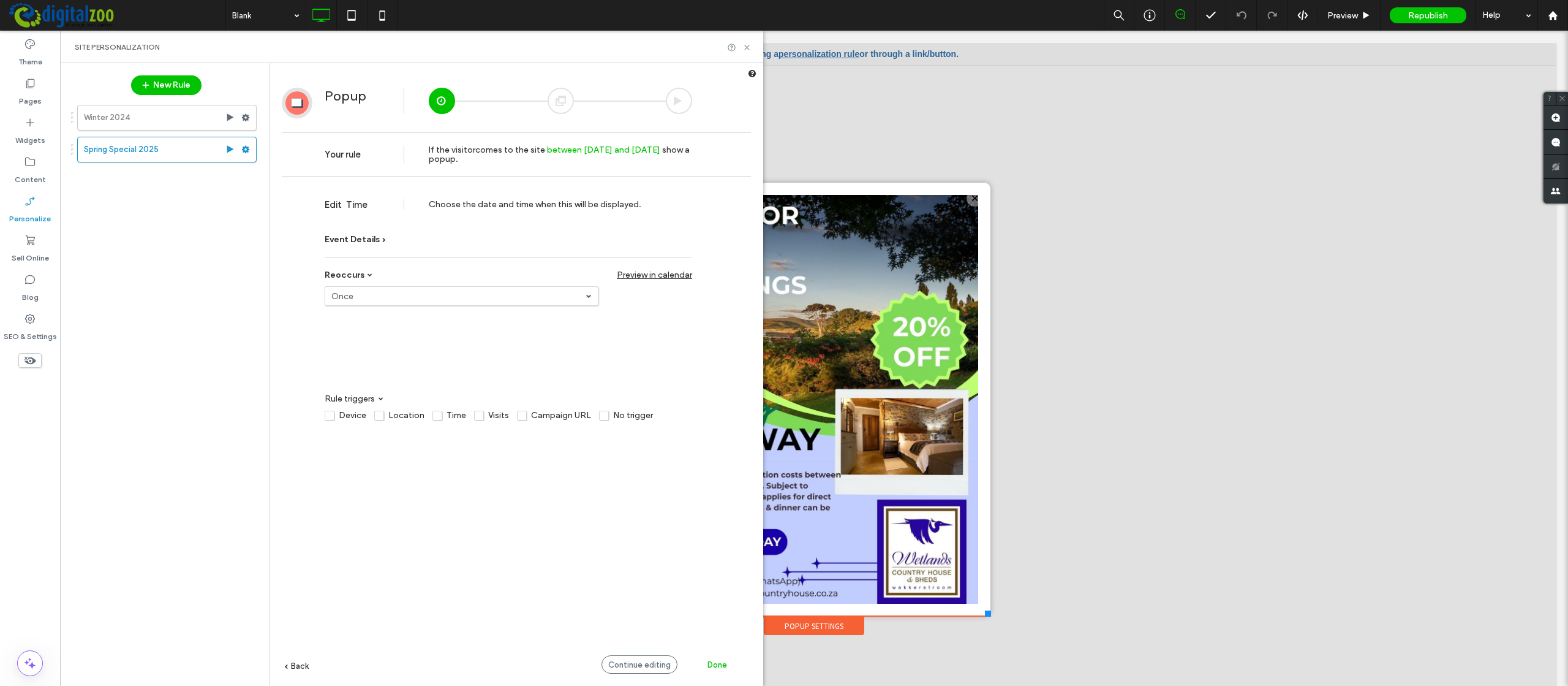
click at [522, 493] on div "**********" at bounding box center [517, 452] width 469 height 539
click at [717, 574] on span "Done" at bounding box center [717, 664] width 20 height 9
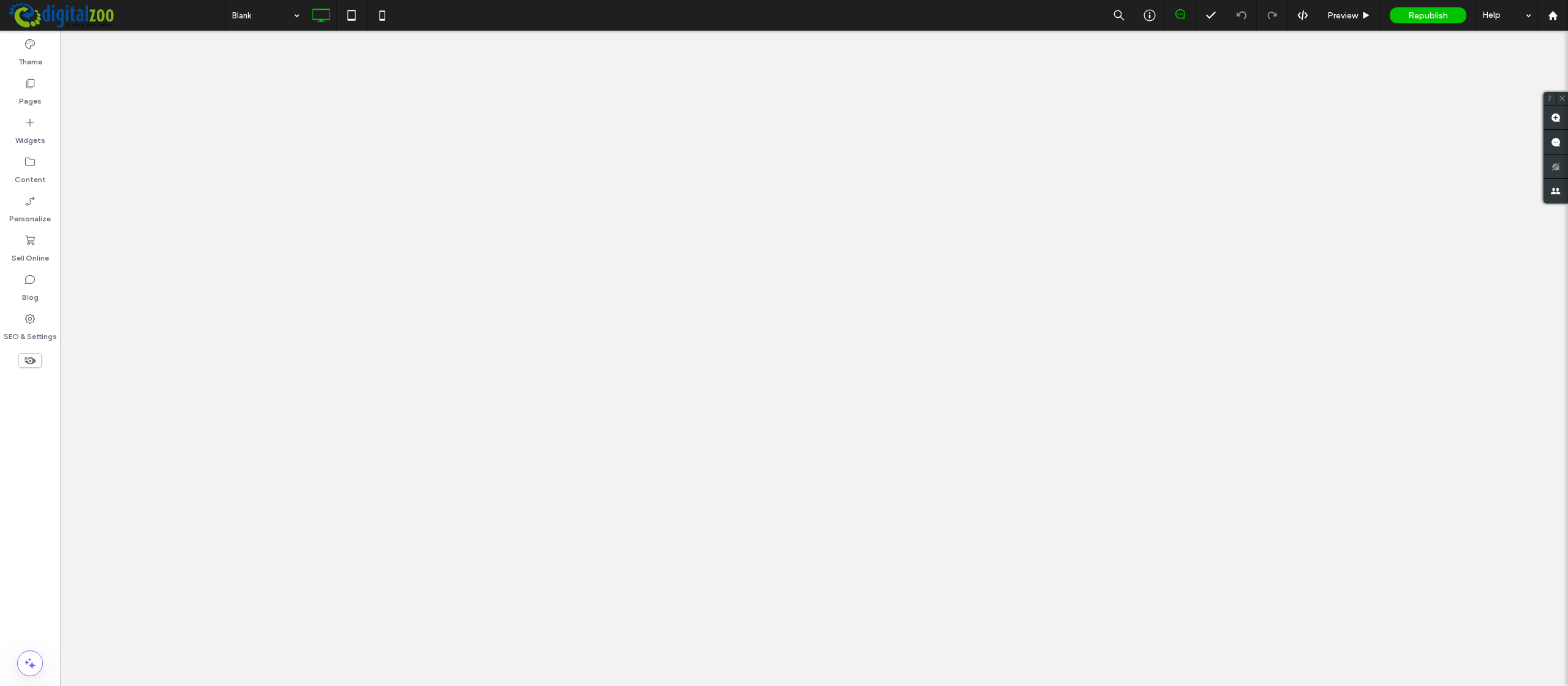
click at [744, 46] on div at bounding box center [784, 343] width 1568 height 686
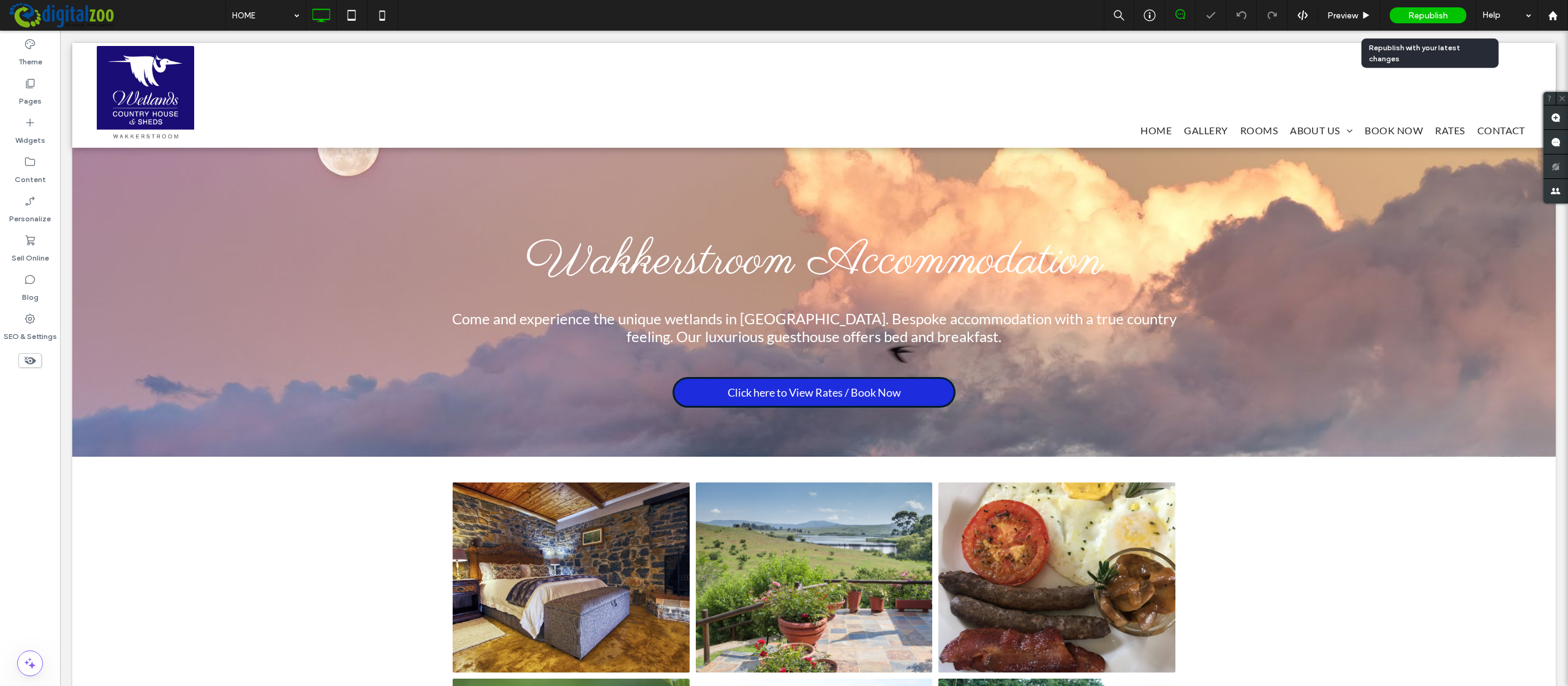
click at [1313, 13] on span "Republish" at bounding box center [1428, 16] width 40 height 11
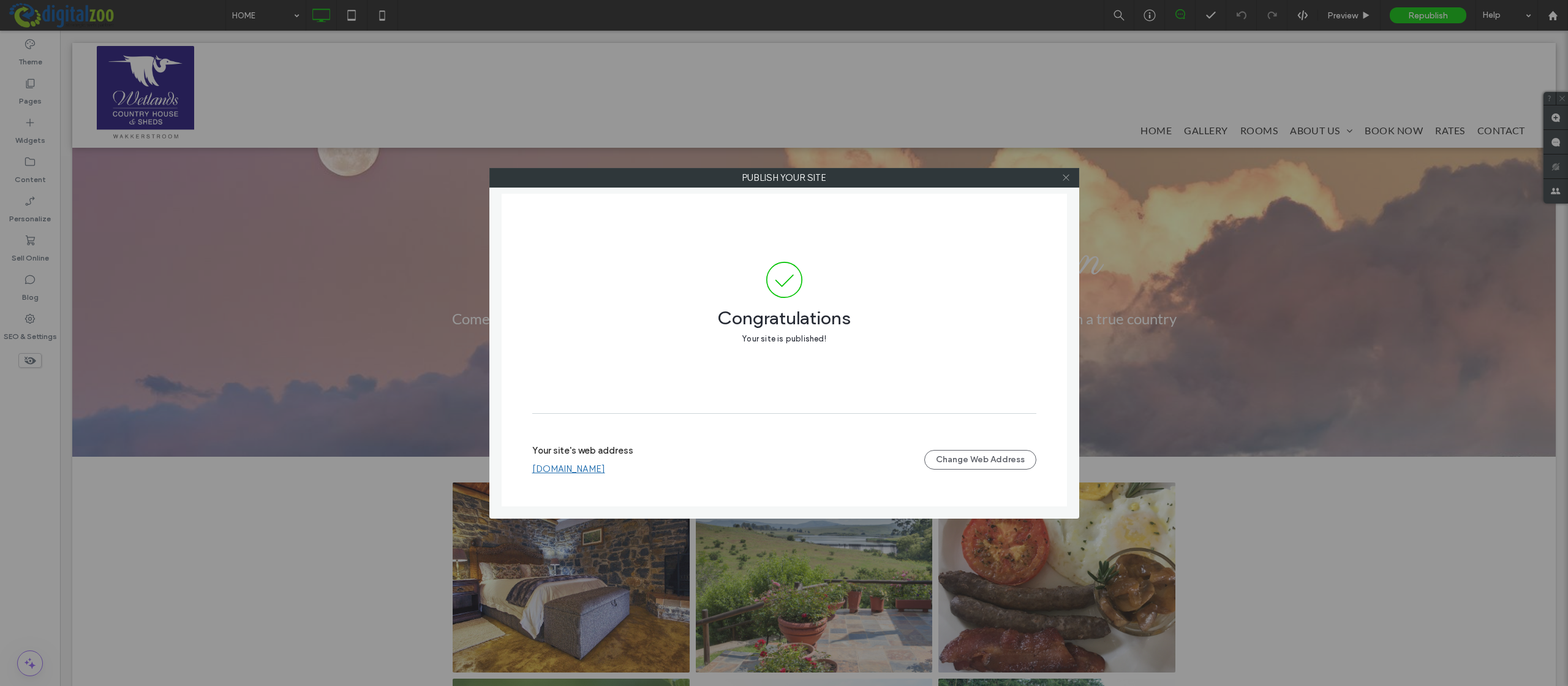
click at [1064, 176] on icon at bounding box center [1066, 177] width 9 height 9
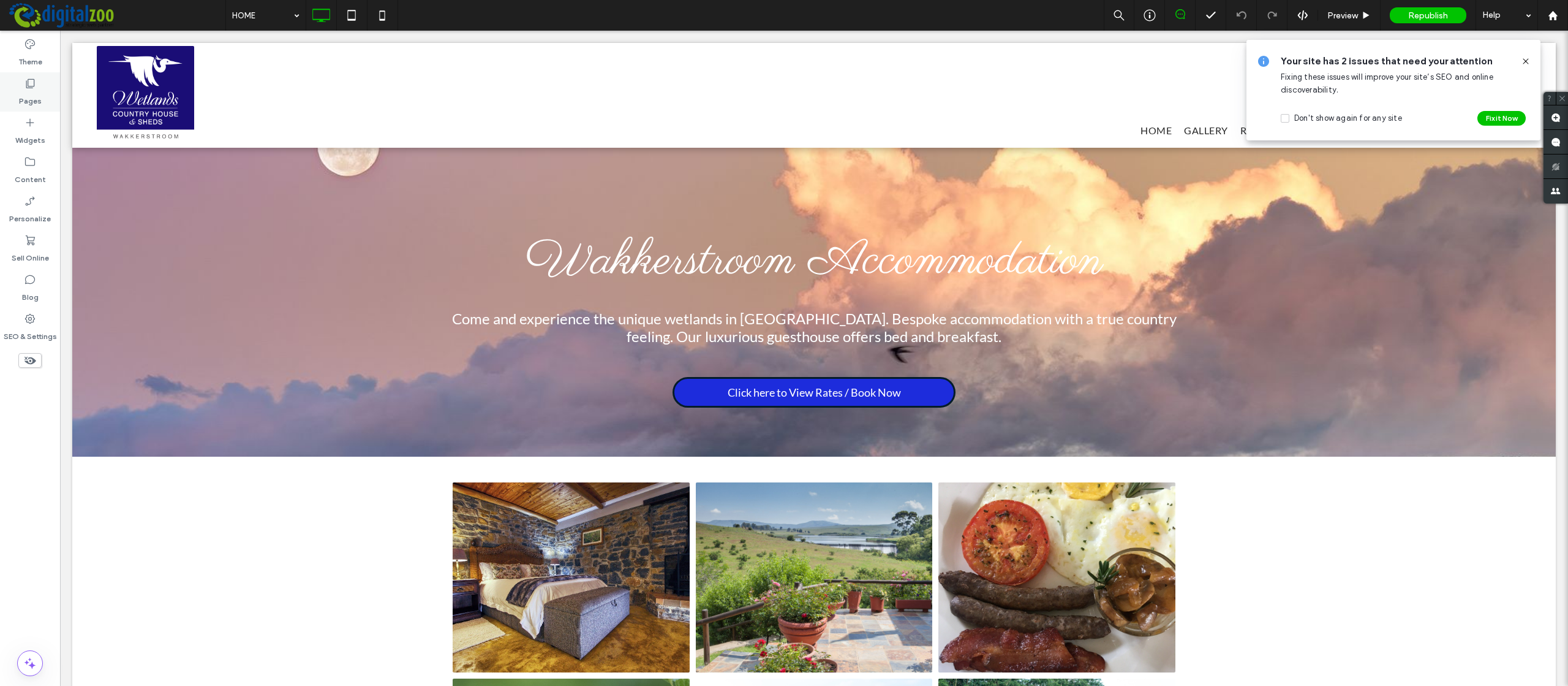
click at [31, 85] on icon at bounding box center [31, 84] width 13 height 13
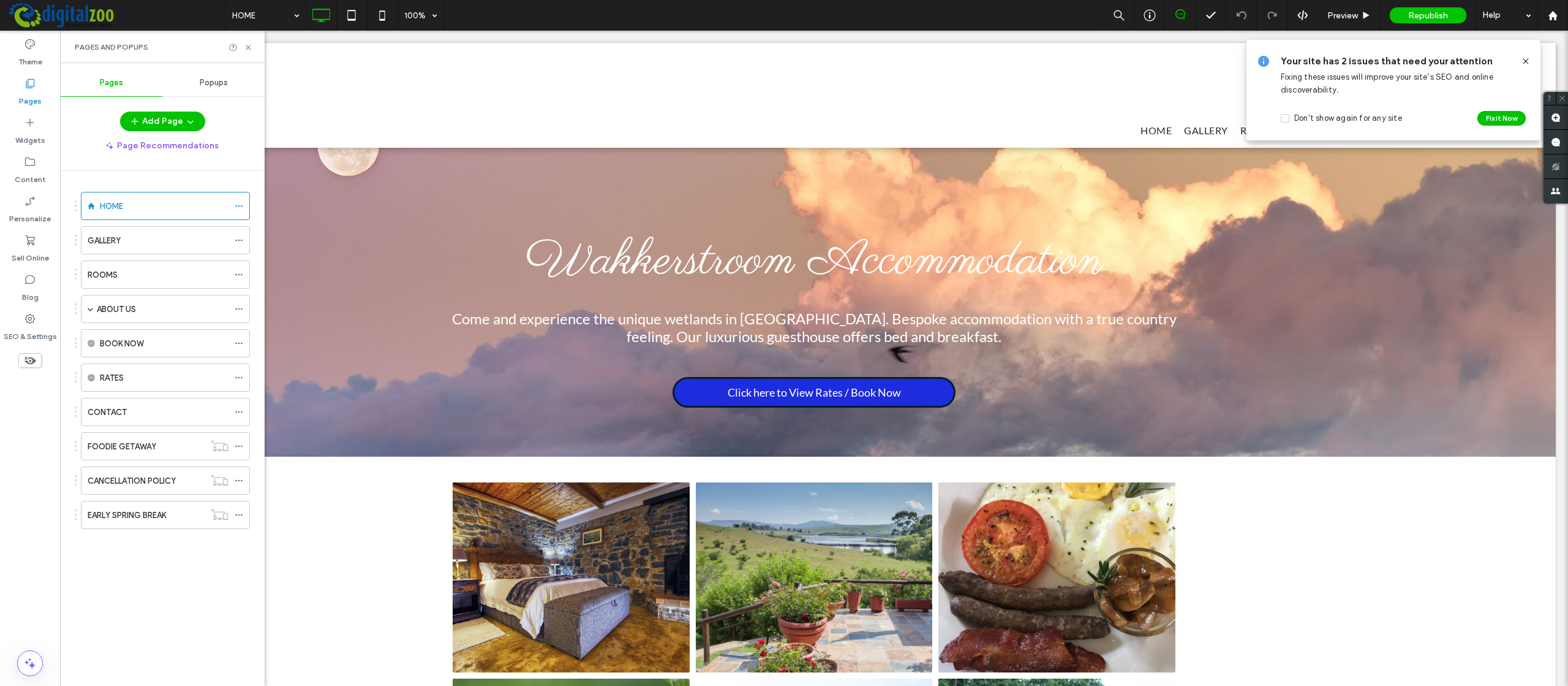
click at [211, 78] on span "Popups" at bounding box center [213, 83] width 28 height 10
click at [112, 80] on span "Pages" at bounding box center [111, 83] width 23 height 10
click at [216, 78] on span "Popups" at bounding box center [213, 83] width 28 height 10
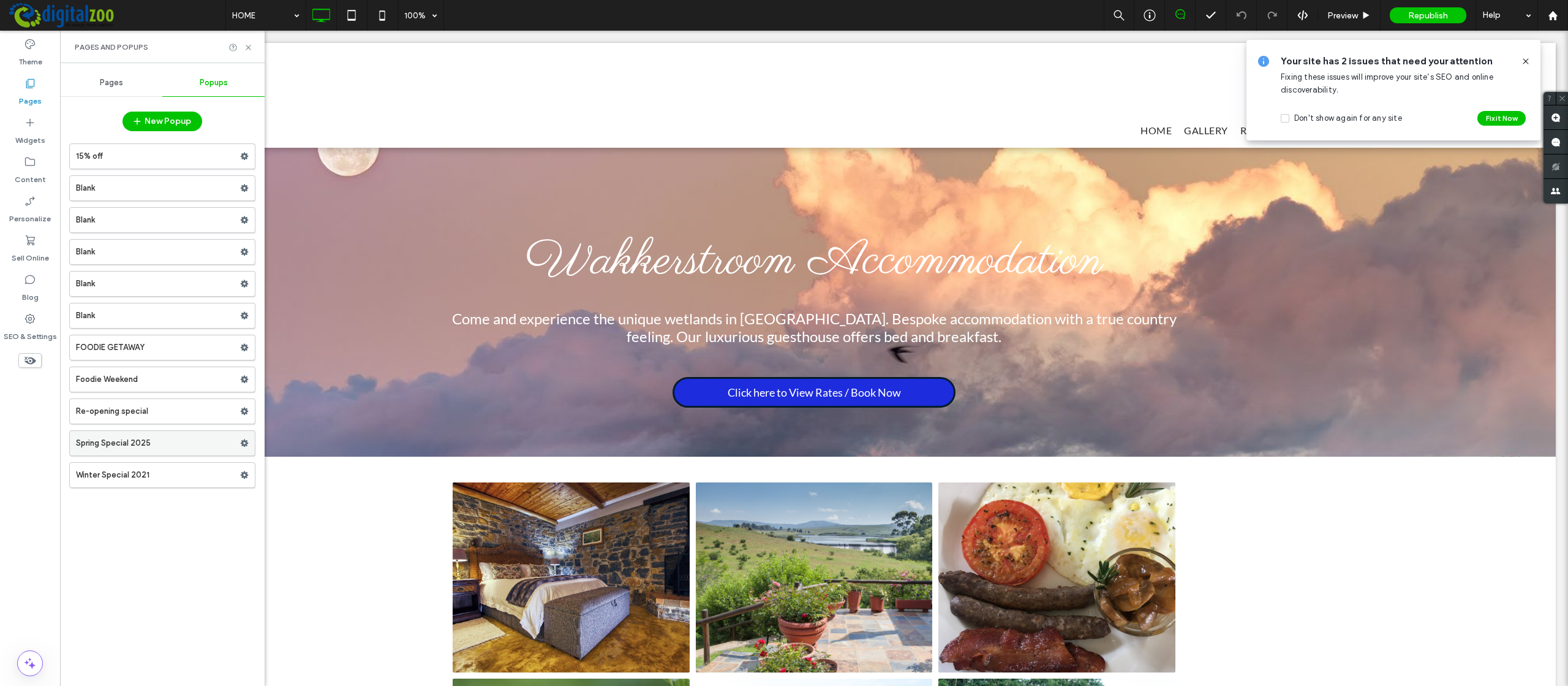
click at [140, 446] on label "Spring Special 2025" at bounding box center [158, 442] width 164 height 24
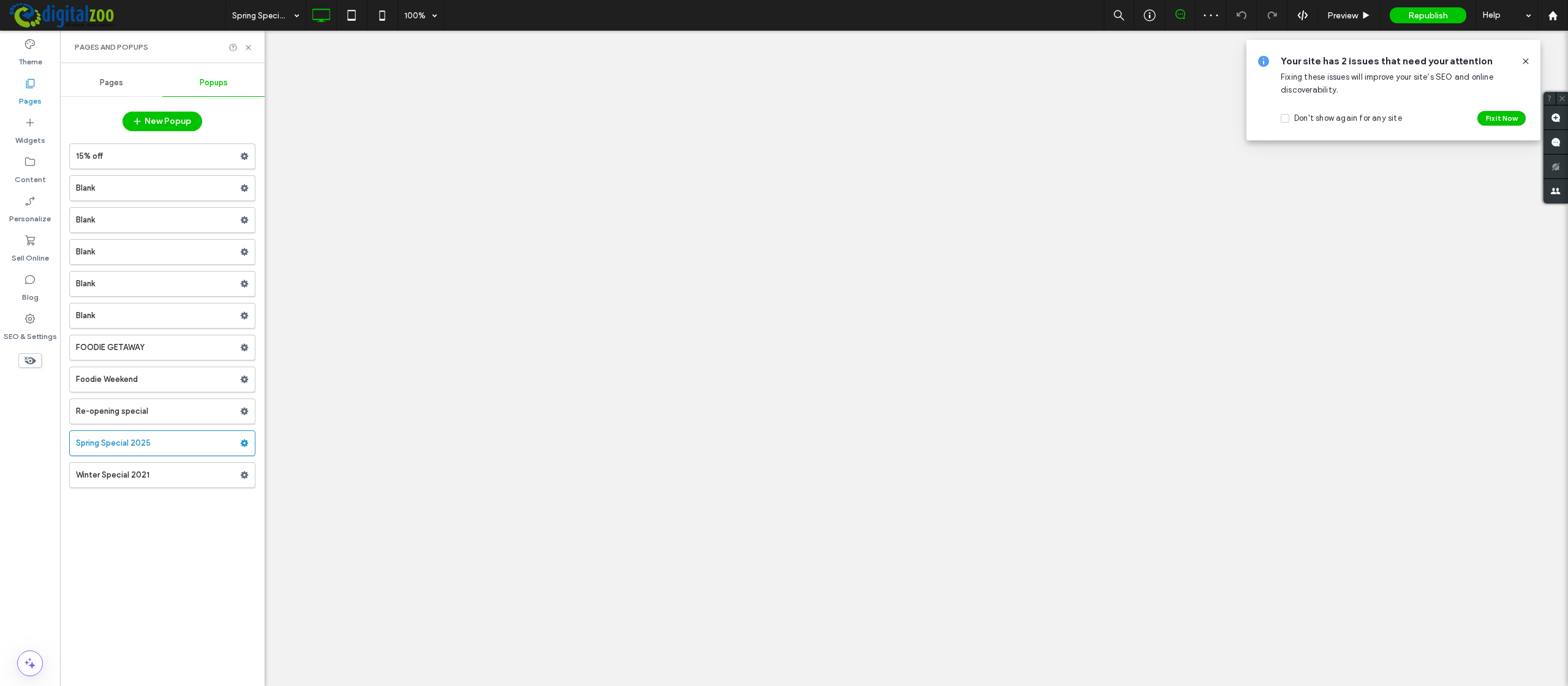
click at [164, 480] on label "Winter Special 2021" at bounding box center [158, 475] width 164 height 24
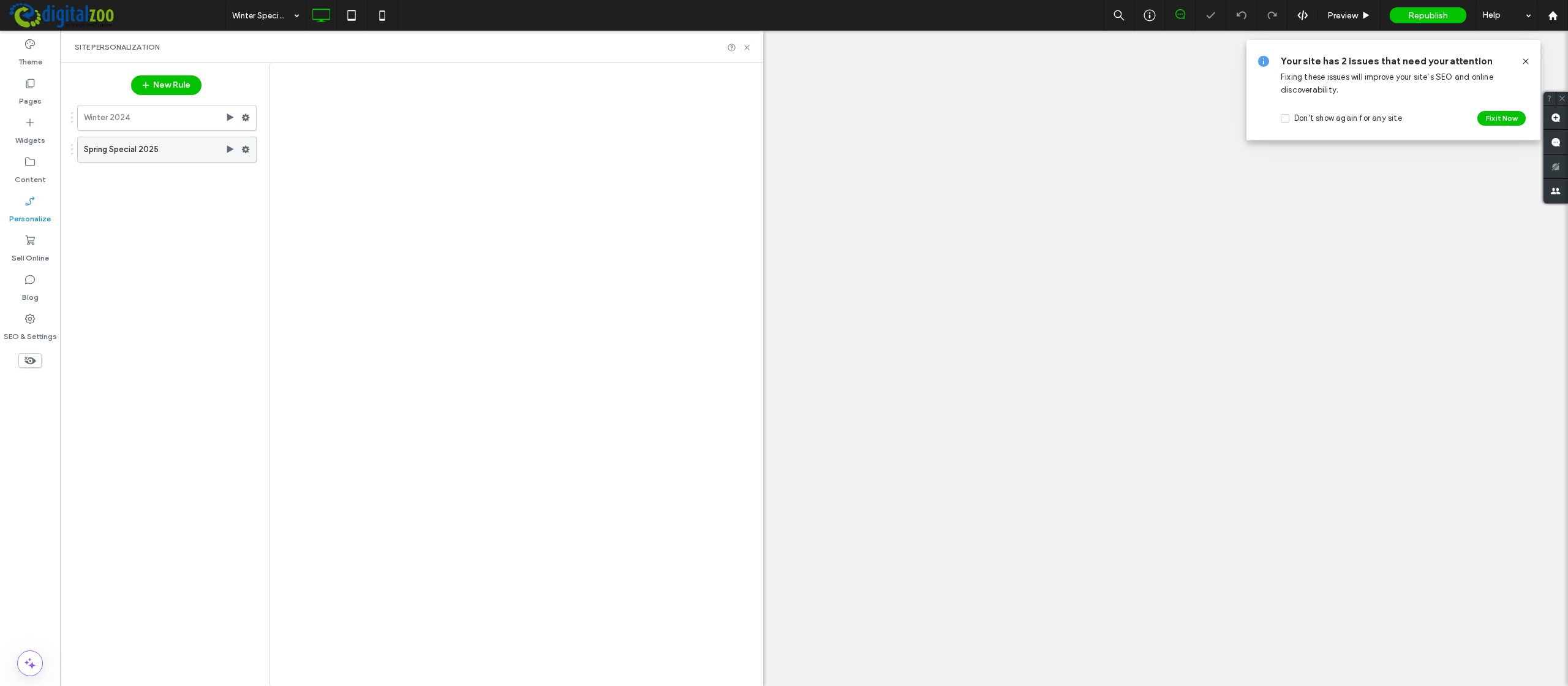
click at [135, 157] on label "Spring Special 2025" at bounding box center [154, 149] width 141 height 24
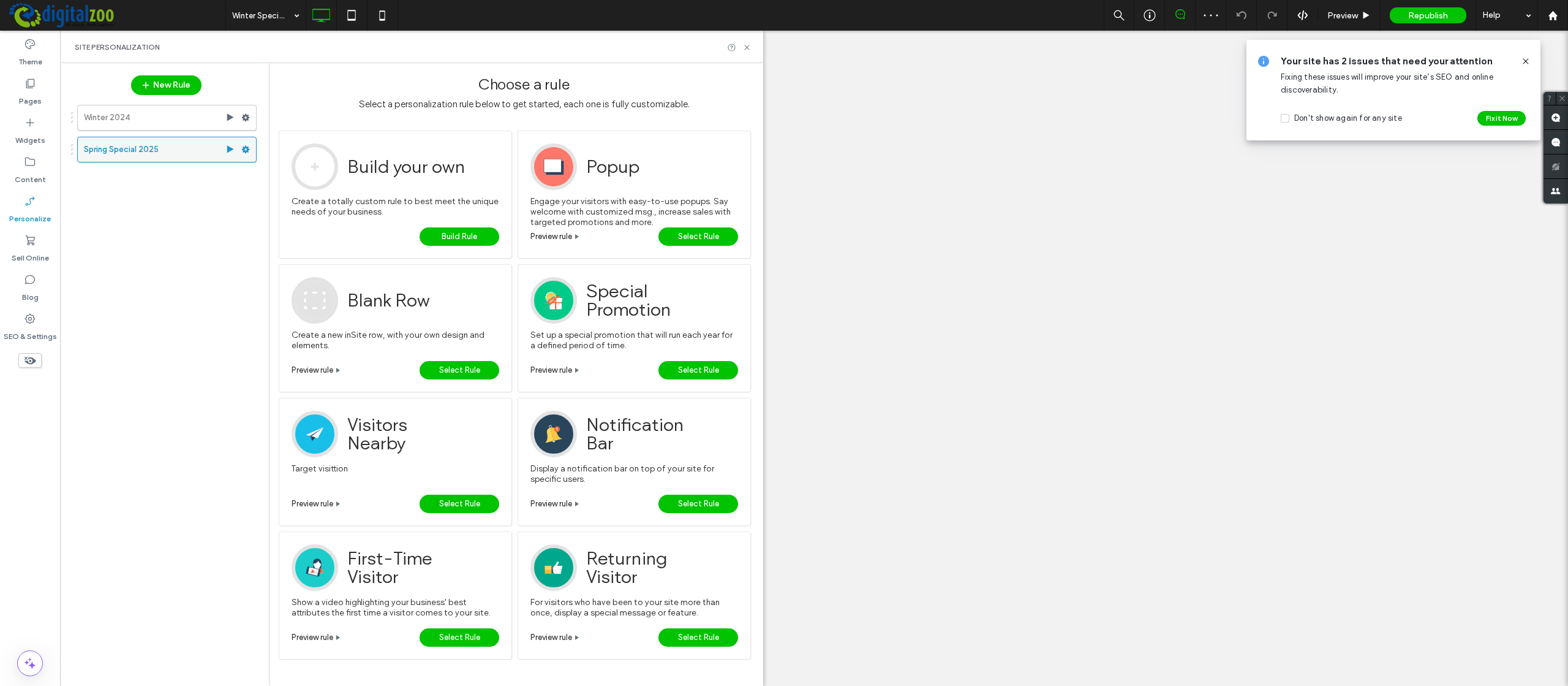
click at [143, 153] on label "Spring Special 2025" at bounding box center [154, 149] width 141 height 24
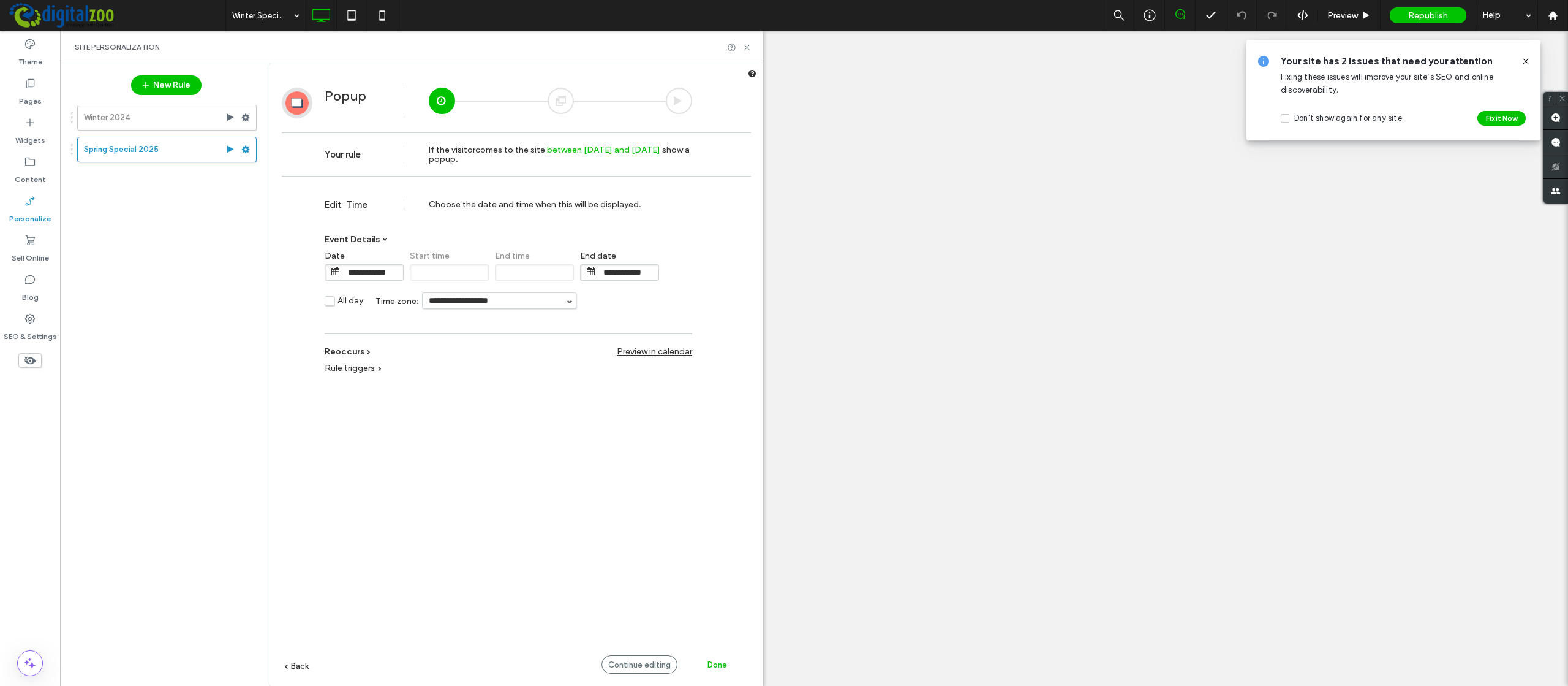
click at [563, 97] on div at bounding box center [560, 100] width 26 height 26
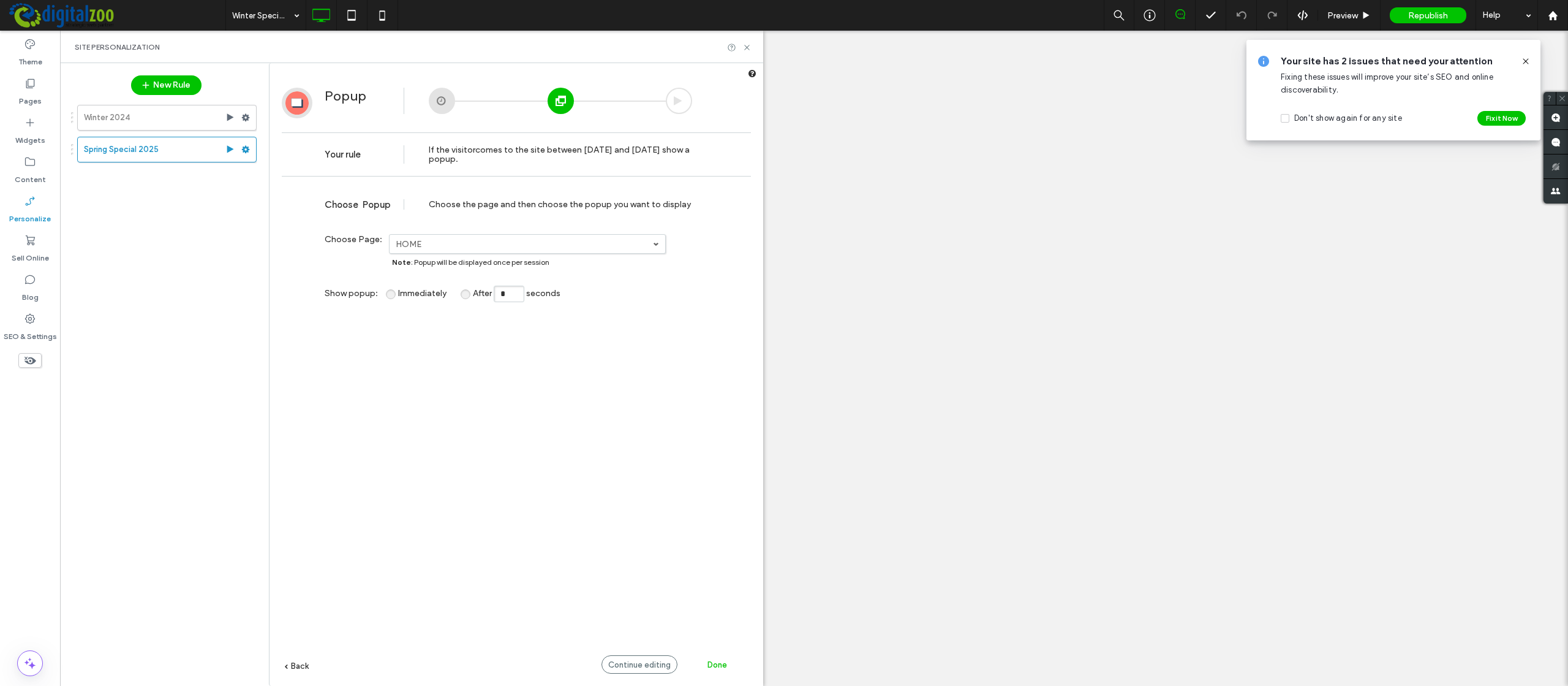
click at [440, 100] on div at bounding box center [441, 100] width 26 height 26
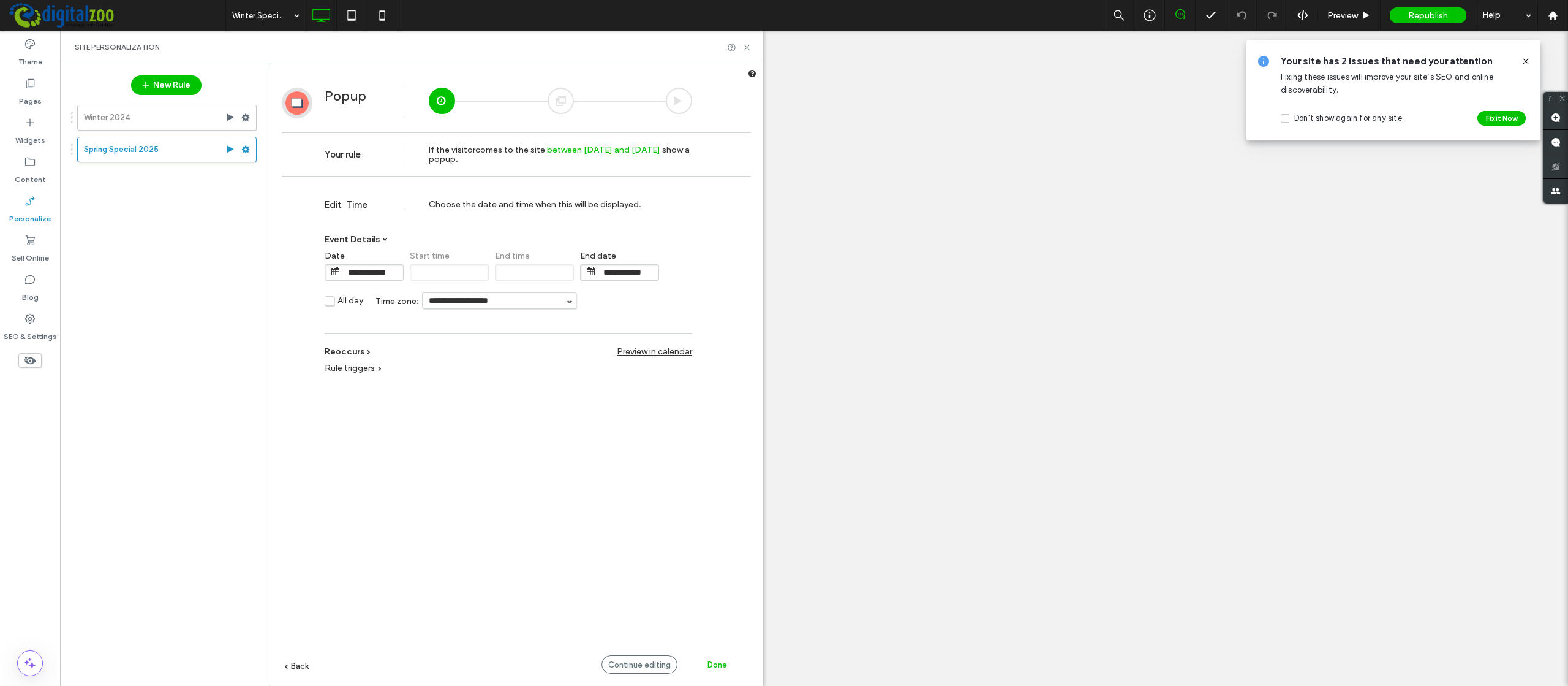
click at [561, 98] on div at bounding box center [560, 100] width 26 height 26
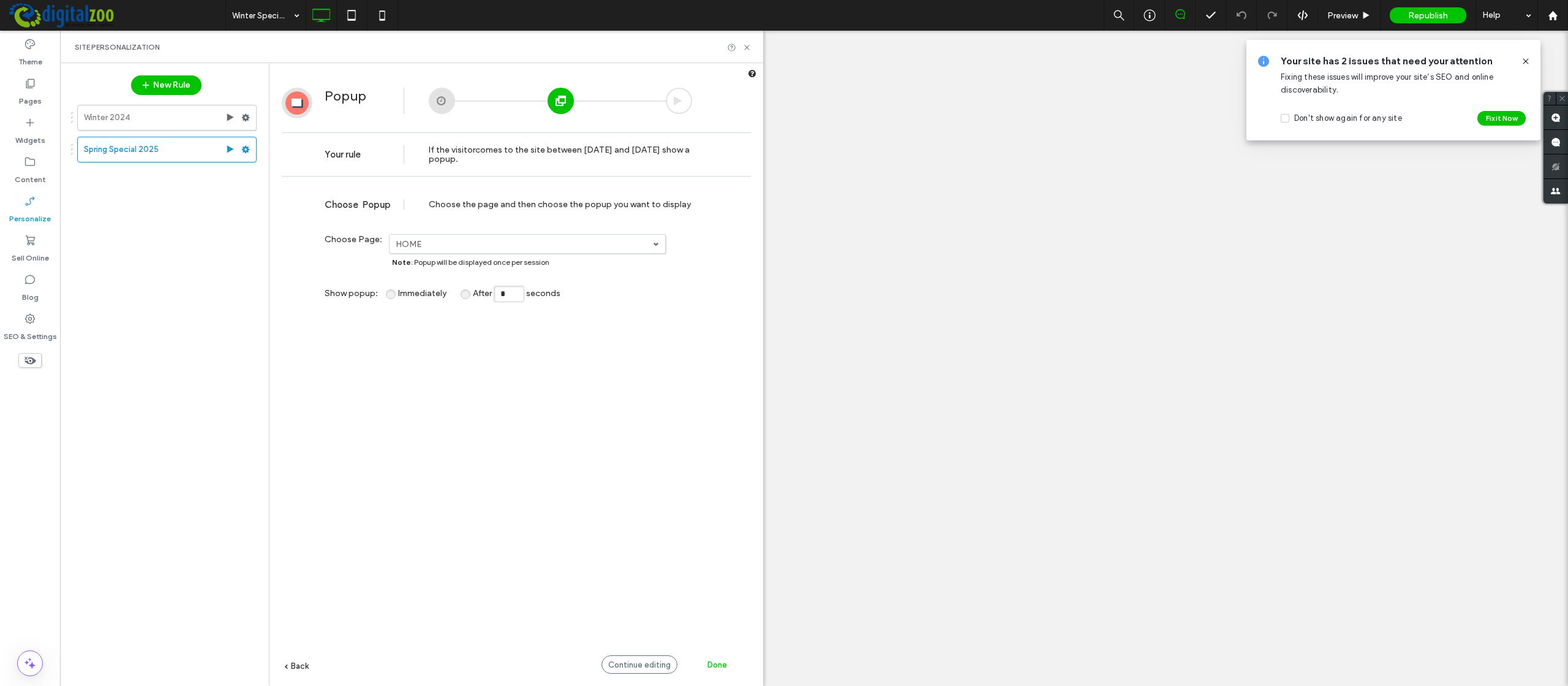
click at [683, 100] on div at bounding box center [678, 100] width 26 height 26
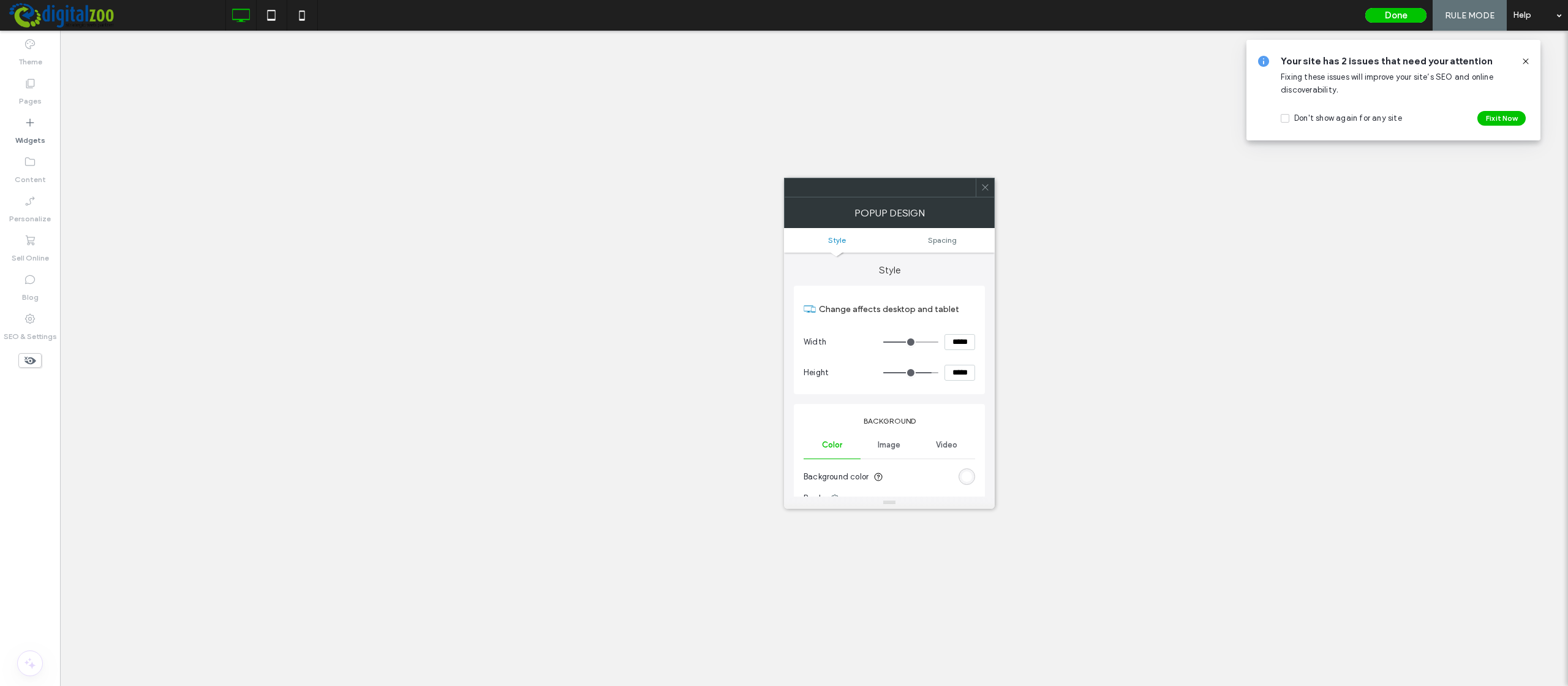
click at [979, 190] on div at bounding box center [985, 187] width 18 height 18
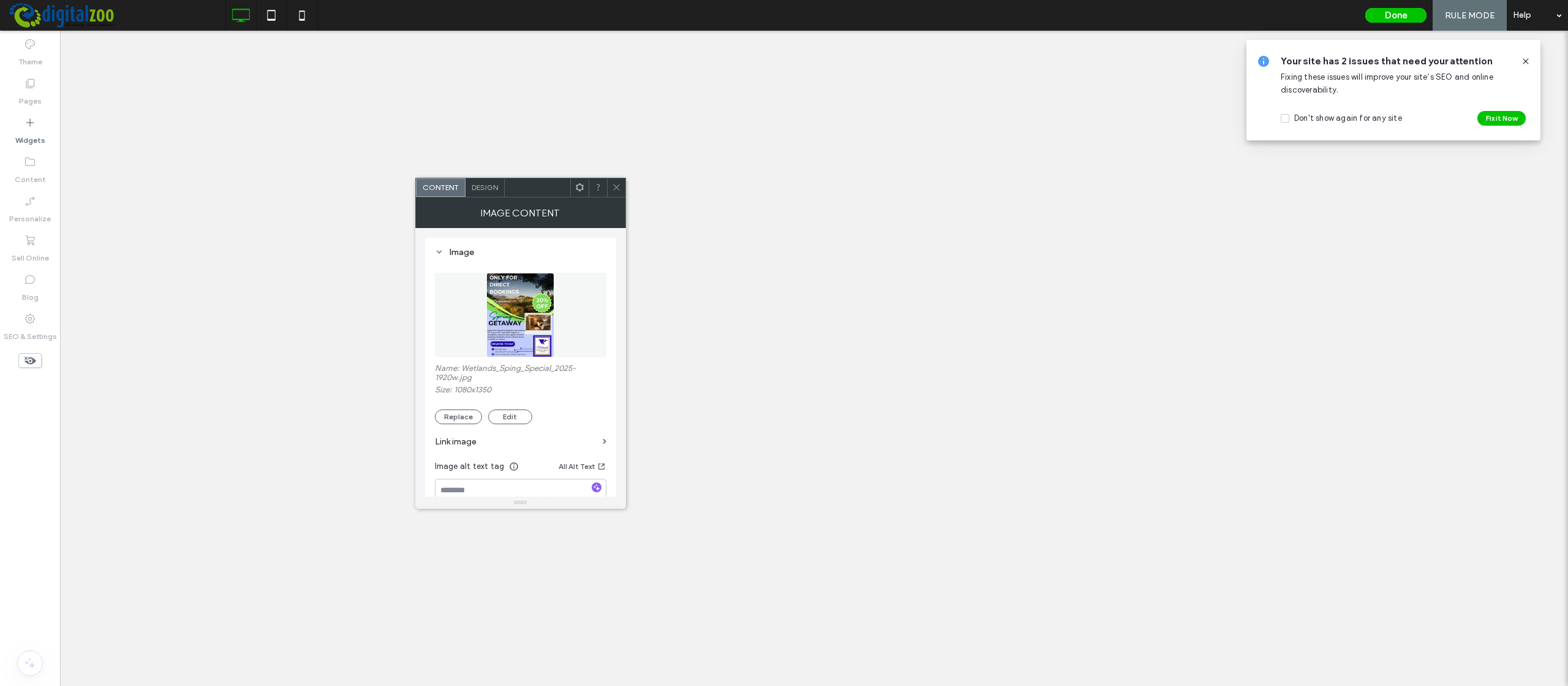
click at [491, 186] on span "Design" at bounding box center [484, 187] width 26 height 9
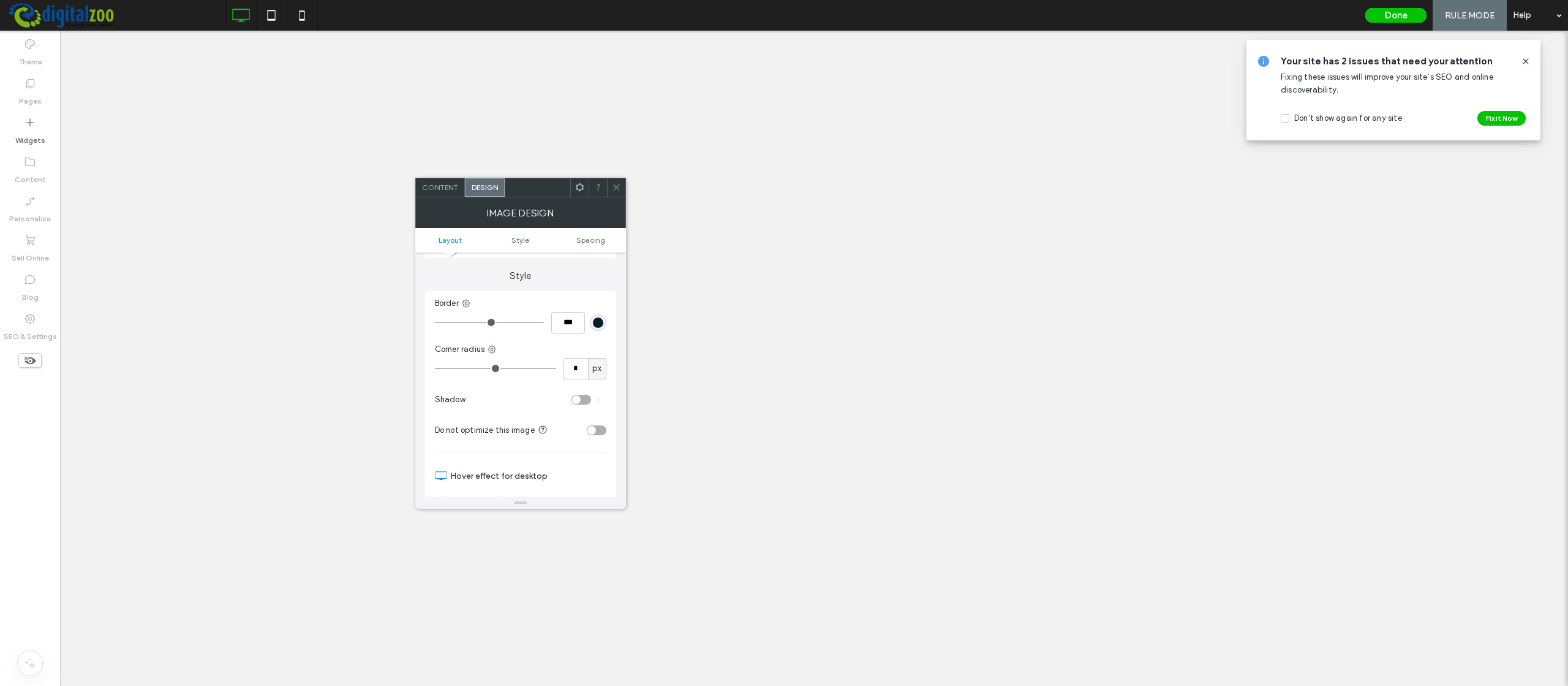
scroll to position [147, 0]
click at [590, 309] on div "toggle" at bounding box center [597, 309] width 20 height 10
drag, startPoint x: 591, startPoint y: 340, endPoint x: 566, endPoint y: 340, distance: 25.0
click at [576, 340] on input "*****" at bounding box center [591, 341] width 31 height 16
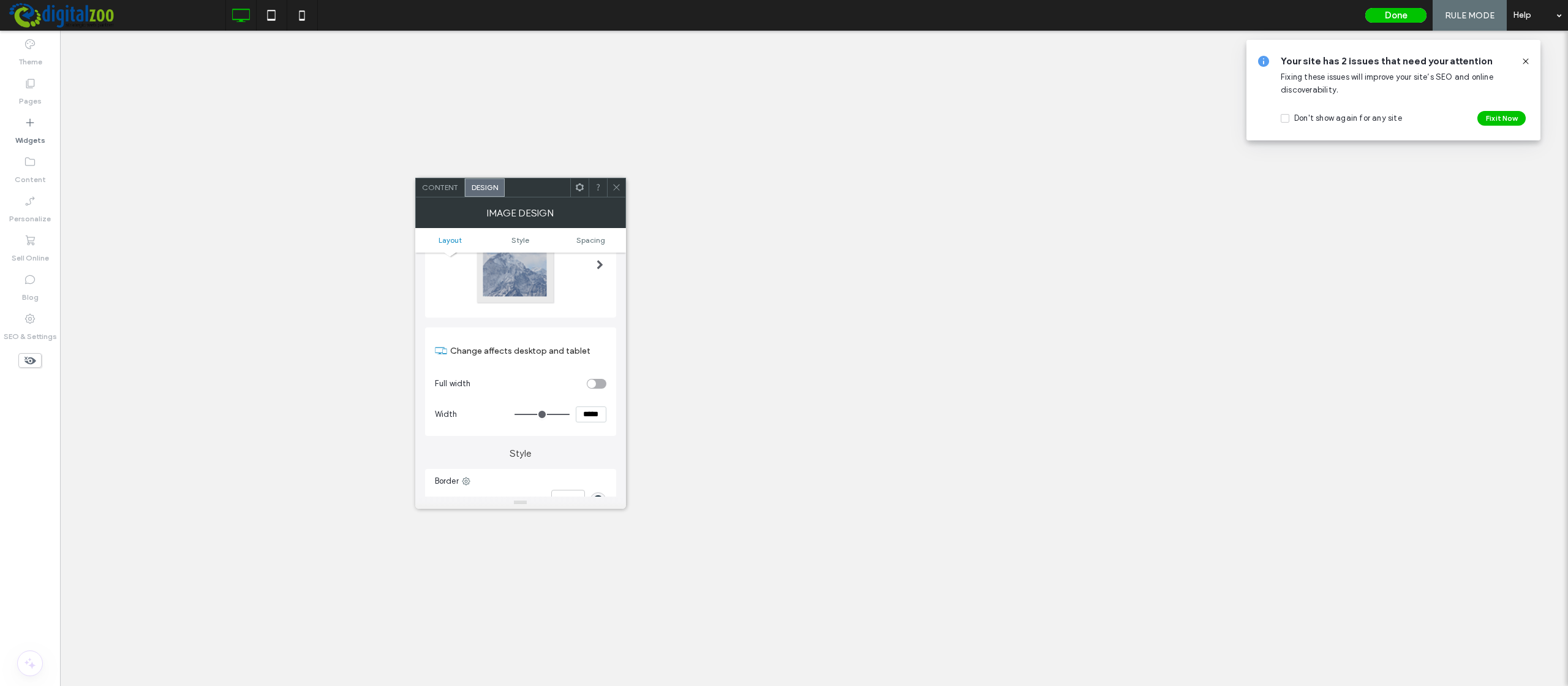
type input "*****"
type input "***"
click at [616, 184] on icon at bounding box center [616, 187] width 9 height 9
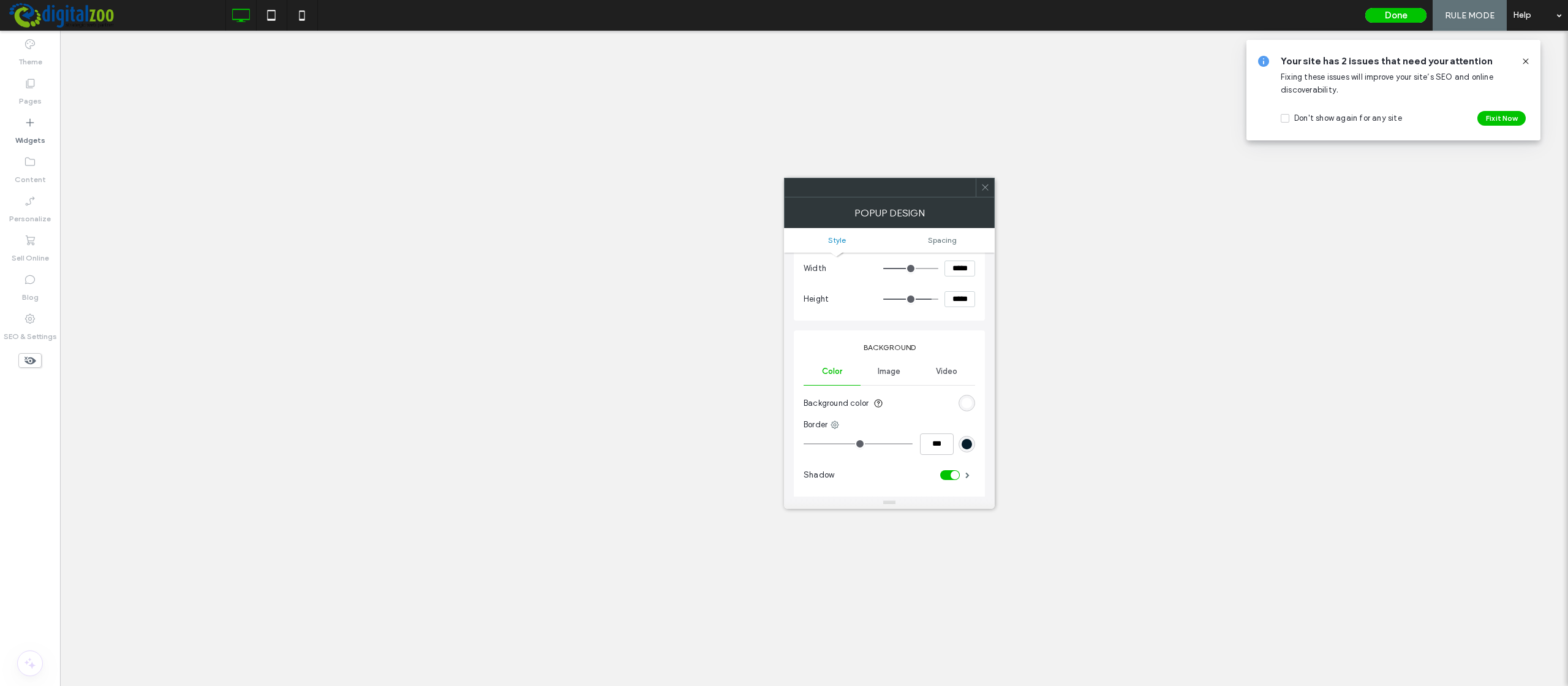
click at [886, 370] on span "Image" at bounding box center [889, 371] width 22 height 10
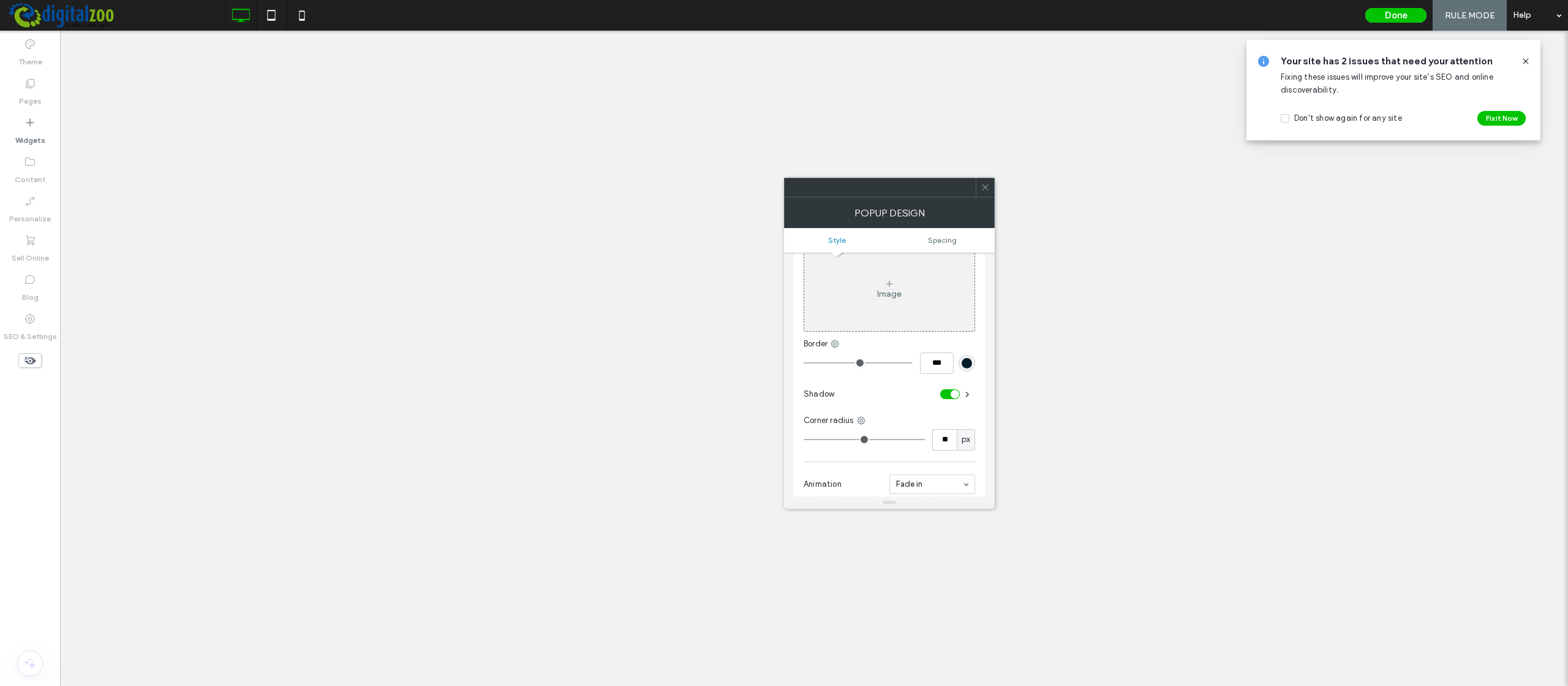
scroll to position [147, 0]
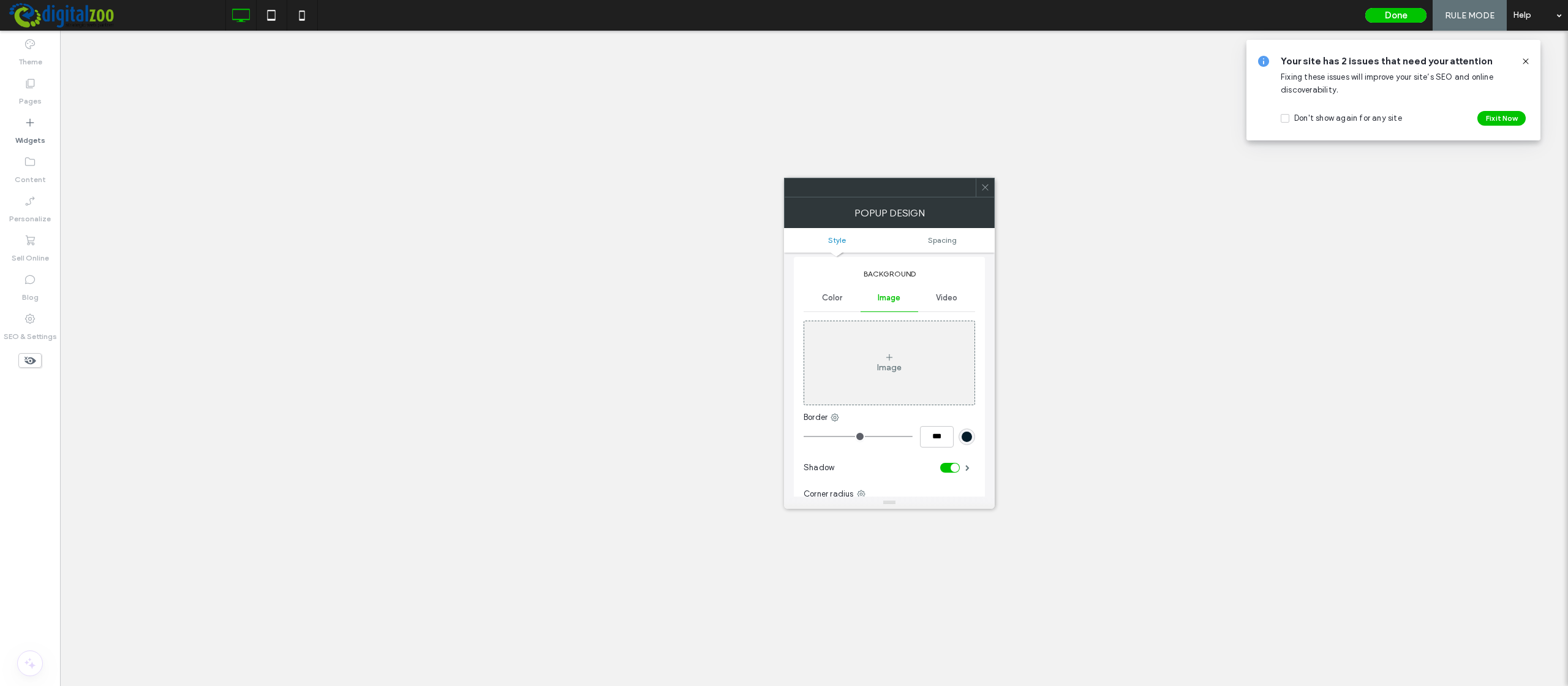
click at [947, 299] on span "Video" at bounding box center [946, 298] width 22 height 10
click at [828, 294] on span "Color" at bounding box center [832, 298] width 20 height 10
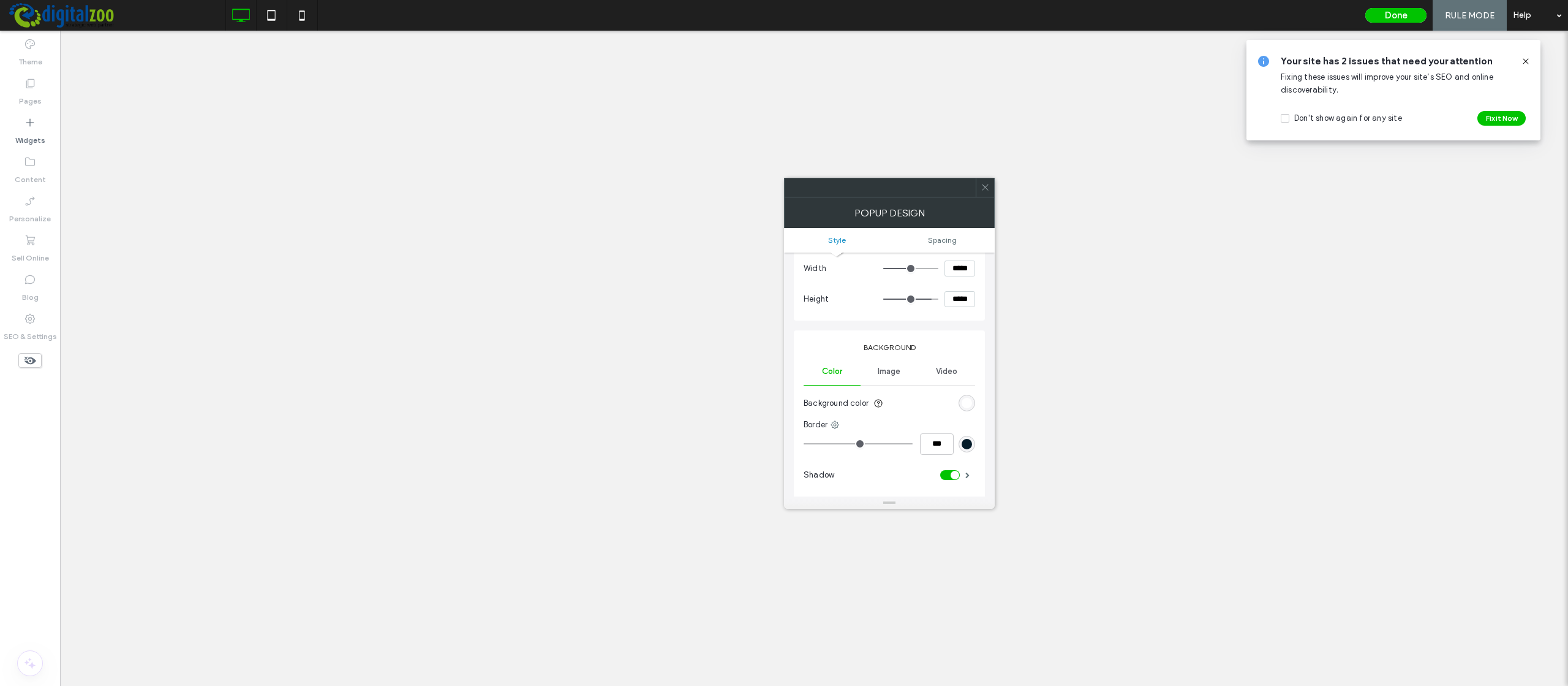
scroll to position [0, 0]
click at [945, 241] on span "Spacing" at bounding box center [943, 240] width 29 height 9
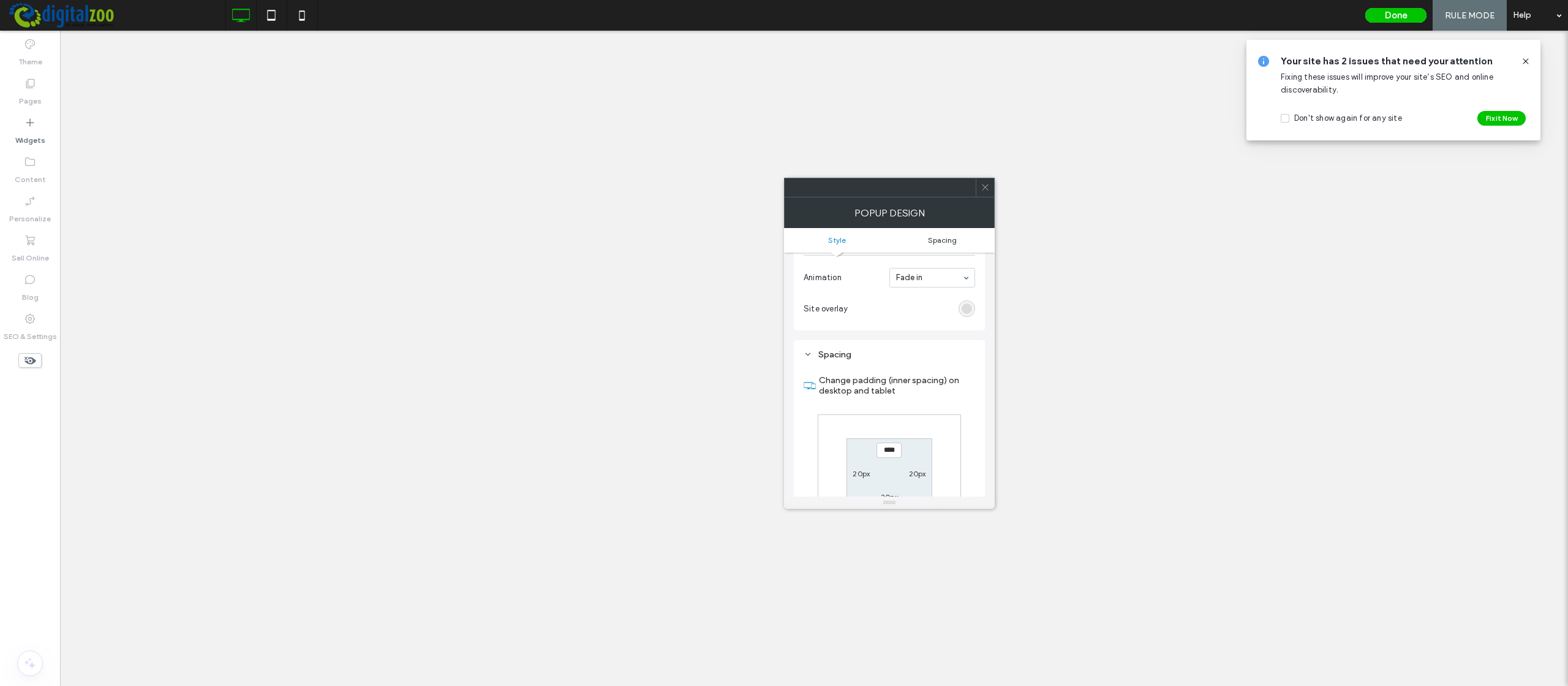
scroll to position [140, 0]
click at [987, 184] on icon at bounding box center [985, 187] width 9 height 9
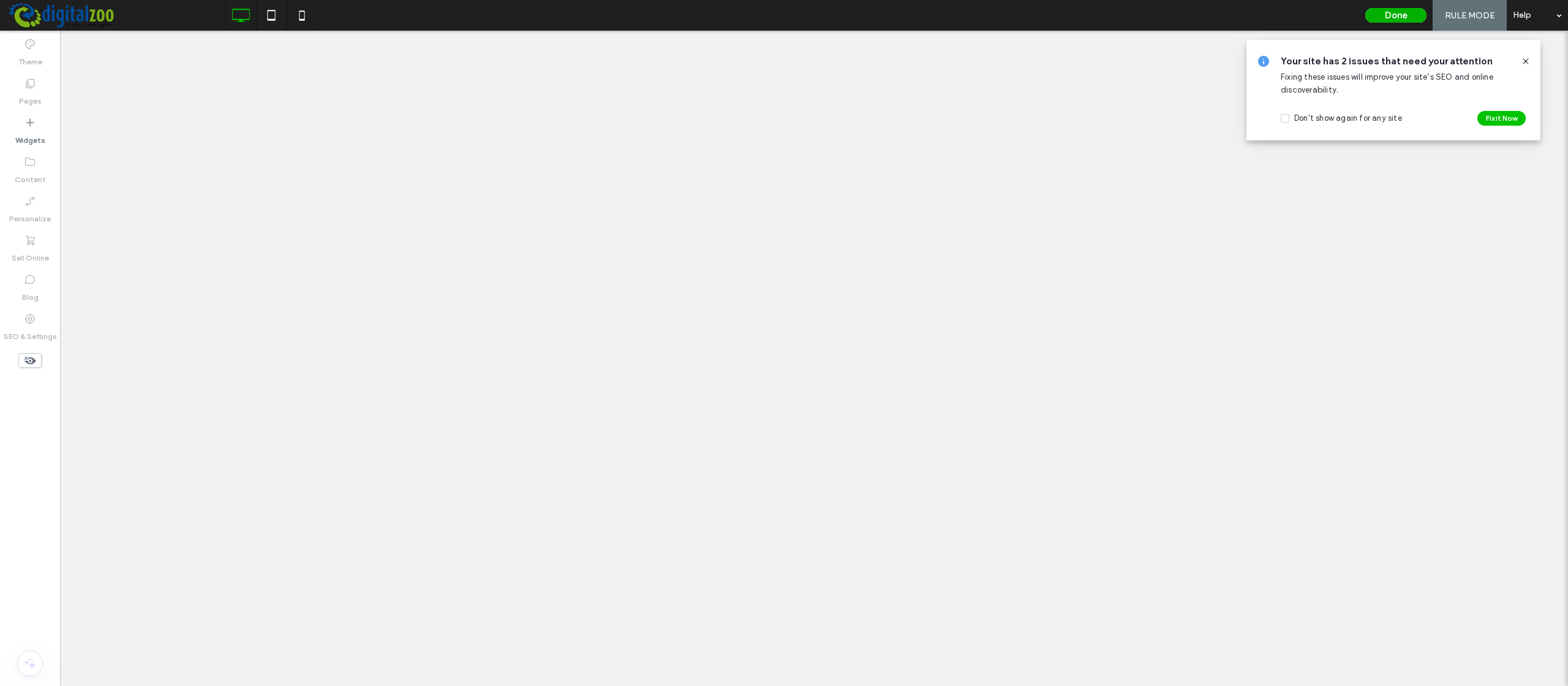
click at [1401, 16] on button "Done" at bounding box center [1395, 15] width 61 height 14
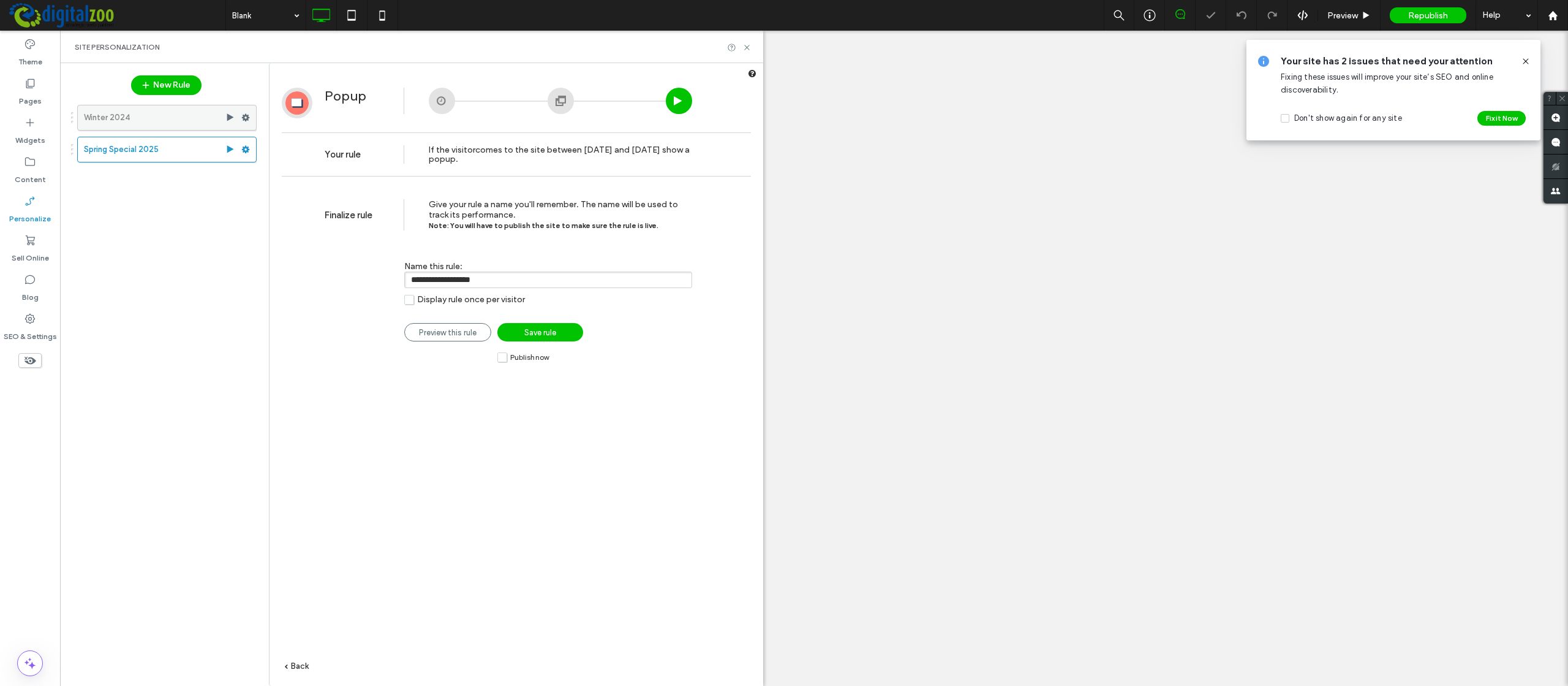
click at [143, 119] on label "Winter 2024" at bounding box center [154, 117] width 141 height 24
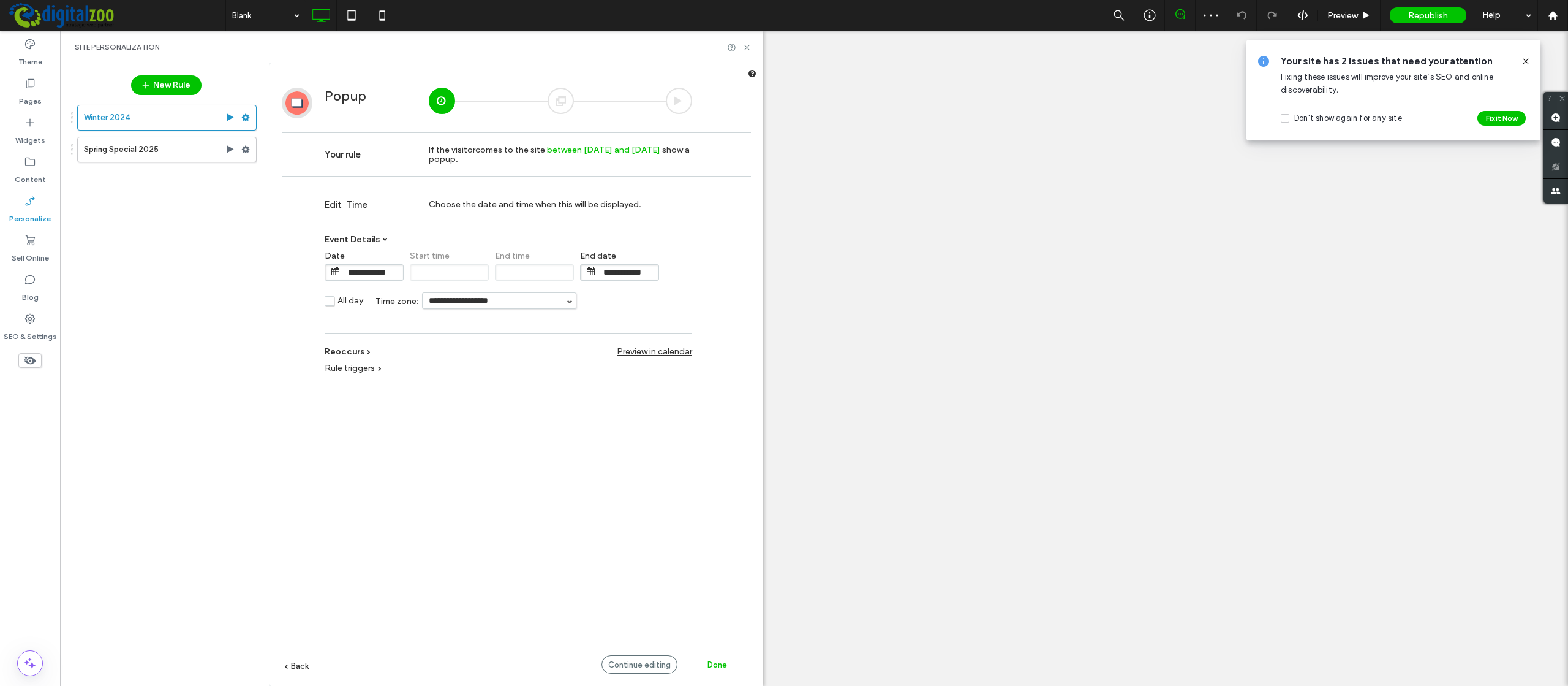
click at [687, 95] on div at bounding box center [678, 100] width 26 height 26
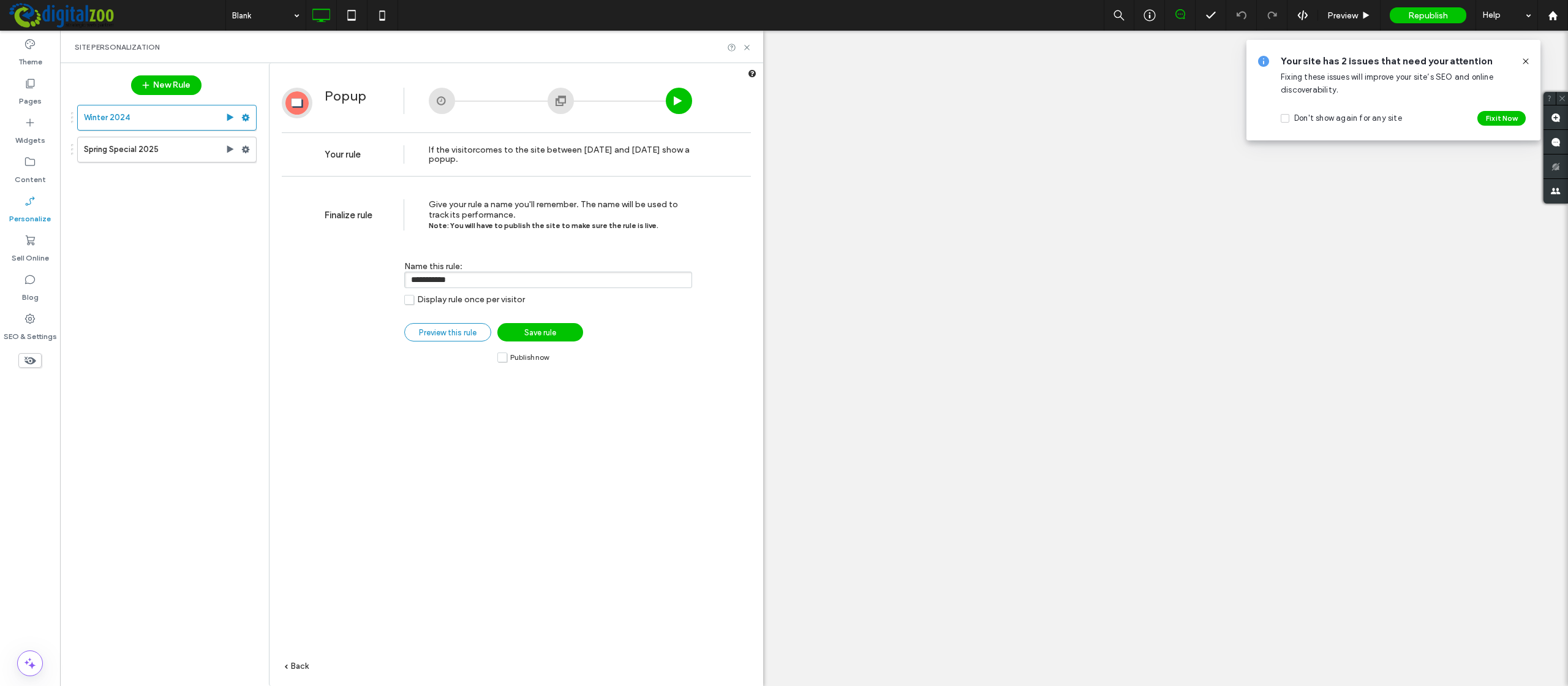
click at [456, 331] on span "Preview this rule" at bounding box center [447, 333] width 58 height 9
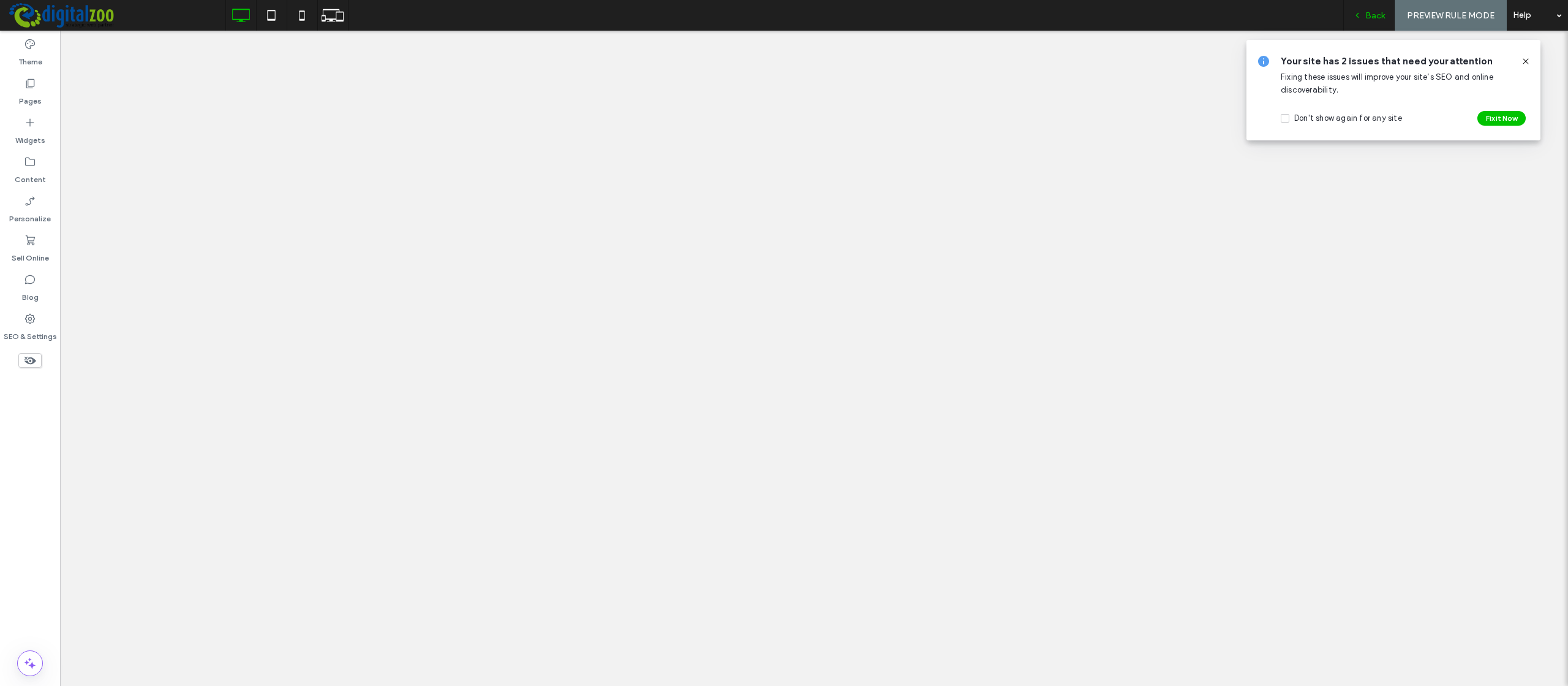
click at [1372, 13] on span "Back" at bounding box center [1375, 16] width 20 height 11
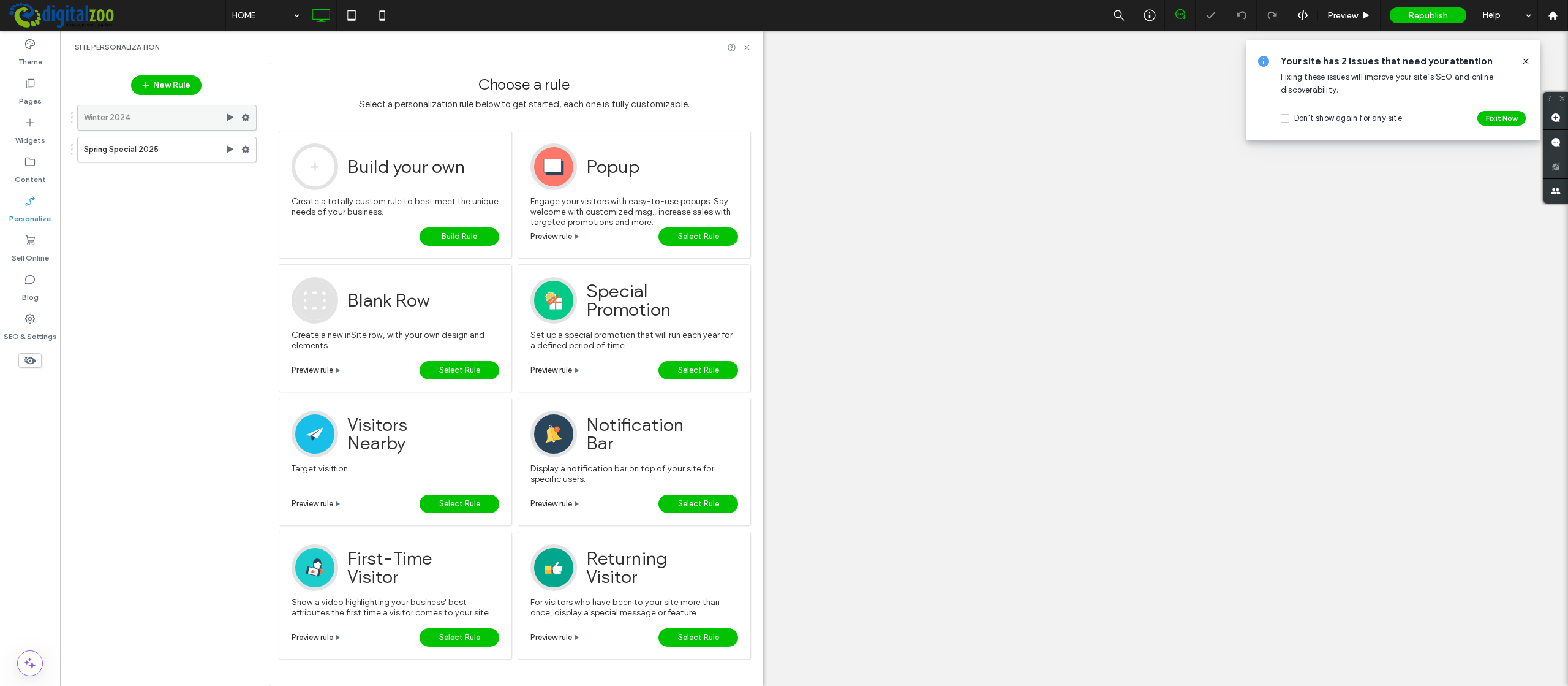
click at [133, 122] on label "Winter 2024" at bounding box center [154, 117] width 141 height 24
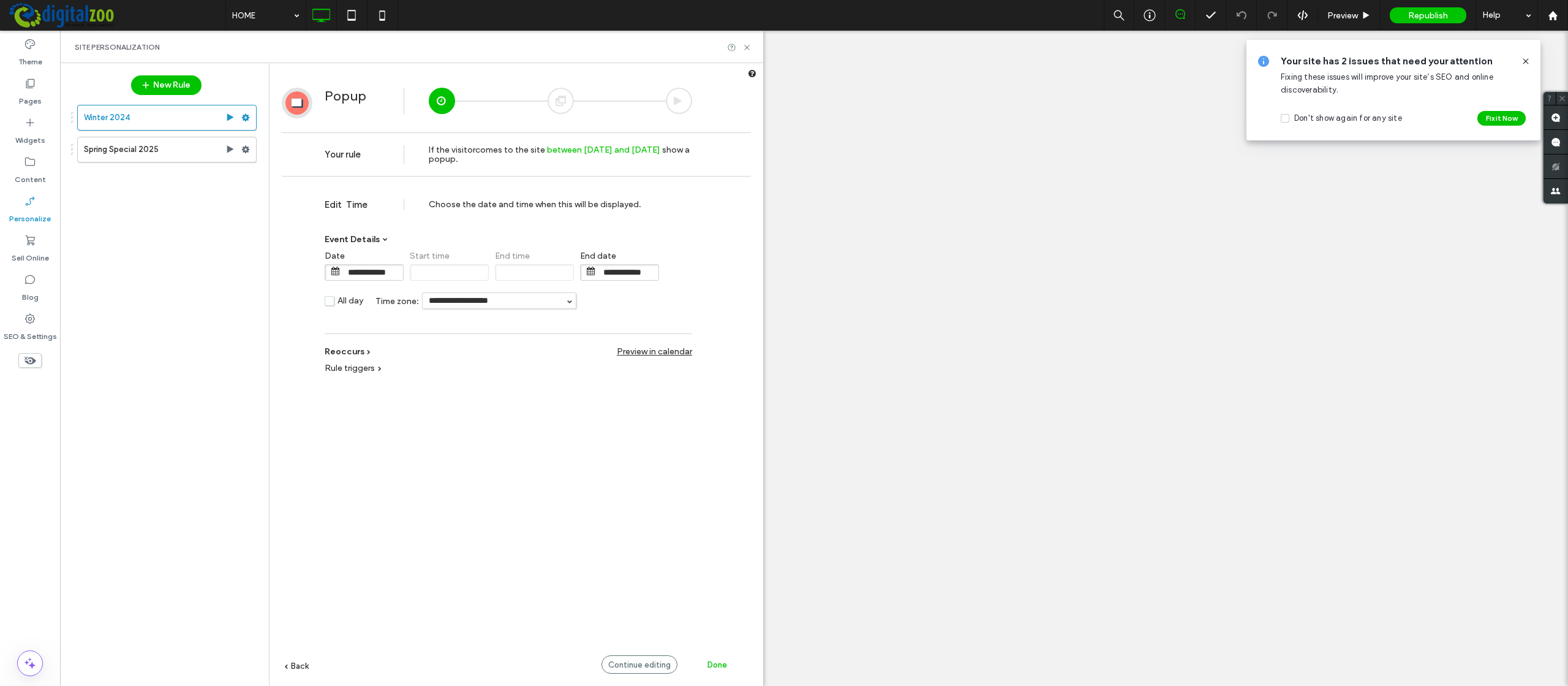
click at [682, 97] on div at bounding box center [678, 100] width 26 height 26
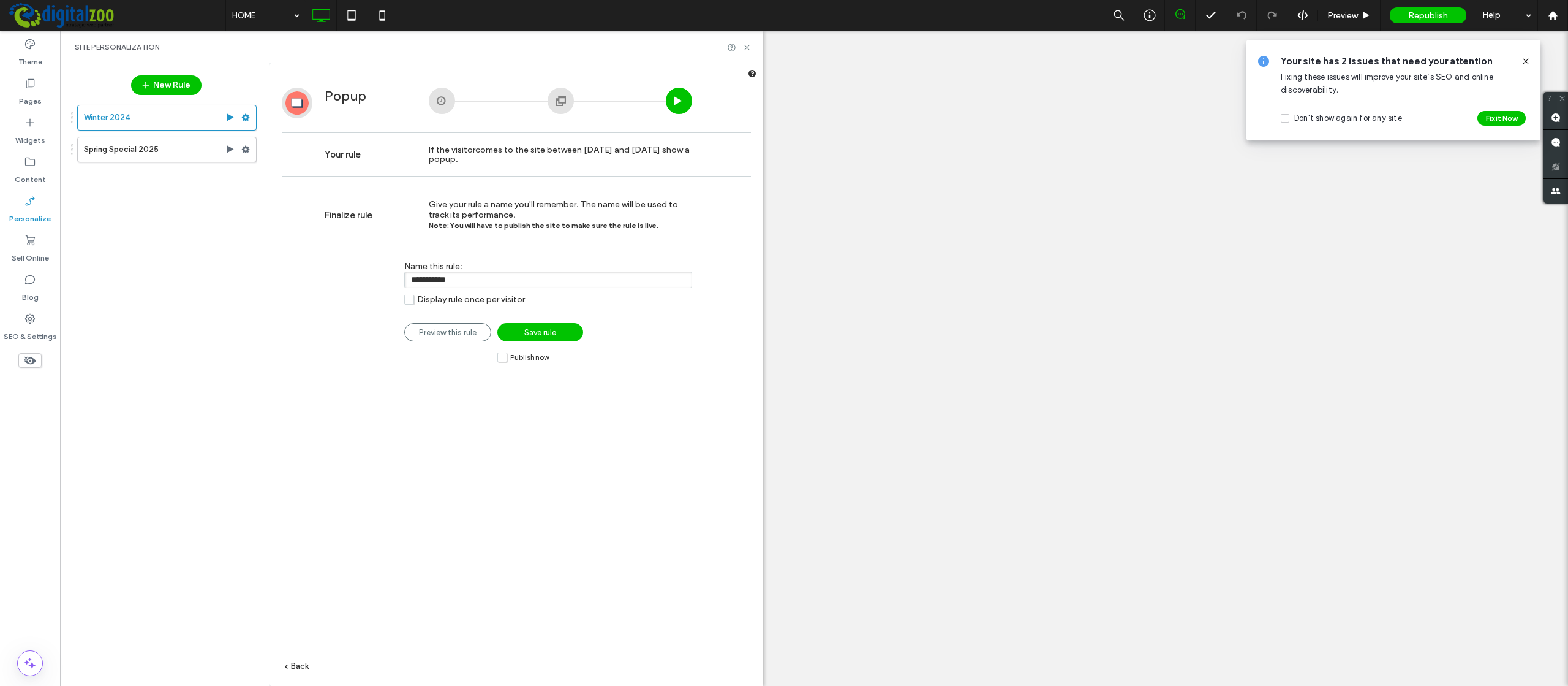
click at [554, 107] on div at bounding box center [560, 100] width 26 height 26
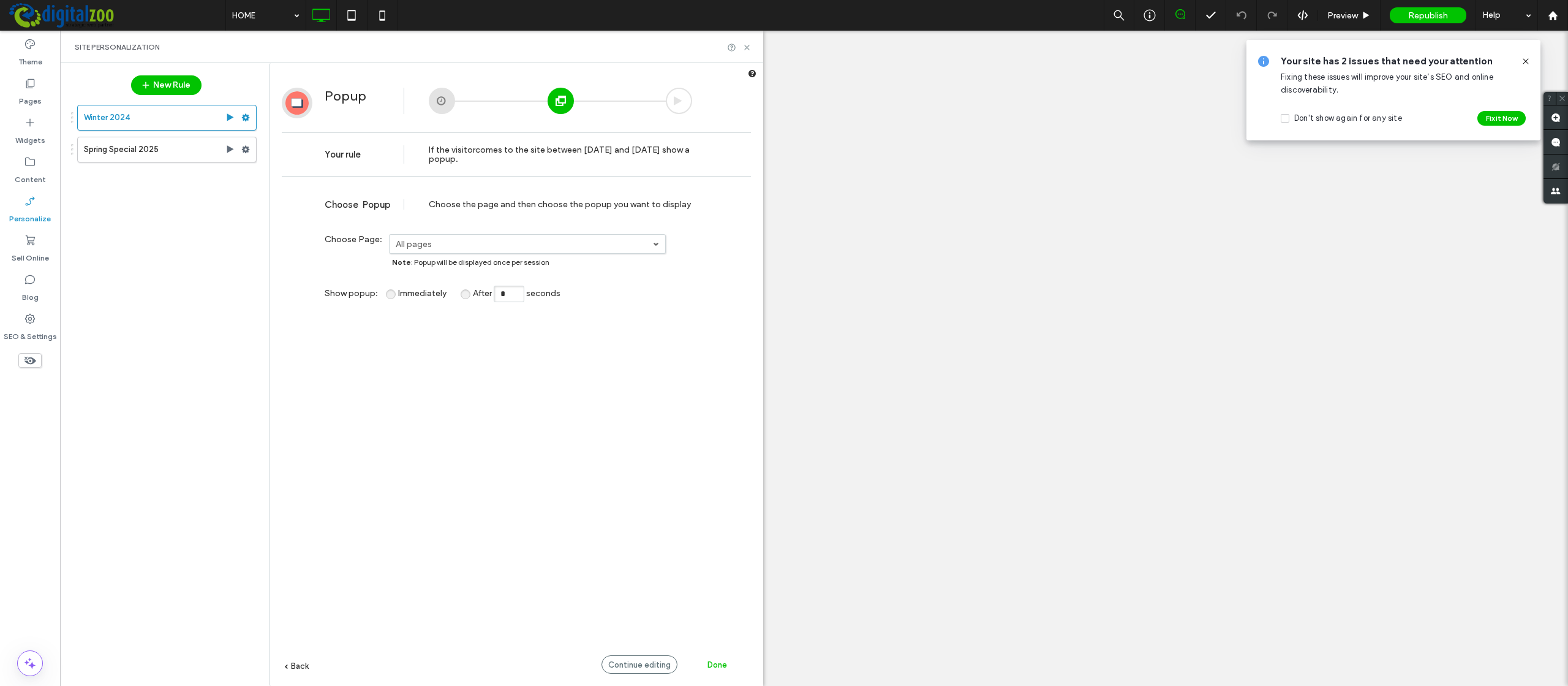
click at [679, 101] on div at bounding box center [678, 100] width 26 height 26
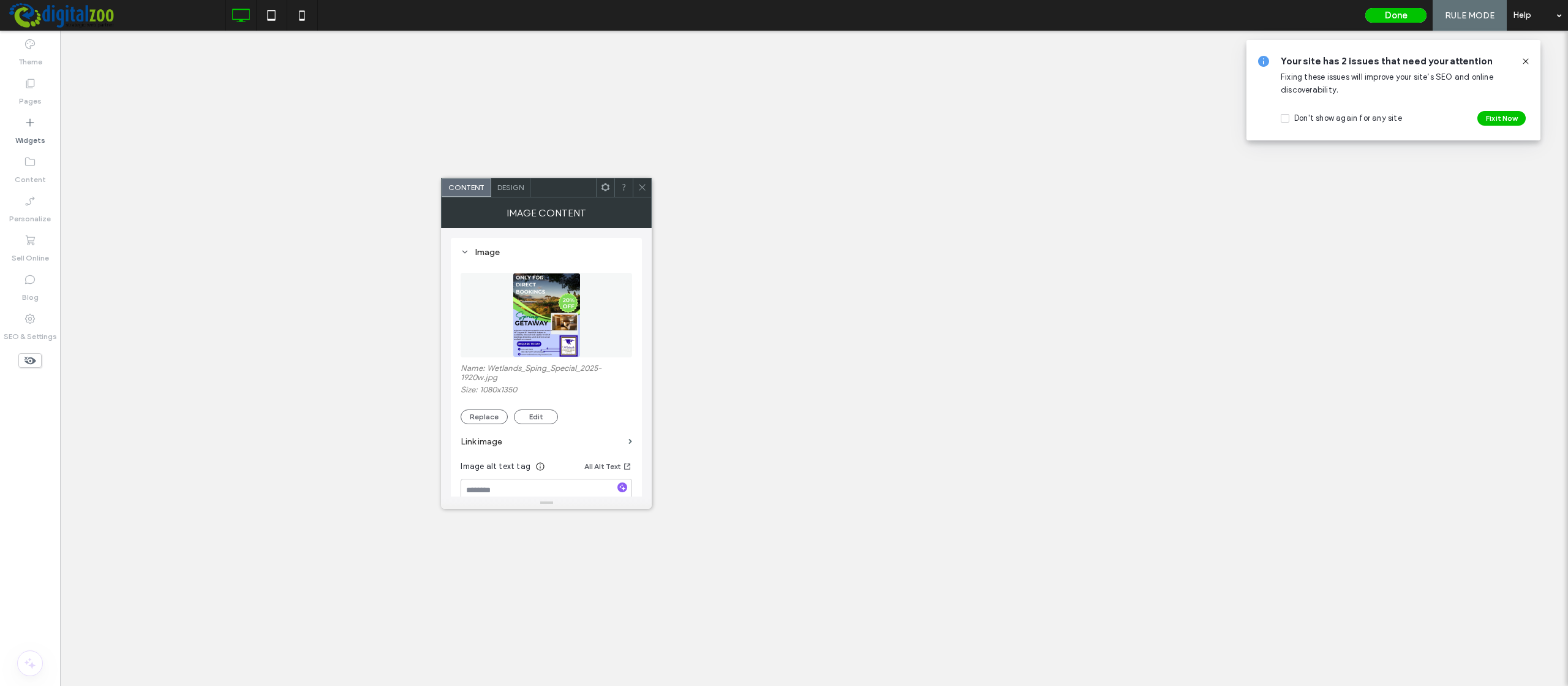
click at [519, 195] on div "Design" at bounding box center [511, 187] width 40 height 18
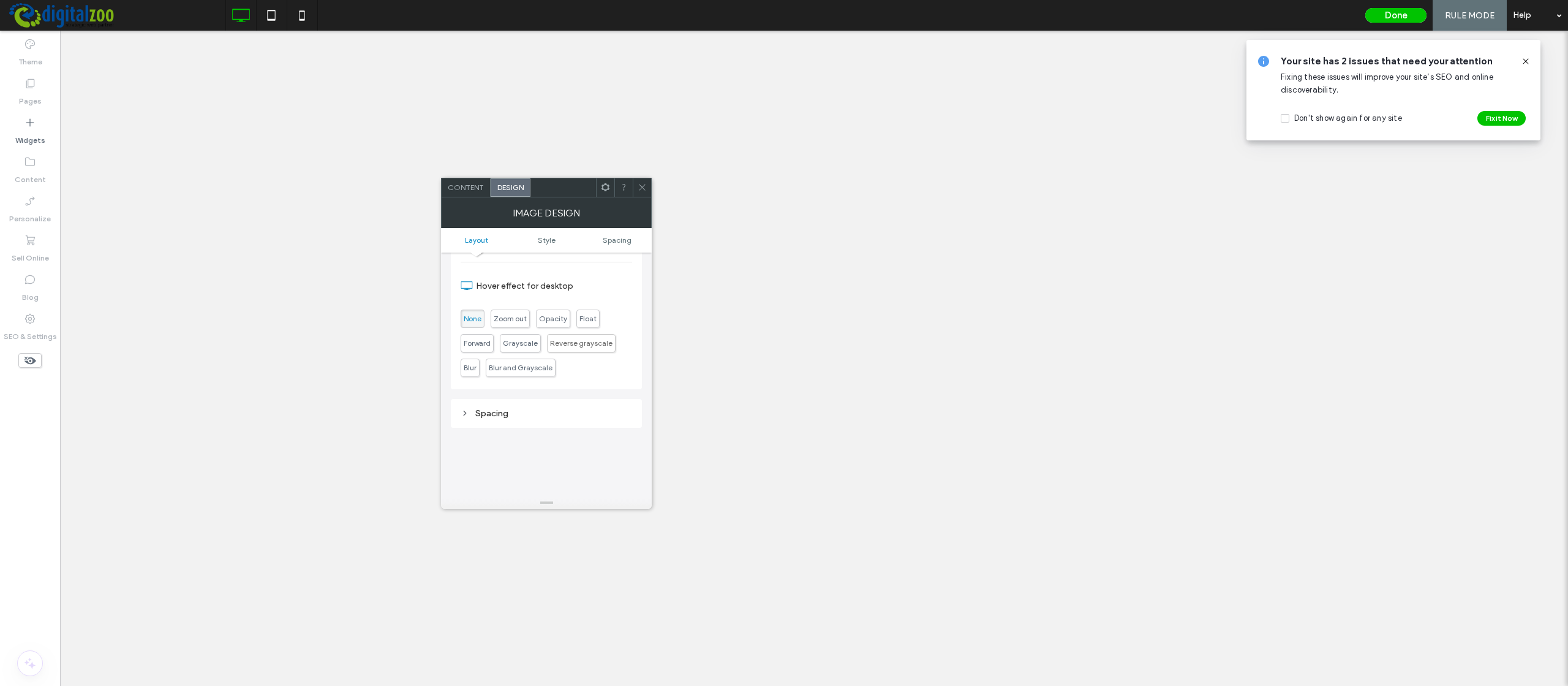
scroll to position [147, 0]
click at [639, 183] on icon at bounding box center [642, 187] width 9 height 9
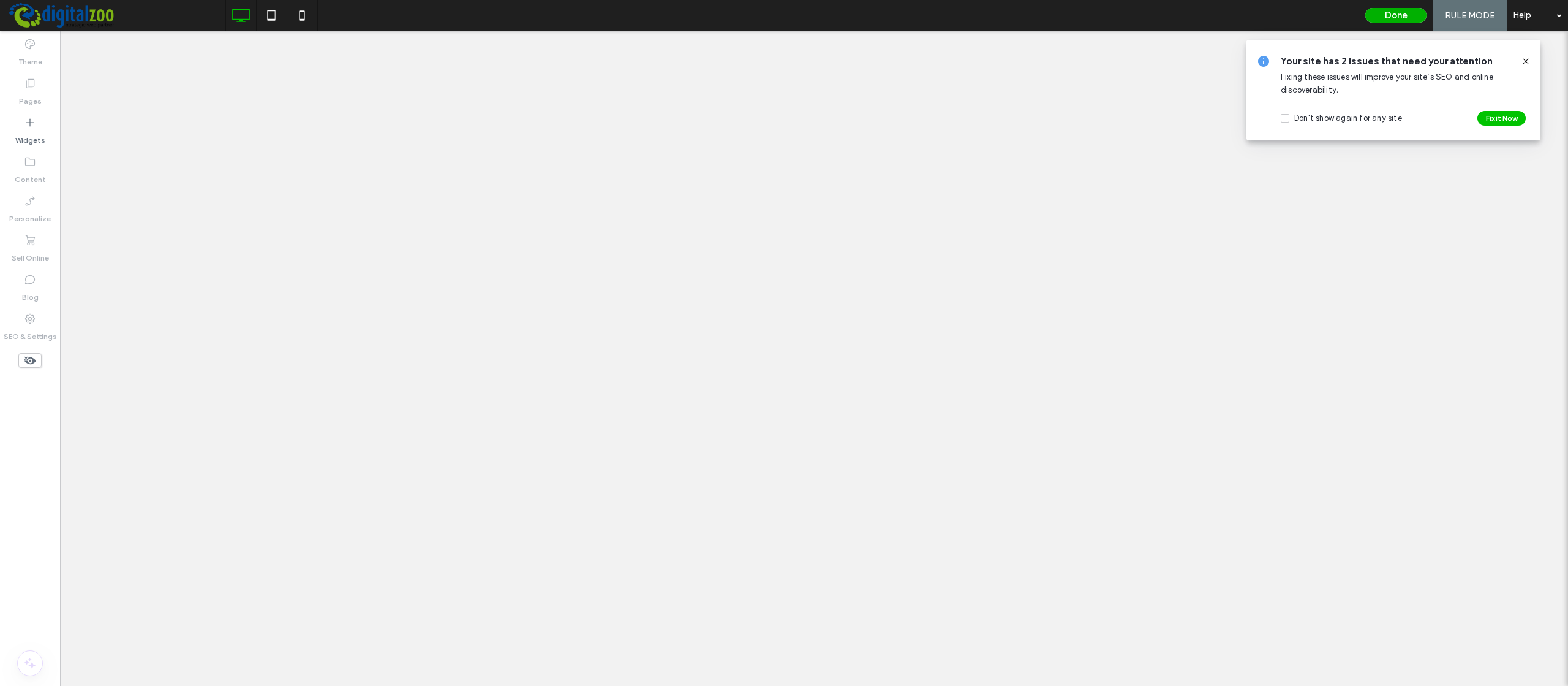
click at [1404, 13] on button "Done" at bounding box center [1395, 15] width 61 height 14
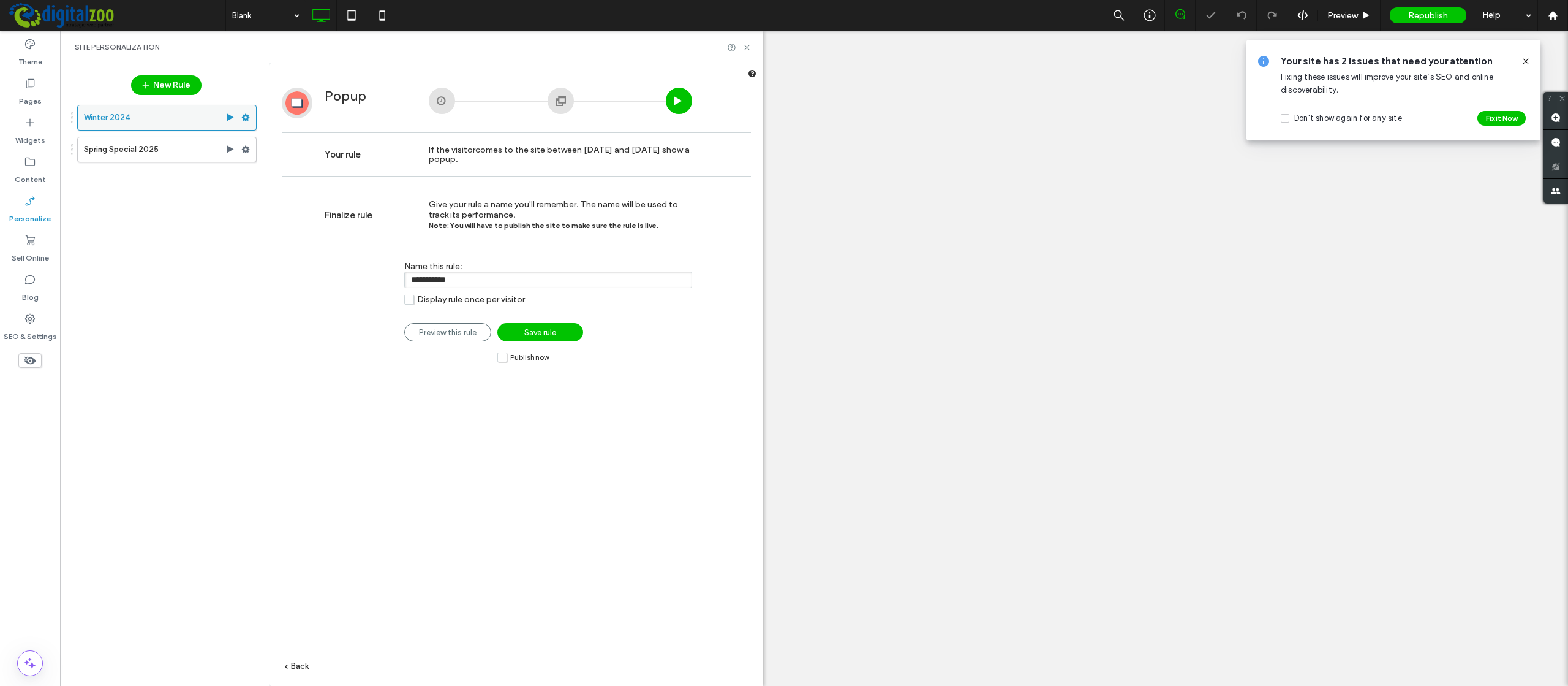
click at [137, 119] on label "Winter 2024" at bounding box center [154, 117] width 141 height 24
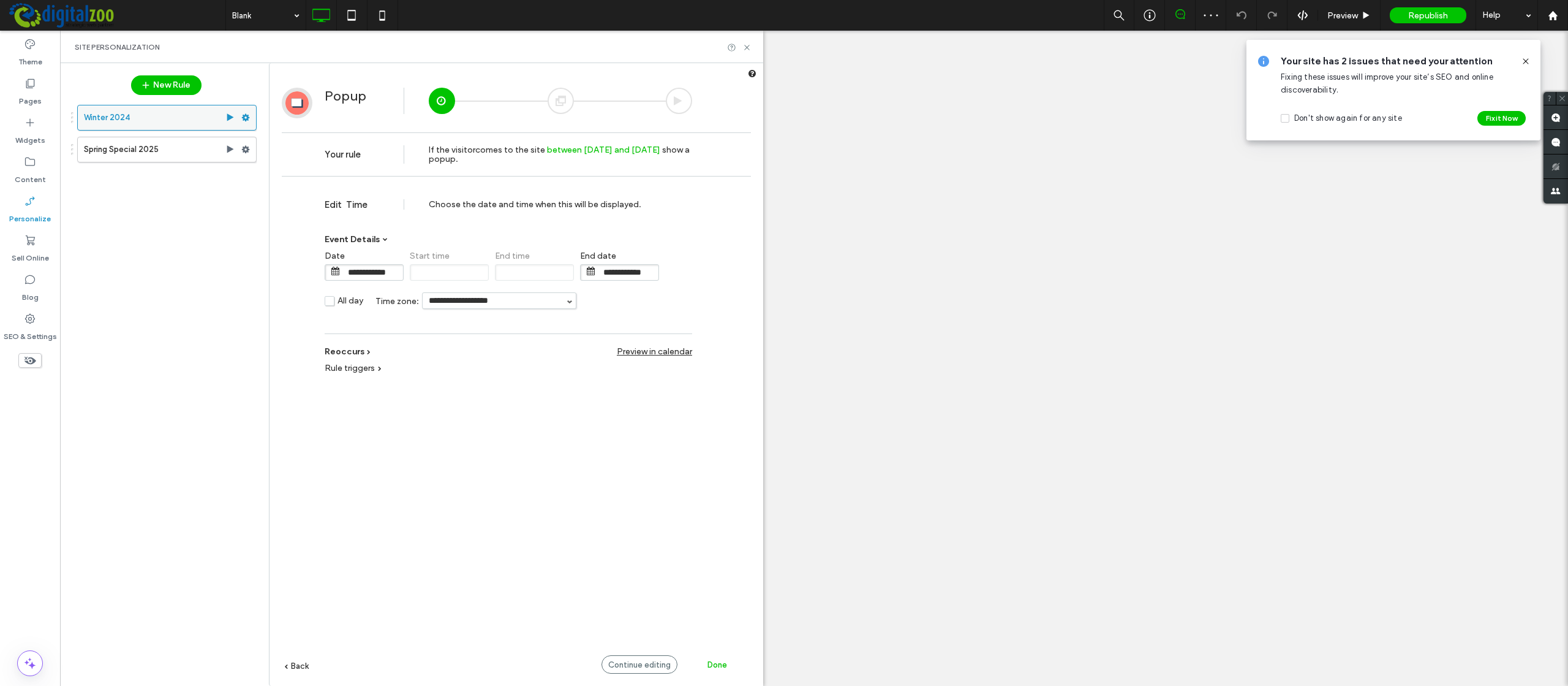
click at [137, 116] on label "Winter 2024" at bounding box center [154, 117] width 141 height 24
click at [162, 151] on label "Spring Special 2025" at bounding box center [154, 149] width 141 height 24
type input "**********"
click at [678, 94] on div at bounding box center [678, 100] width 26 height 26
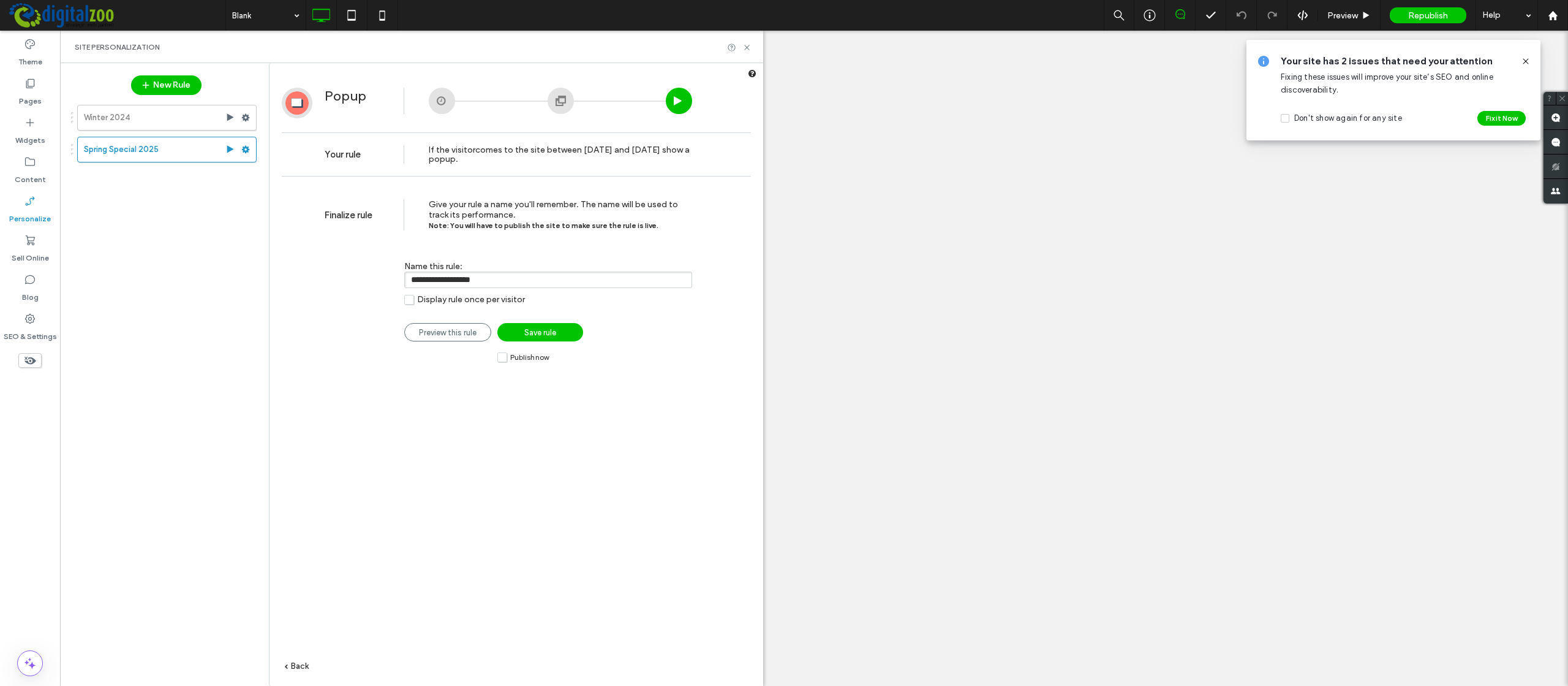
click at [563, 98] on div at bounding box center [560, 100] width 26 height 26
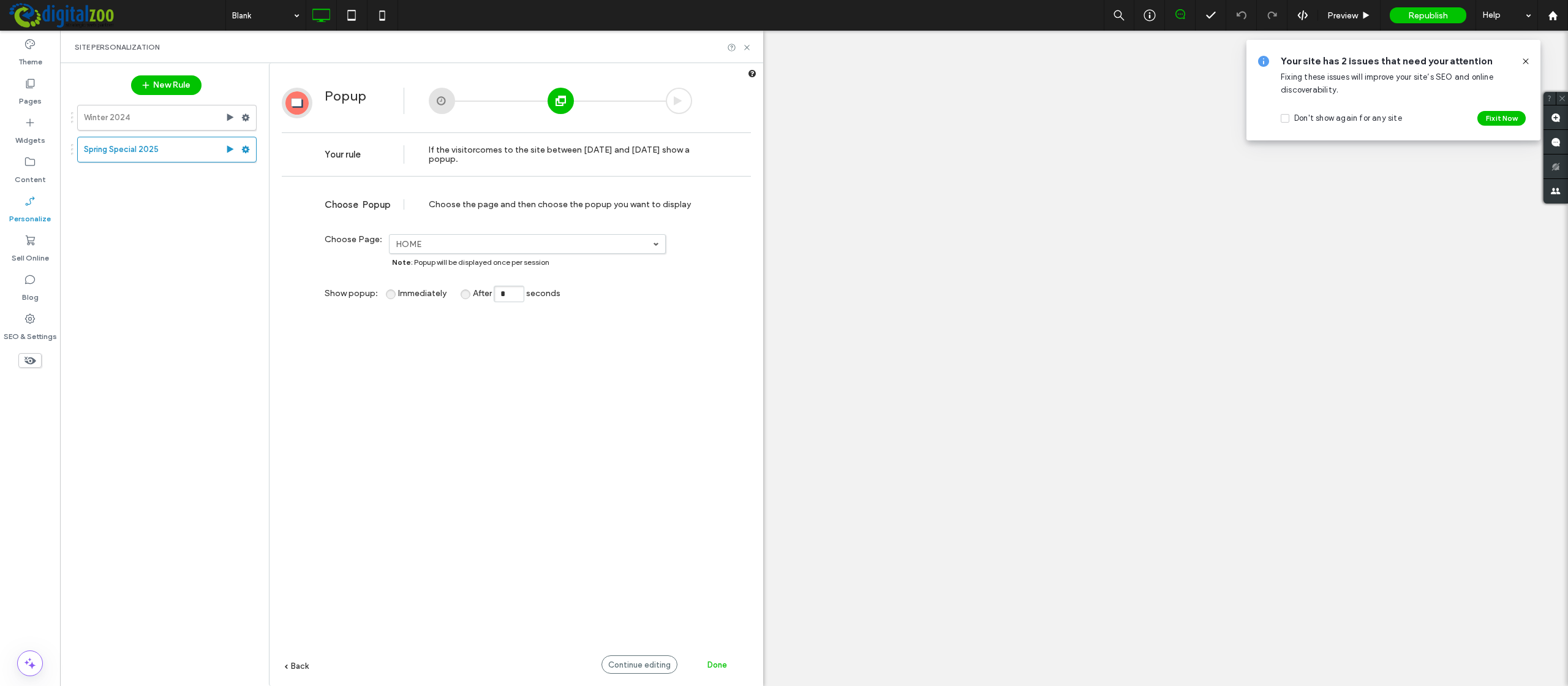
click at [678, 101] on div at bounding box center [678, 100] width 26 height 26
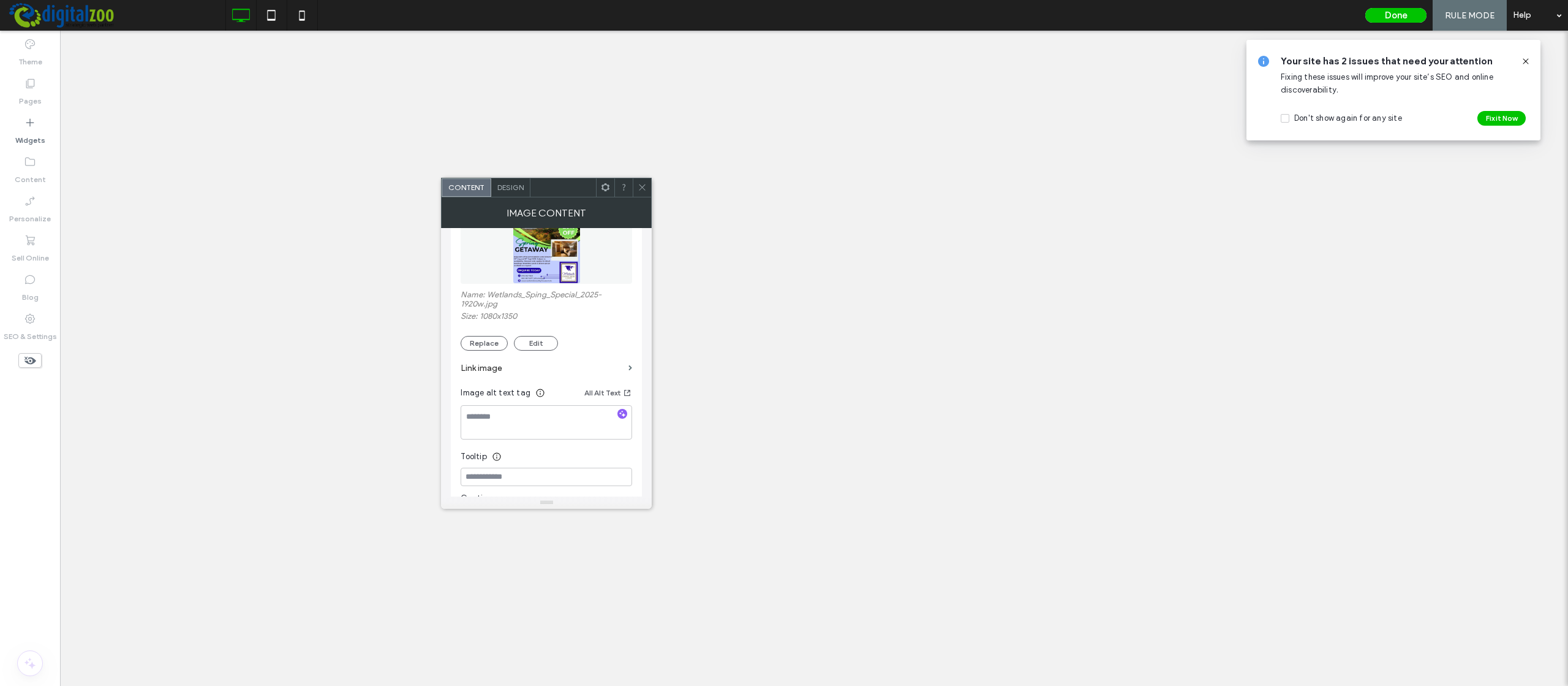
scroll to position [0, 0]
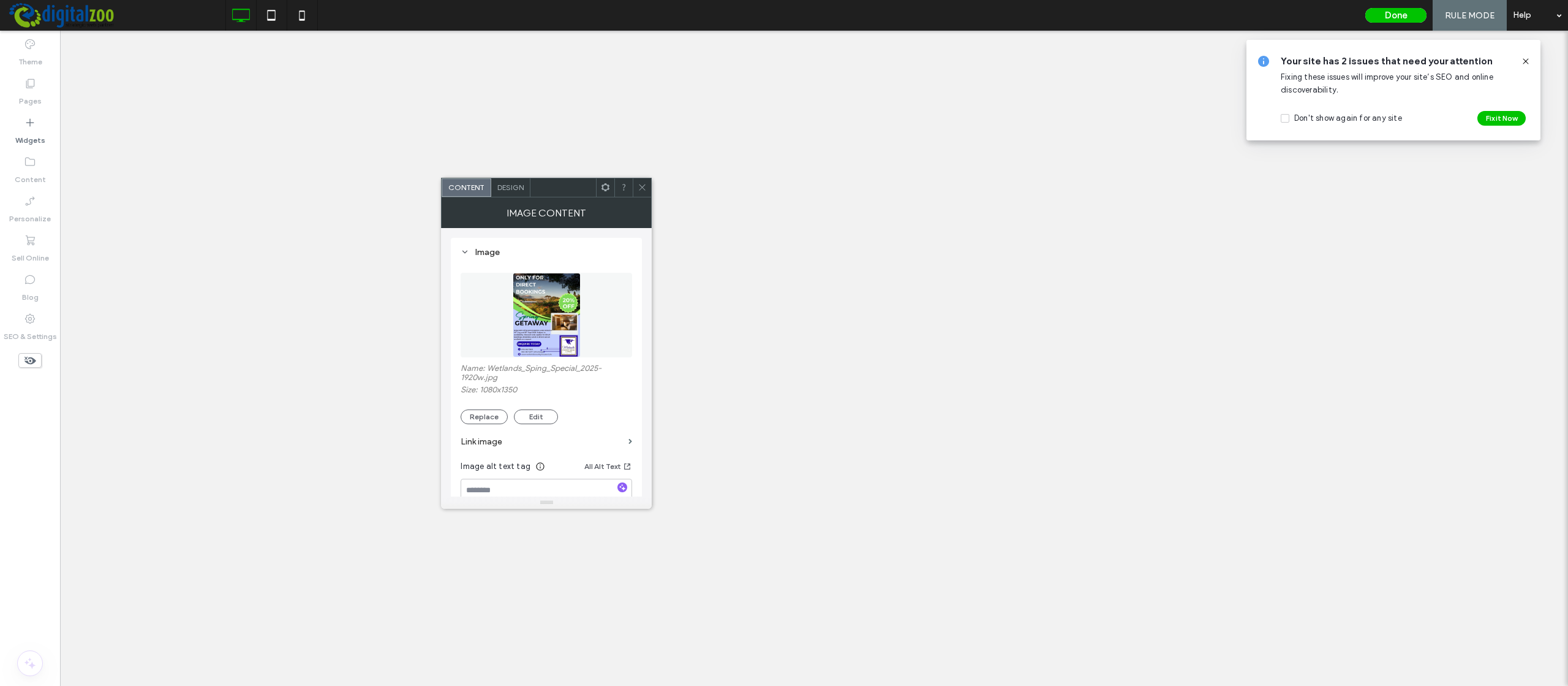
click at [513, 191] on span "Design" at bounding box center [509, 187] width 26 height 9
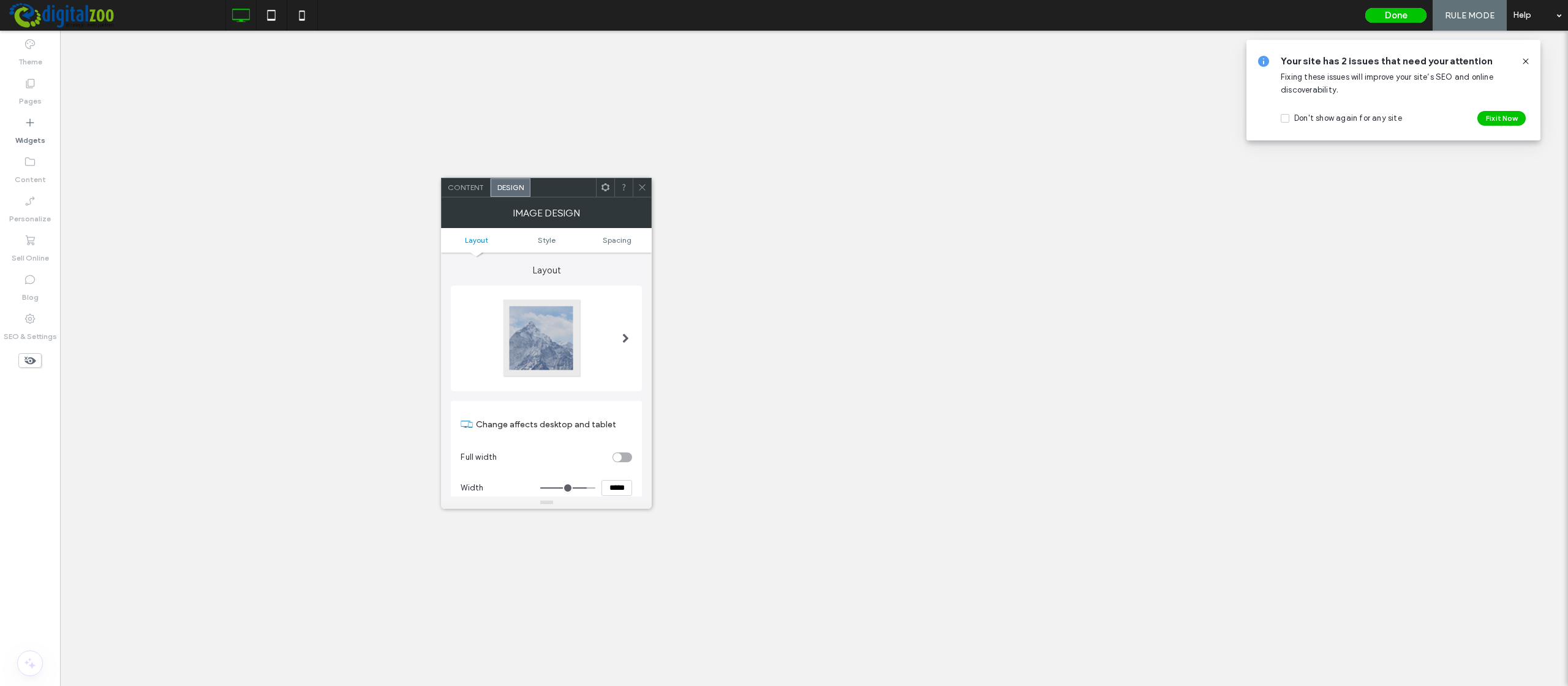
type input "*"
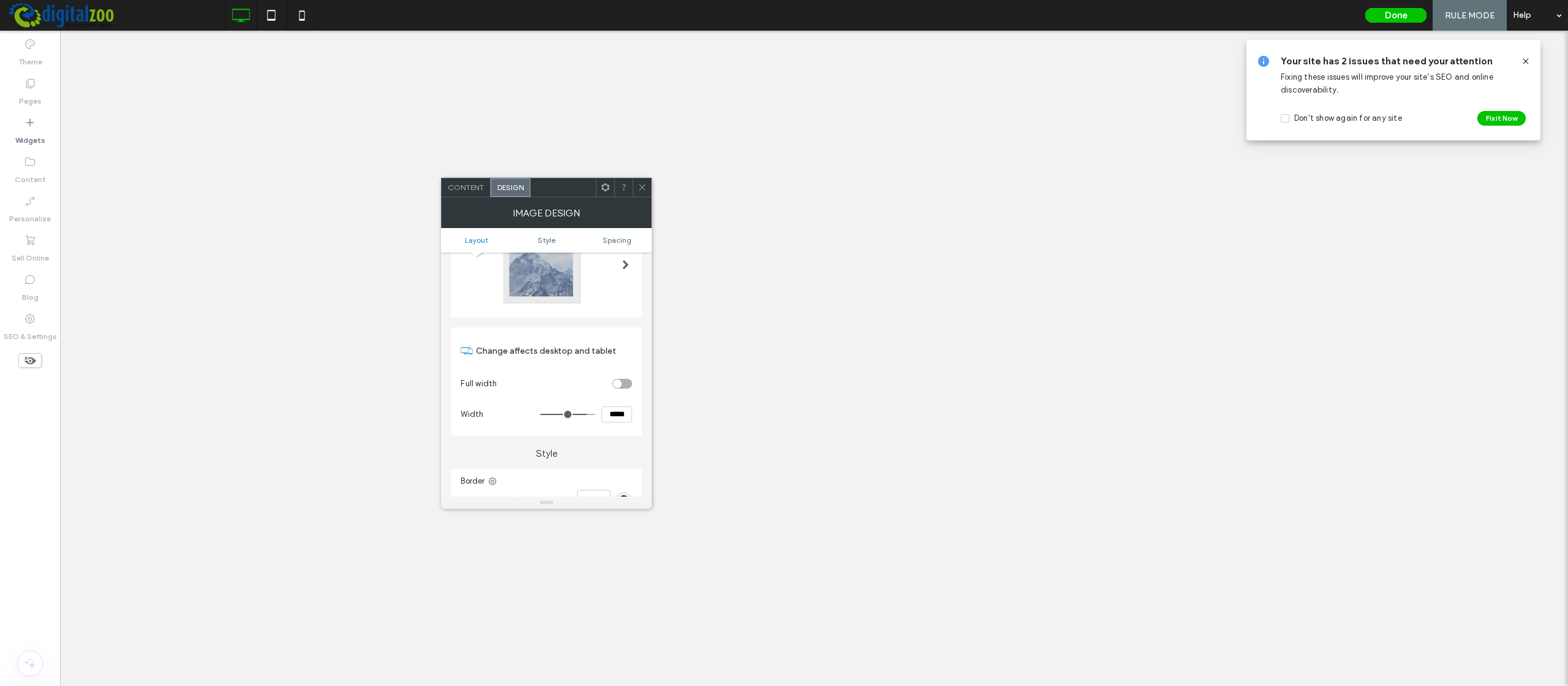
scroll to position [220, 0]
click at [642, 184] on icon at bounding box center [642, 187] width 9 height 9
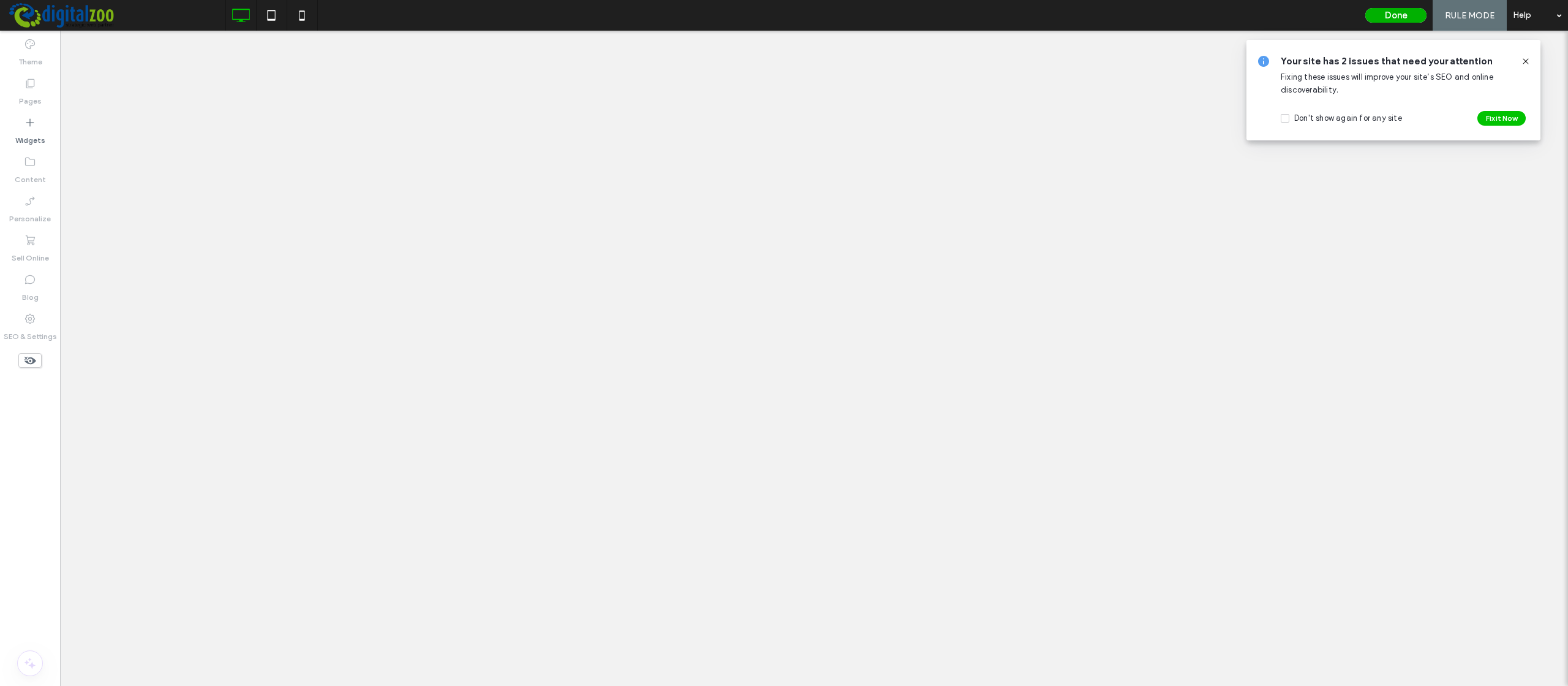
click at [1404, 14] on button "Done" at bounding box center [1395, 15] width 61 height 14
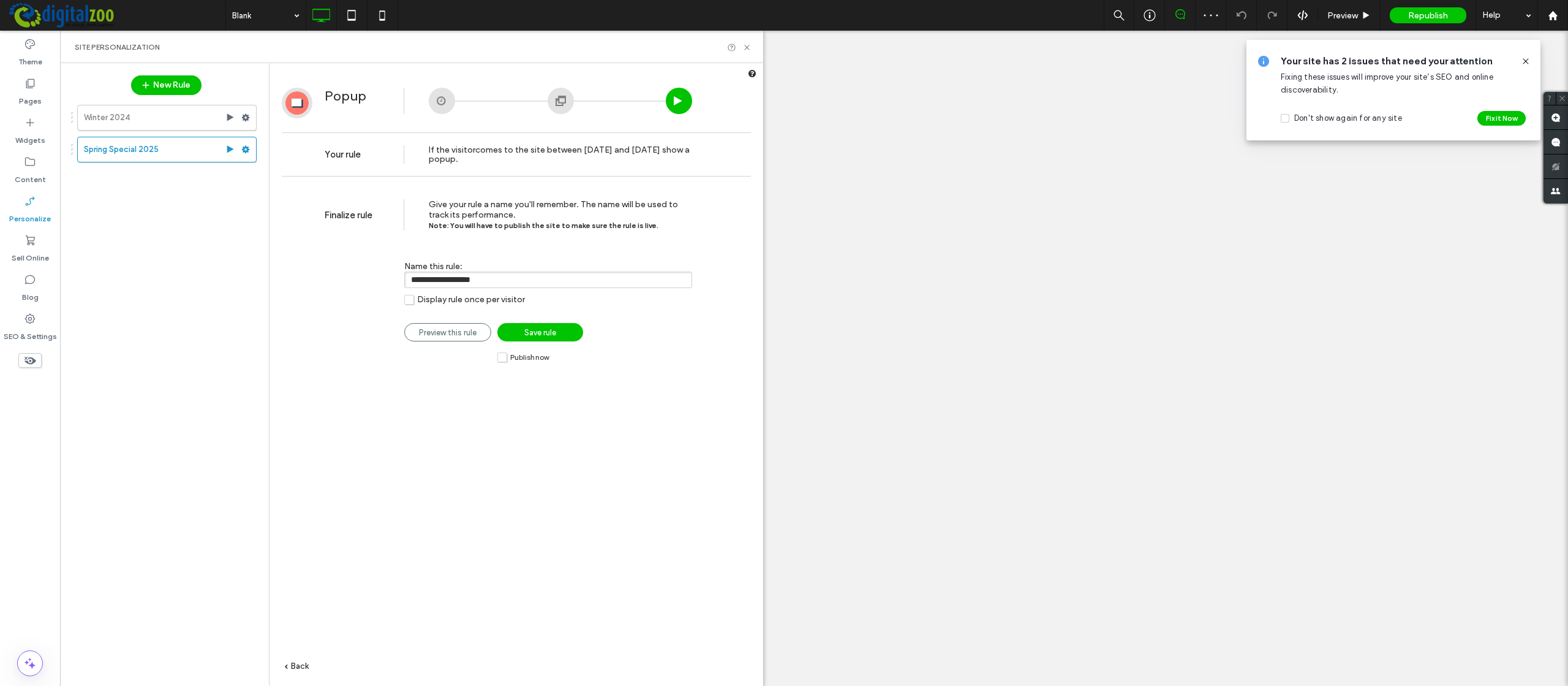
click at [548, 336] on span "Save rule" at bounding box center [539, 333] width 31 height 9
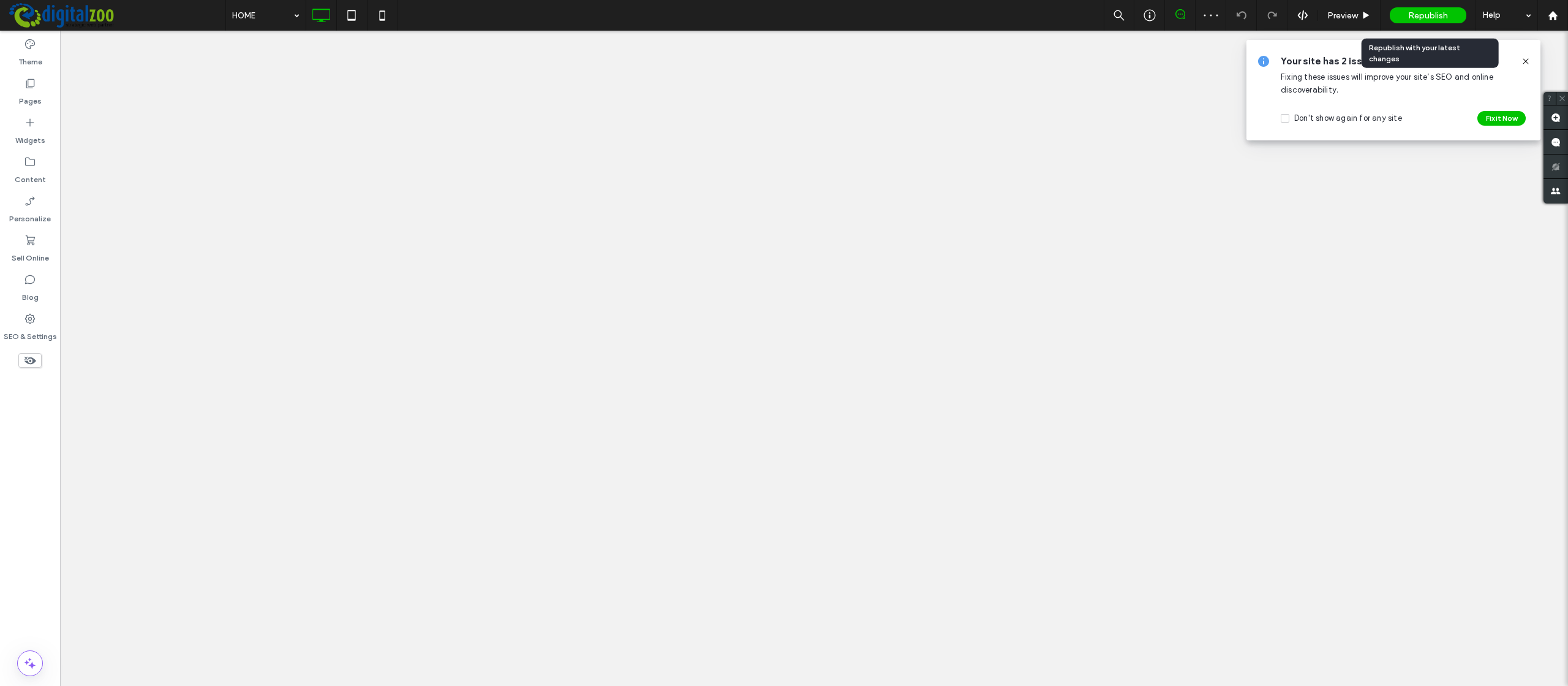
click at [1432, 13] on span "Republish" at bounding box center [1428, 16] width 40 height 11
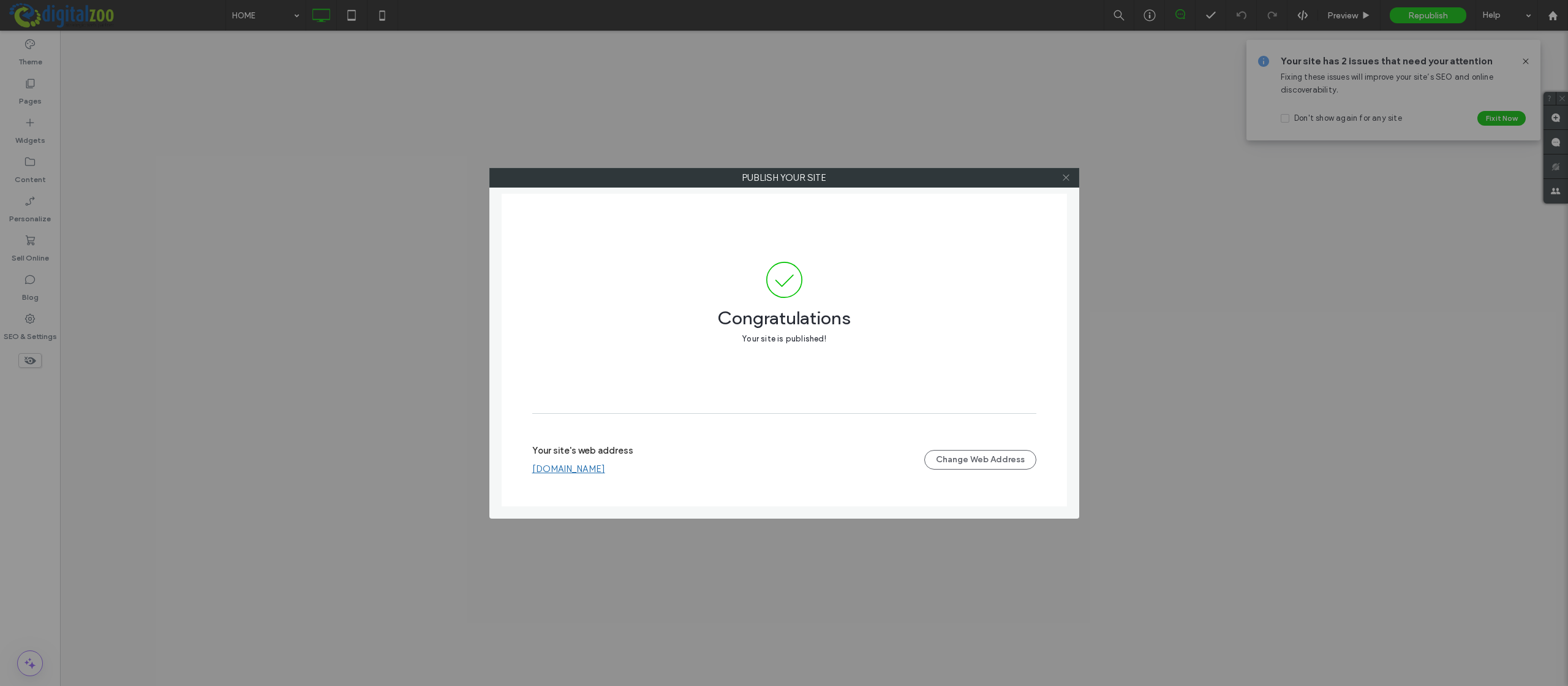
click at [1065, 178] on icon at bounding box center [1066, 177] width 9 height 9
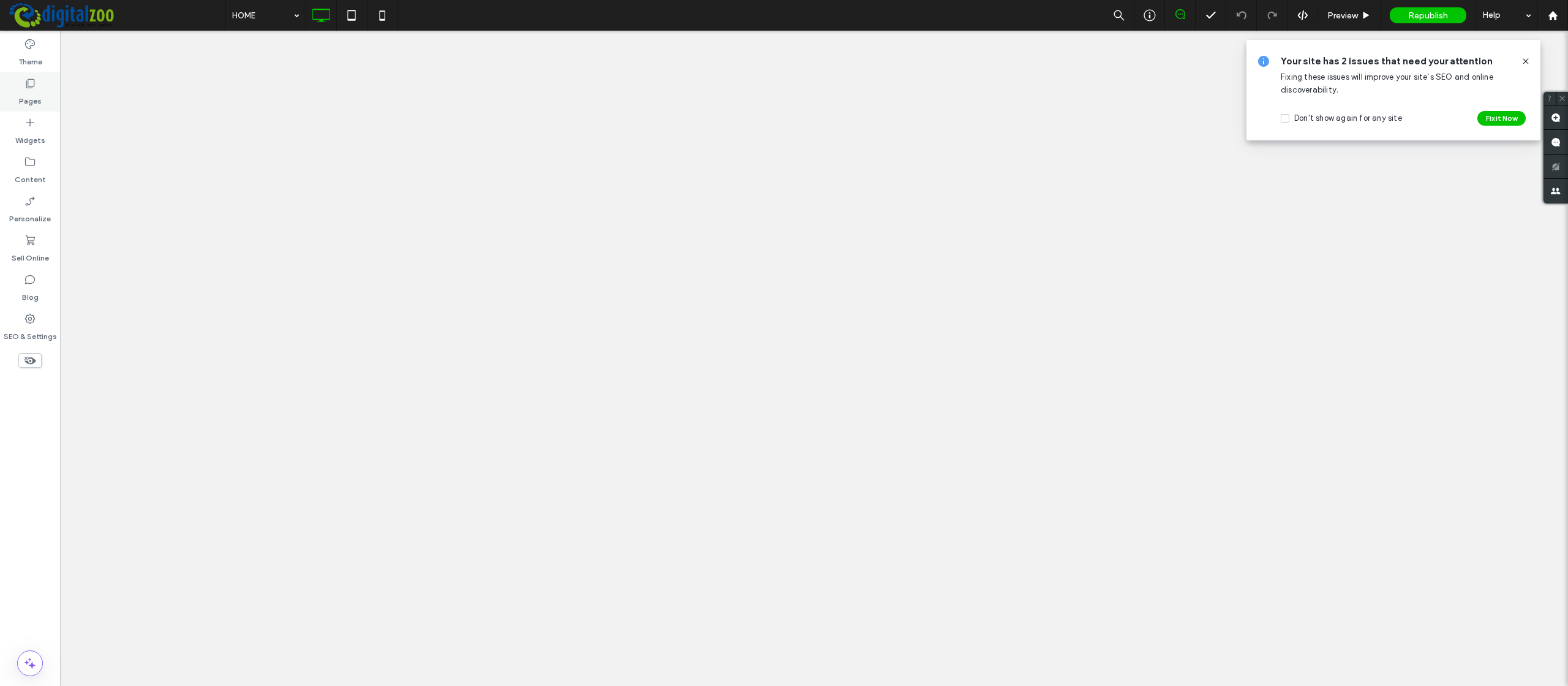
click at [30, 86] on use at bounding box center [31, 84] width 9 height 9
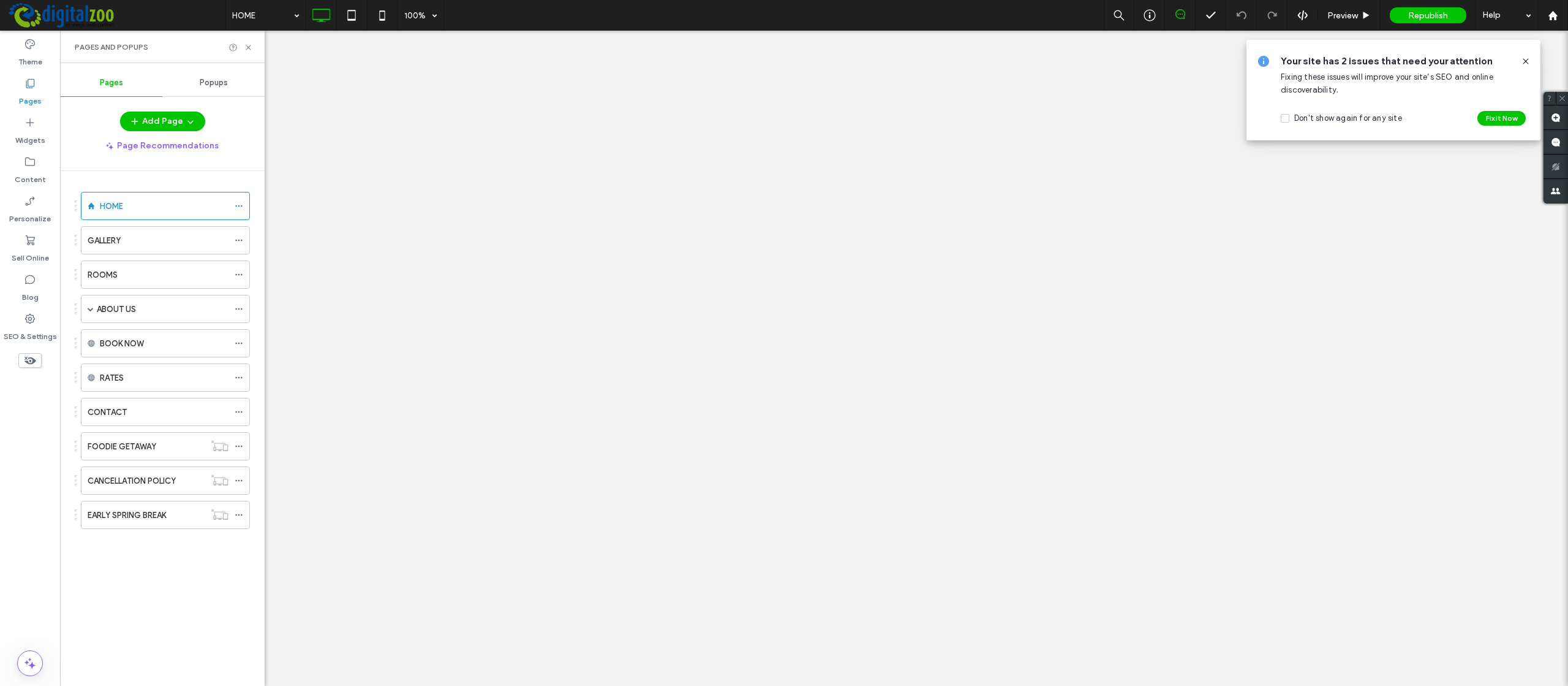
click at [225, 74] on div "Popups" at bounding box center [214, 83] width 102 height 27
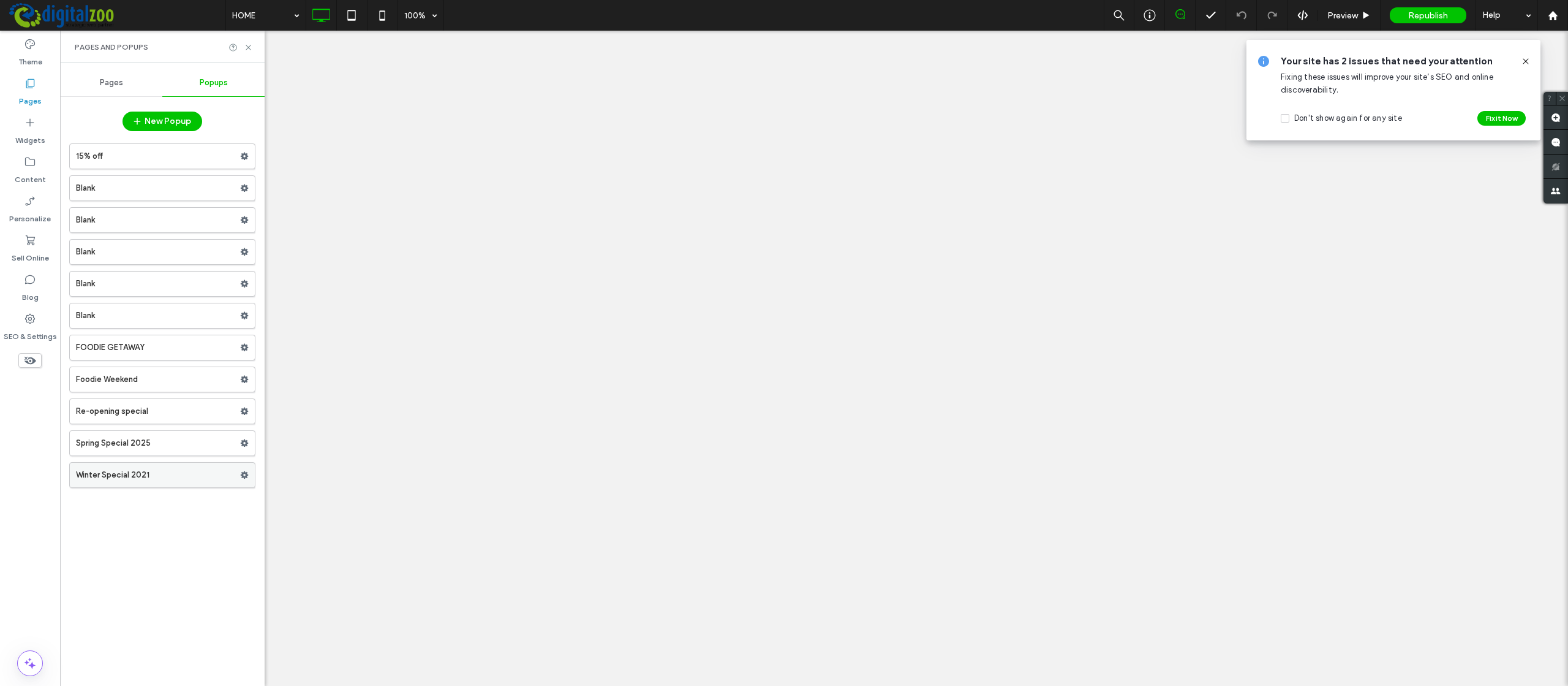
click at [133, 477] on label "Winter Special 2021" at bounding box center [158, 475] width 164 height 24
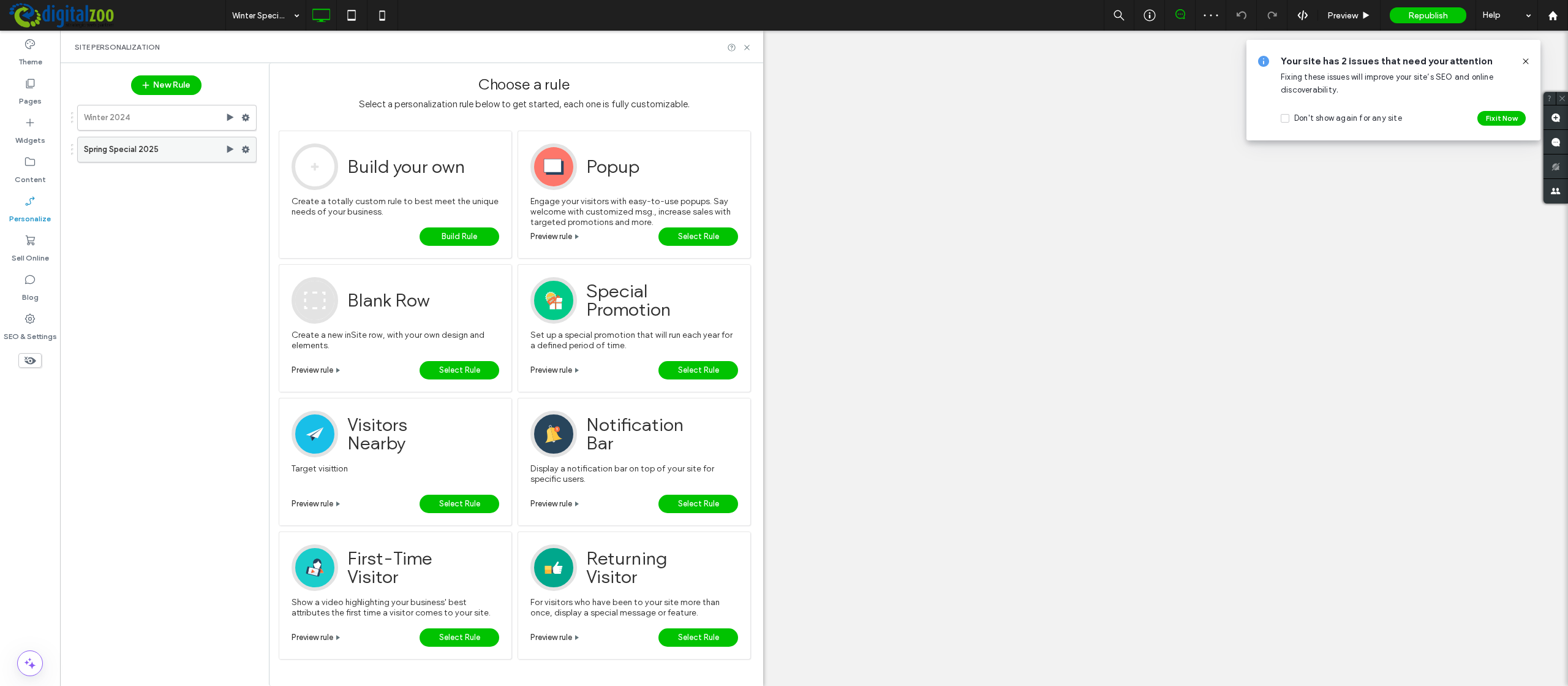
click at [116, 151] on label "Spring Special 2025" at bounding box center [154, 149] width 141 height 24
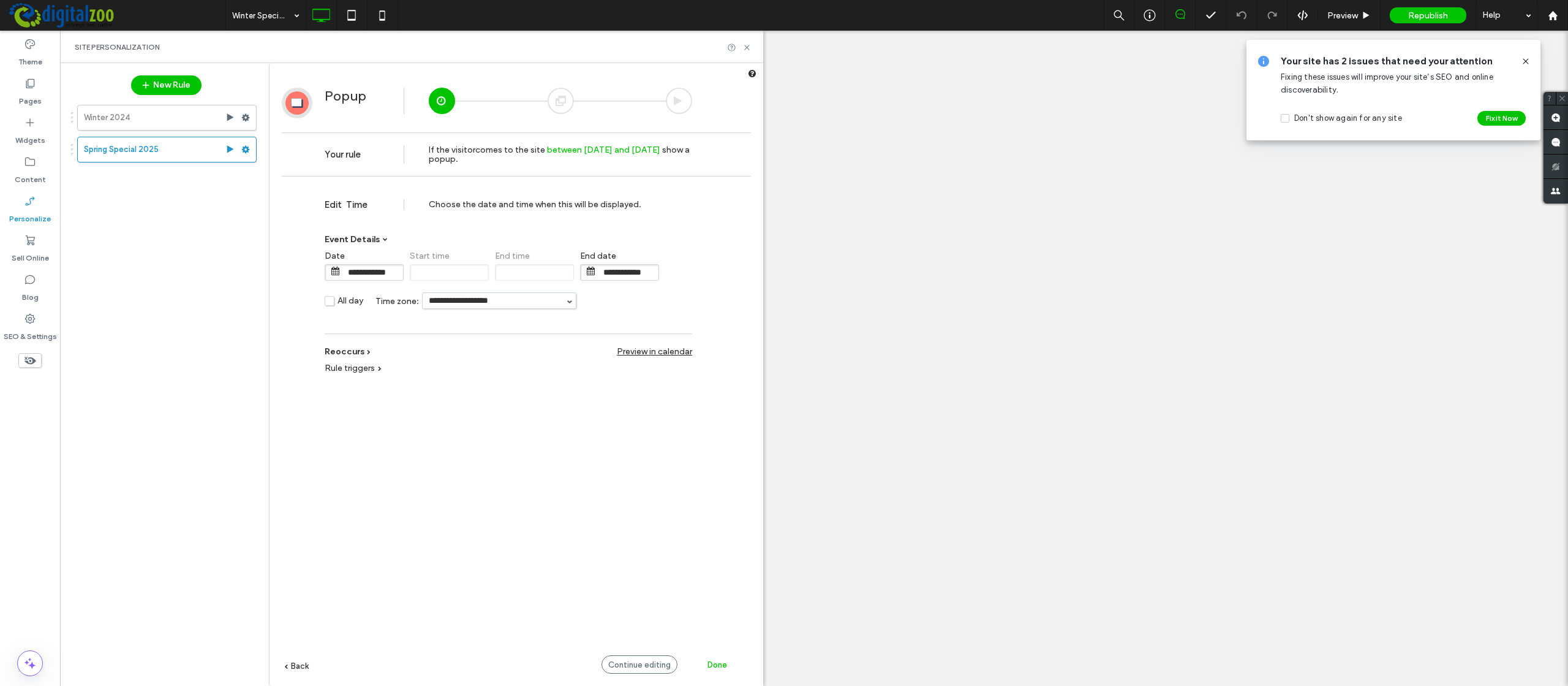
click at [551, 101] on div at bounding box center [560, 100] width 26 height 26
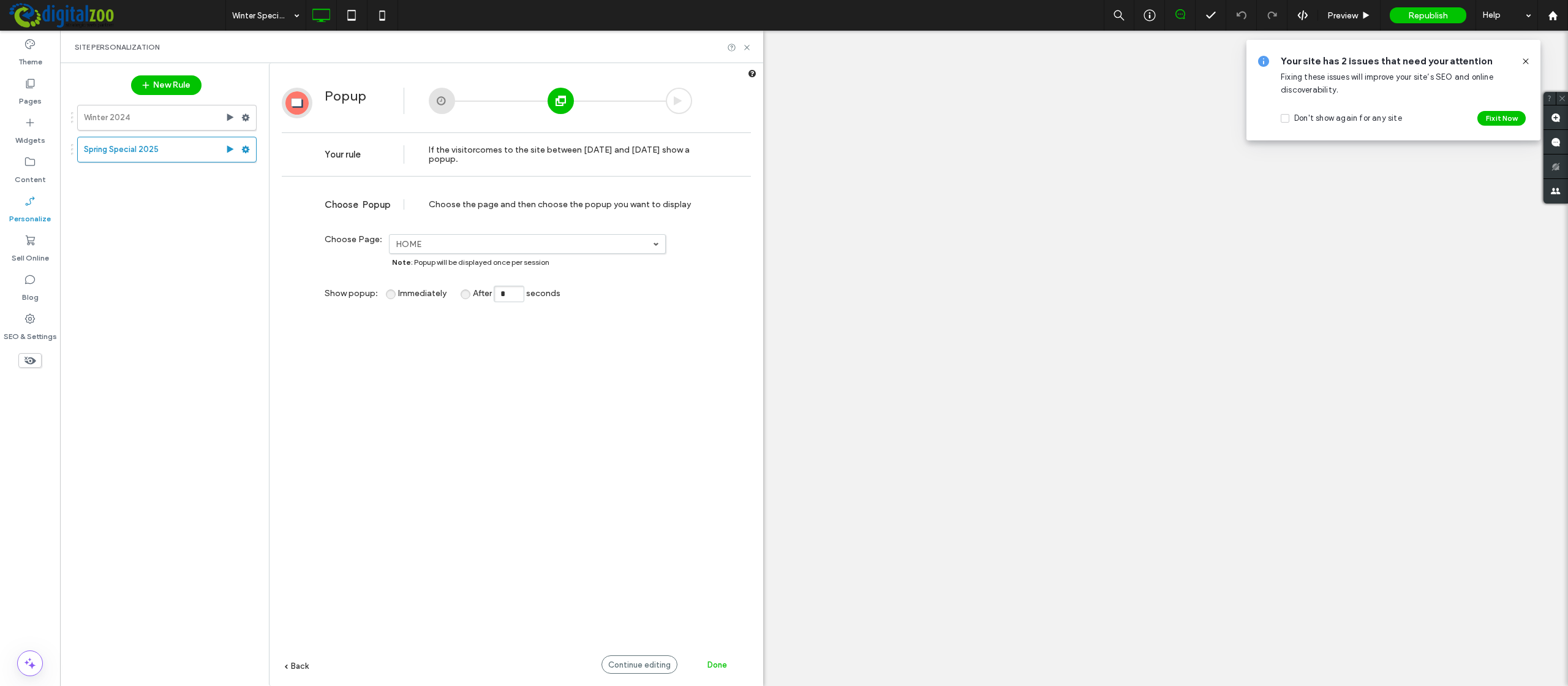
click at [673, 98] on div at bounding box center [678, 100] width 26 height 26
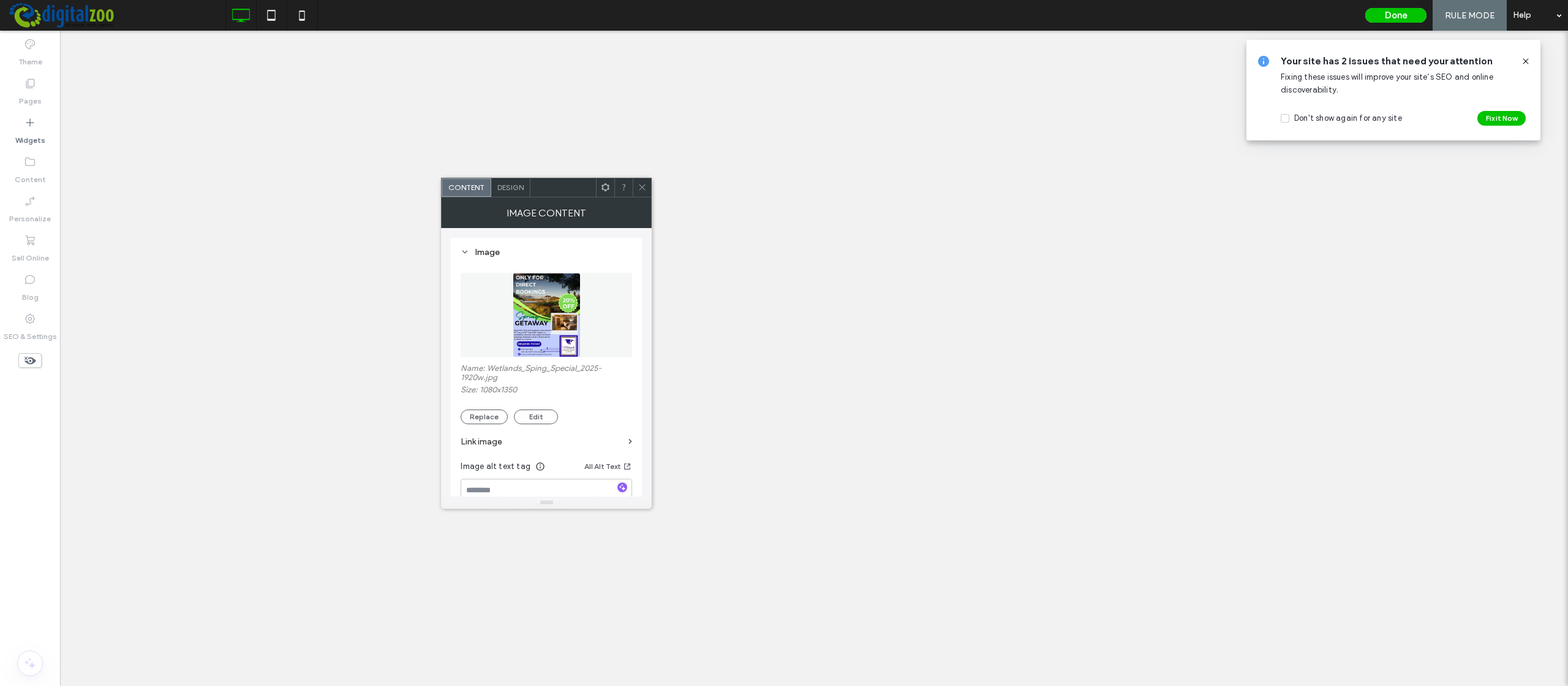
click at [507, 194] on div "Design" at bounding box center [511, 187] width 40 height 18
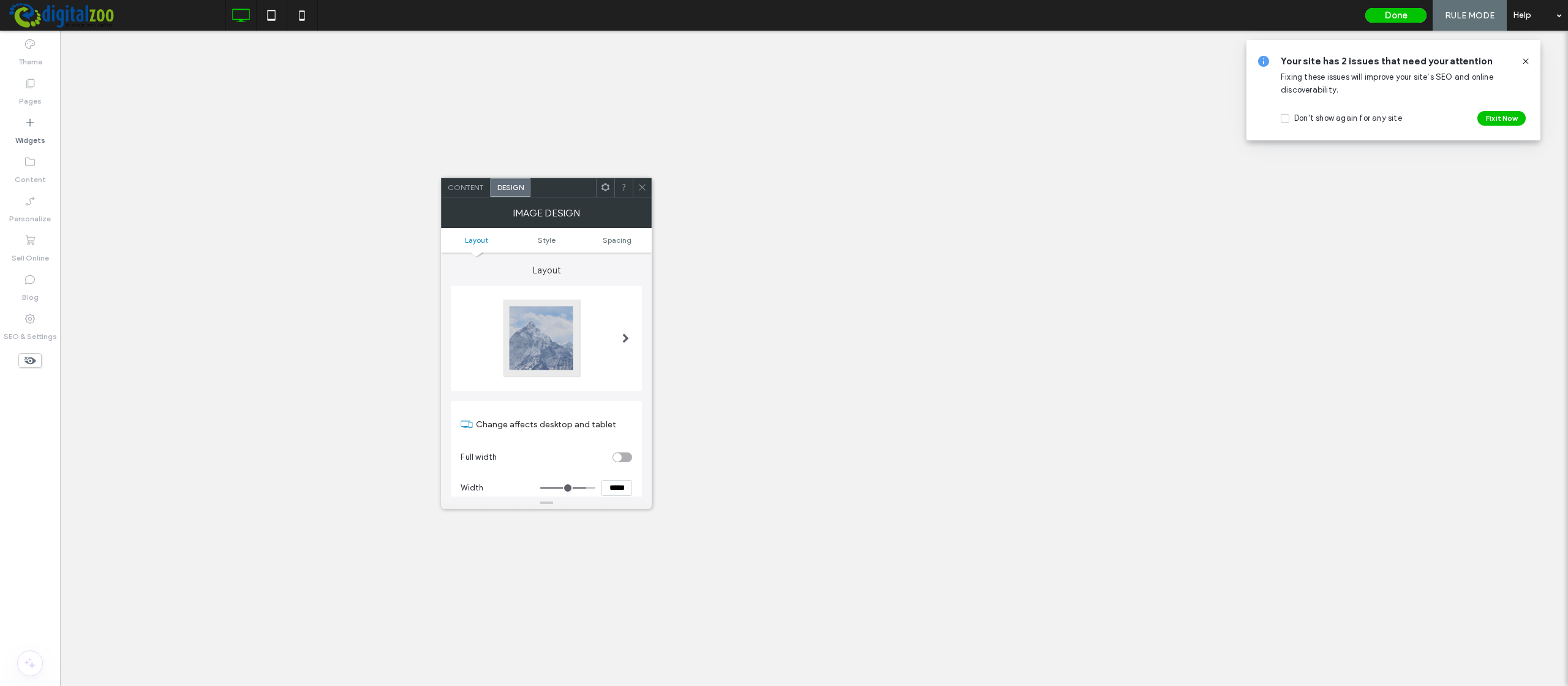
click at [617, 490] on input "*****" at bounding box center [616, 488] width 31 height 16
type input "*****"
type input "***"
click at [607, 269] on label "Layout" at bounding box center [546, 264] width 191 height 23
click at [640, 183] on icon at bounding box center [642, 187] width 9 height 9
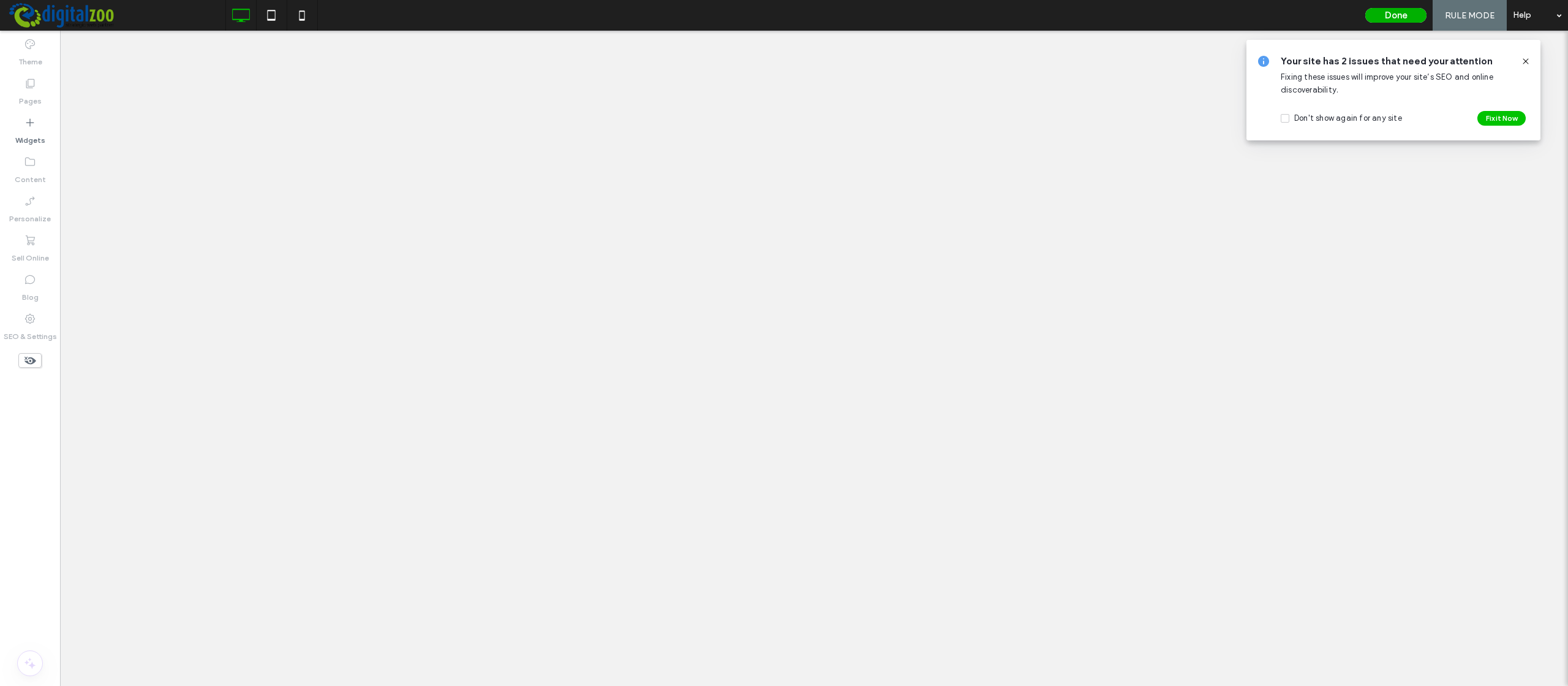
click at [1399, 9] on button "Done" at bounding box center [1395, 15] width 61 height 14
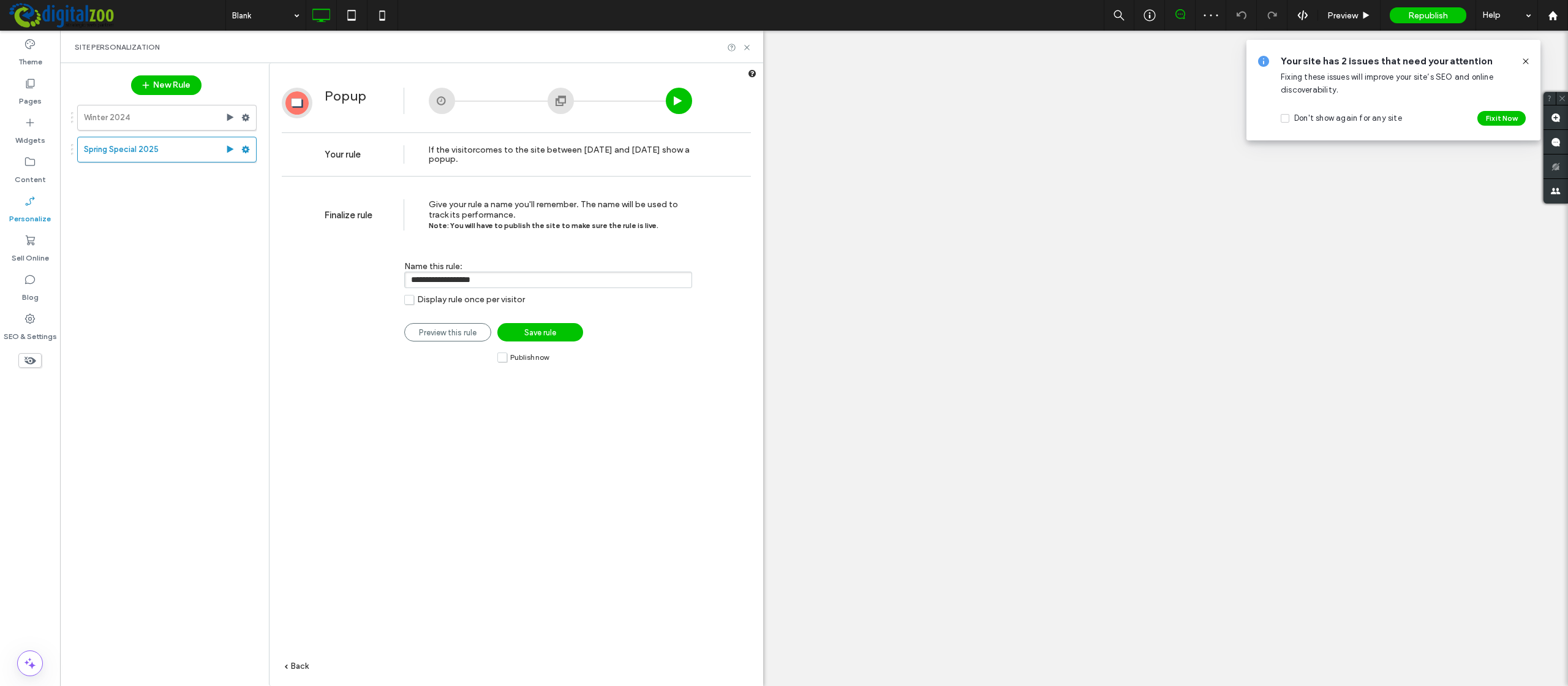
click at [534, 334] on span "Save rule" at bounding box center [539, 333] width 31 height 9
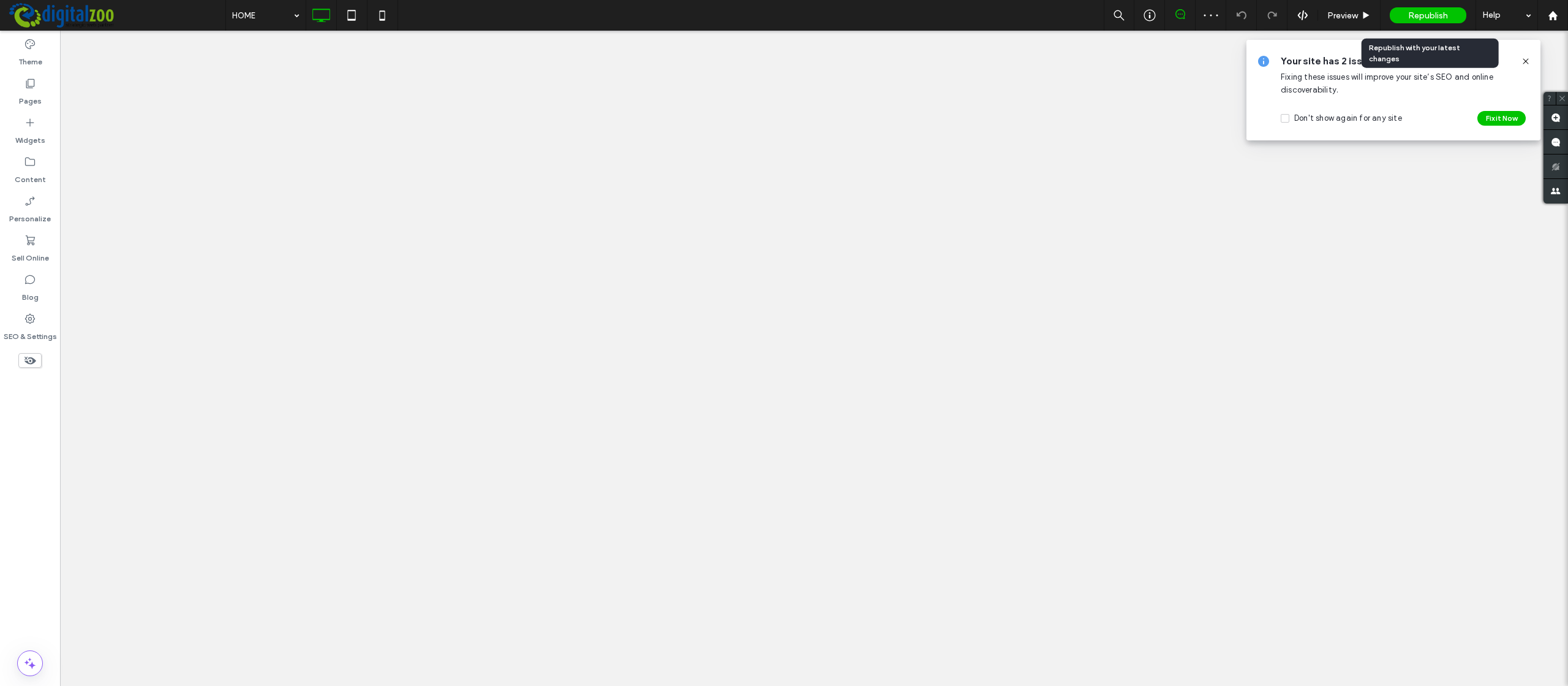
click at [1423, 13] on span "Republish" at bounding box center [1428, 16] width 40 height 11
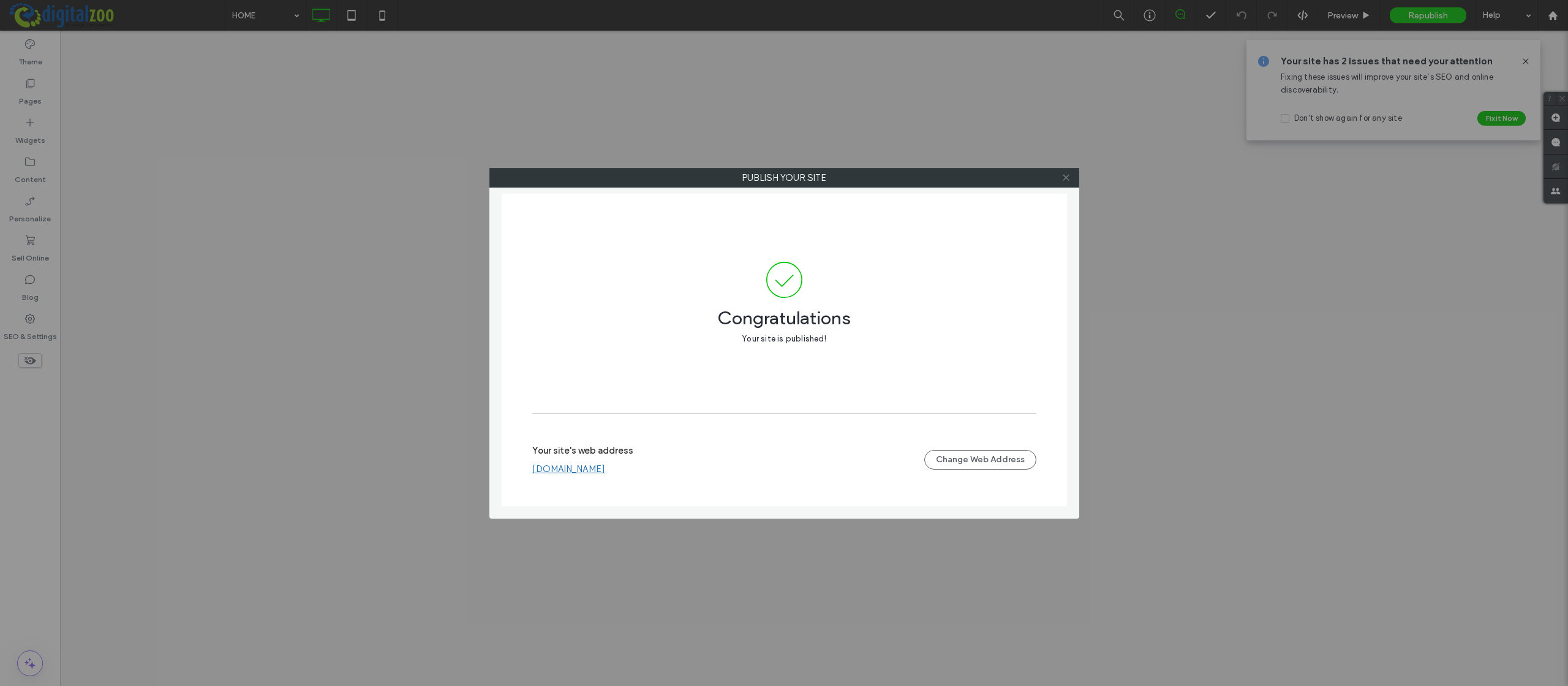
click at [1064, 177] on icon at bounding box center [1066, 177] width 9 height 9
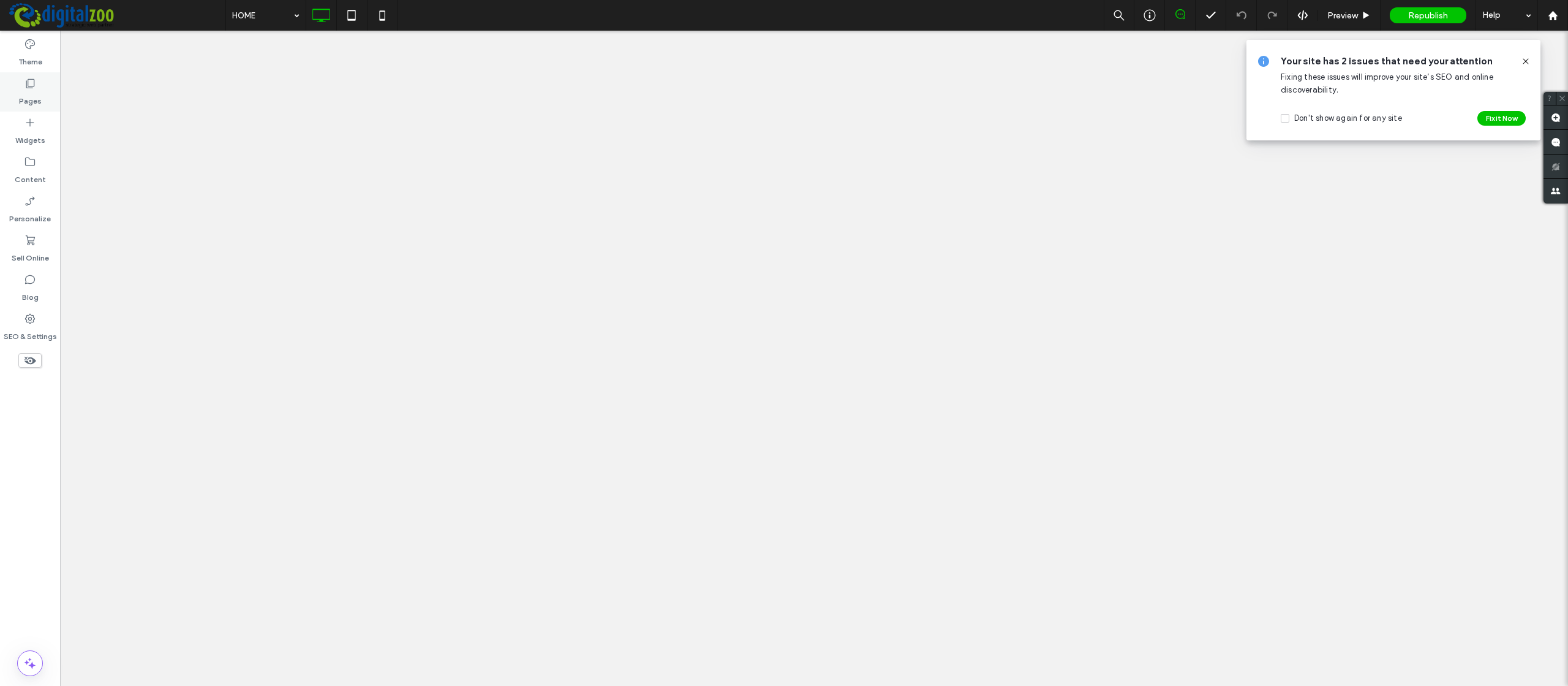
click at [29, 82] on icon at bounding box center [31, 84] width 13 height 13
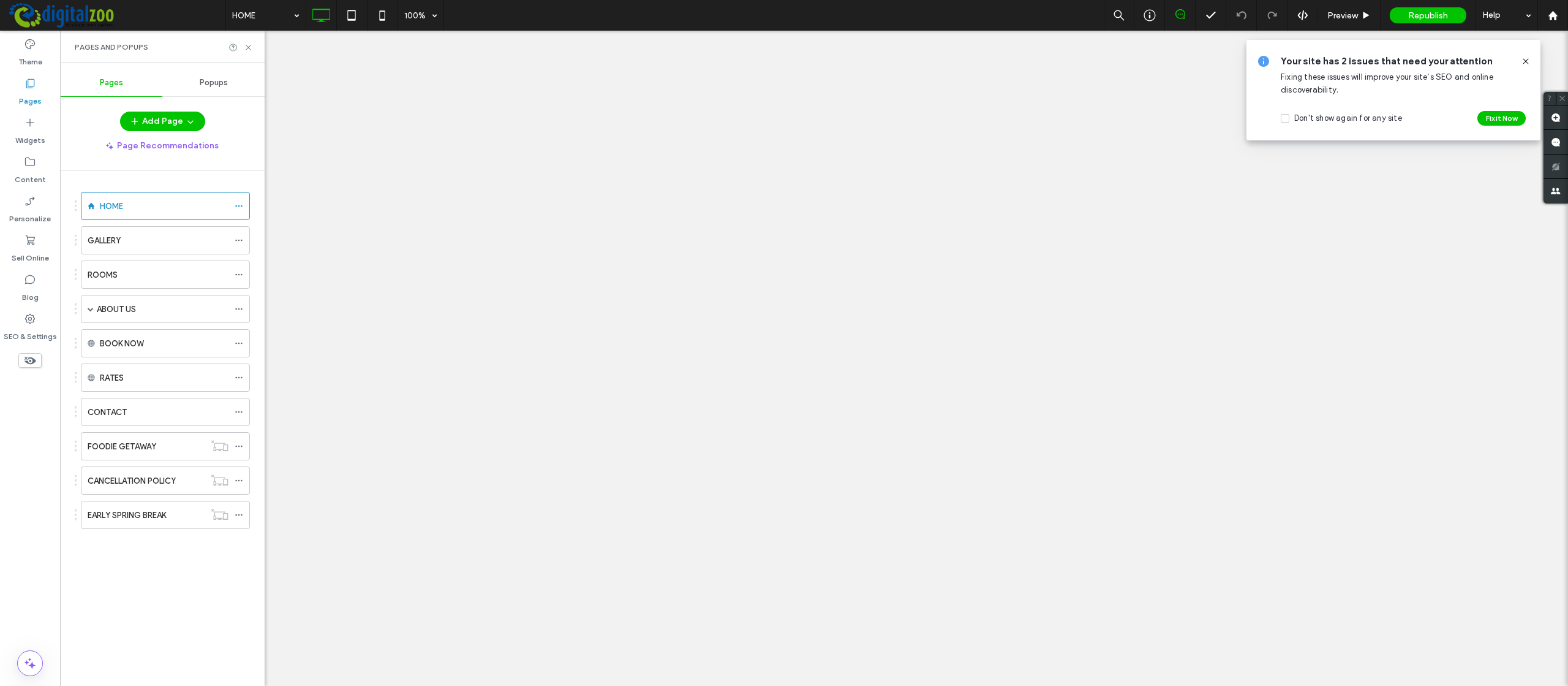
click at [210, 81] on span "Popups" at bounding box center [213, 83] width 28 height 10
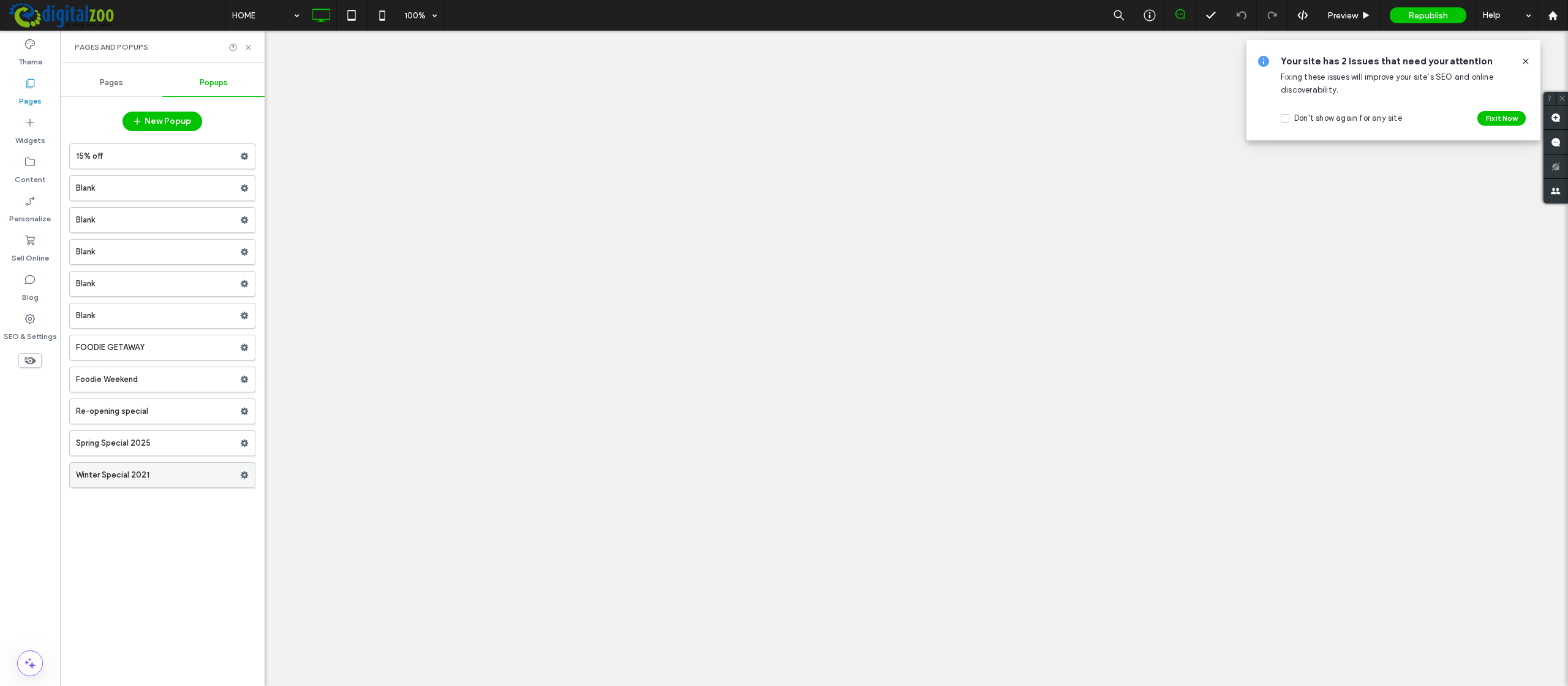
click at [159, 482] on label "Winter Special 2021" at bounding box center [158, 475] width 164 height 24
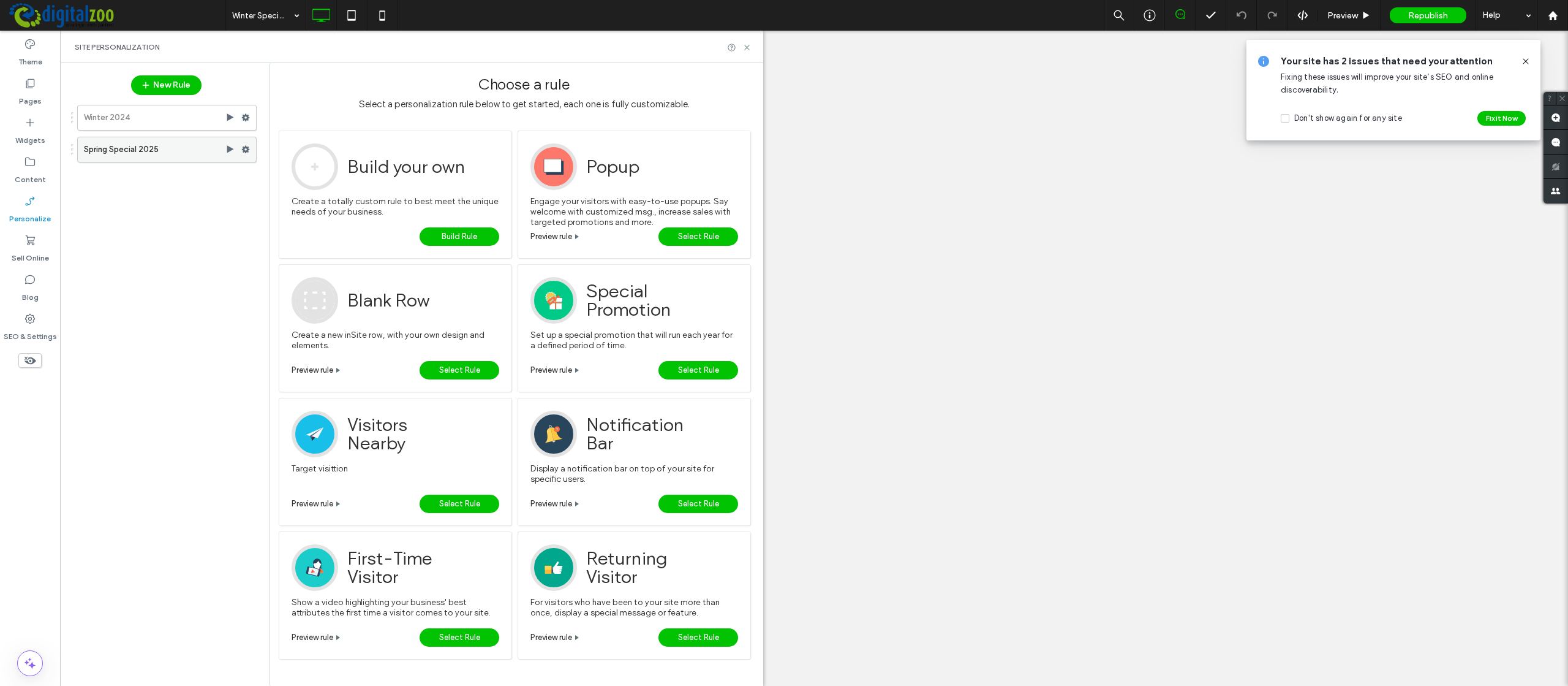
click at [149, 149] on label "Spring Special 2025" at bounding box center [154, 149] width 141 height 24
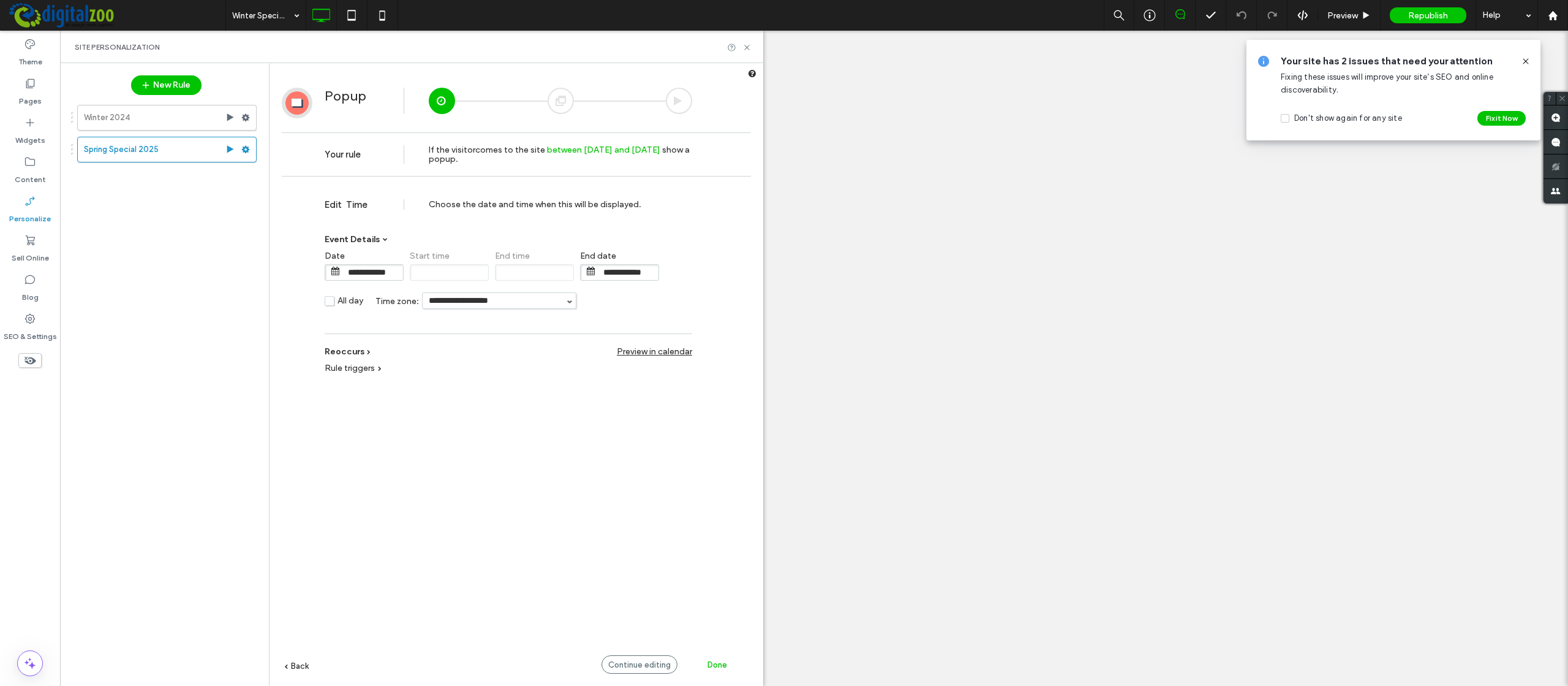
click at [670, 101] on div at bounding box center [678, 100] width 26 height 26
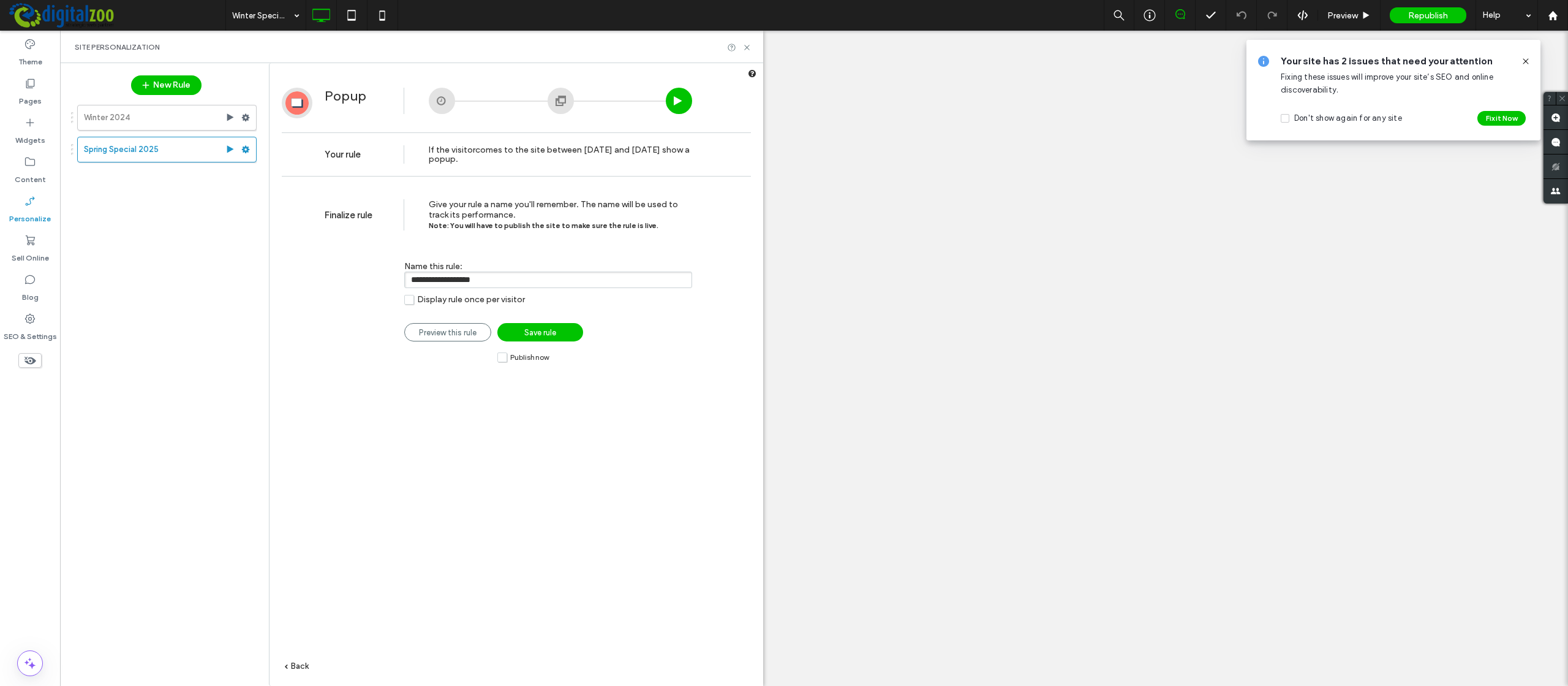
click at [562, 95] on div at bounding box center [560, 100] width 26 height 26
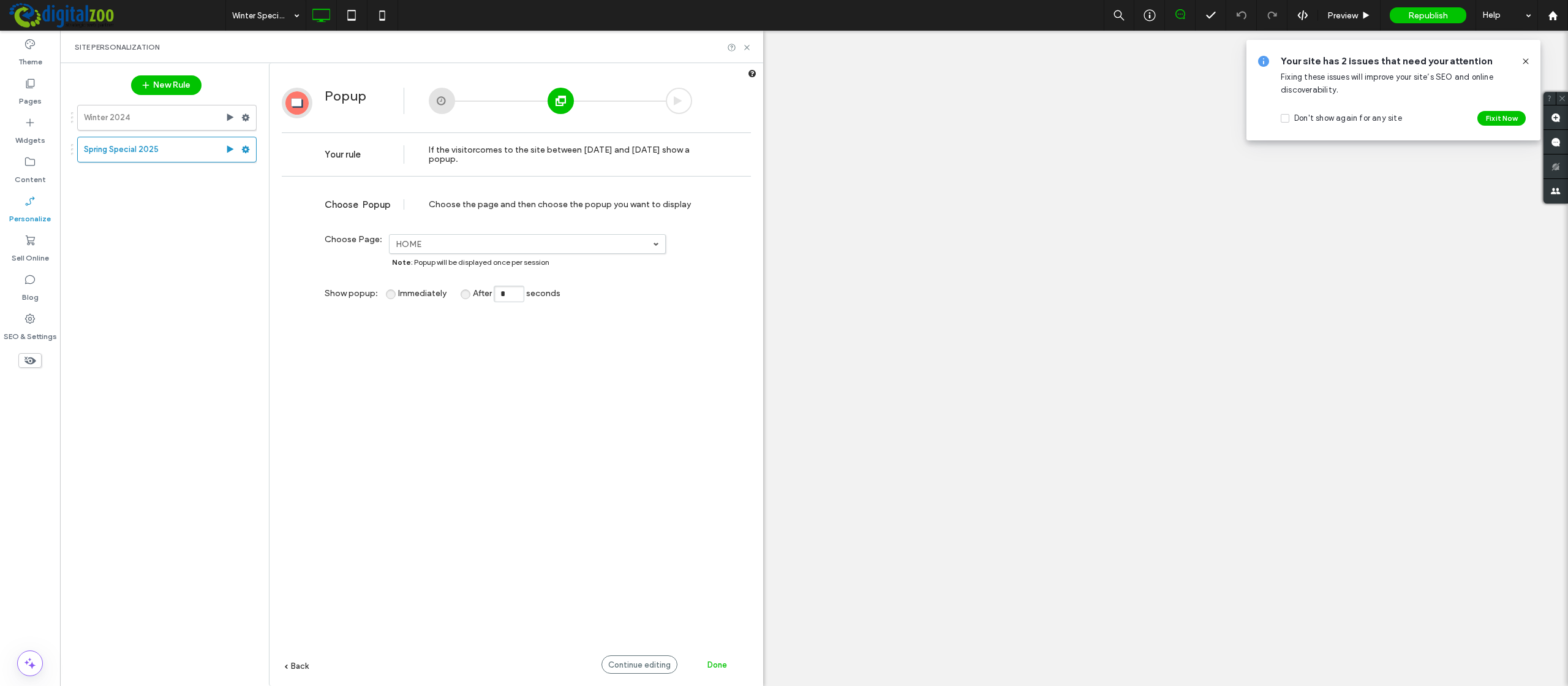
click at [679, 98] on div at bounding box center [678, 100] width 26 height 26
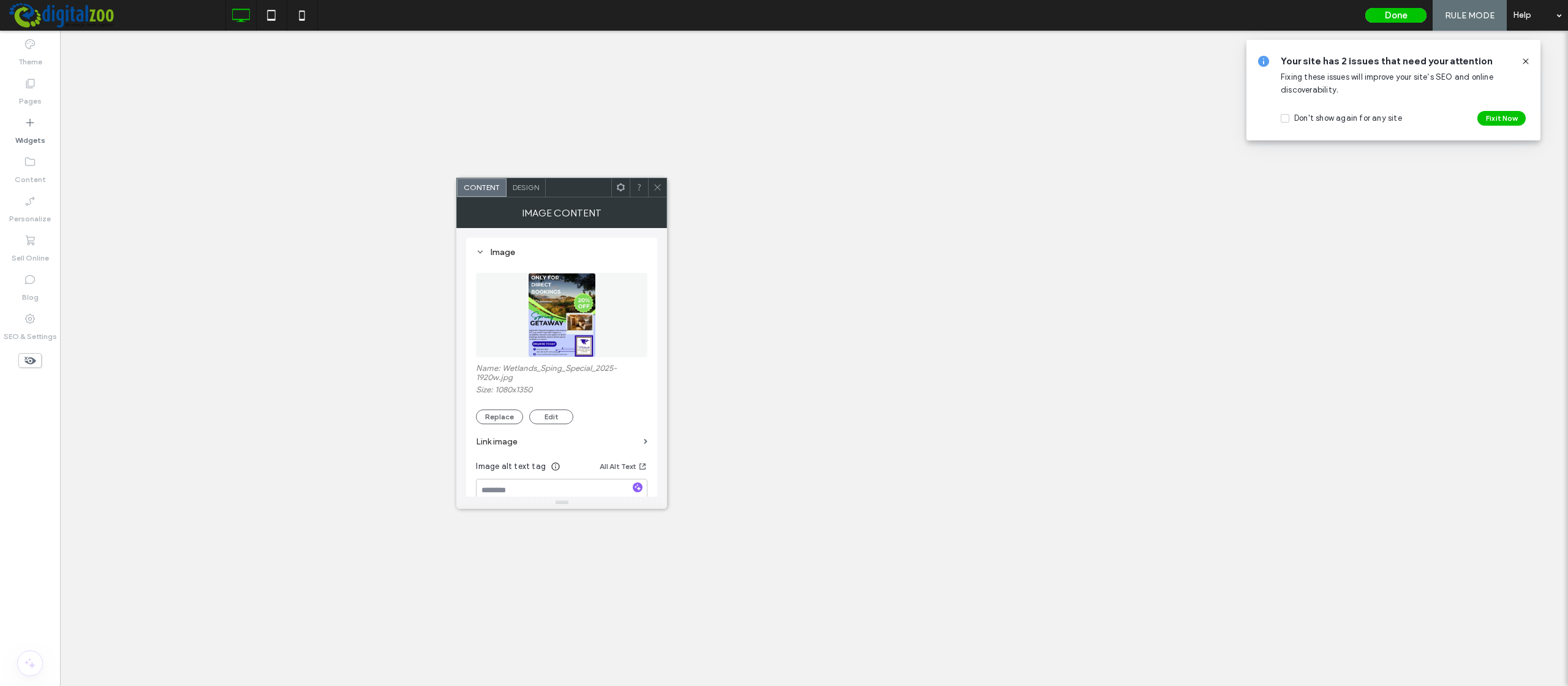
click at [657, 184] on icon at bounding box center [658, 187] width 9 height 9
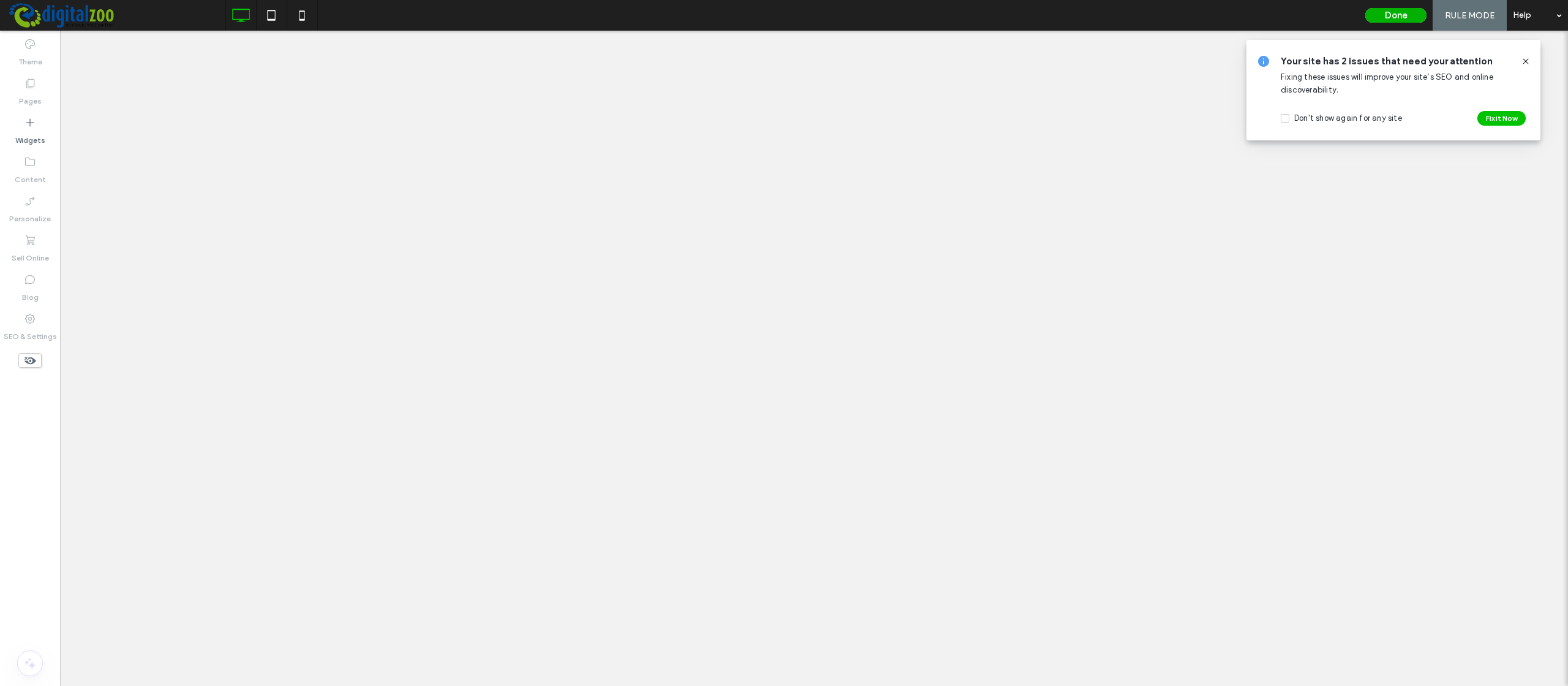
click at [1411, 12] on button "Done" at bounding box center [1395, 15] width 61 height 14
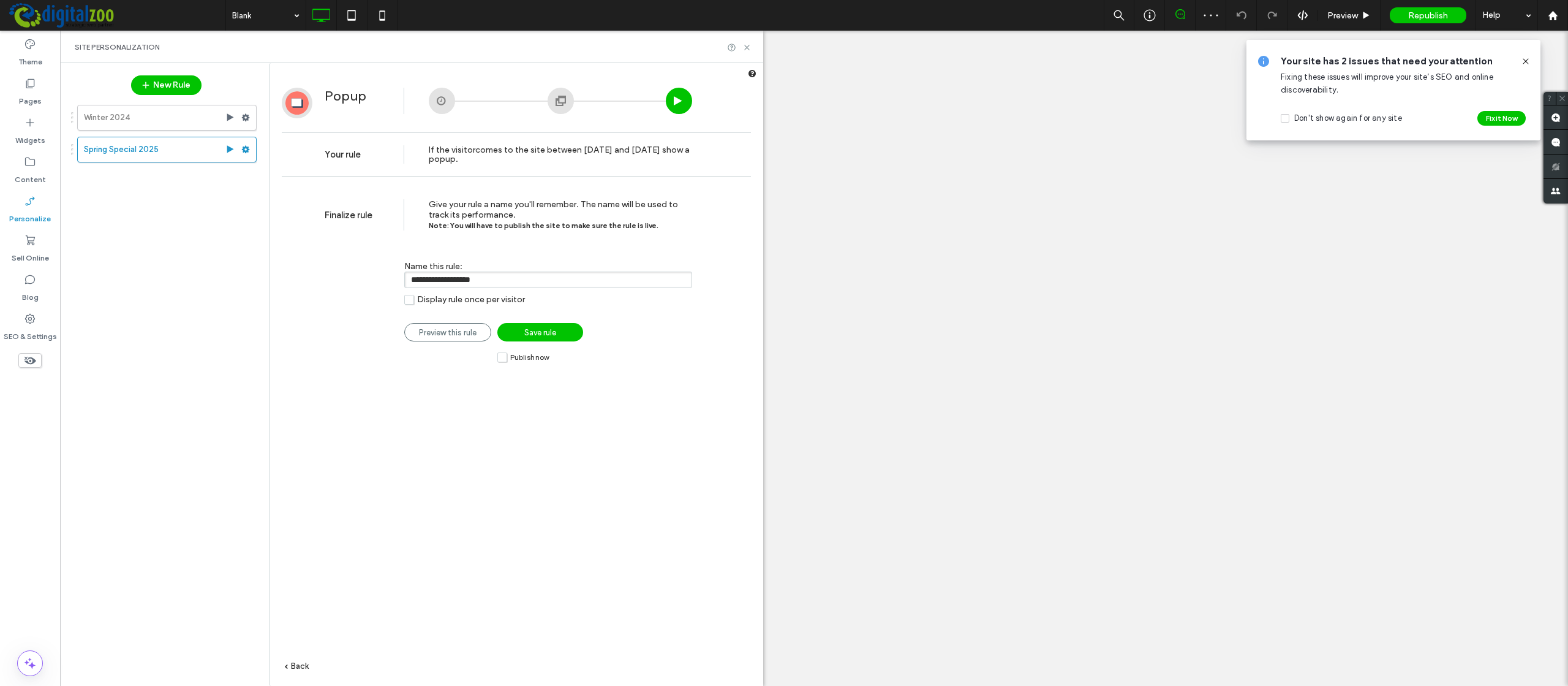
click at [549, 328] on link "Save rule" at bounding box center [539, 332] width 85 height 18
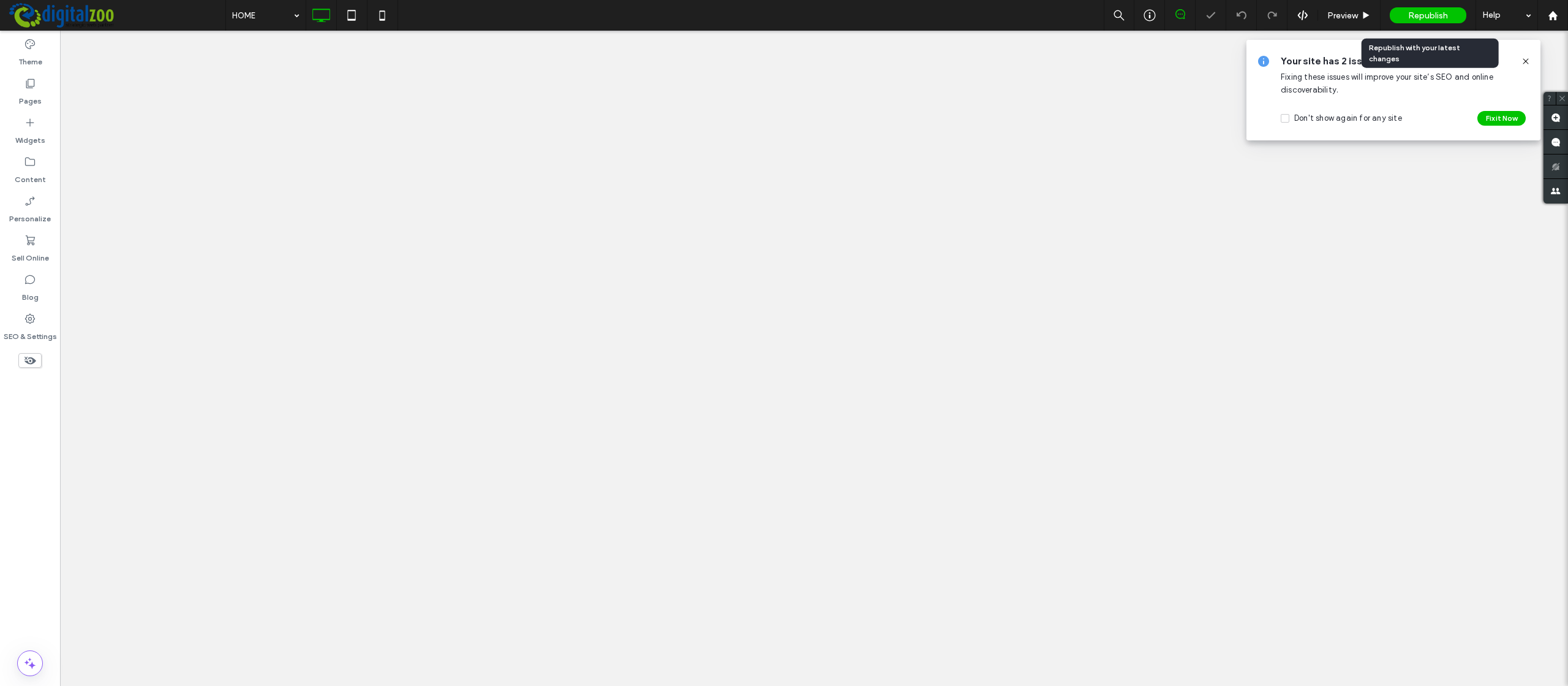
click at [1435, 14] on span "Republish" at bounding box center [1428, 16] width 40 height 11
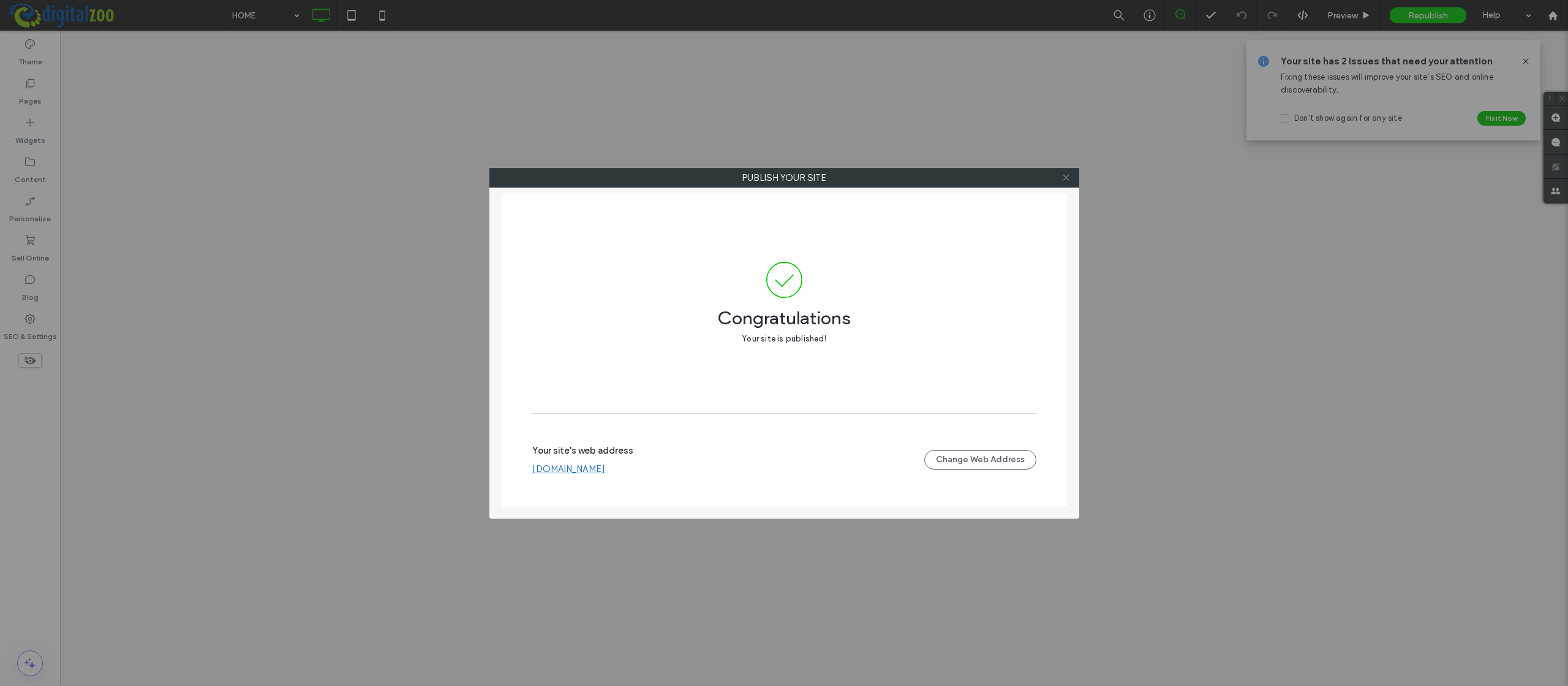
click at [1067, 176] on use at bounding box center [1066, 177] width 6 height 6
